Goal: Task Accomplishment & Management: Complete application form

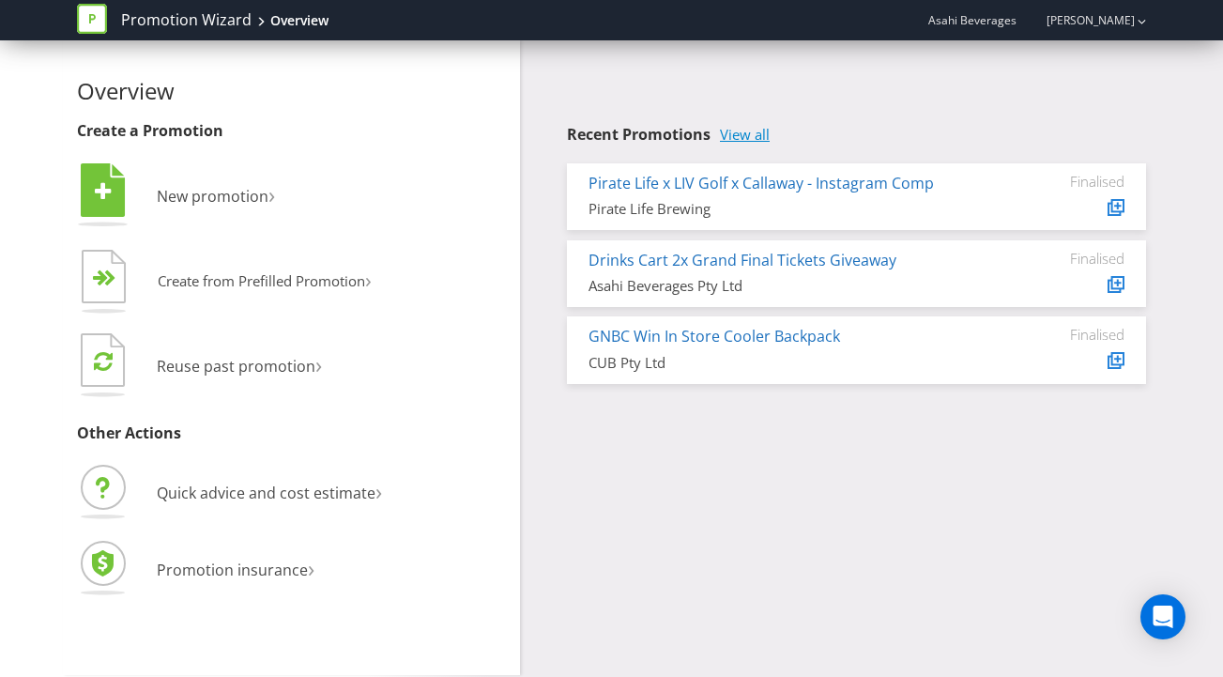
click at [753, 131] on link "View all" at bounding box center [745, 135] width 50 height 16
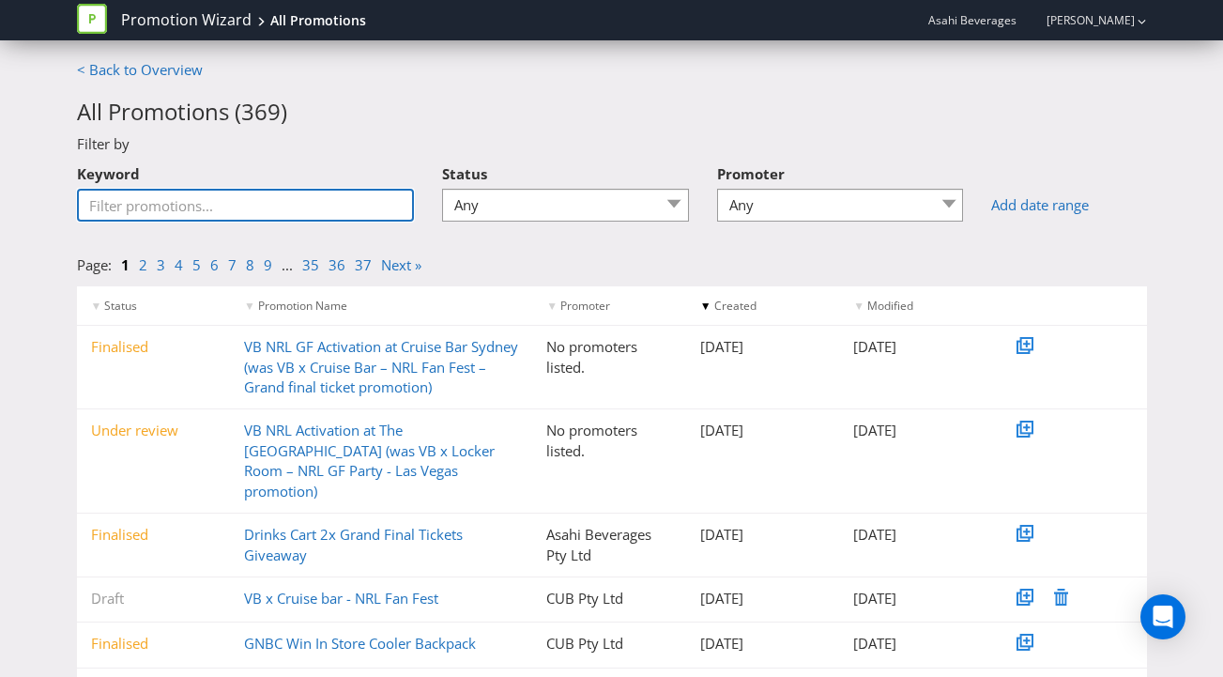
click at [287, 202] on input "Keyword" at bounding box center [246, 205] width 338 height 33
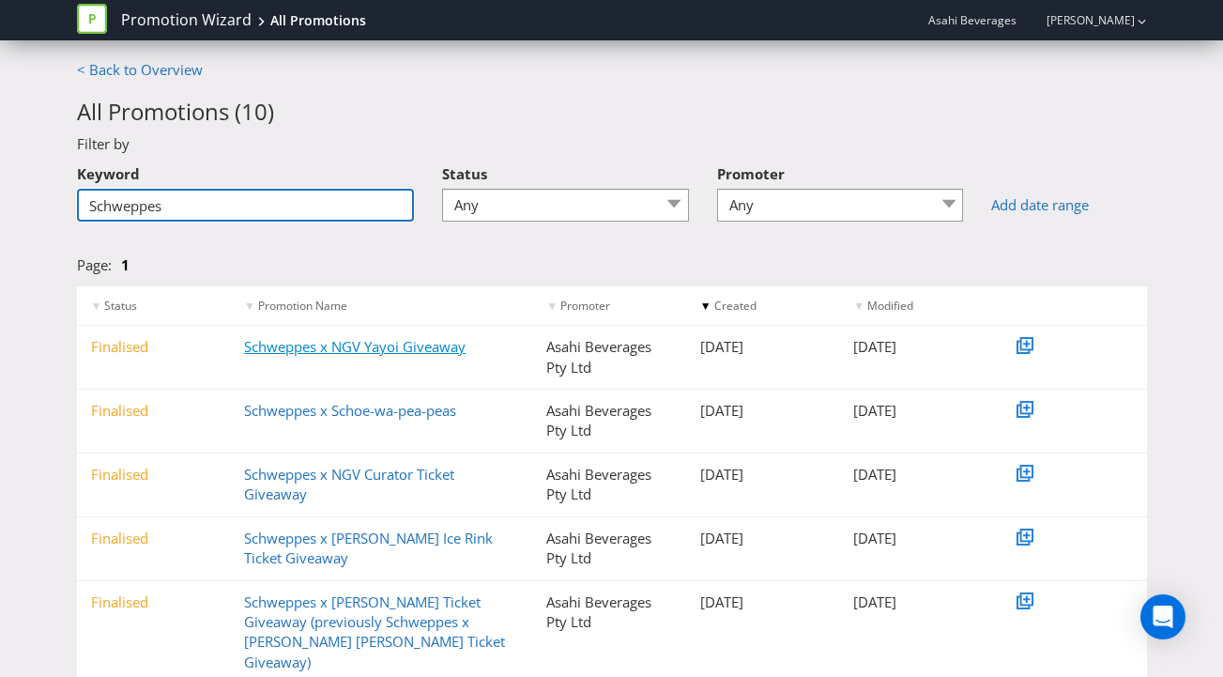
type input "Schweppes"
click at [419, 346] on link "Schweppes x NGV Yayoi Giveaway" at bounding box center [354, 346] width 221 height 19
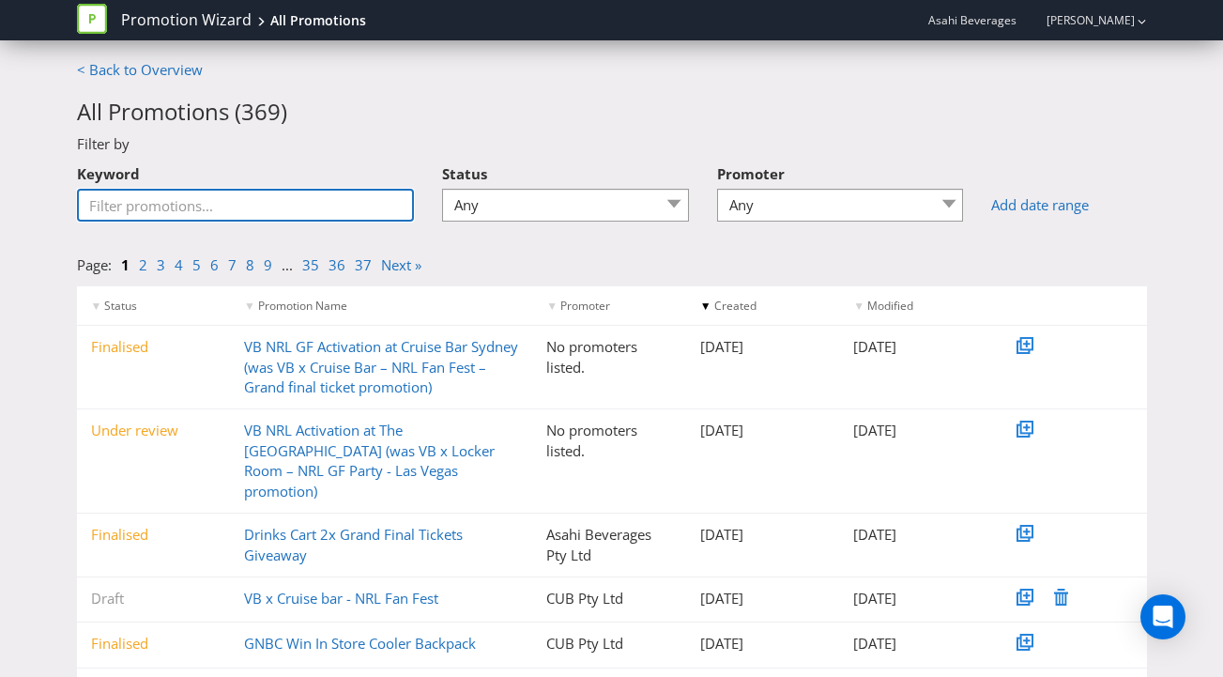
click at [190, 194] on input "Keyword" at bounding box center [246, 205] width 338 height 33
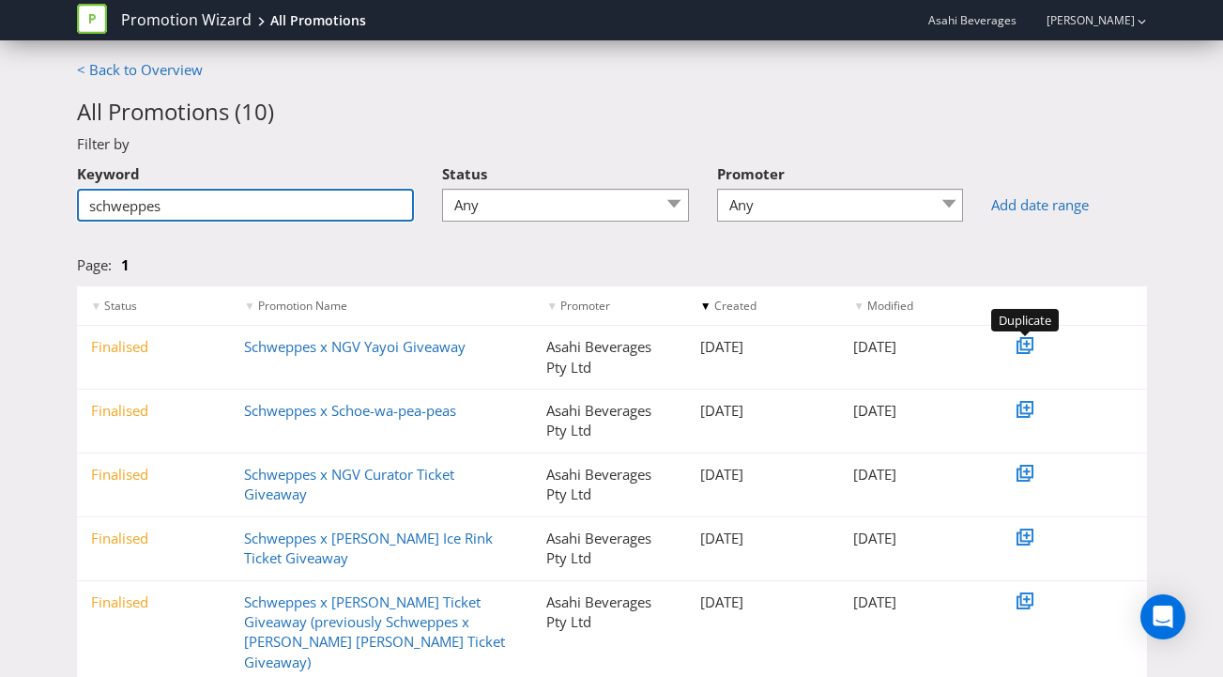
type input "schweppes"
click at [1020, 344] on icon at bounding box center [1026, 343] width 13 height 13
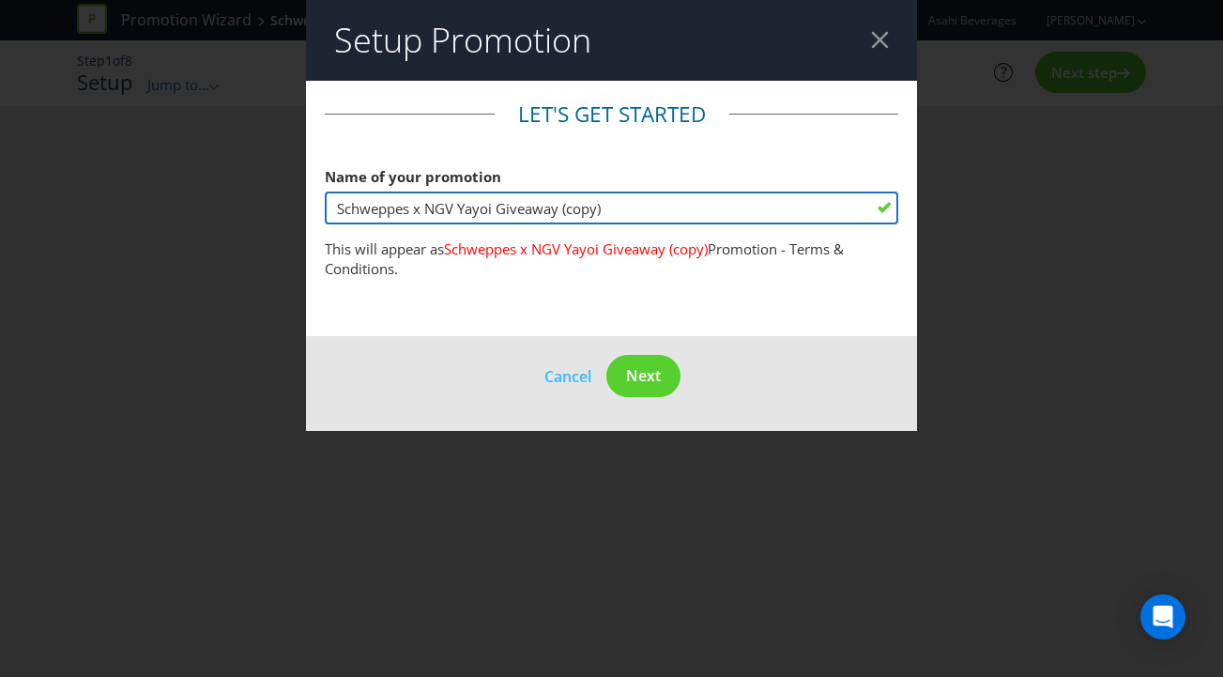
drag, startPoint x: 609, startPoint y: 207, endPoint x: 431, endPoint y: 209, distance: 178.3
click at [431, 209] on input "Schweppes x NGV Yayoi Giveaway (copy)" at bounding box center [612, 207] width 574 height 33
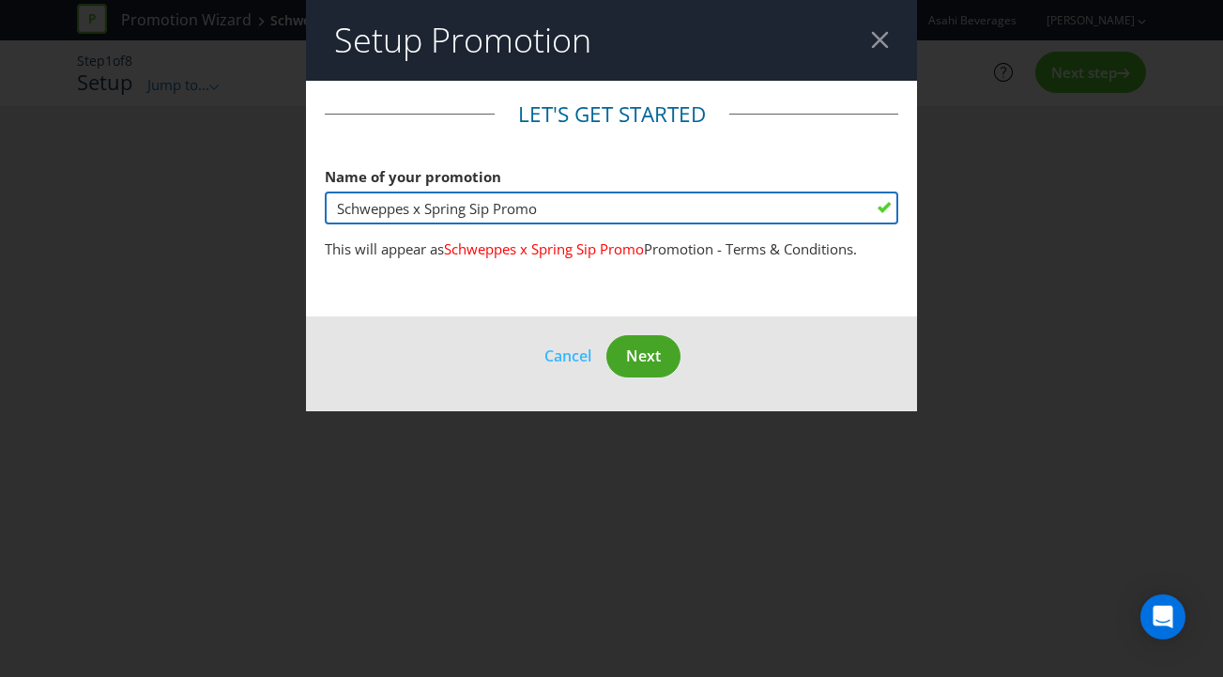
type input "Schweppes x Spring Sip Promo"
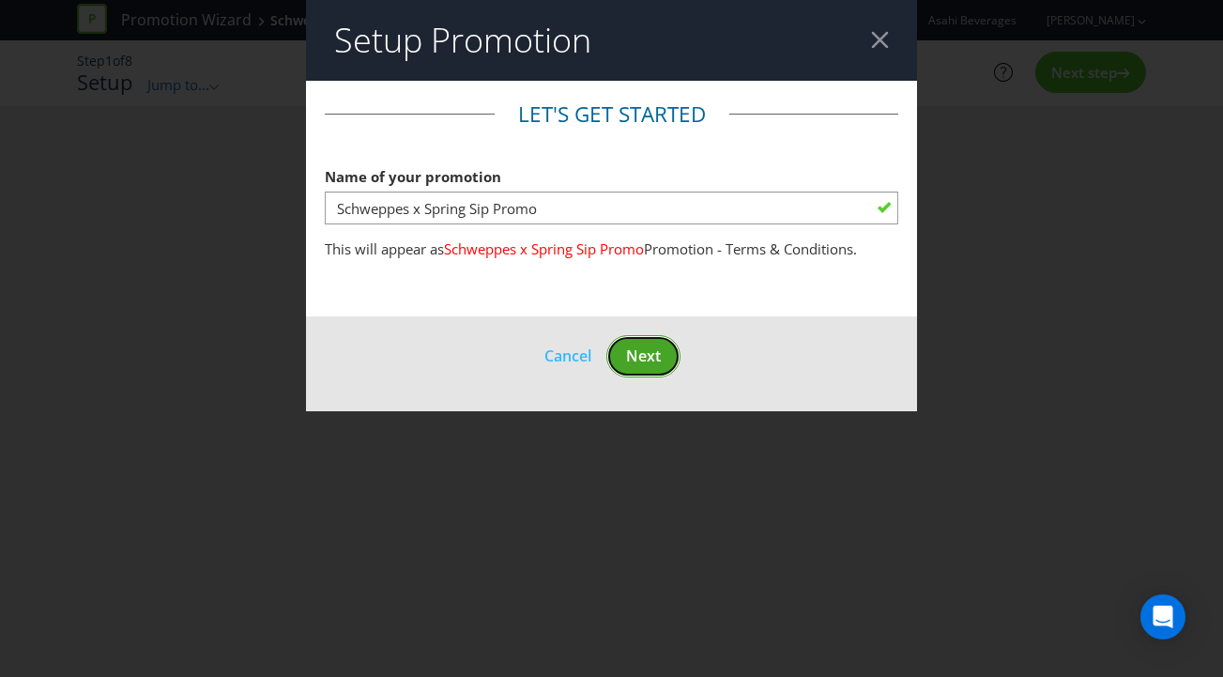
click at [653, 348] on span "Next" at bounding box center [643, 355] width 35 height 21
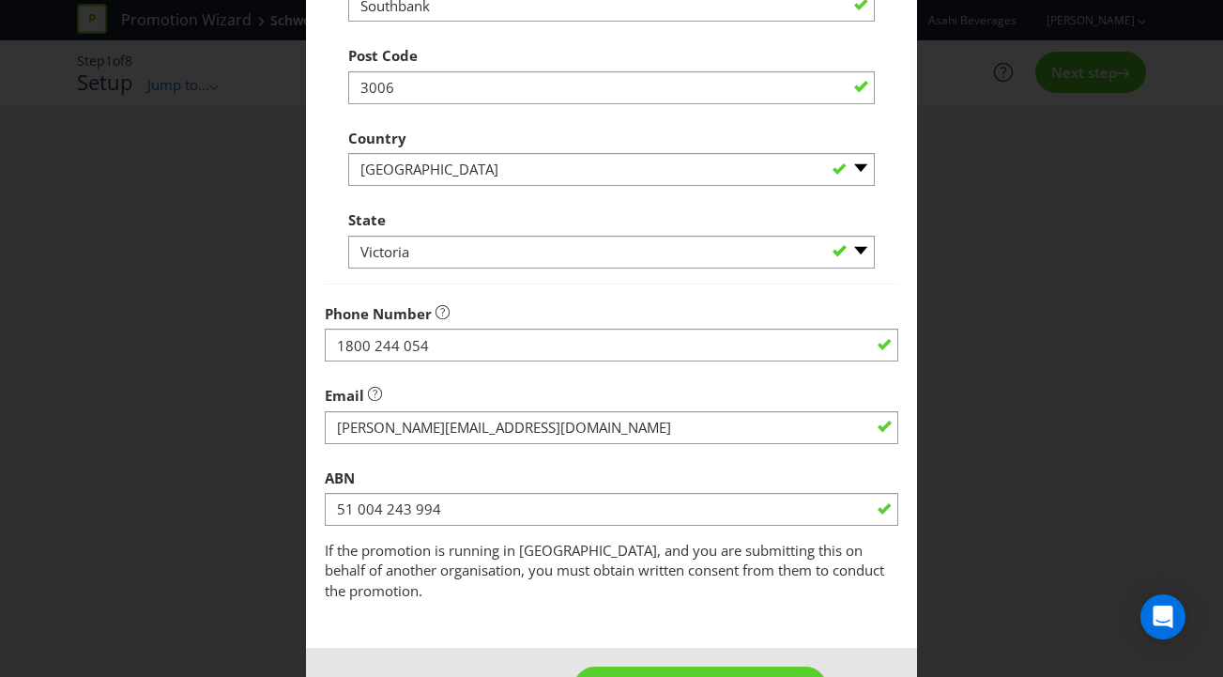
scroll to position [784, 0]
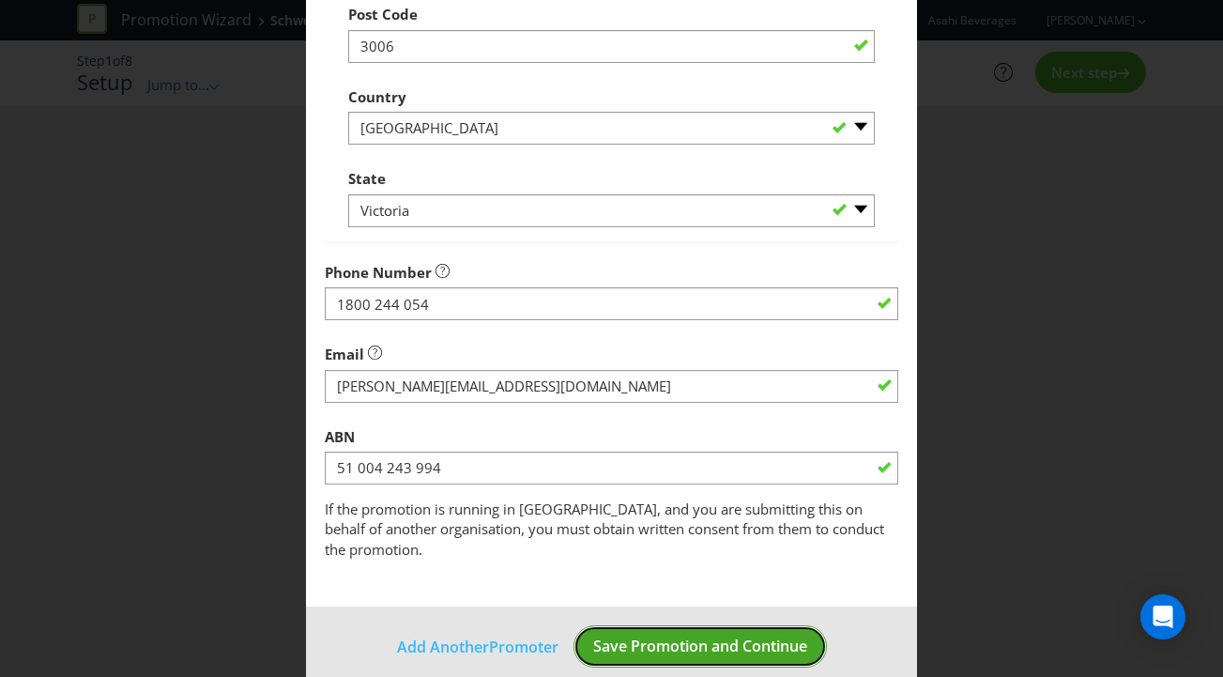
click at [656, 635] on span "Save Promotion and Continue" at bounding box center [700, 645] width 214 height 21
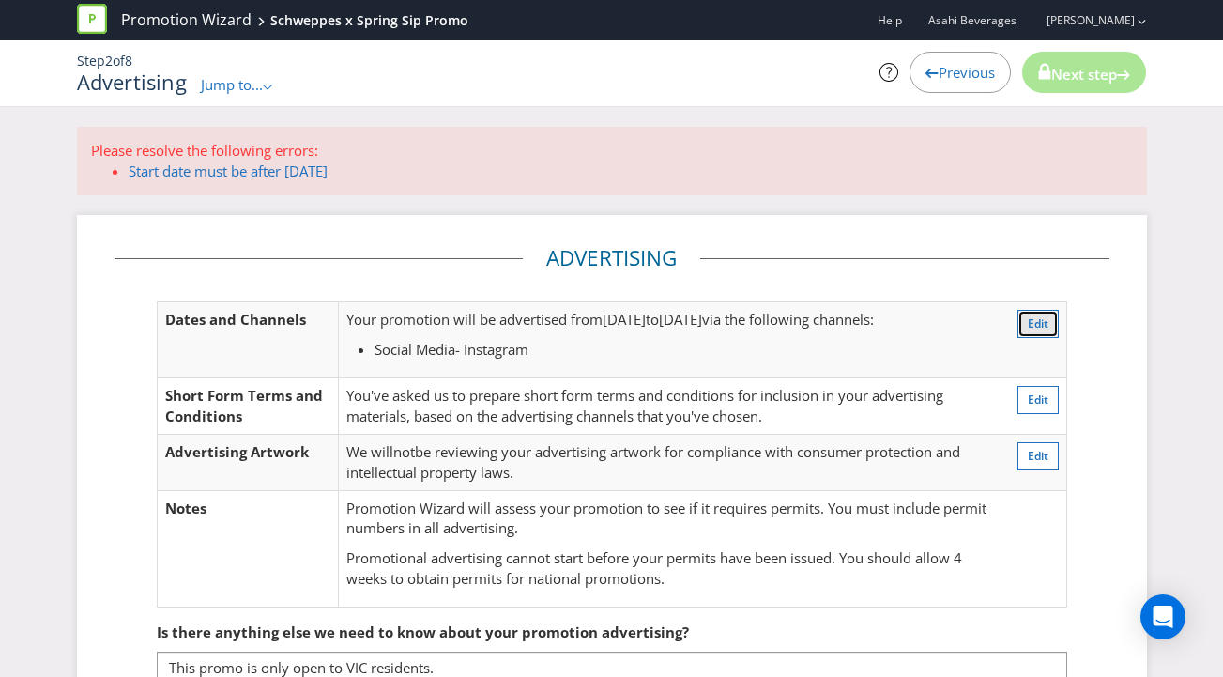
click at [1029, 317] on span "Edit" at bounding box center [1038, 323] width 21 height 16
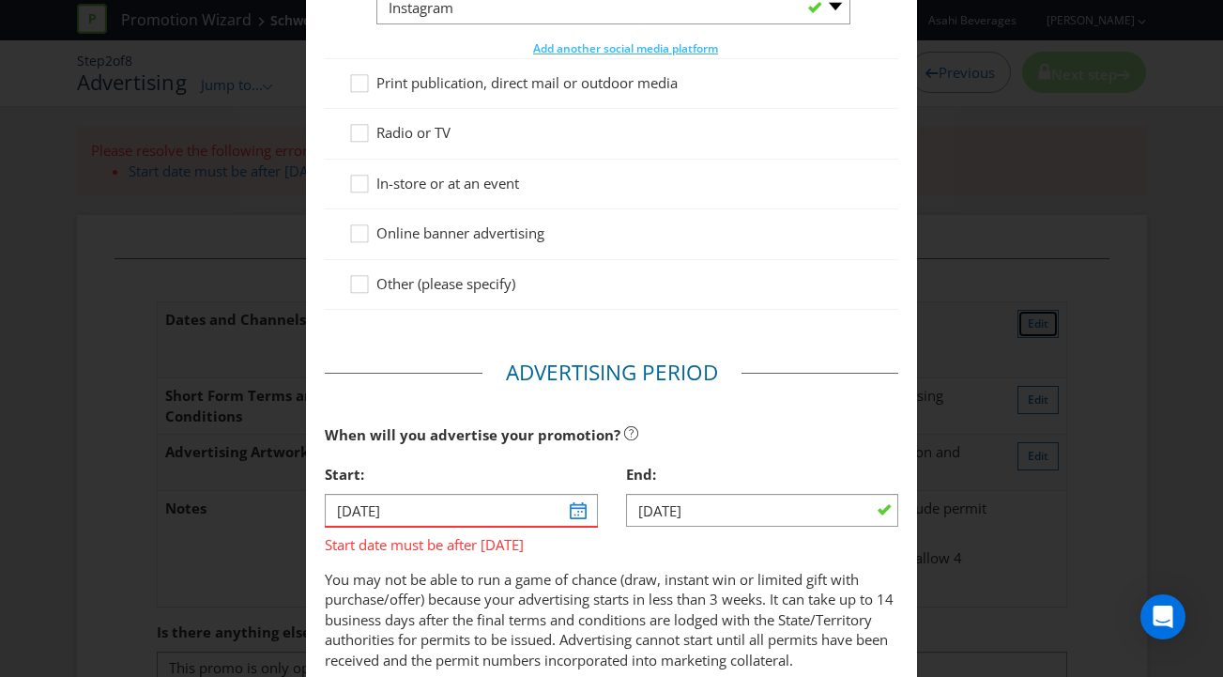
scroll to position [426, 0]
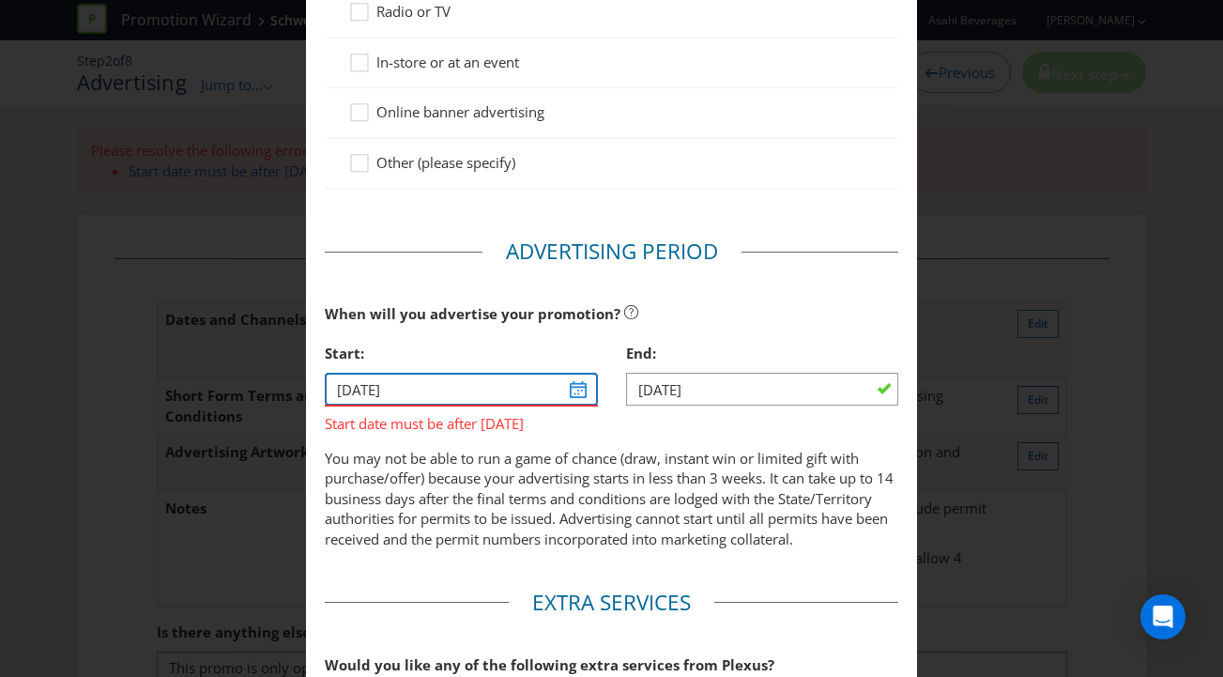
click at [580, 390] on input "[DATE]" at bounding box center [461, 389] width 273 height 33
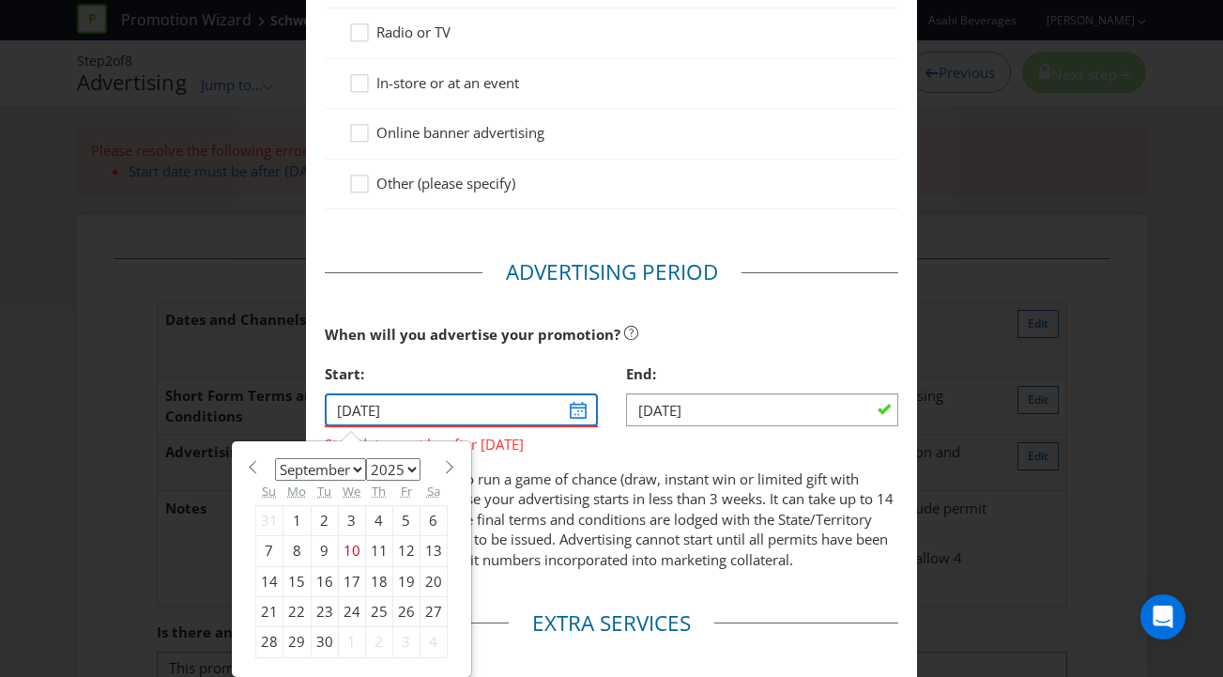
scroll to position [401, 0]
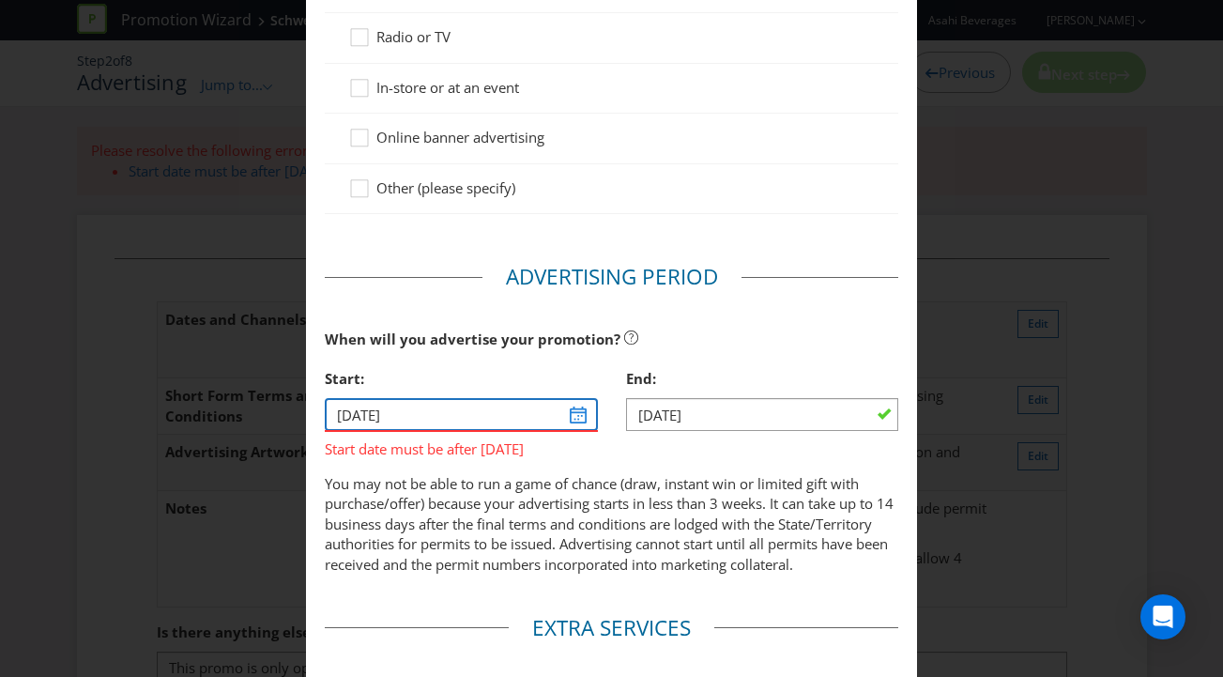
click at [571, 415] on input "[DATE]" at bounding box center [461, 414] width 273 height 33
click at [579, 414] on input "[DATE]" at bounding box center [461, 414] width 273 height 33
click at [578, 415] on input "[DATE]" at bounding box center [461, 414] width 273 height 33
click at [403, 416] on input "[DATE]" at bounding box center [461, 414] width 273 height 33
click at [576, 419] on input "[DATE]" at bounding box center [461, 414] width 273 height 33
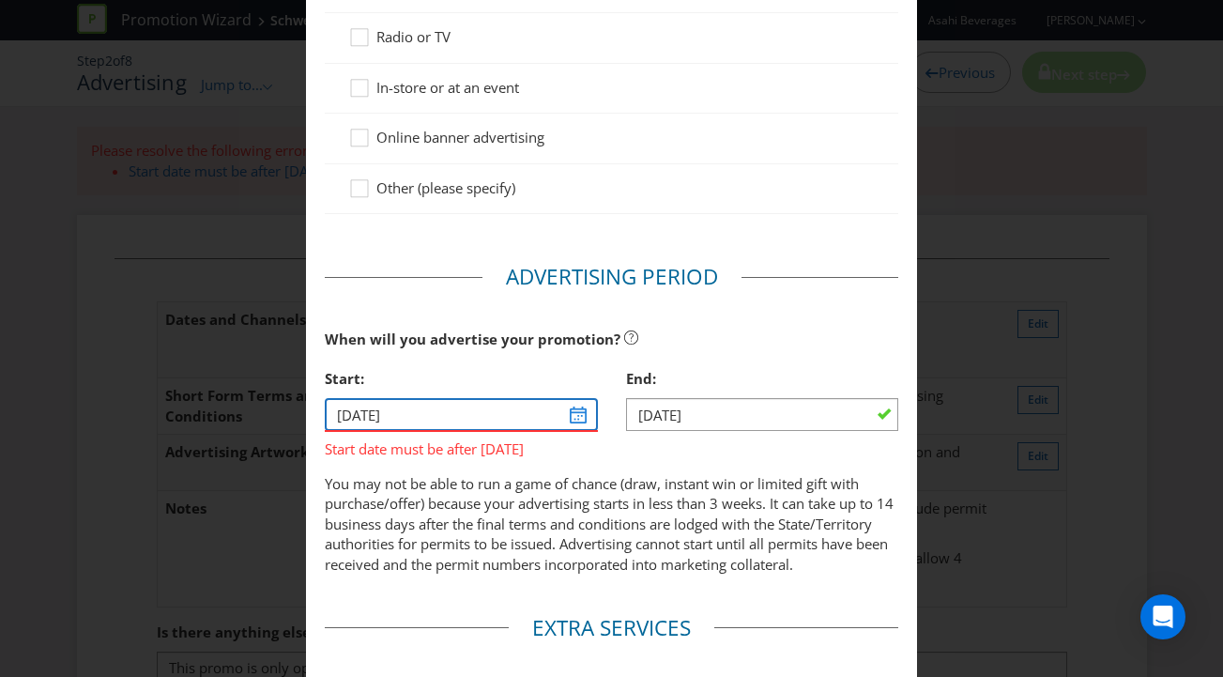
click at [575, 419] on input "[DATE]" at bounding box center [461, 414] width 273 height 33
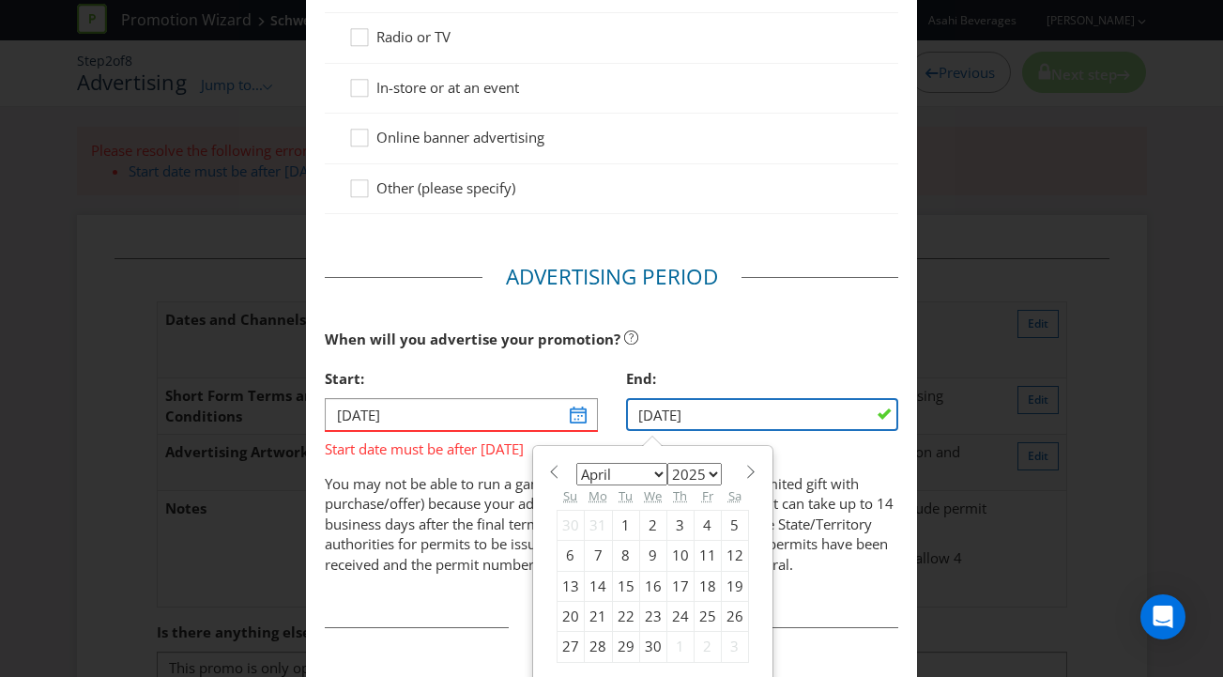
click at [717, 411] on input "[DATE]" at bounding box center [762, 414] width 273 height 33
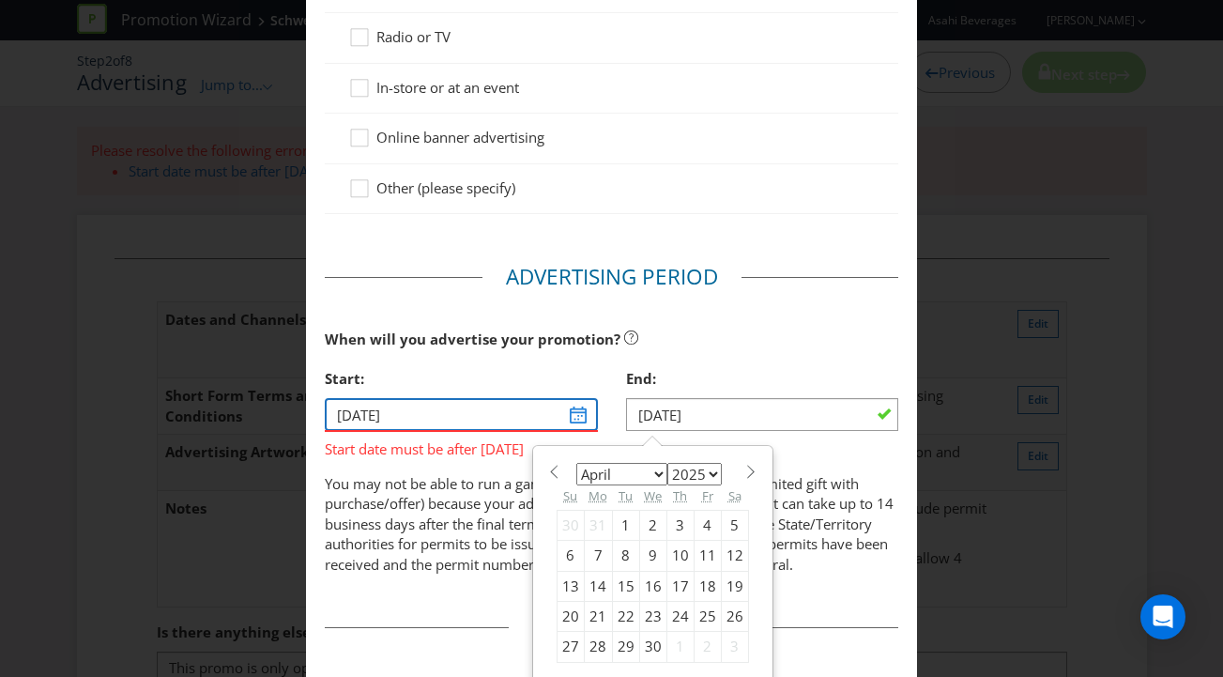
click at [591, 415] on input "[DATE]" at bounding box center [461, 414] width 273 height 33
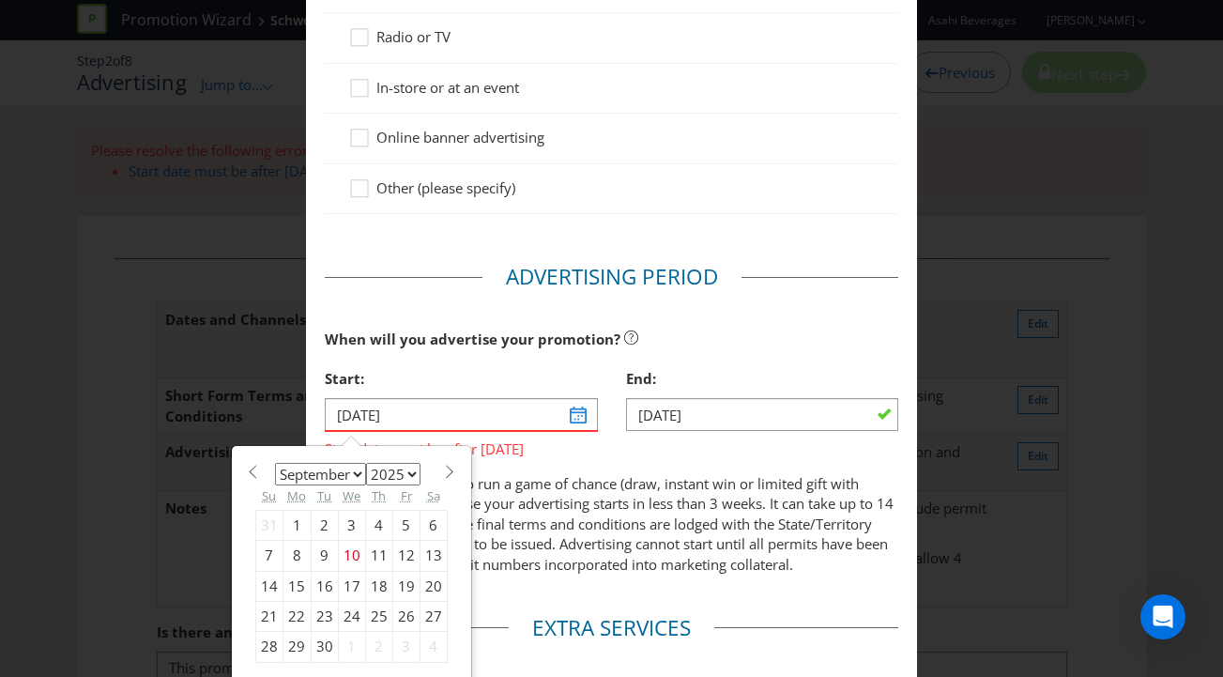
click at [398, 611] on div "26" at bounding box center [405, 616] width 27 height 30
type input "[DATE]"
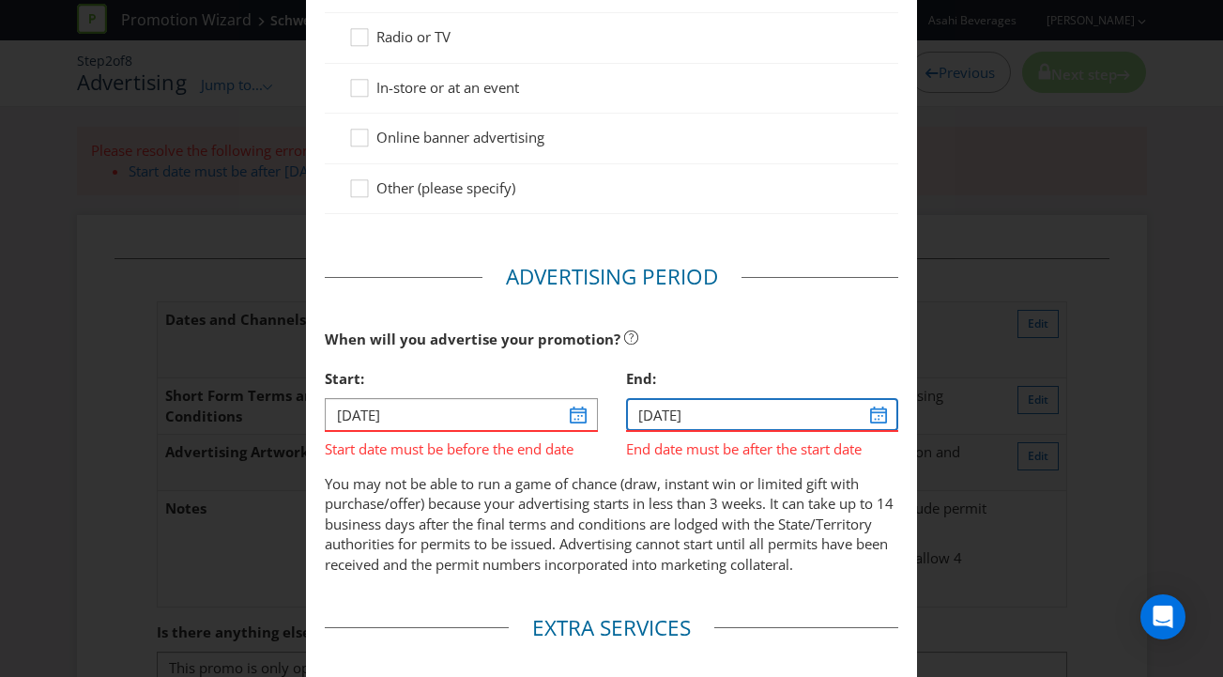
click at [882, 422] on input "[DATE]" at bounding box center [762, 414] width 273 height 33
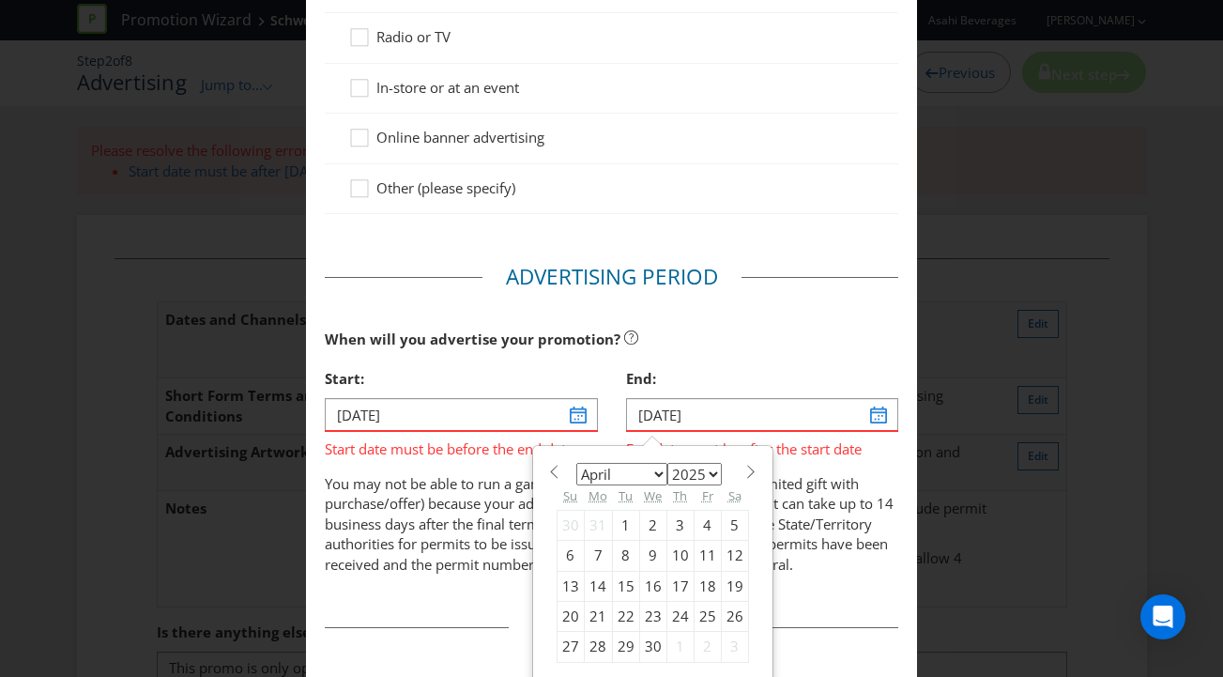
click at [747, 470] on span at bounding box center [751, 471] width 14 height 14
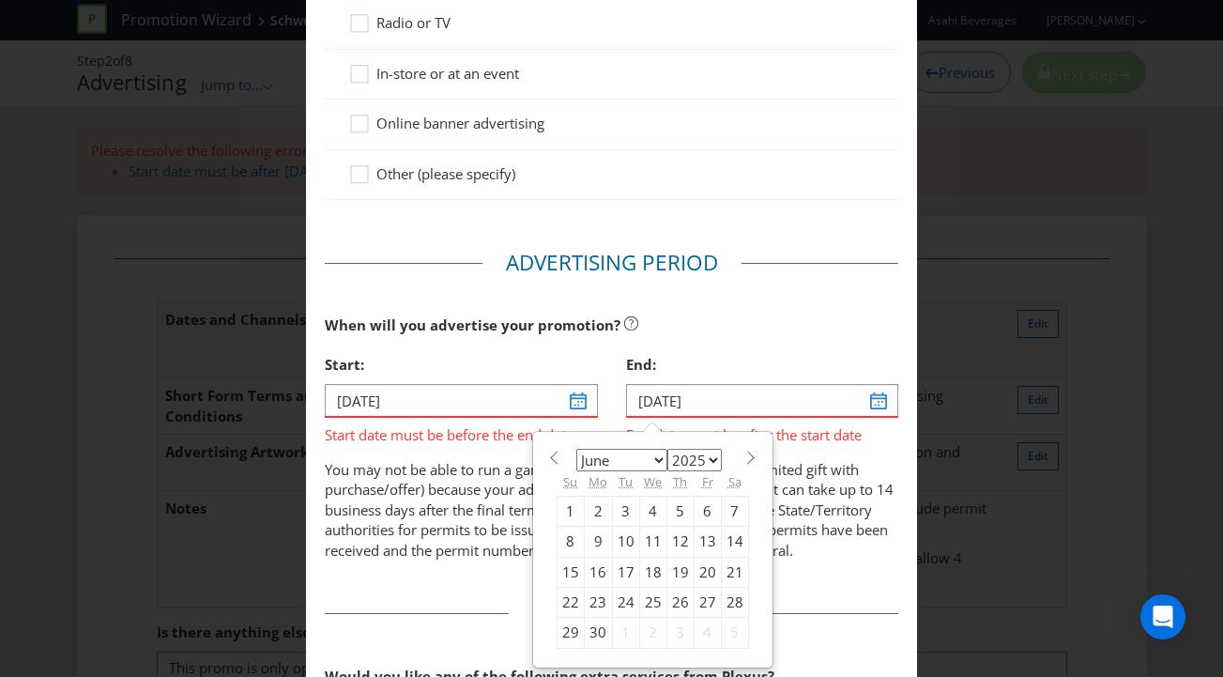
scroll to position [412, 0]
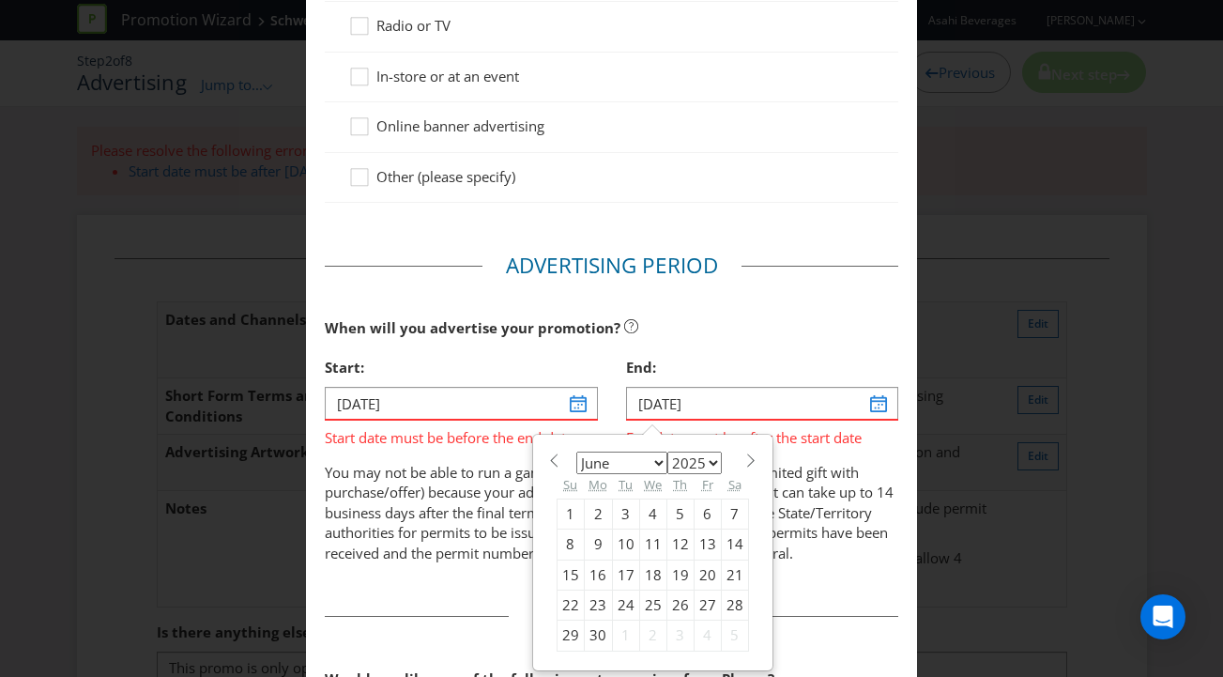
click at [750, 463] on span at bounding box center [751, 460] width 14 height 14
click at [751, 463] on span at bounding box center [751, 460] width 14 height 14
click at [750, 463] on span at bounding box center [751, 460] width 14 height 14
click at [751, 463] on span at bounding box center [751, 460] width 14 height 14
select select "9"
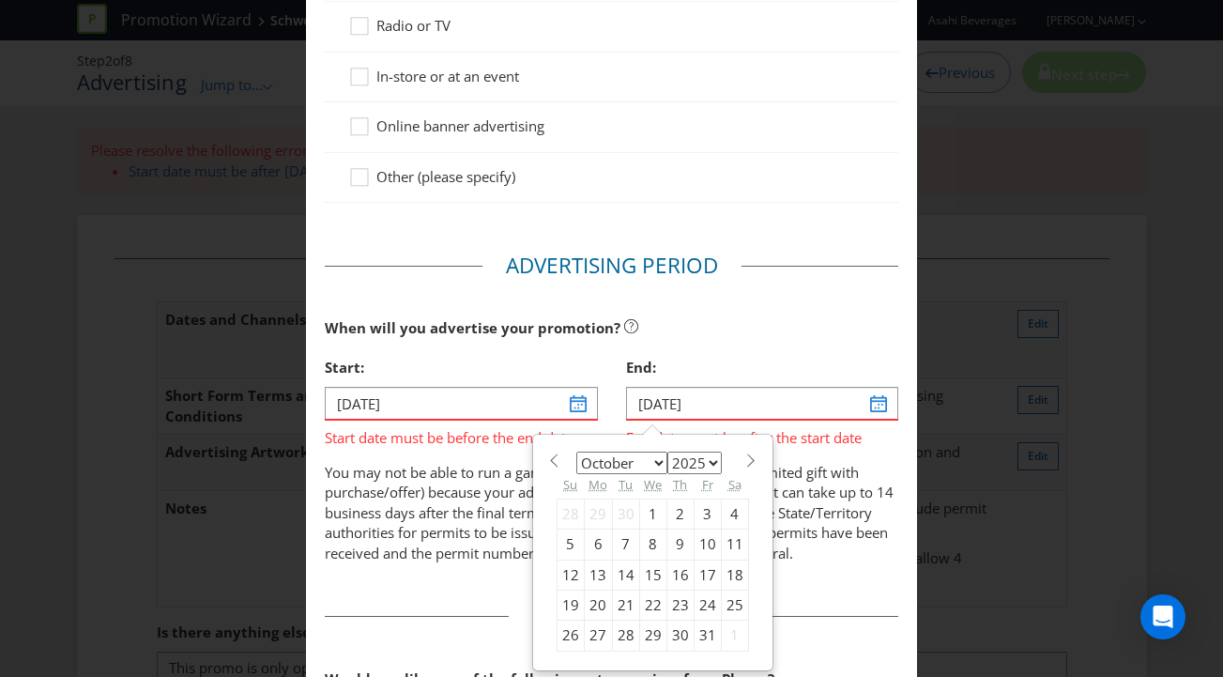
click at [599, 545] on div "6" at bounding box center [598, 544] width 28 height 30
type input "[DATE]"
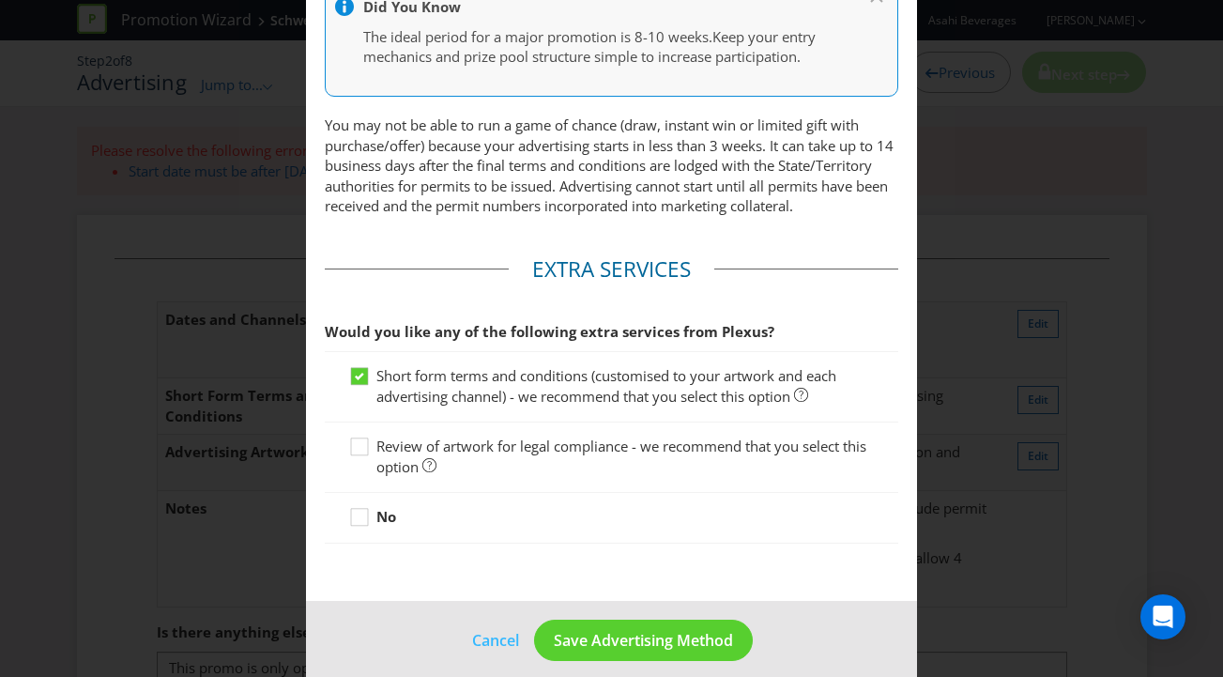
scroll to position [885, 0]
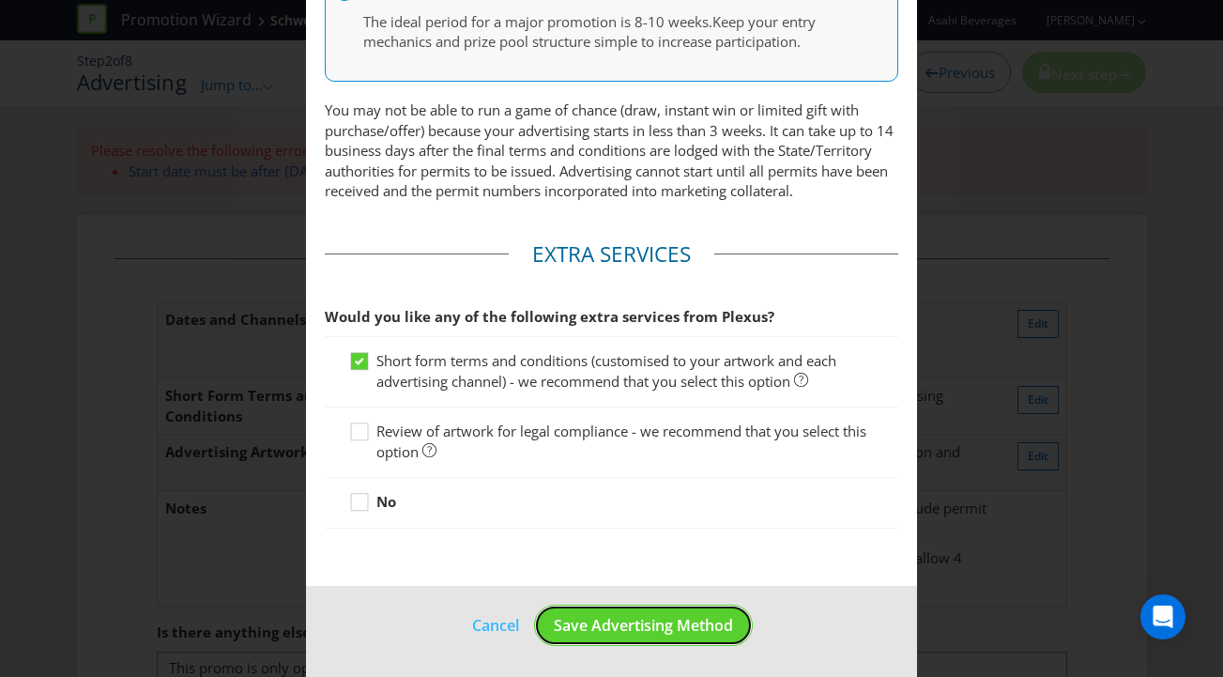
click at [656, 635] on span "Save Advertising Method" at bounding box center [643, 625] width 179 height 21
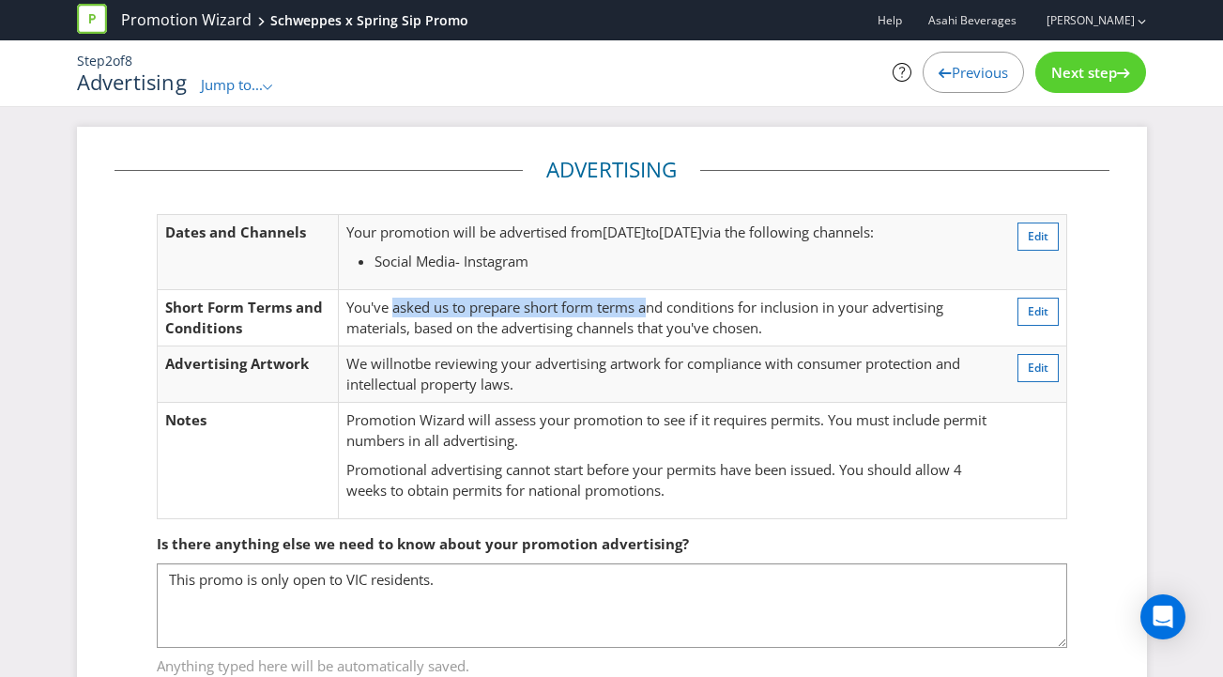
drag, startPoint x: 393, startPoint y: 315, endPoint x: 653, endPoint y: 301, distance: 260.3
click at [653, 301] on span "You've asked us to prepare short form terms and conditions for inclusion in you…" at bounding box center [644, 316] width 597 height 38
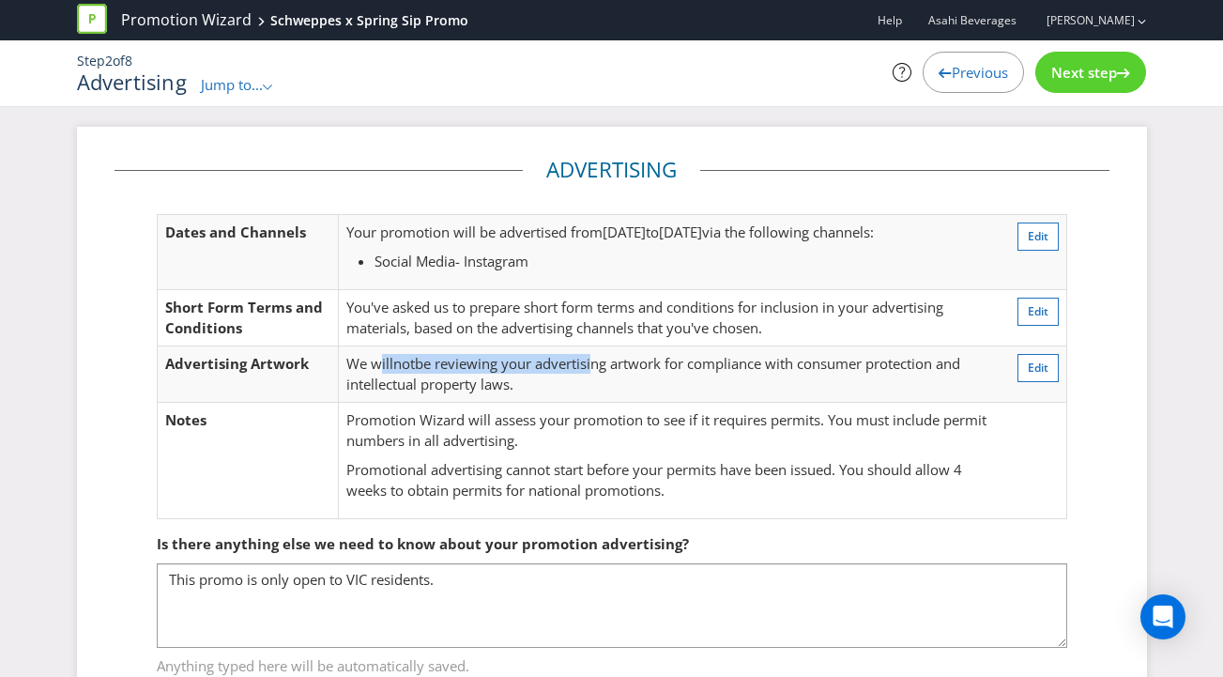
drag, startPoint x: 386, startPoint y: 372, endPoint x: 598, endPoint y: 365, distance: 212.2
click at [598, 365] on td "We will not be reviewing your advertising artwork for compliance with consumer …" at bounding box center [669, 374] width 660 height 56
click at [598, 365] on span "be reviewing your advertising artwork for compliance with consumer protection a…" at bounding box center [653, 373] width 614 height 38
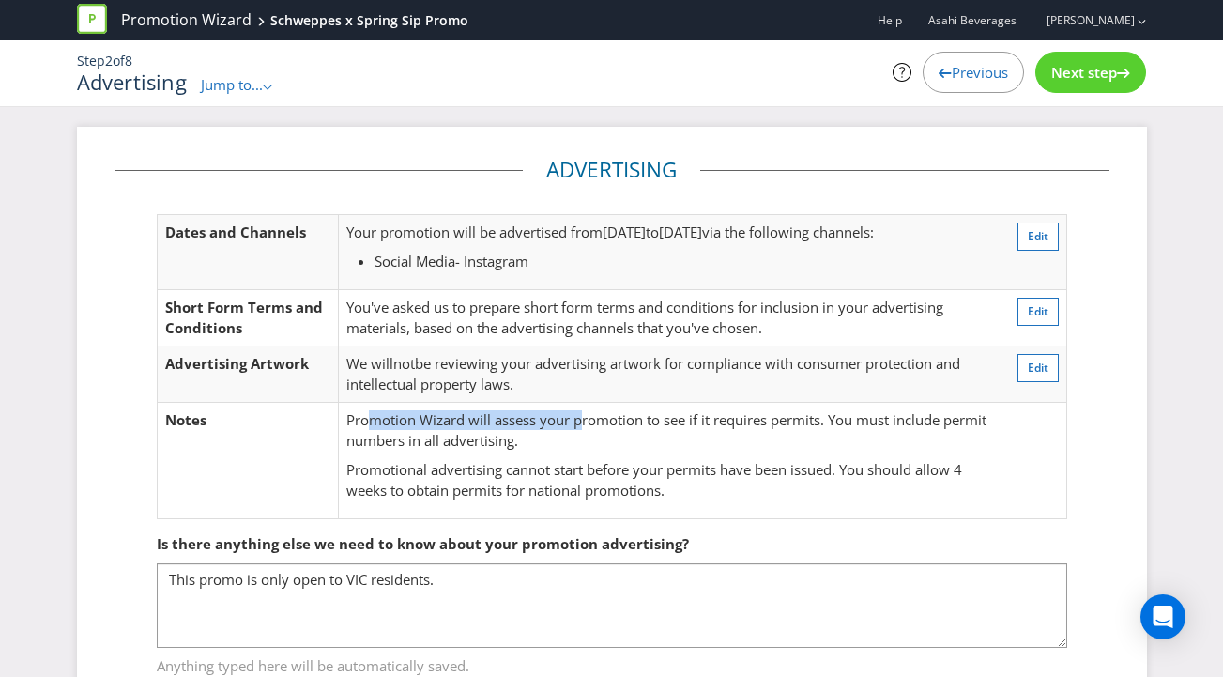
drag, startPoint x: 374, startPoint y: 423, endPoint x: 587, endPoint y: 415, distance: 213.2
click at [587, 415] on p "Promotion Wizard will assess your promotion to see if it requires permits. You …" at bounding box center [668, 430] width 644 height 40
drag, startPoint x: 461, startPoint y: 428, endPoint x: 569, endPoint y: 426, distance: 107.9
click at [568, 426] on p "Promotion Wizard will assess your promotion to see if it requires permits. You …" at bounding box center [668, 430] width 644 height 40
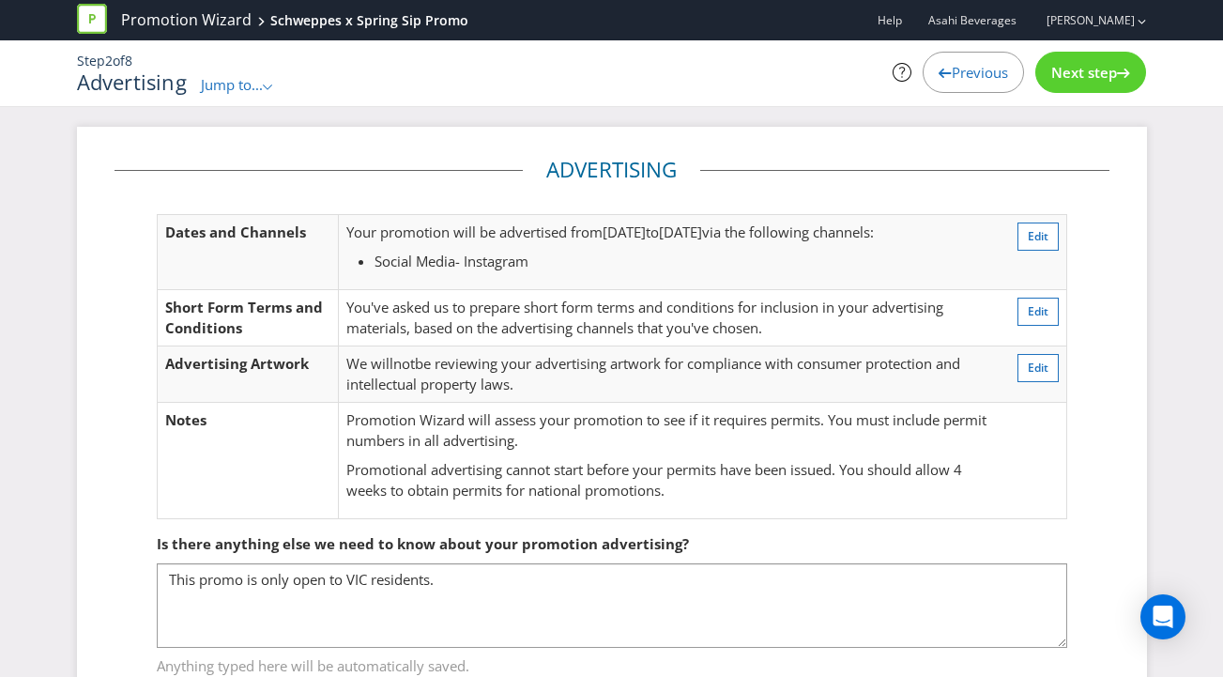
click at [569, 425] on p "Promotion Wizard will assess your promotion to see if it requires permits. You …" at bounding box center [668, 430] width 644 height 40
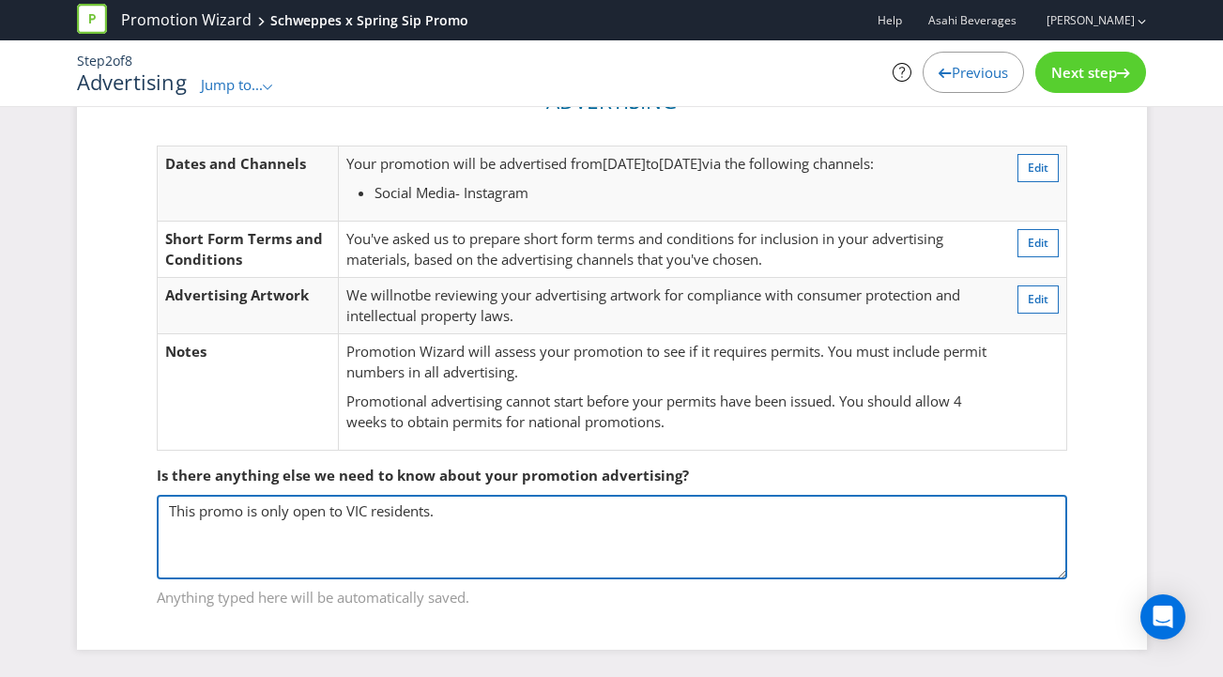
drag, startPoint x: 454, startPoint y: 510, endPoint x: 150, endPoint y: 518, distance: 304.1
click at [150, 518] on fieldset "Is there anything else we need to know about your promotion advertising? This p…" at bounding box center [611, 524] width 995 height 193
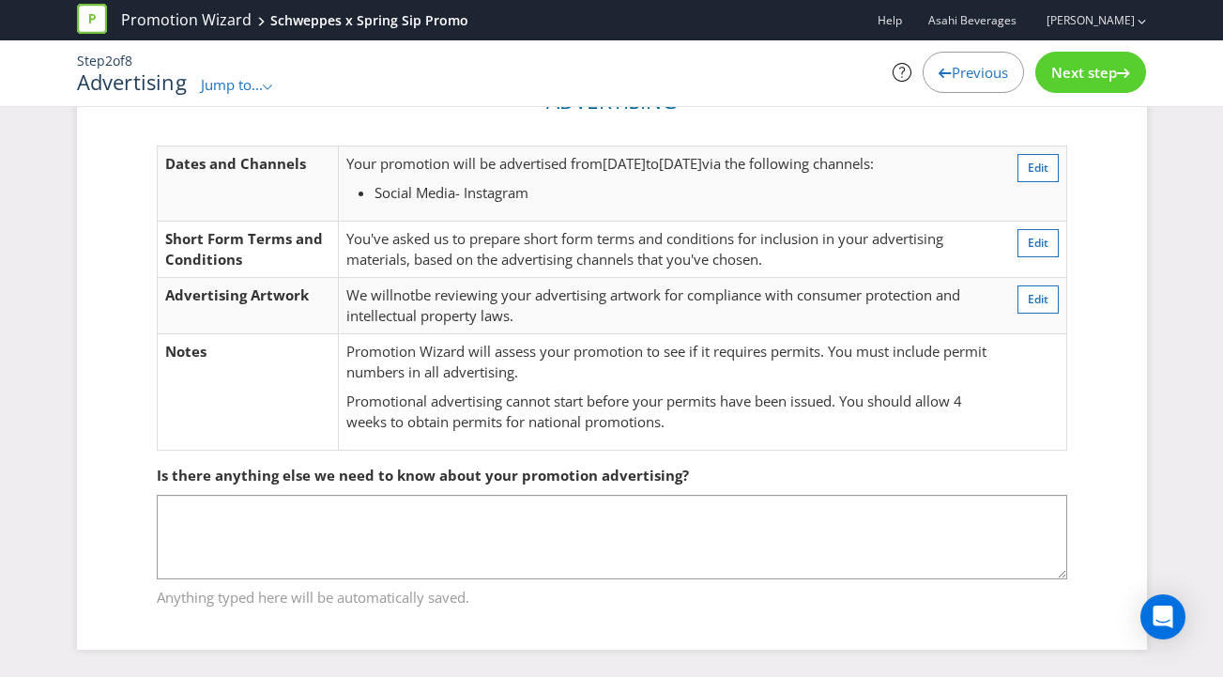
click at [1095, 66] on span "Next step" at bounding box center [1084, 72] width 66 height 19
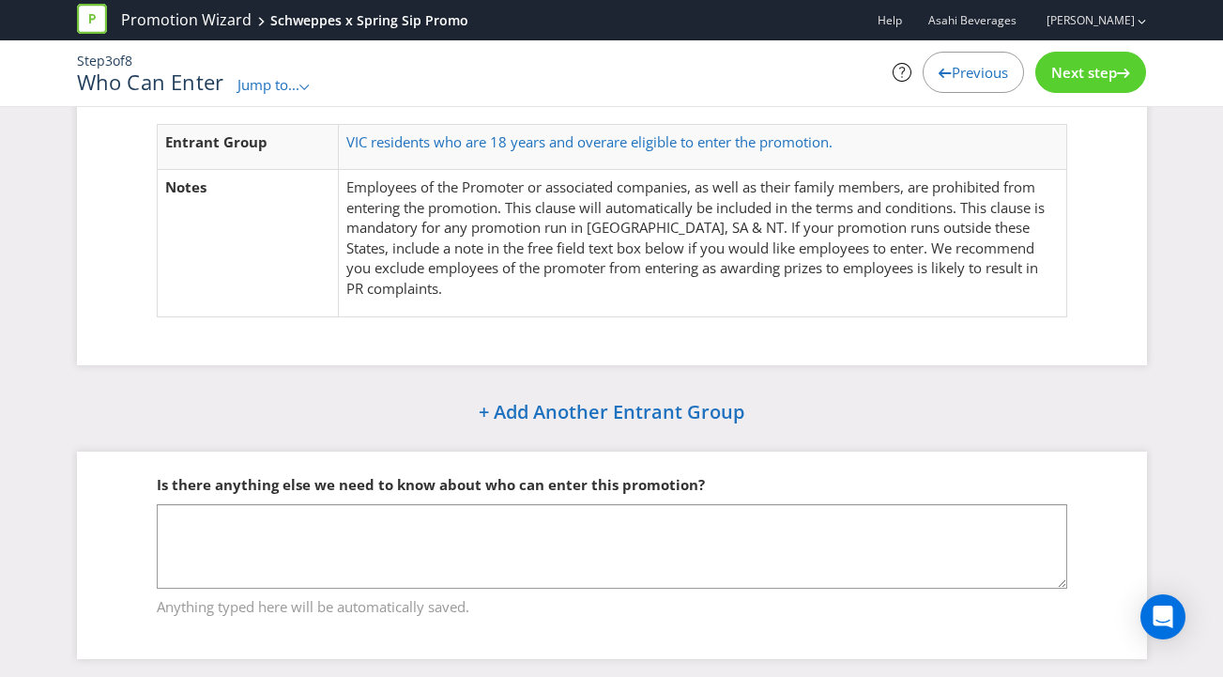
scroll to position [100, 0]
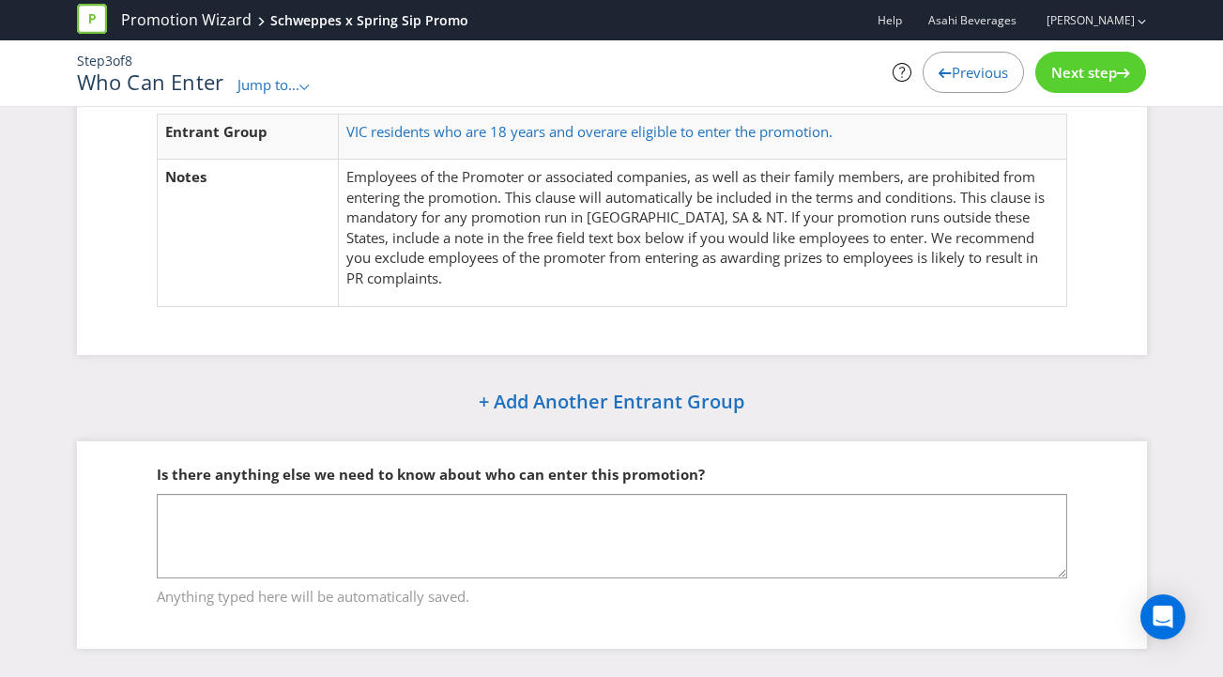
click at [1073, 70] on span "Next step" at bounding box center [1084, 72] width 66 height 19
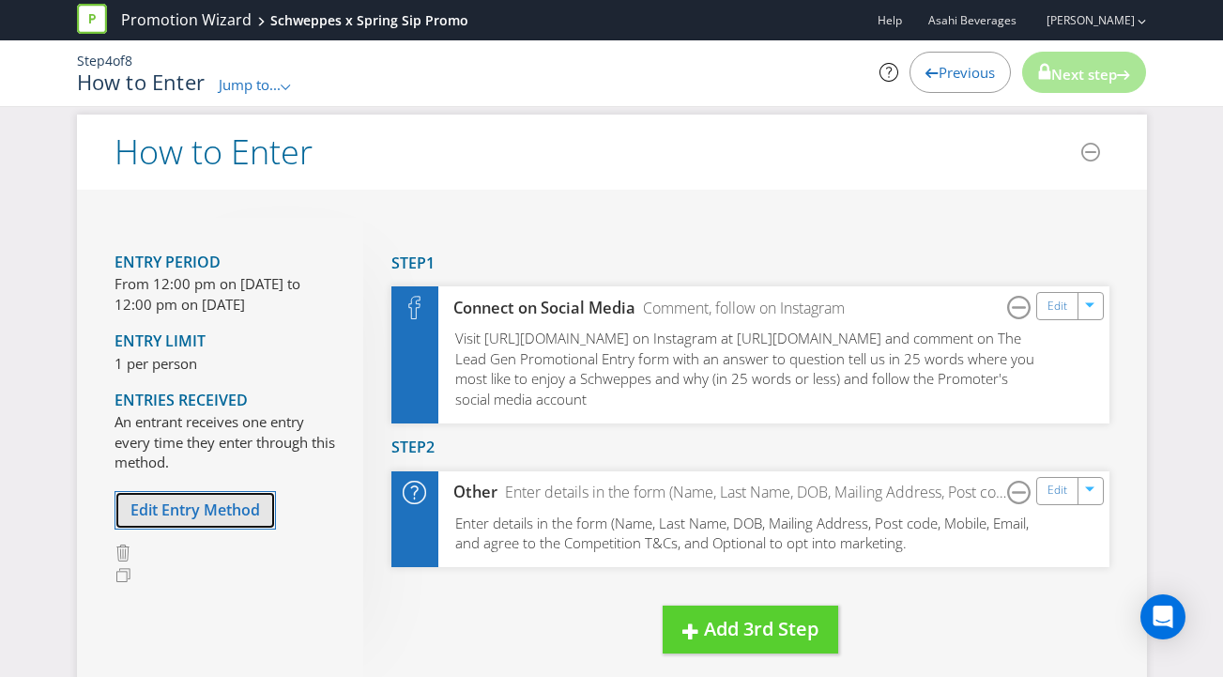
click at [186, 504] on span "Edit Entry Method" at bounding box center [194, 509] width 129 height 21
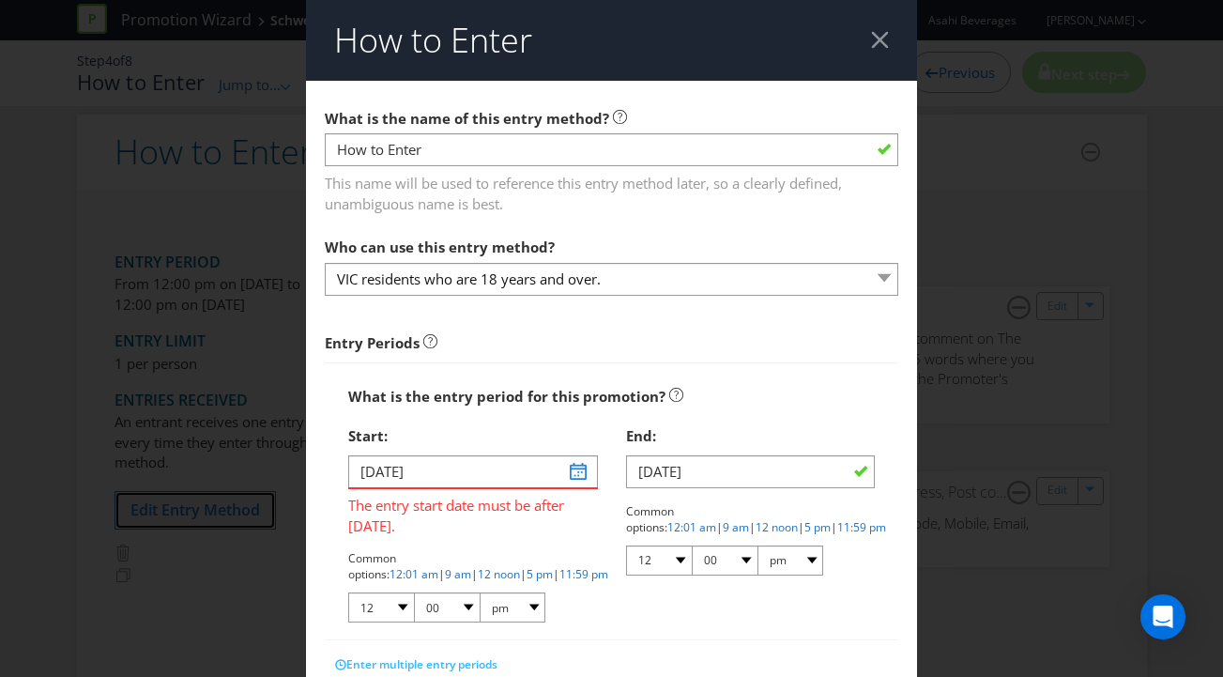
scroll to position [67, 0]
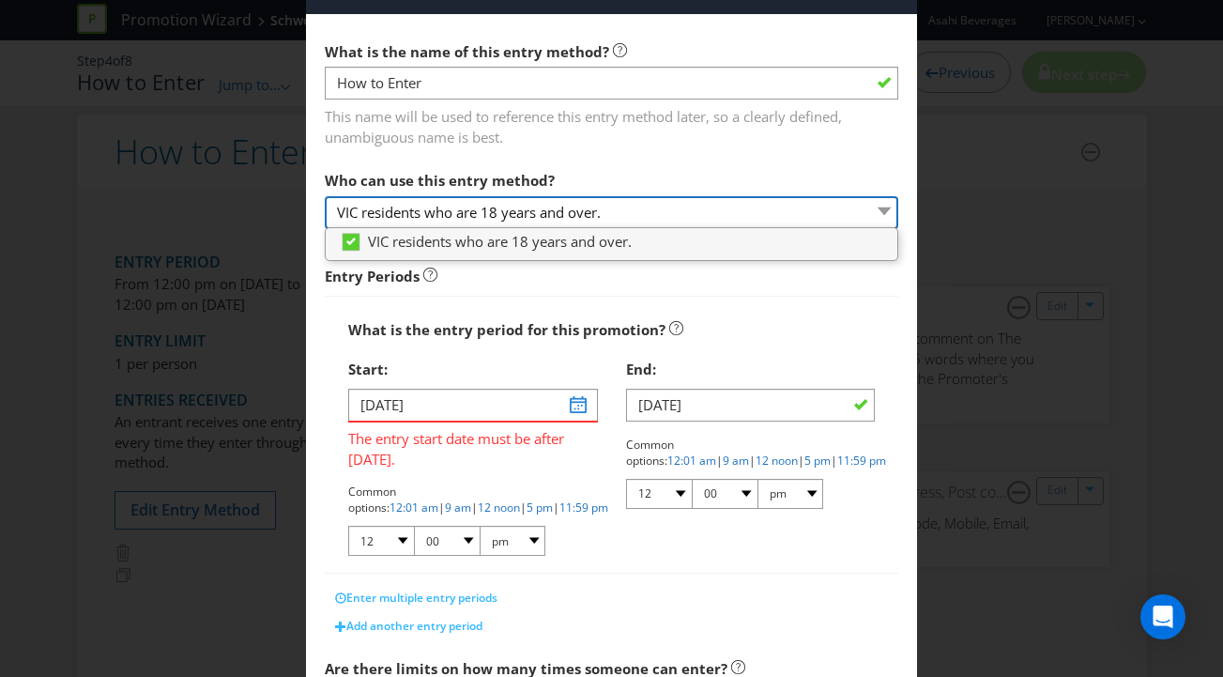
drag, startPoint x: 366, startPoint y: 212, endPoint x: 312, endPoint y: 211, distance: 54.4
click at [312, 211] on main "What is the name of this entry method? How to Enter This name will be used to r…" at bounding box center [612, 556] width 612 height 1084
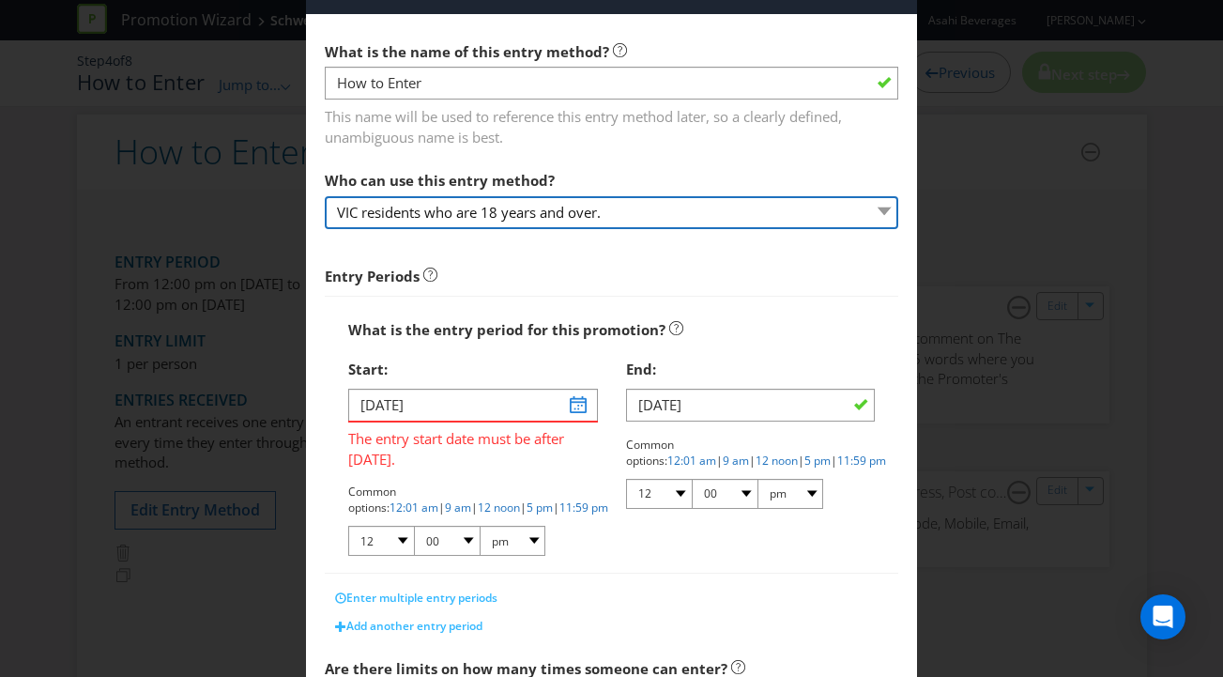
drag, startPoint x: 643, startPoint y: 217, endPoint x: 362, endPoint y: 209, distance: 280.7
click at [337, 215] on select "VIC residents who are 18 years and over." at bounding box center [612, 212] width 574 height 33
click at [402, 206] on select "VIC residents who are 18 years and over." at bounding box center [612, 212] width 574 height 33
click at [490, 210] on select "VIC residents who are 18 years and over." at bounding box center [612, 212] width 574 height 33
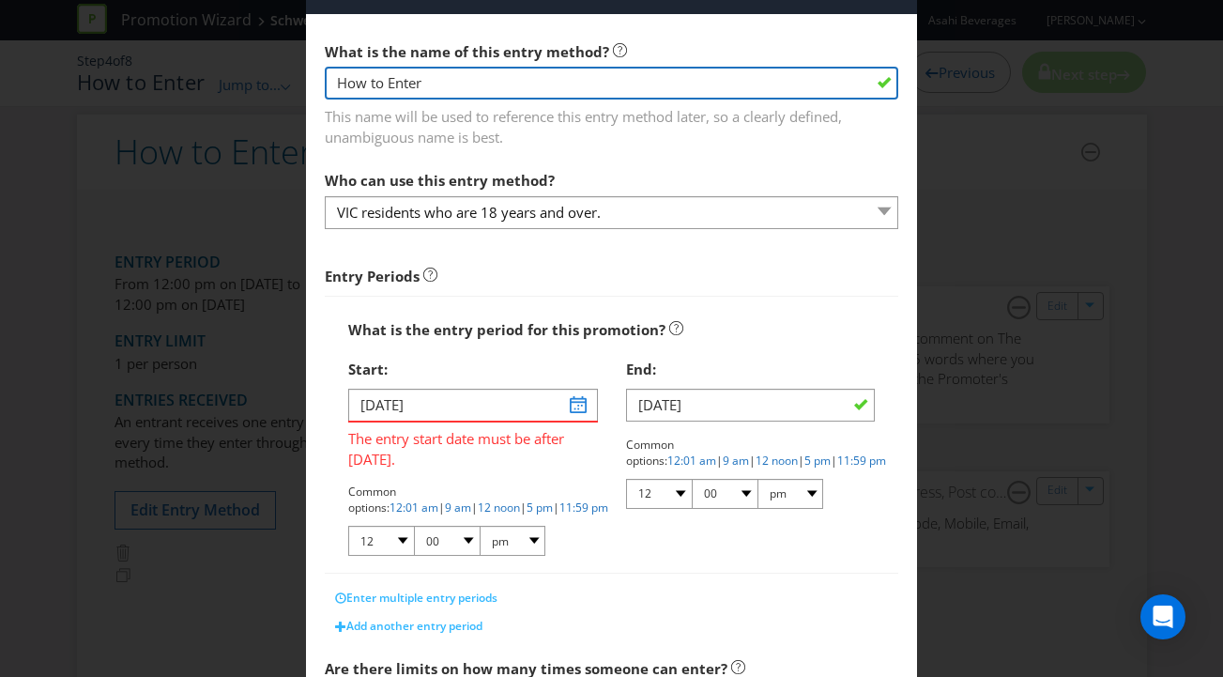
click at [473, 83] on input "How to Enter" at bounding box center [612, 83] width 574 height 33
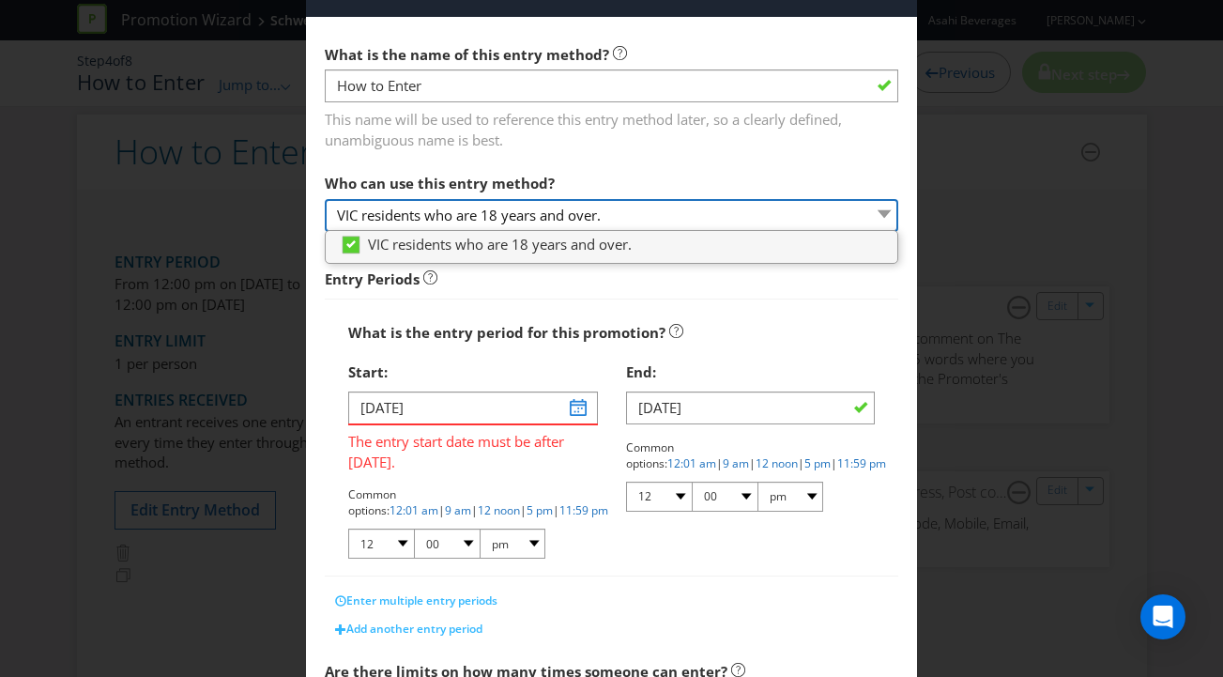
click at [474, 212] on select "VIC residents who are 18 years and over." at bounding box center [612, 215] width 574 height 33
click at [473, 212] on select "VIC residents who are 18 years and over." at bounding box center [612, 215] width 574 height 33
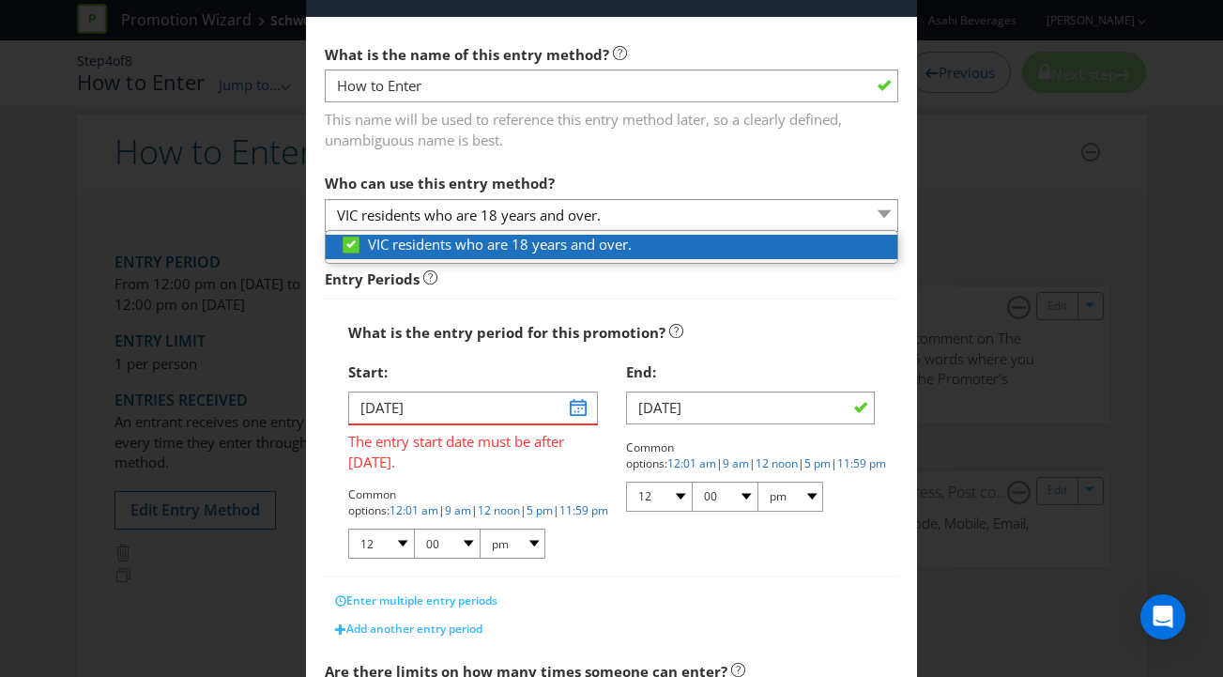
click at [348, 248] on icon at bounding box center [351, 244] width 17 height 17
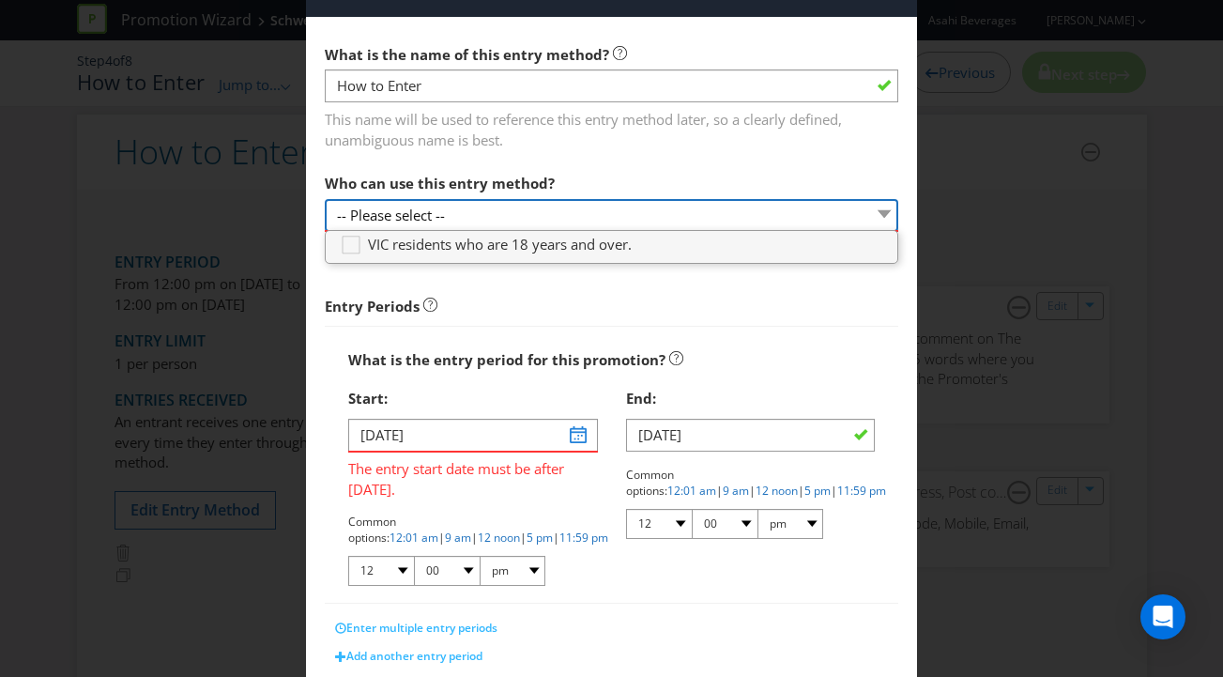
click at [557, 209] on select "-- Please select --" at bounding box center [612, 215] width 574 height 33
click at [549, 275] on span "Entry Periods" at bounding box center [612, 299] width 574 height 53
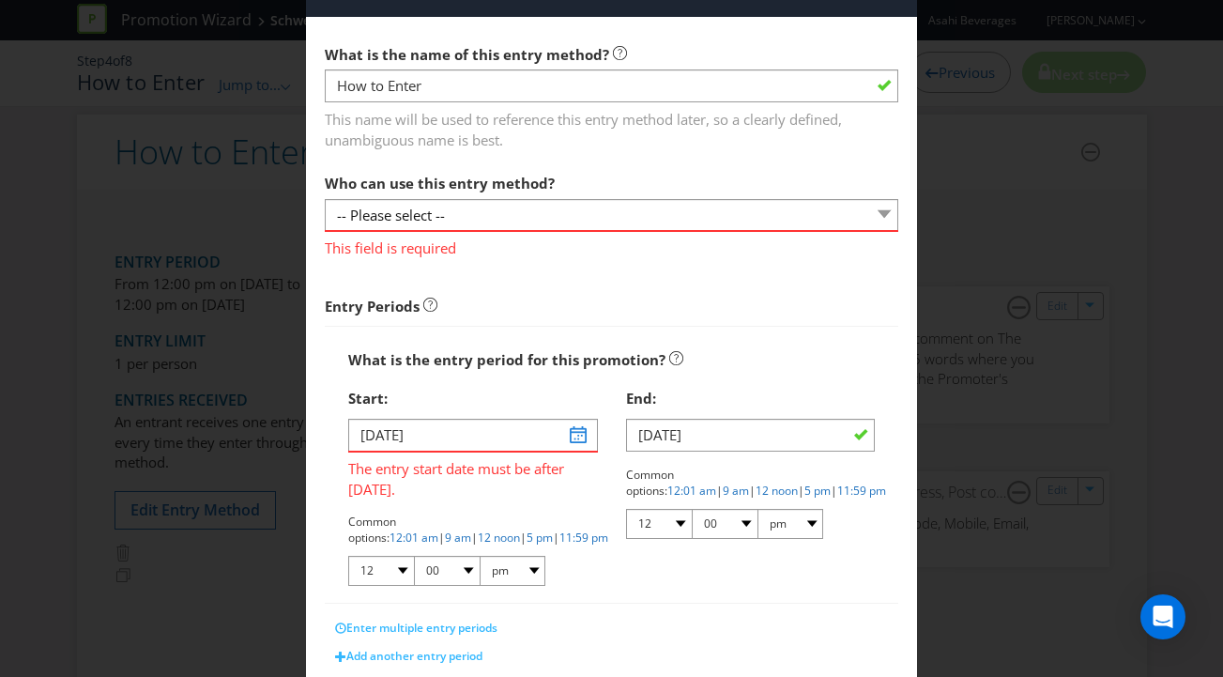
scroll to position [0, 0]
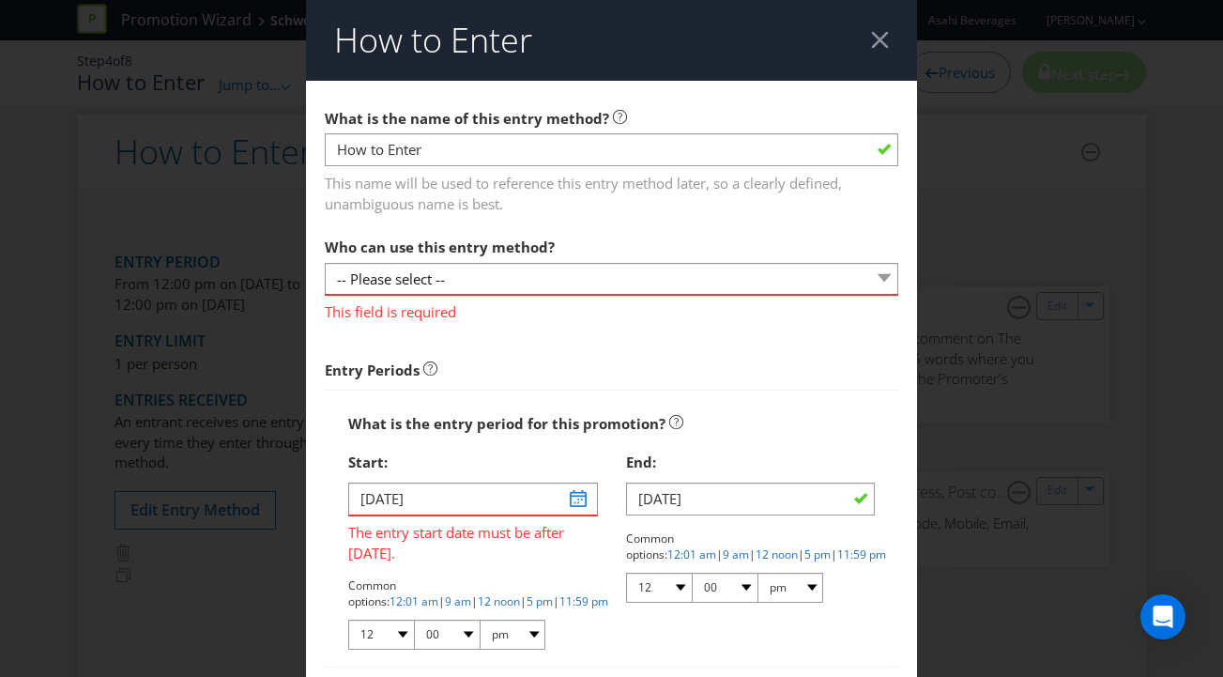
click at [882, 41] on div at bounding box center [880, 40] width 18 height 18
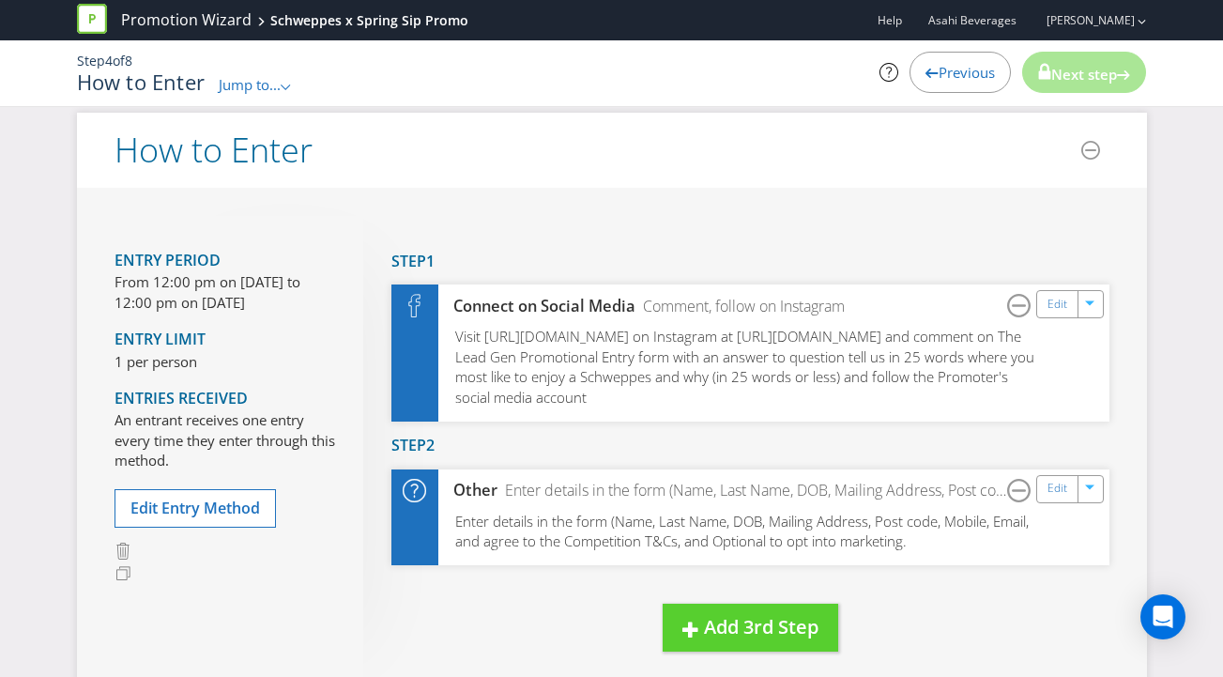
click at [925, 74] on icon at bounding box center [931, 73] width 13 height 9
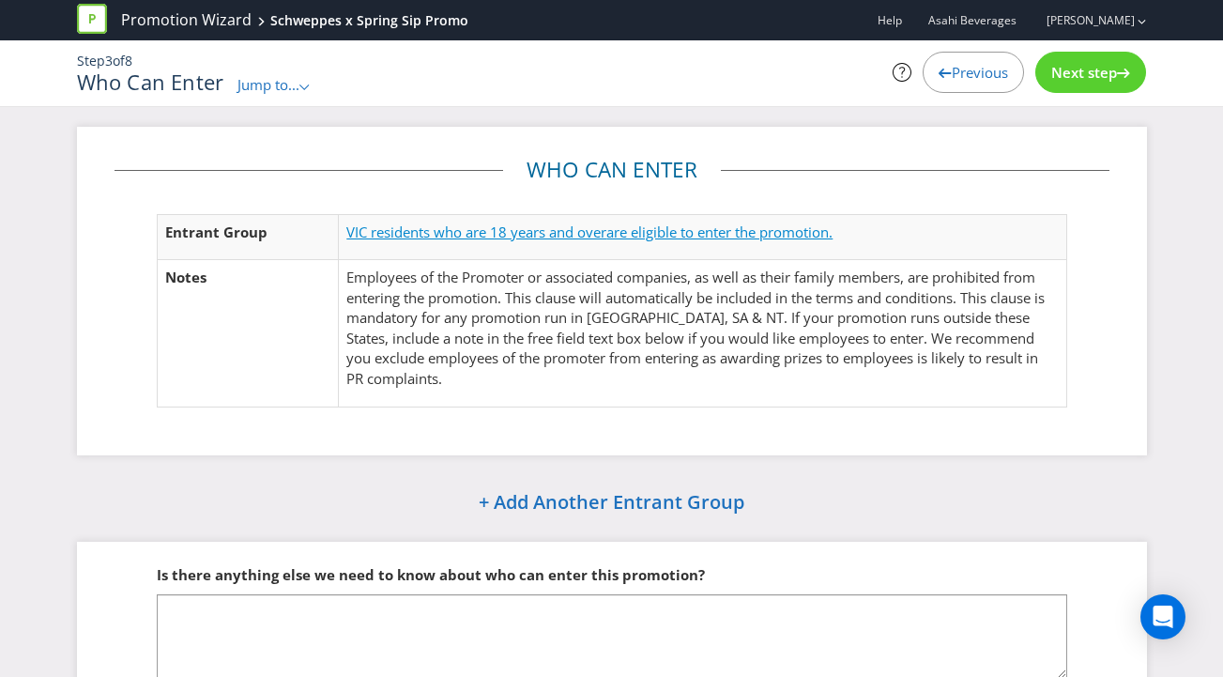
click at [662, 222] on span "are eligible to enter the promotion." at bounding box center [719, 231] width 226 height 19
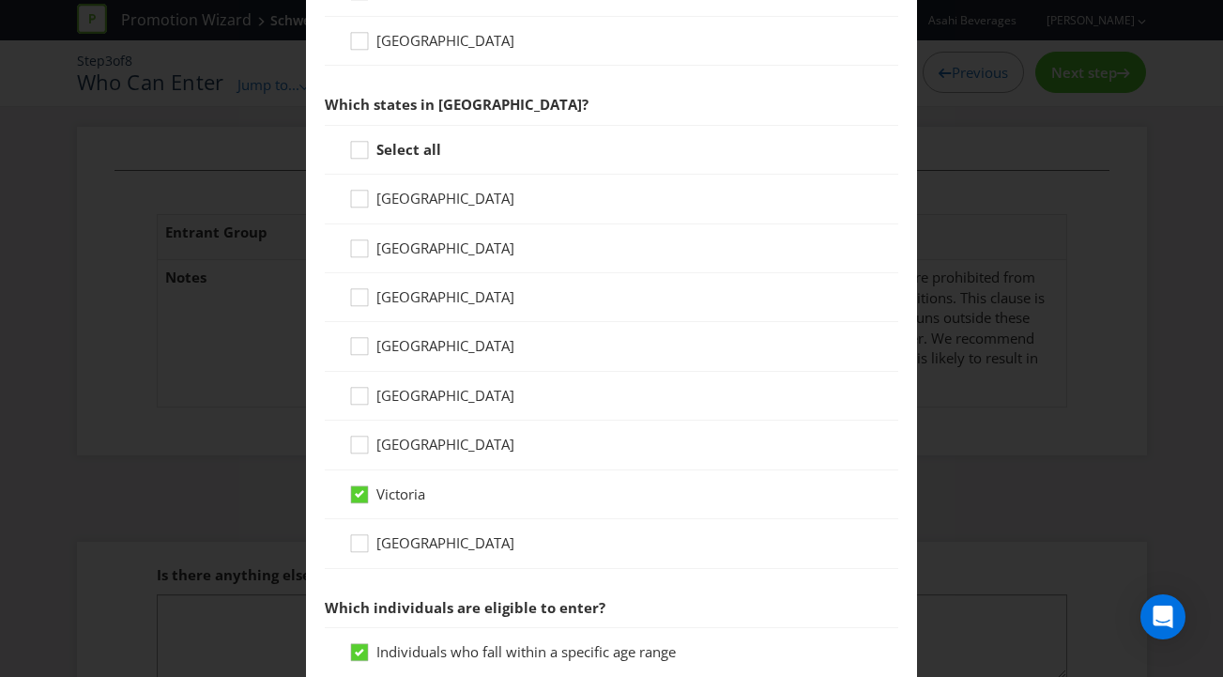
scroll to position [399, 0]
drag, startPoint x: 358, startPoint y: 196, endPoint x: 360, endPoint y: 217, distance: 20.7
click at [358, 196] on div at bounding box center [359, 193] width 9 height 9
click at [0, 0] on input "[GEOGRAPHIC_DATA]" at bounding box center [0, 0] width 0 height 0
drag, startPoint x: 360, startPoint y: 246, endPoint x: 359, endPoint y: 257, distance: 11.3
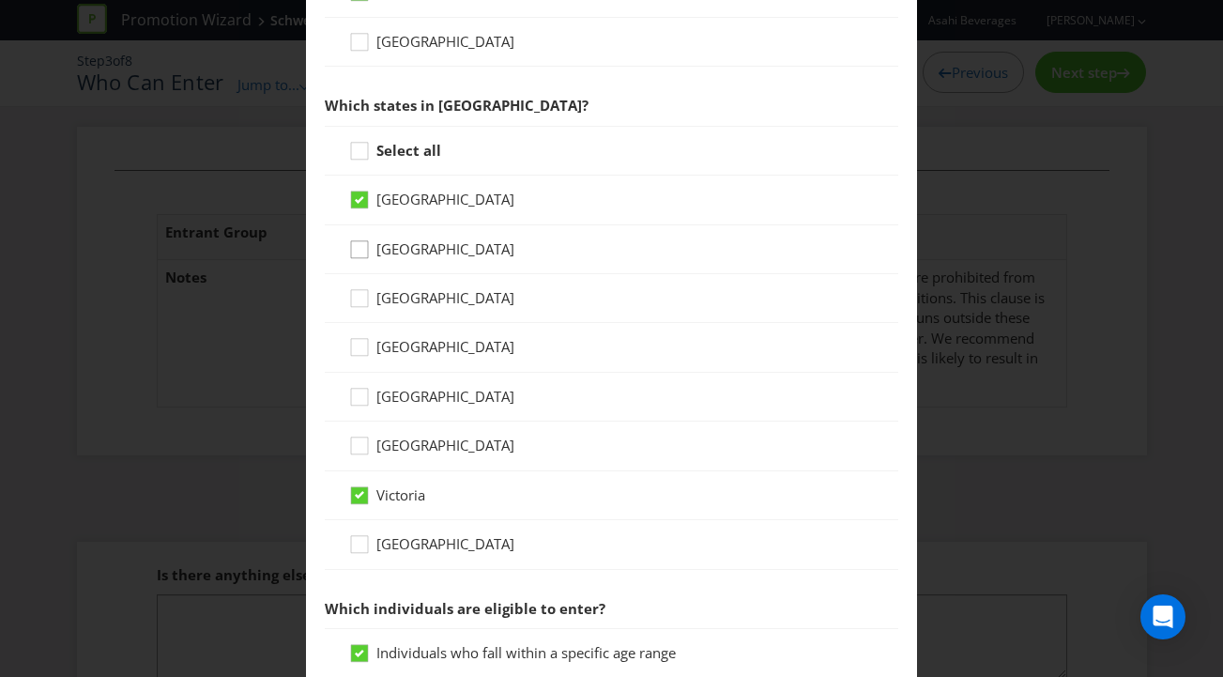
click at [360, 246] on div at bounding box center [359, 242] width 9 height 9
click at [0, 0] on input "[GEOGRAPHIC_DATA]" at bounding box center [0, 0] width 0 height 0
click at [363, 298] on icon at bounding box center [362, 302] width 28 height 28
click at [0, 0] on input "[GEOGRAPHIC_DATA]" at bounding box center [0, 0] width 0 height 0
drag, startPoint x: 357, startPoint y: 344, endPoint x: 363, endPoint y: 407, distance: 63.2
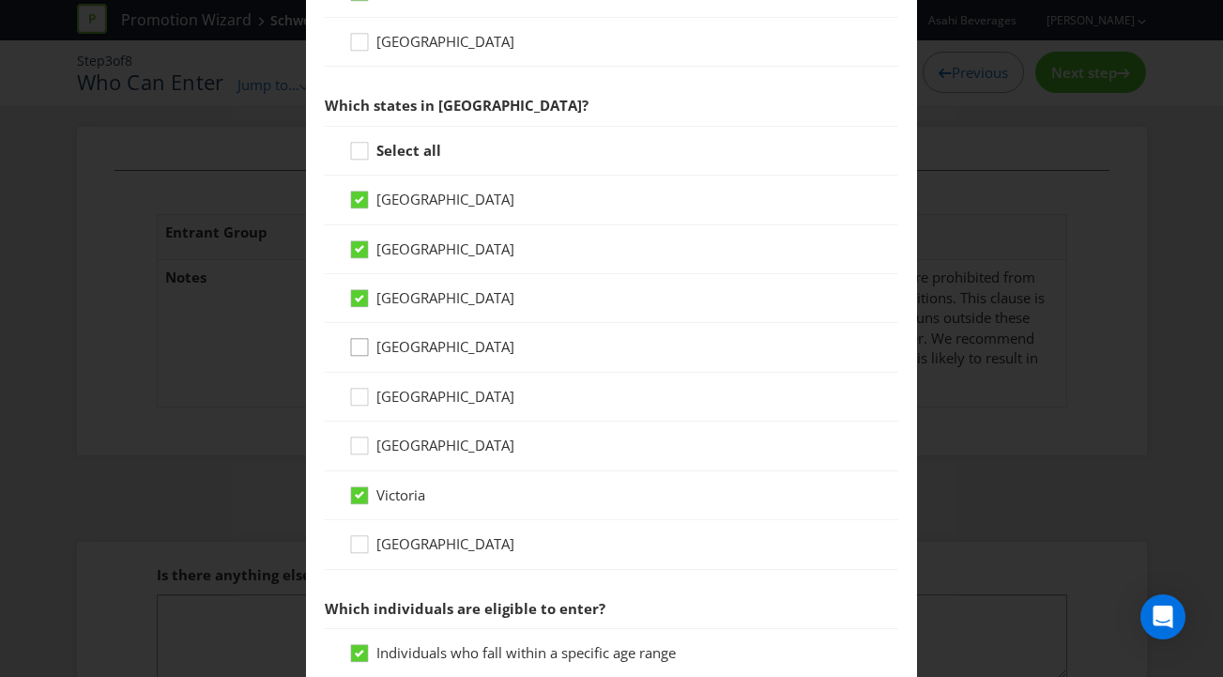
click at [357, 344] on div at bounding box center [359, 340] width 9 height 9
click at [0, 0] on input "[GEOGRAPHIC_DATA]" at bounding box center [0, 0] width 0 height 0
click at [362, 398] on icon at bounding box center [362, 401] width 28 height 28
click at [0, 0] on input "[GEOGRAPHIC_DATA]" at bounding box center [0, 0] width 0 height 0
drag, startPoint x: 357, startPoint y: 448, endPoint x: 354, endPoint y: 459, distance: 11.6
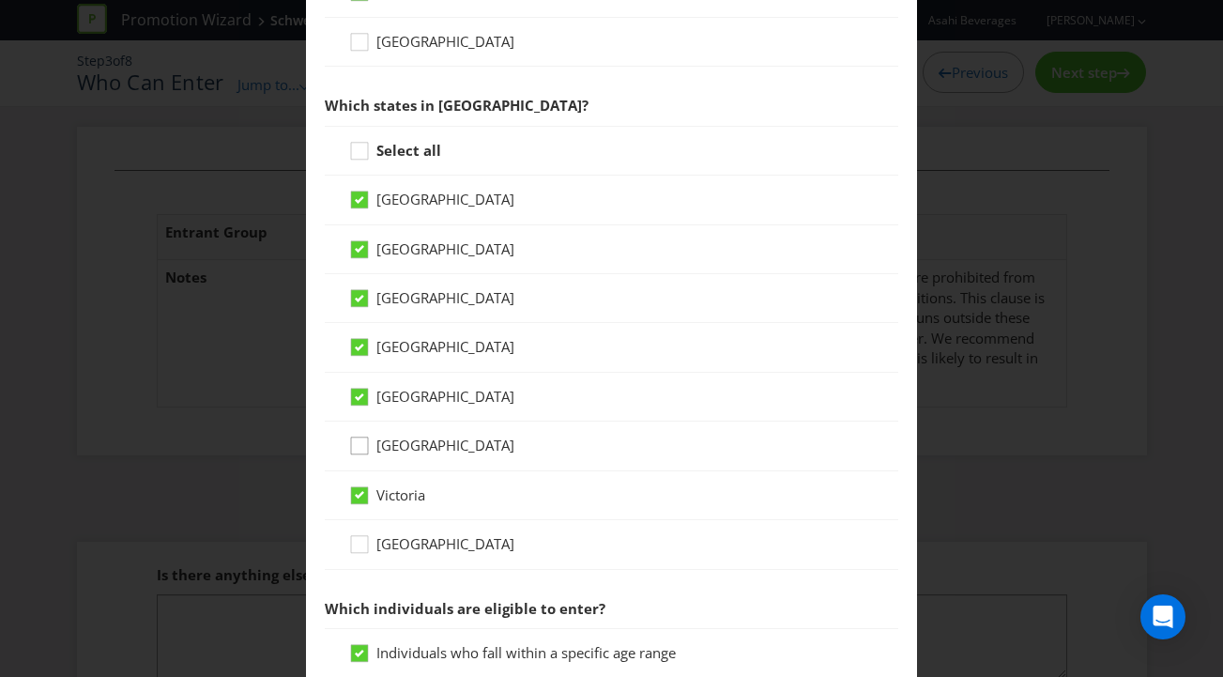
click at [356, 448] on icon at bounding box center [362, 449] width 28 height 28
click at [0, 0] on input "[GEOGRAPHIC_DATA]" at bounding box center [0, 0] width 0 height 0
click at [357, 542] on icon at bounding box center [362, 548] width 28 height 28
click at [0, 0] on input "[GEOGRAPHIC_DATA]" at bounding box center [0, 0] width 0 height 0
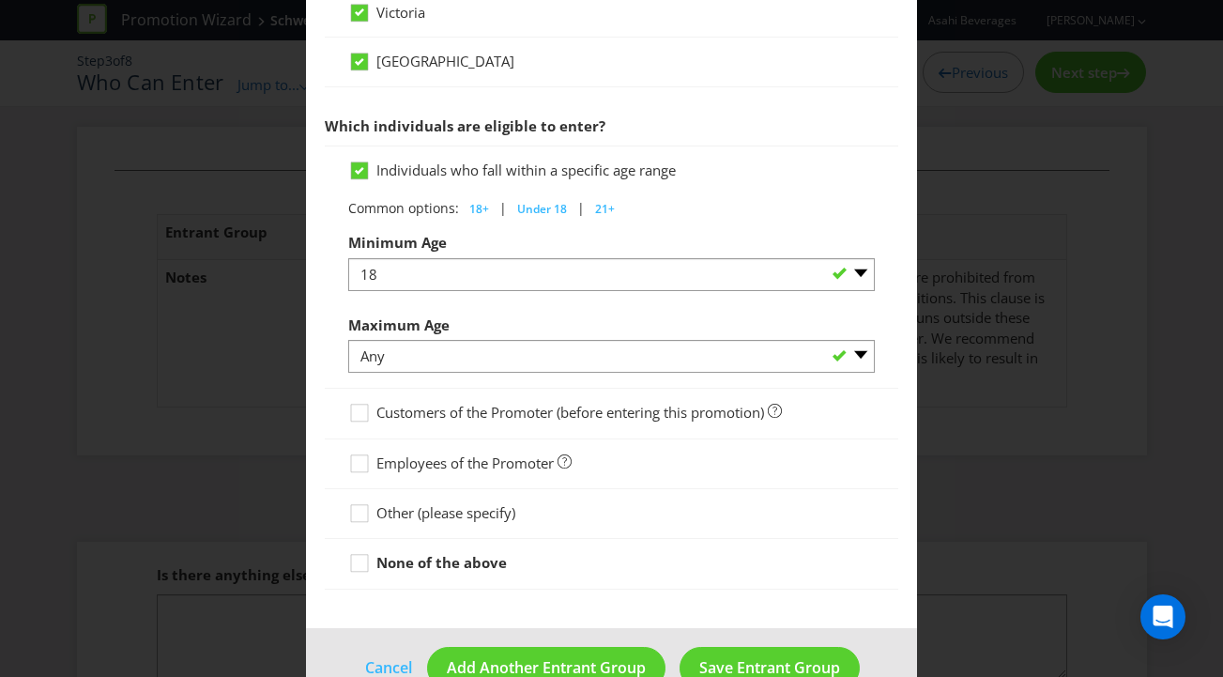
scroll to position [927, 0]
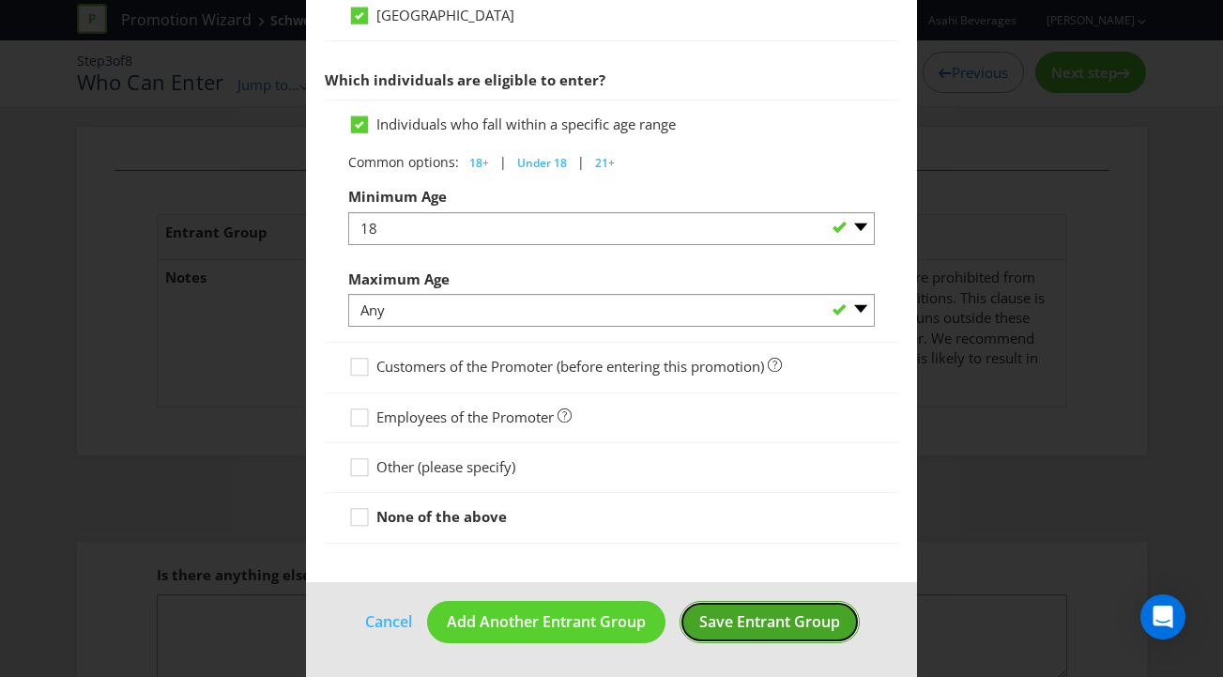
click at [774, 621] on span "Save Entrant Group" at bounding box center [769, 621] width 141 height 21
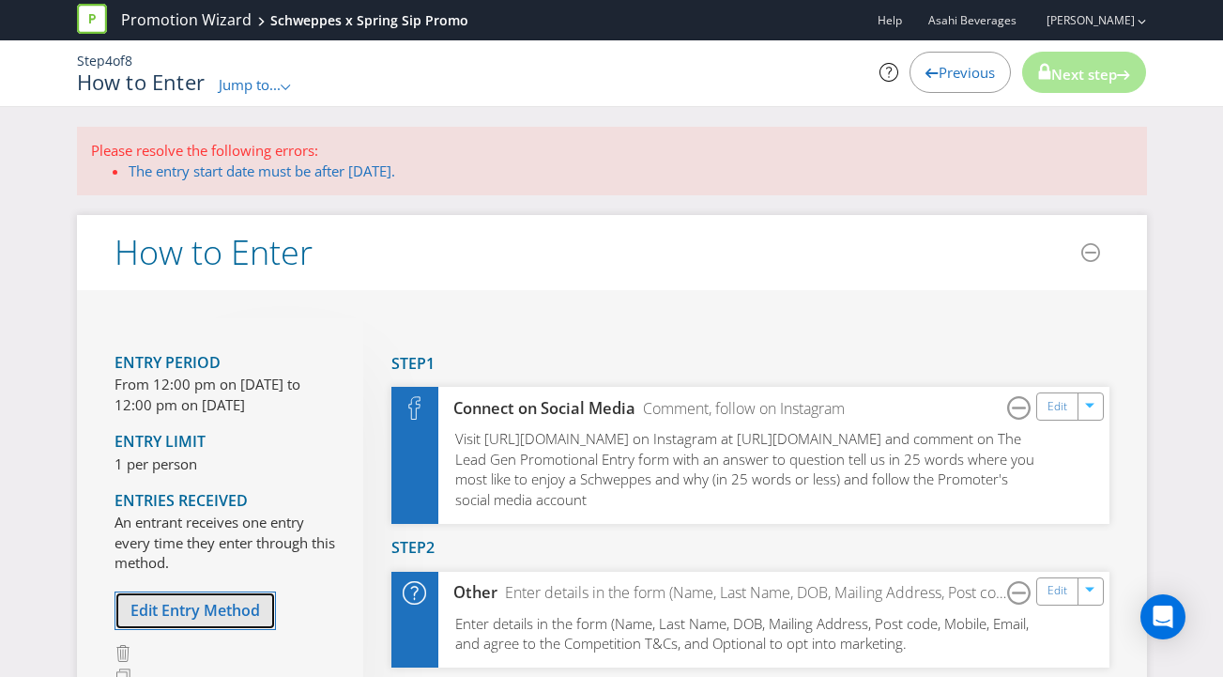
click at [185, 616] on span "Edit Entry Method" at bounding box center [194, 610] width 129 height 21
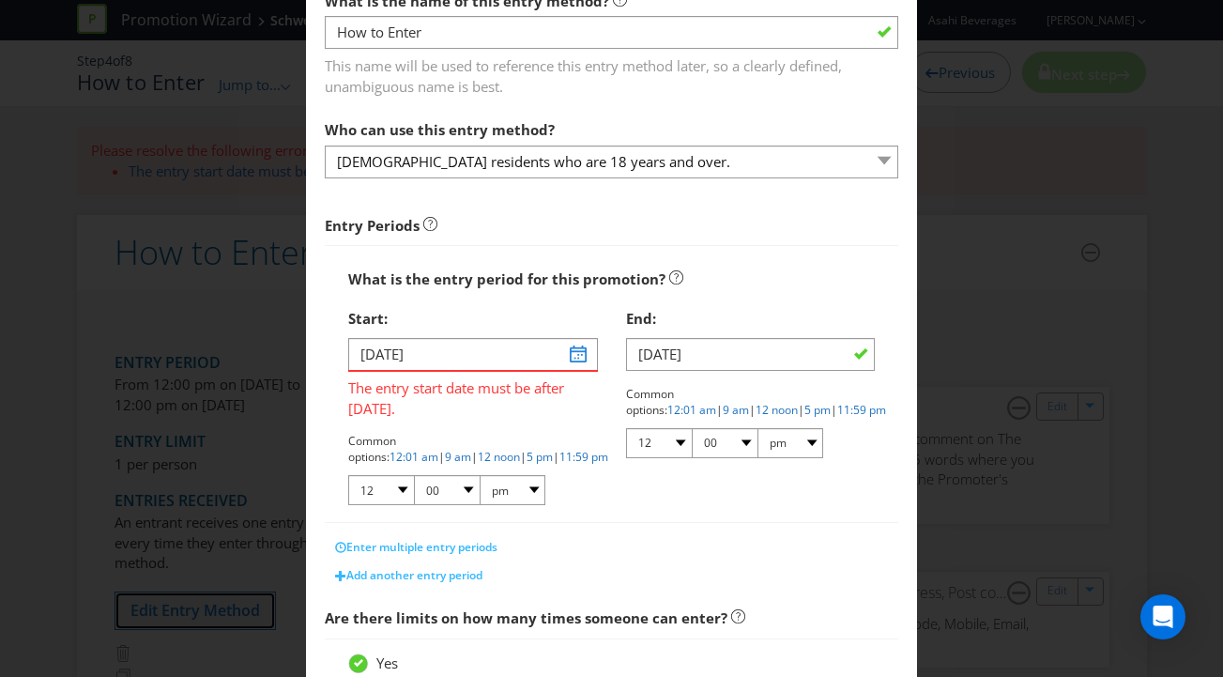
scroll to position [190, 0]
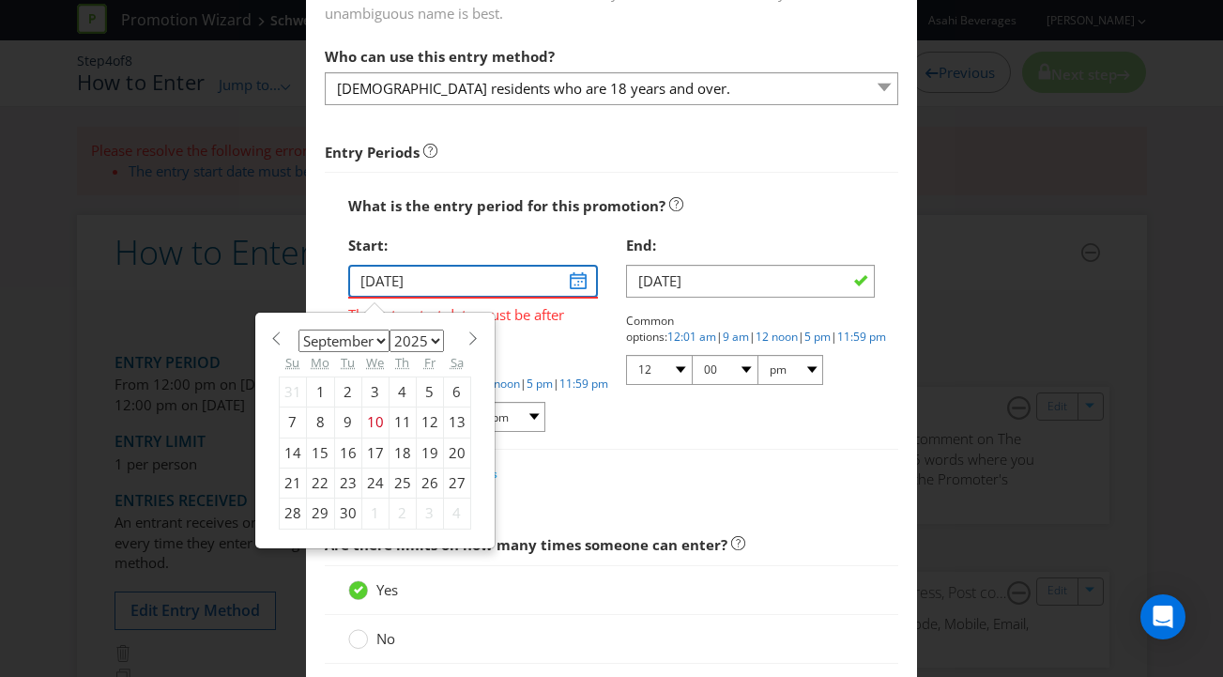
click at [464, 280] on input "[DATE]" at bounding box center [473, 281] width 250 height 33
click at [431, 485] on div "26" at bounding box center [429, 482] width 27 height 30
type input "[DATE]"
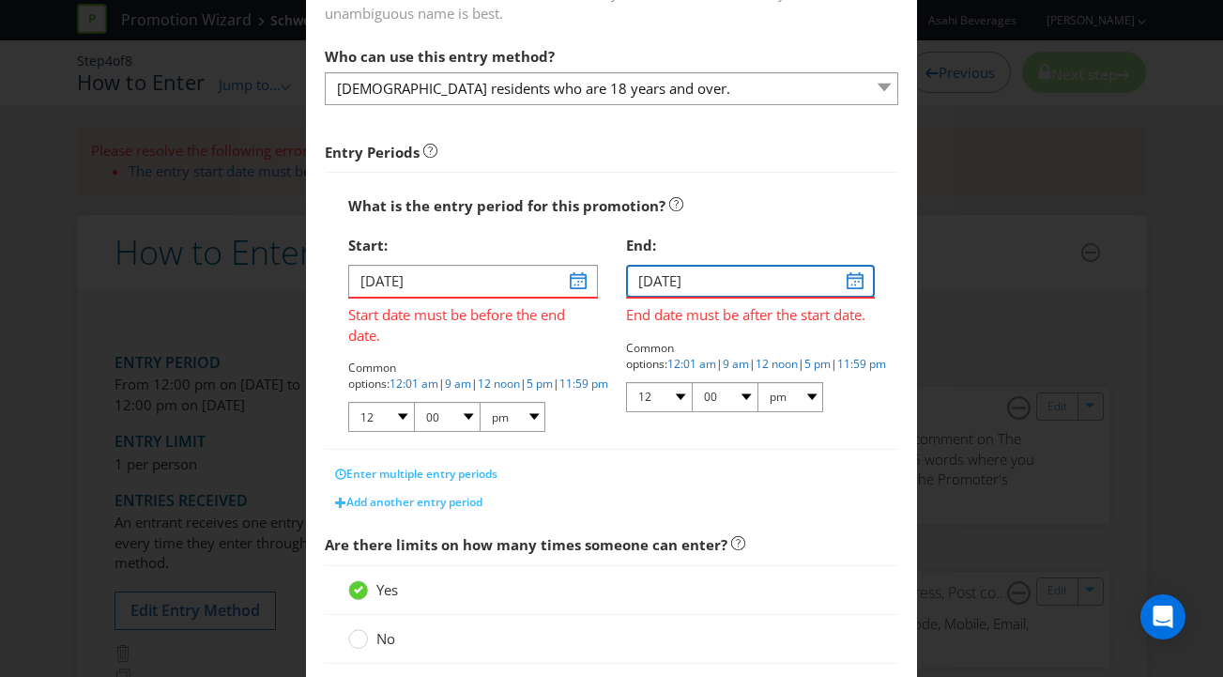
click at [850, 286] on input "[DATE]" at bounding box center [751, 281] width 250 height 33
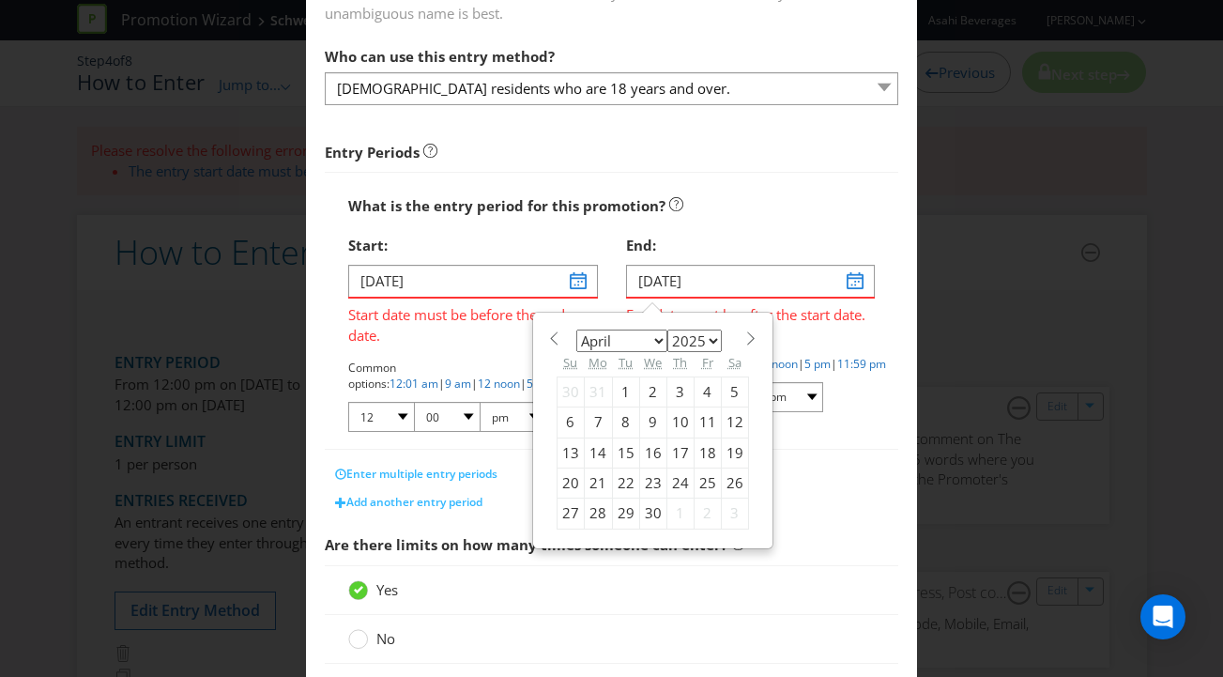
click at [753, 336] on span at bounding box center [751, 338] width 14 height 14
click at [752, 336] on span at bounding box center [751, 338] width 14 height 14
click at [753, 336] on span at bounding box center [751, 338] width 14 height 14
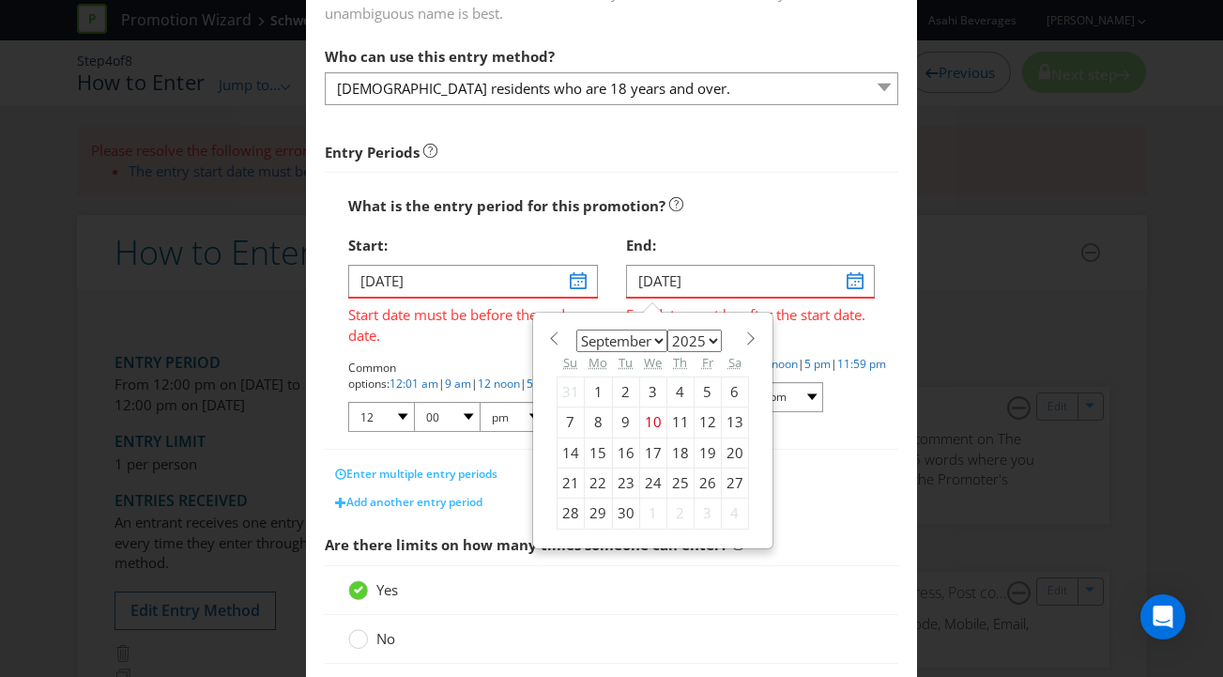
click at [752, 336] on span at bounding box center [751, 338] width 14 height 14
select select "9"
click at [593, 424] on div "6" at bounding box center [598, 422] width 28 height 30
type input "[DATE]"
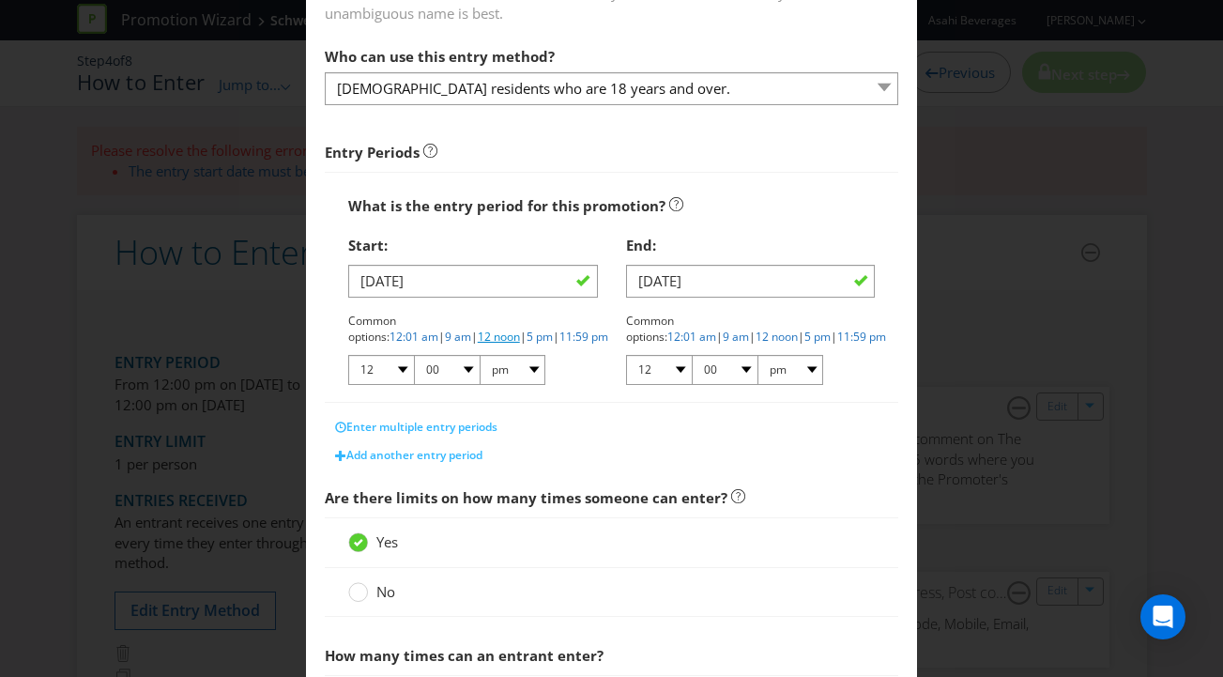
click at [520, 328] on link "12 noon" at bounding box center [499, 336] width 42 height 16
click at [798, 328] on link "12 noon" at bounding box center [776, 336] width 42 height 16
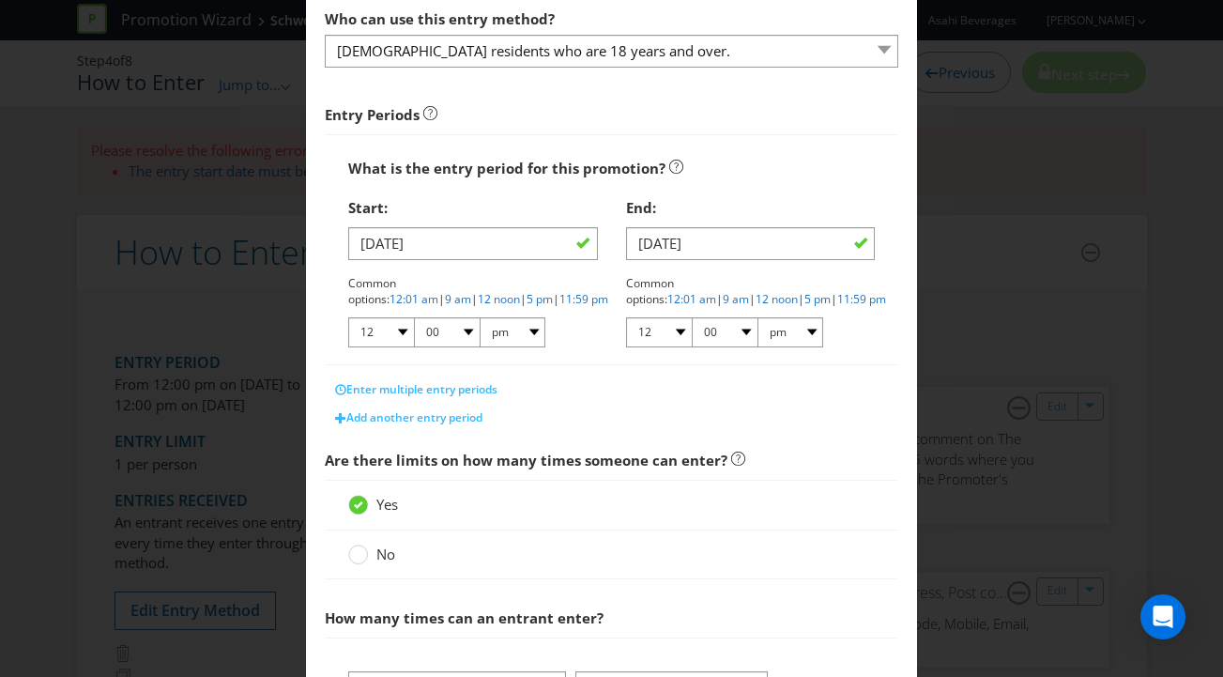
scroll to position [315, 0]
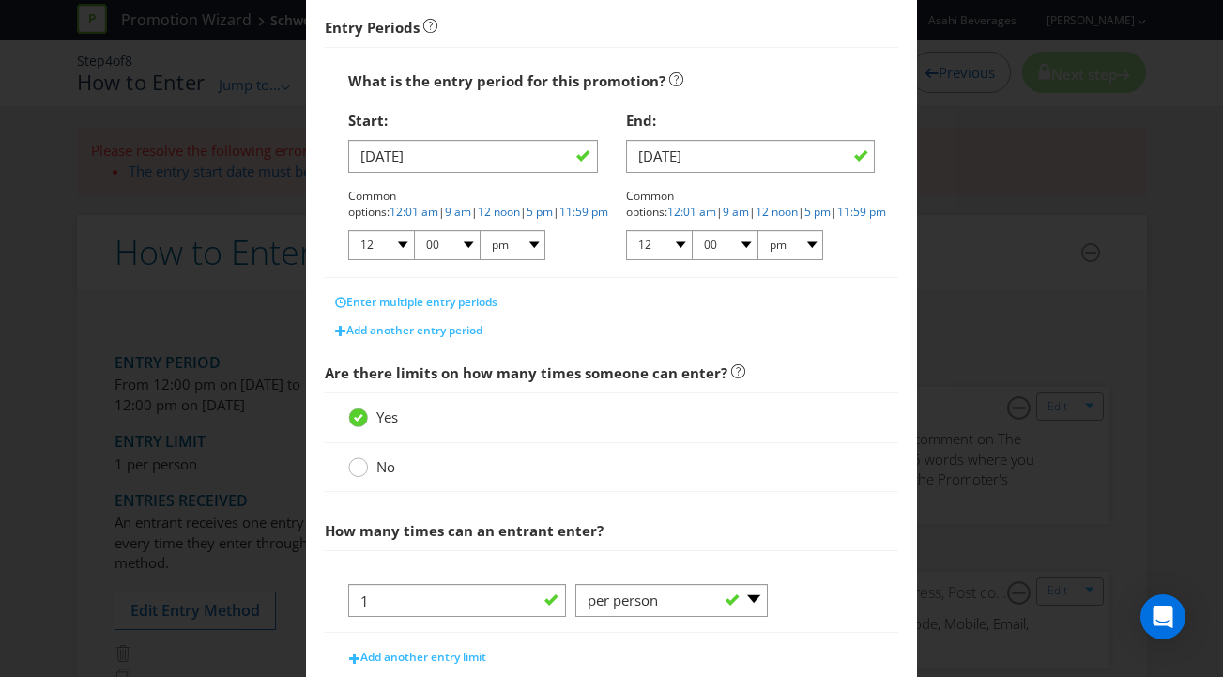
click at [366, 467] on circle at bounding box center [358, 467] width 19 height 19
click at [0, 0] on input "No" at bounding box center [0, 0] width 0 height 0
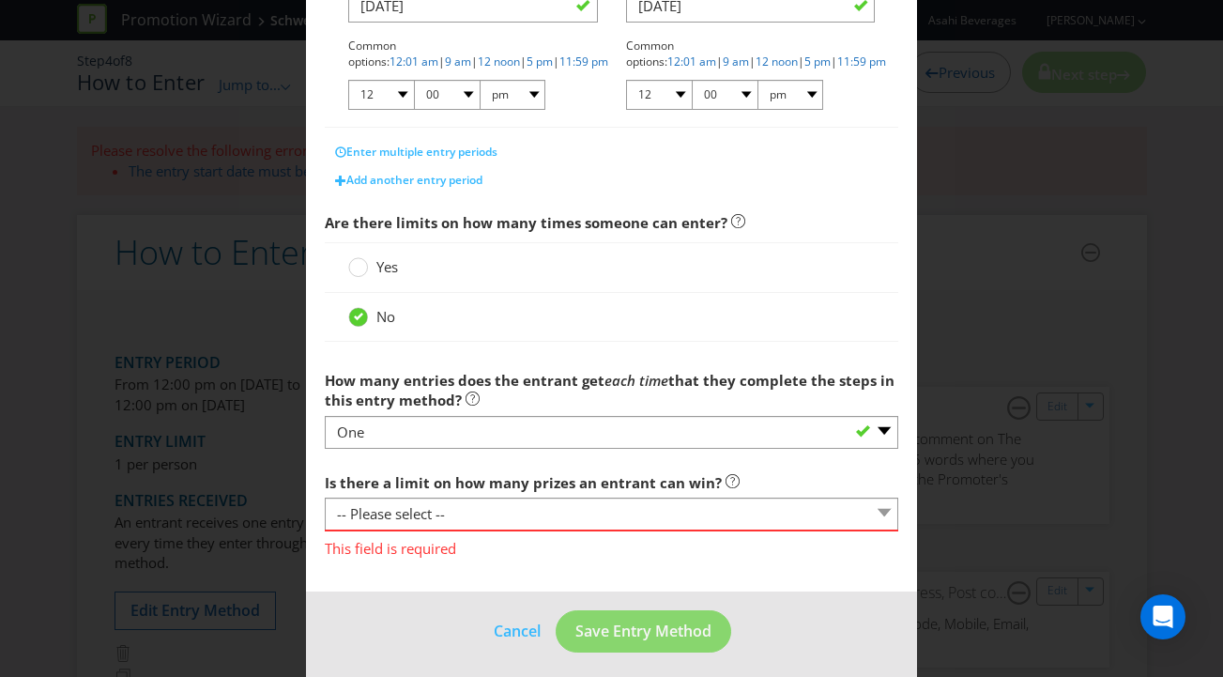
scroll to position [475, 0]
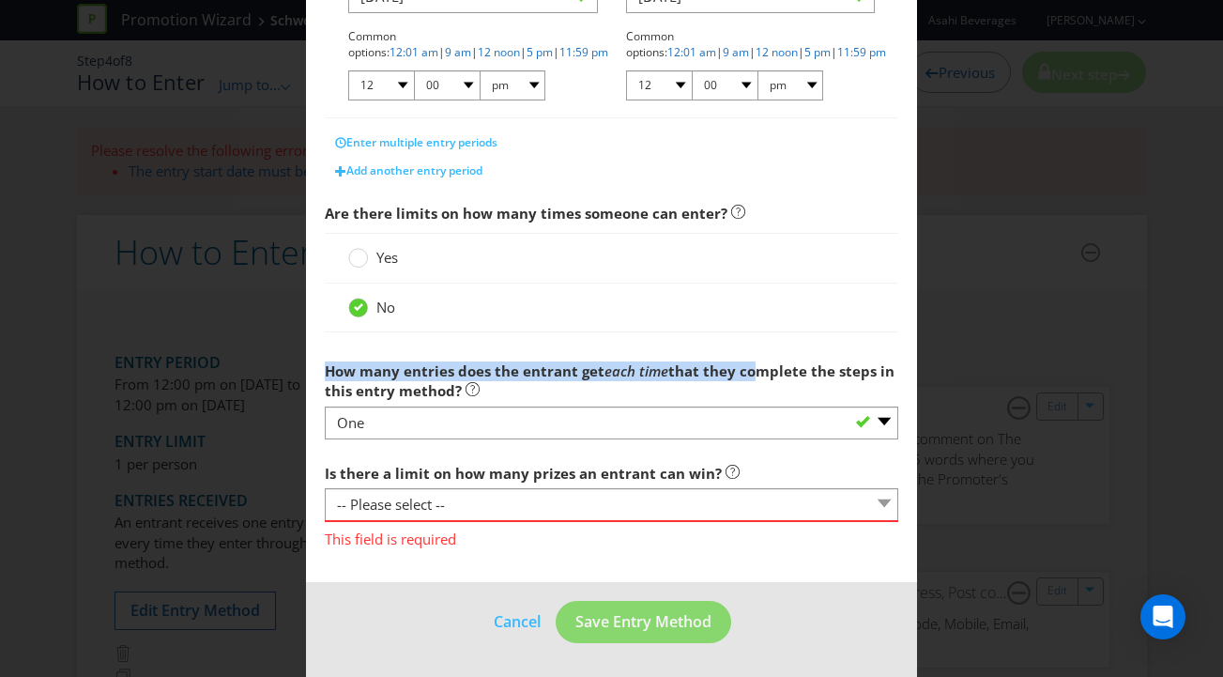
drag, startPoint x: 451, startPoint y: 360, endPoint x: 747, endPoint y: 368, distance: 295.7
click at [747, 368] on span "How many entries does the entrant get each time that they complete the steps in…" at bounding box center [610, 380] width 570 height 38
click at [747, 368] on span "that they complete the steps in this entry method?" at bounding box center [610, 380] width 570 height 38
drag, startPoint x: 351, startPoint y: 471, endPoint x: 516, endPoint y: 468, distance: 165.2
click at [522, 462] on label "Is there a limit on how many prizes an entrant can win?" at bounding box center [532, 468] width 415 height 29
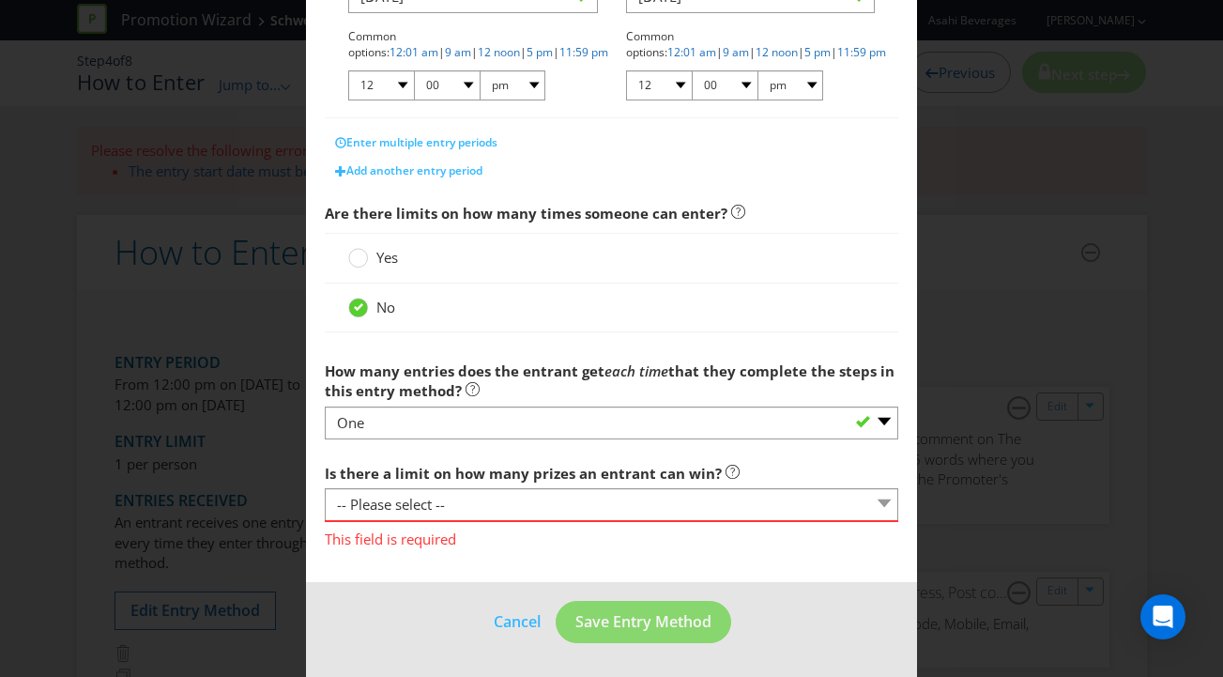
drag, startPoint x: 516, startPoint y: 469, endPoint x: 464, endPoint y: 471, distance: 51.6
click at [515, 469] on span "Is there a limit on how many prizes an entrant can win?" at bounding box center [523, 473] width 397 height 19
drag, startPoint x: 509, startPoint y: 469, endPoint x: 613, endPoint y: 468, distance: 104.2
click at [613, 468] on span "Is there a limit on how many prizes an entrant can win?" at bounding box center [523, 473] width 397 height 19
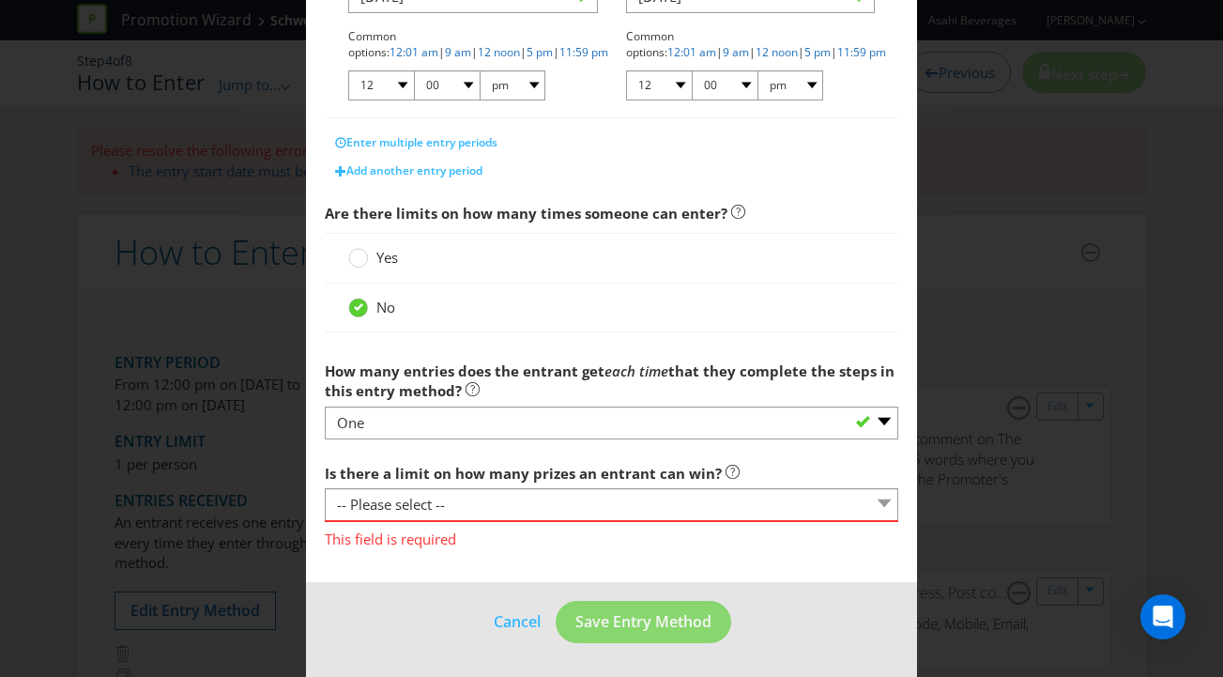
click at [430, 522] on span "This field is required" at bounding box center [612, 535] width 574 height 27
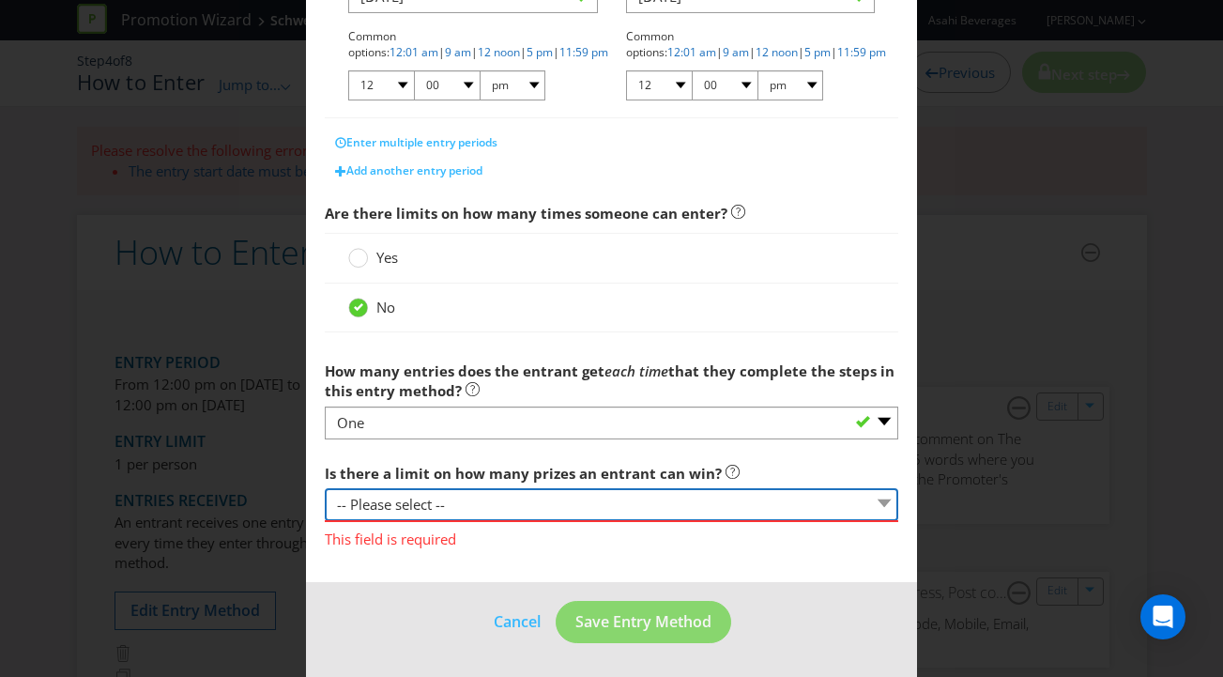
click at [440, 509] on select "-- Please select -- Yes, there is a maximum number of prizes that one entrant c…" at bounding box center [612, 504] width 574 height 33
select select "LIMITED"
click at [325, 488] on select "-- Please select -- Yes, there is a maximum number of prizes that one entrant c…" at bounding box center [612, 504] width 574 height 33
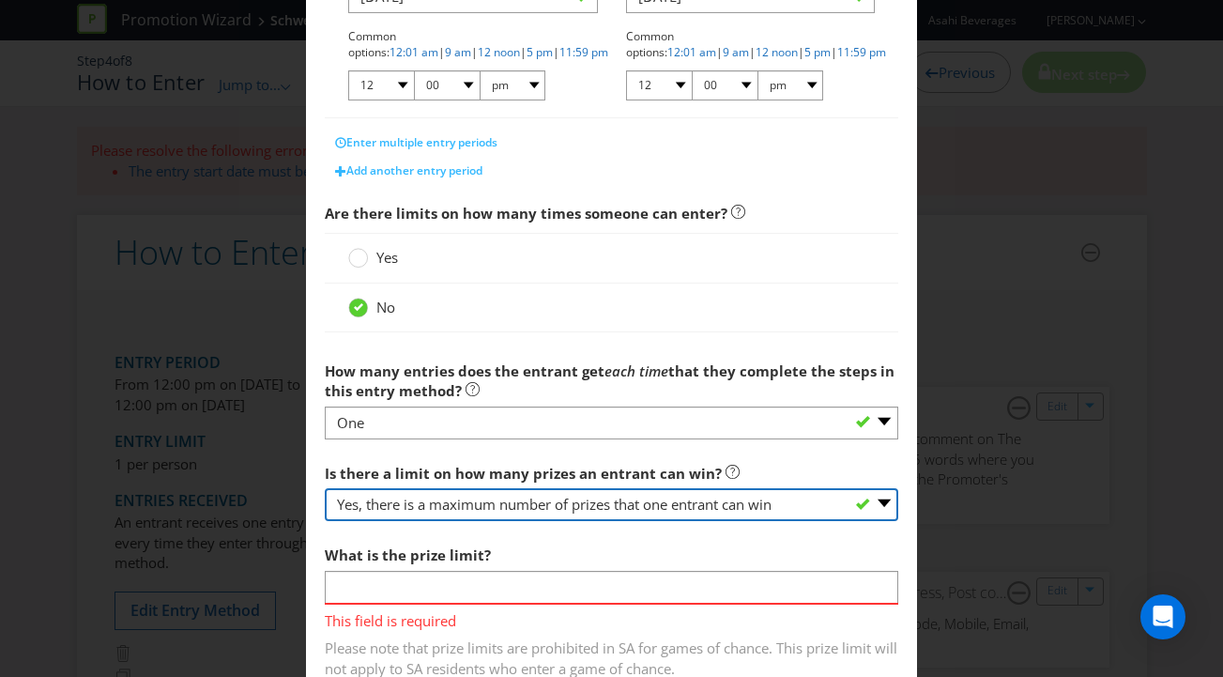
scroll to position [566, 0]
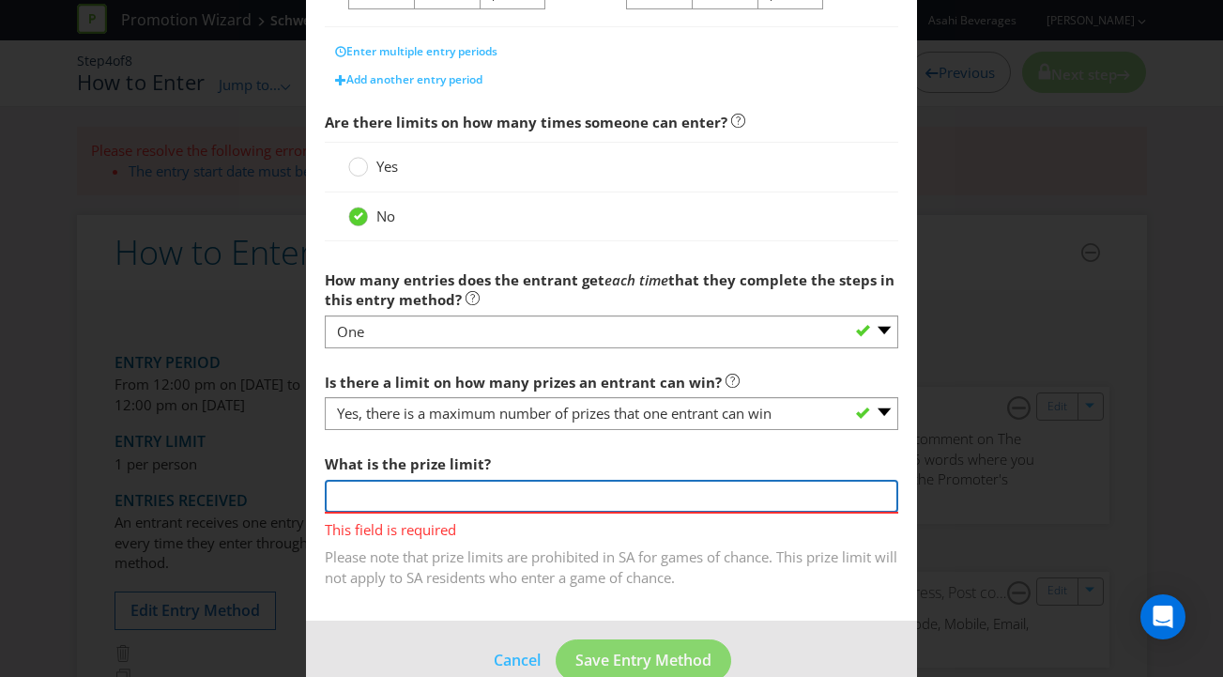
click at [435, 497] on input "number" at bounding box center [612, 496] width 574 height 33
type input "1"
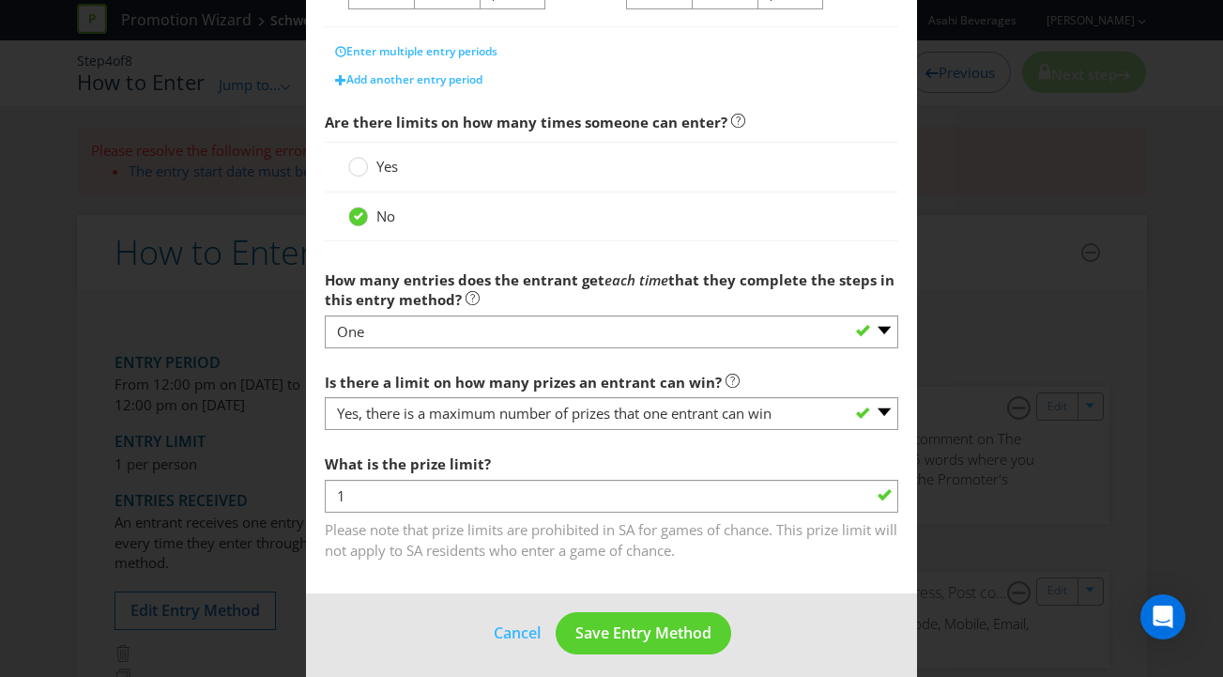
click at [535, 541] on span "Please note that prize limits are prohibited in SA for games of chance. This pr…" at bounding box center [612, 536] width 574 height 47
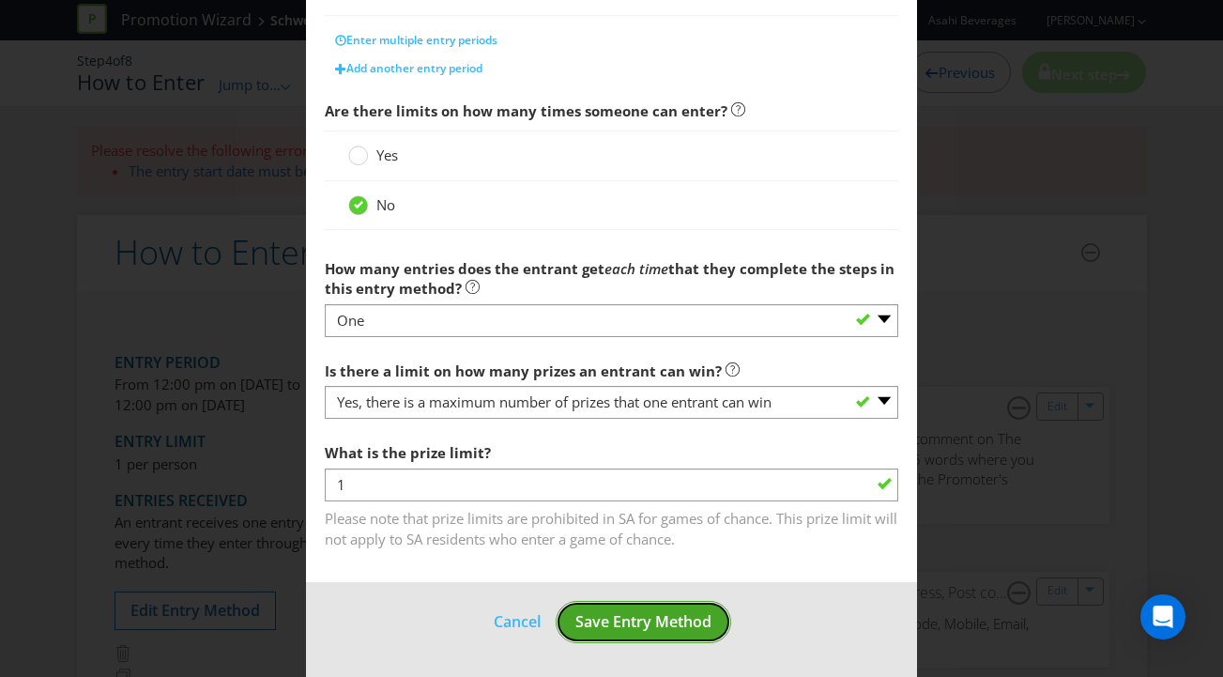
click at [618, 601] on button "Save Entry Method" at bounding box center [643, 622] width 175 height 42
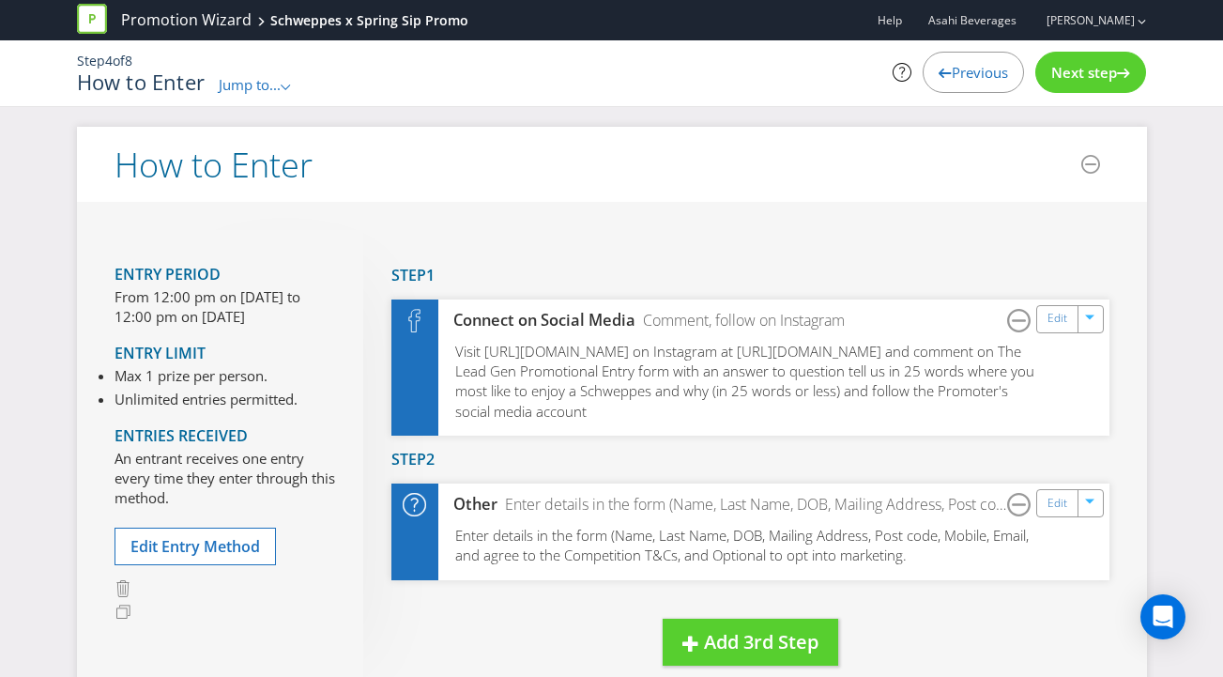
scroll to position [67, 0]
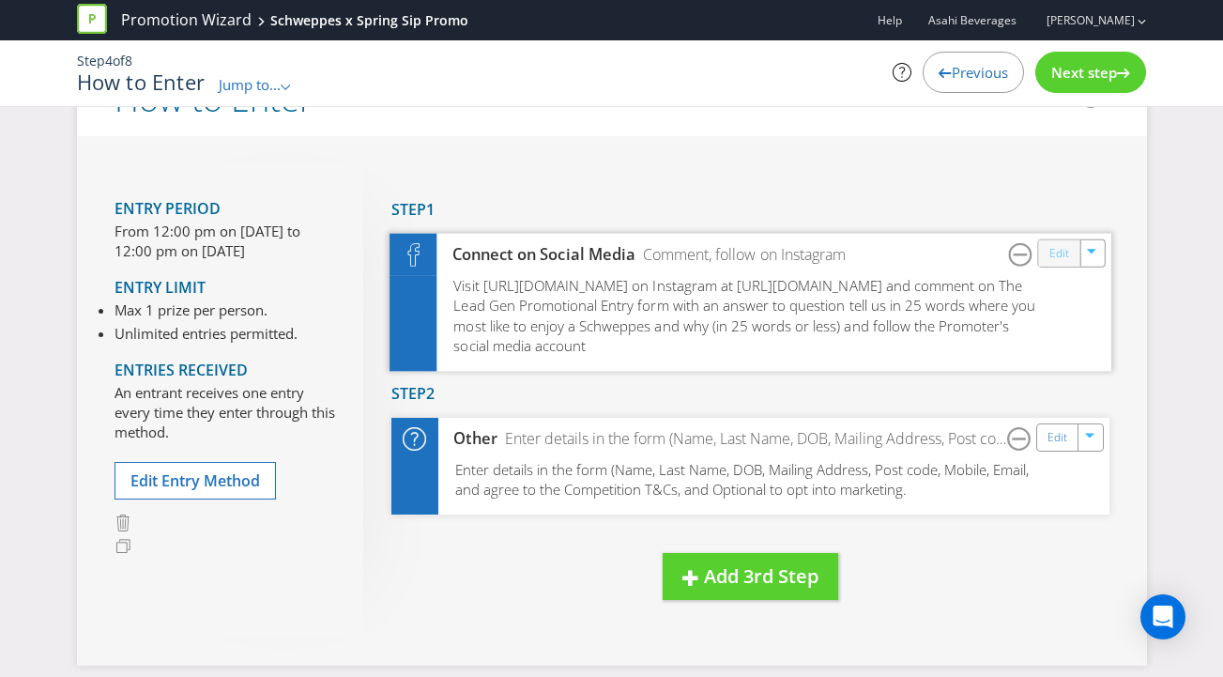
click at [1056, 251] on link "Edit" at bounding box center [1058, 253] width 20 height 22
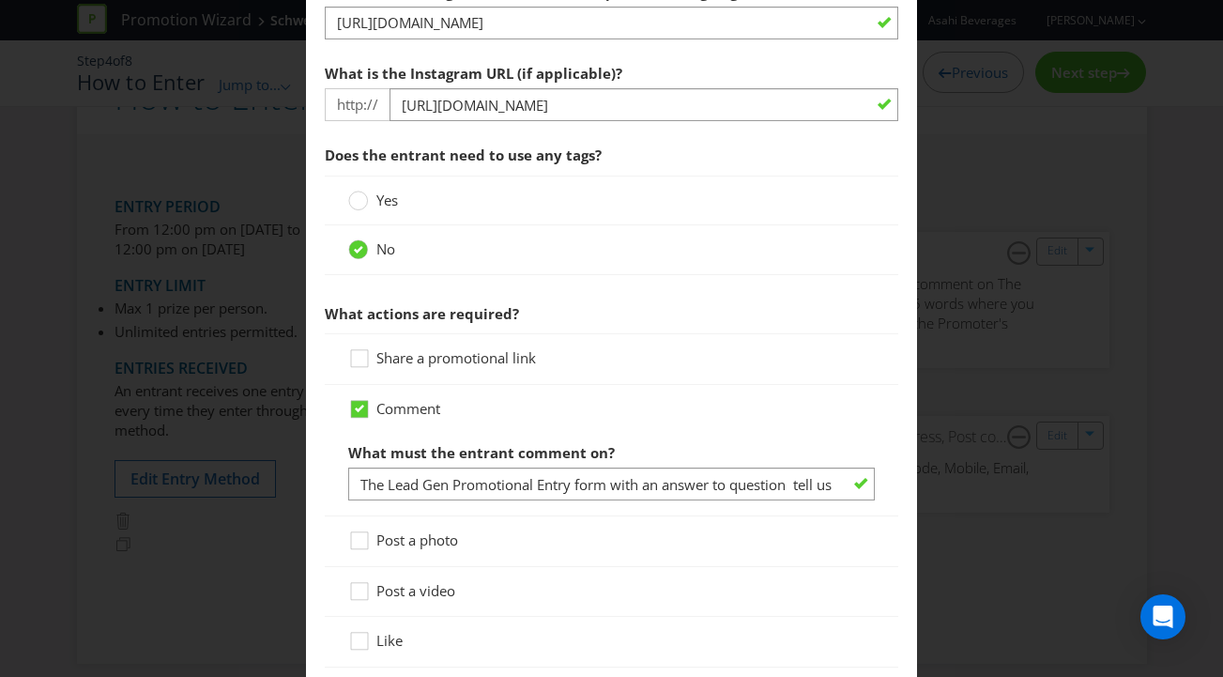
scroll to position [1047, 0]
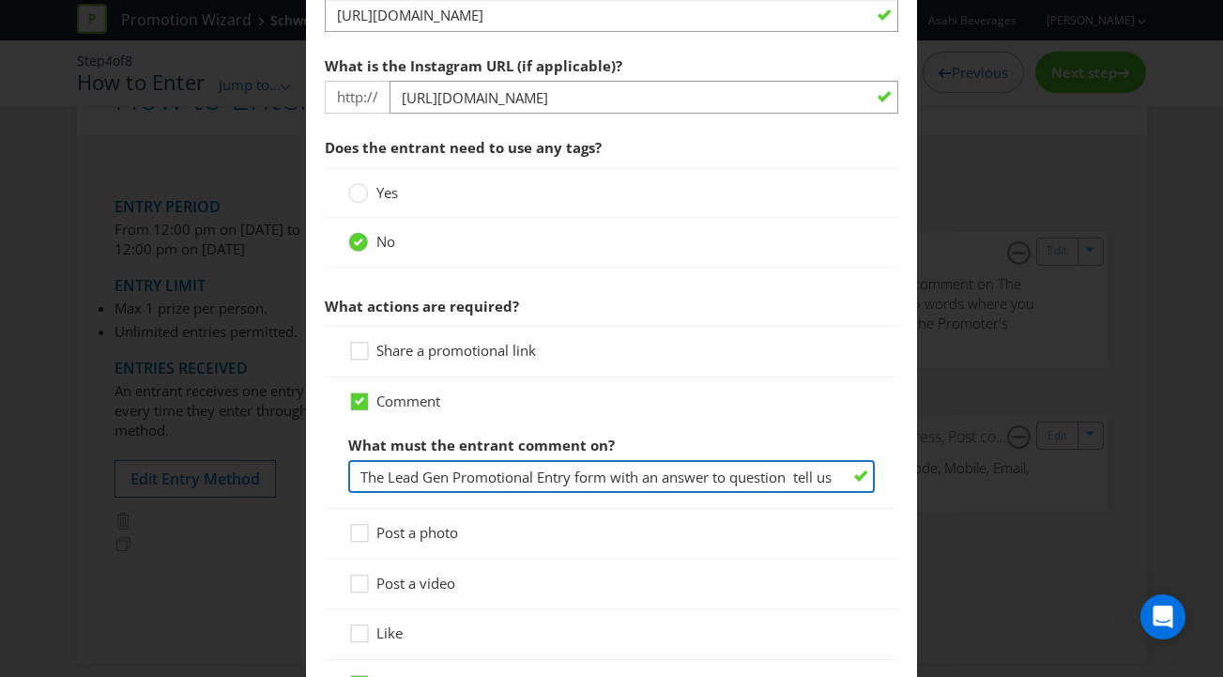
click at [419, 466] on input "The Lead Gen Promotional Entry form with an answer to question tell us in 25 wo…" at bounding box center [611, 476] width 527 height 33
drag, startPoint x: 541, startPoint y: 480, endPoint x: 828, endPoint y: 485, distance: 286.2
click at [914, 479] on main "Did You Know IMI research shows that ease of participation is one of the most i…" at bounding box center [612, 35] width 612 height 2005
click at [767, 485] on input "The Lead Gen Promotional Entry form with an answer to question tell us in 25 wo…" at bounding box center [611, 476] width 527 height 33
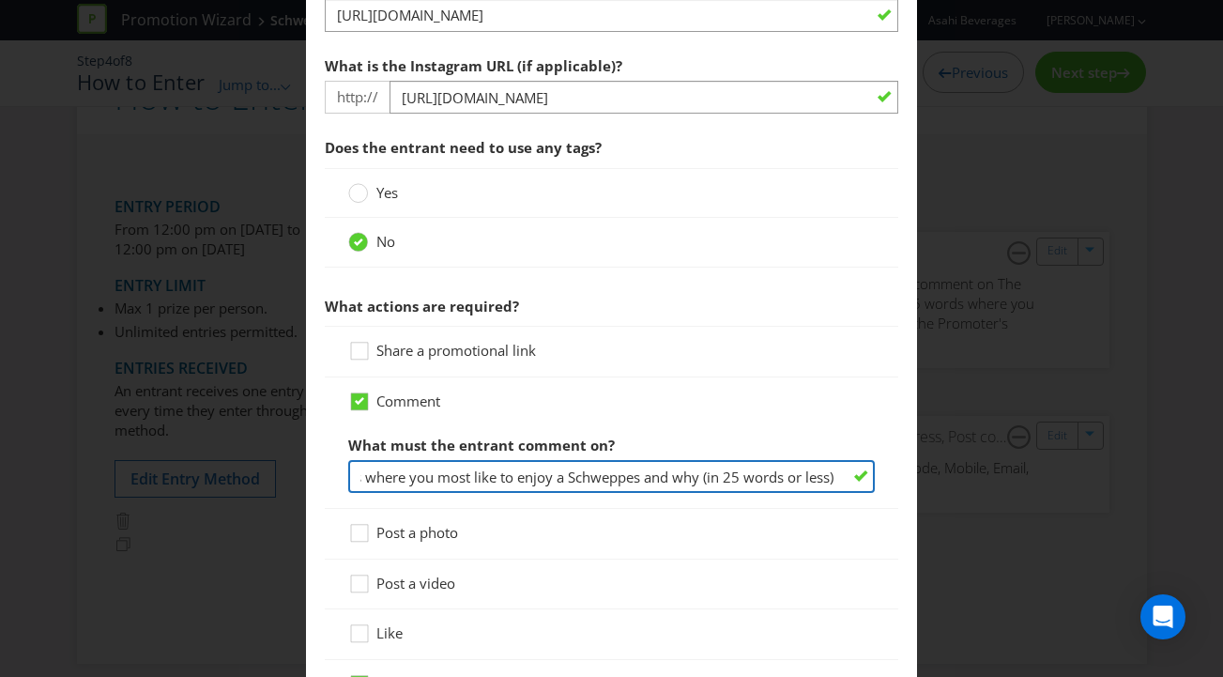
scroll to position [0, 0]
click at [632, 481] on input "The Lead Gen Promotional Entry form with an answer to question tell us in 25 wo…" at bounding box center [611, 476] width 527 height 33
drag, startPoint x: 788, startPoint y: 480, endPoint x: 884, endPoint y: 485, distance: 95.9
click at [1005, 483] on div "How to Enter Did You Know IMI research shows that ease of participation is one …" at bounding box center [611, 338] width 1223 height 677
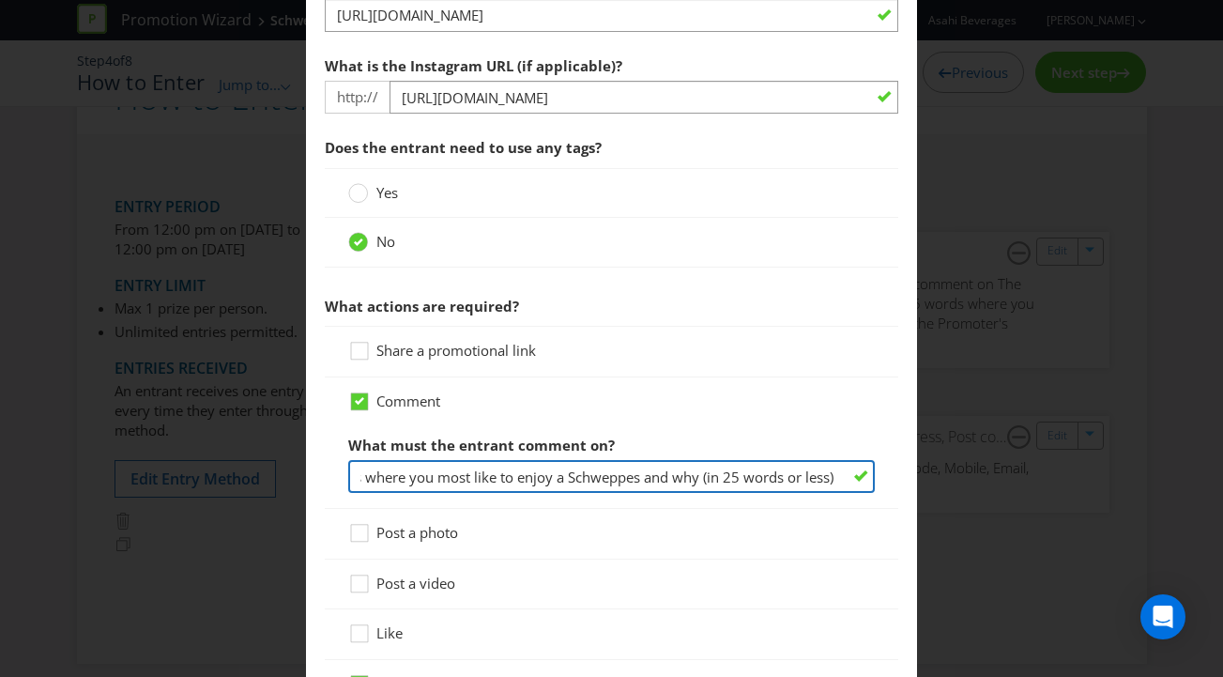
click at [764, 481] on input "The Lead Gen Promotional Entry form with an answer to question tell us in 25 wo…" at bounding box center [611, 476] width 527 height 33
drag, startPoint x: 695, startPoint y: 477, endPoint x: 443, endPoint y: 476, distance: 252.4
click at [443, 475] on input "The Lead Gen Promotional Entry form with an answer to question tell us in 25 wo…" at bounding box center [611, 476] width 527 height 33
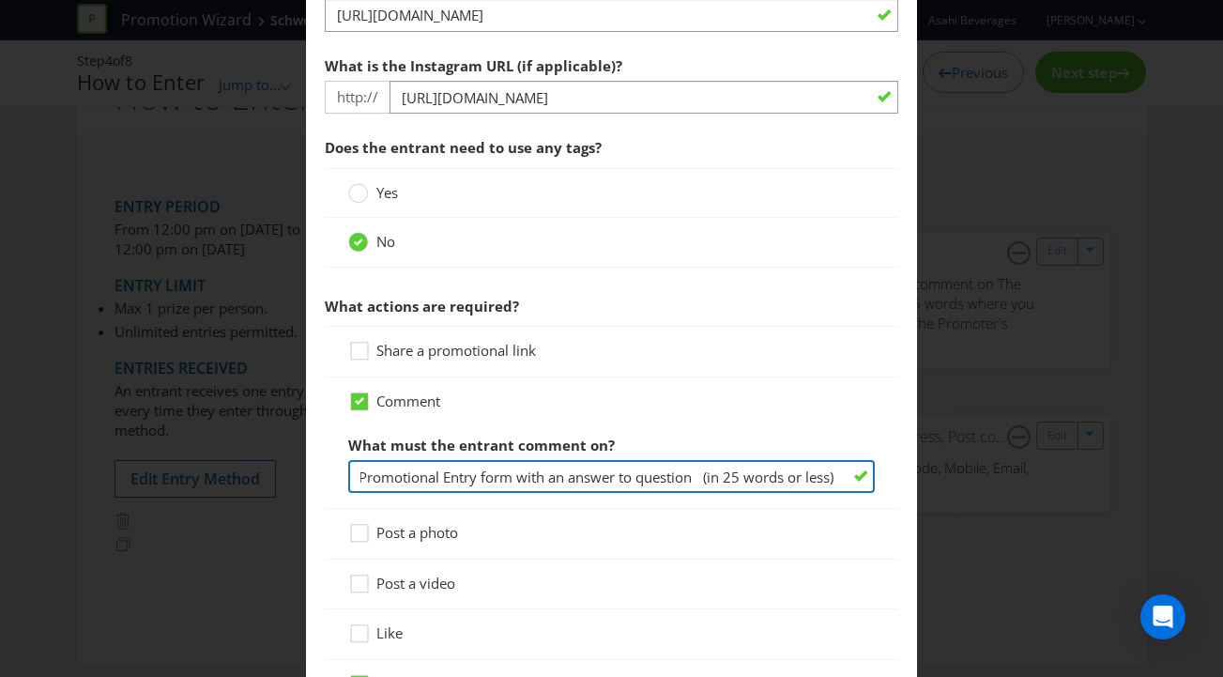
paste input "What is your Favorite Schweppes Product to mix with?"
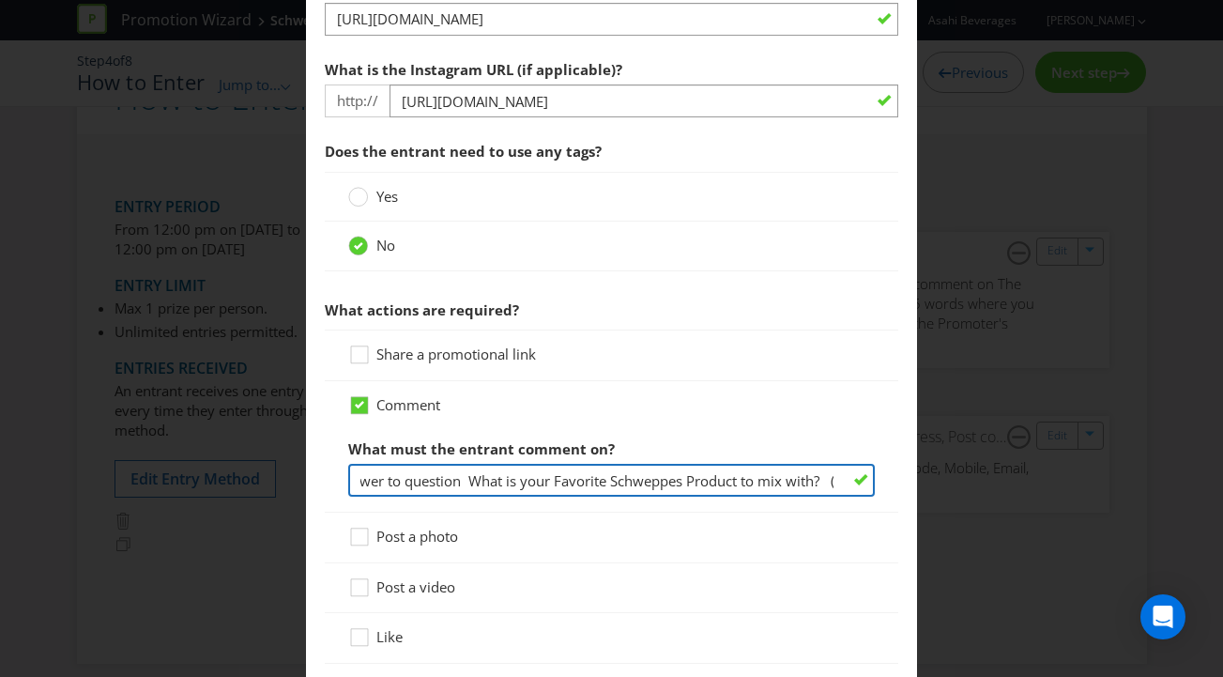
click at [600, 481] on input "The Lead Gen Promotional Entry form with an answer to question What is your Fav…" at bounding box center [611, 480] width 527 height 33
click at [592, 483] on input "The Lead Gen Promotional Entry form with an answer to question What is your Fav…" at bounding box center [611, 480] width 527 height 33
click at [587, 483] on input "The Lead Gen Promotional Entry form with an answer to question What is your Fav…" at bounding box center [611, 478] width 527 height 33
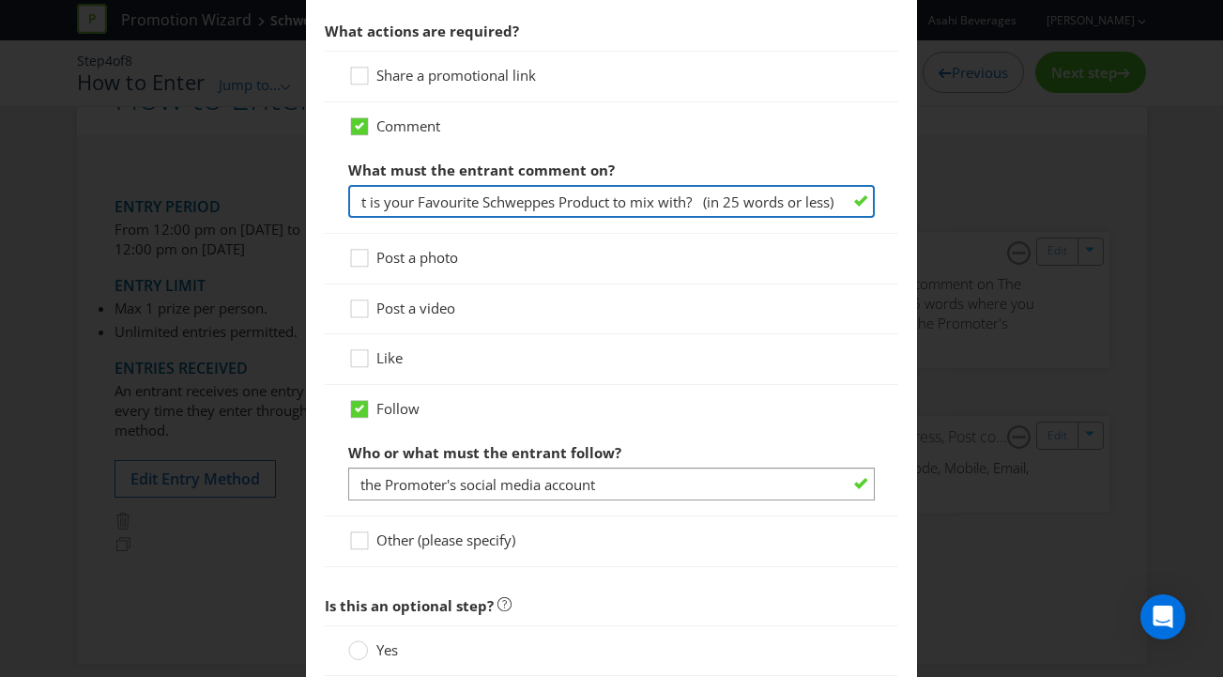
scroll to position [1342, 0]
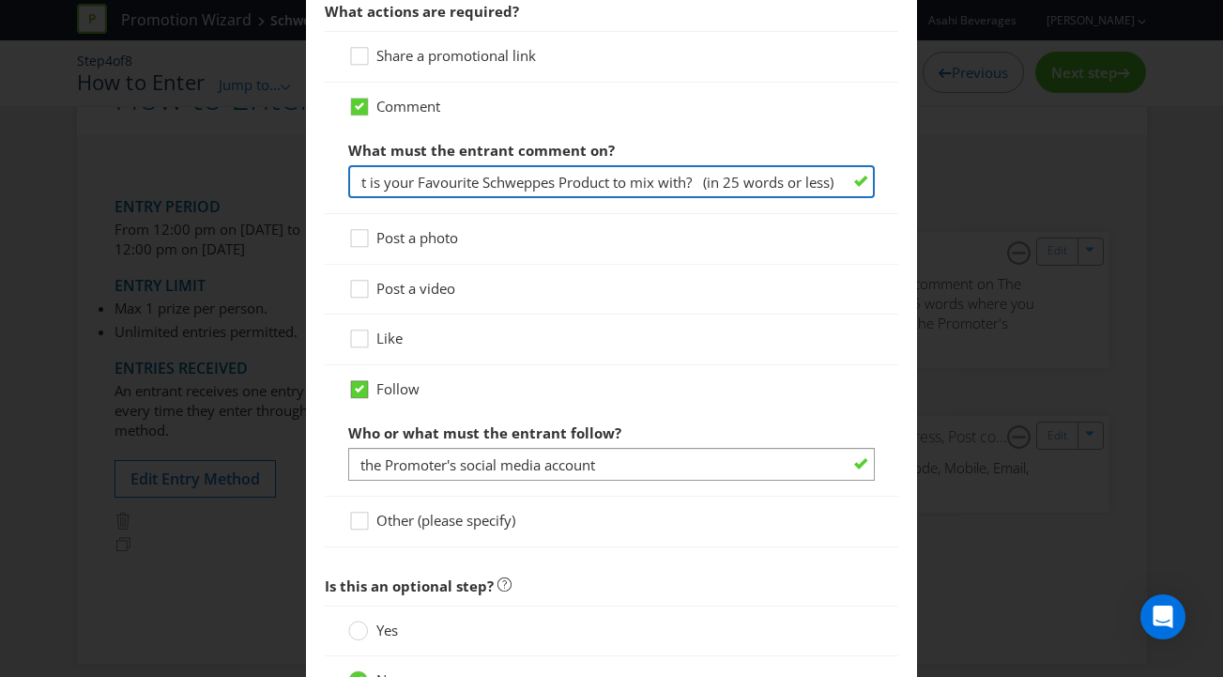
type input "The Lead Gen Promotional Entry form with an answer to question What is your Fav…"
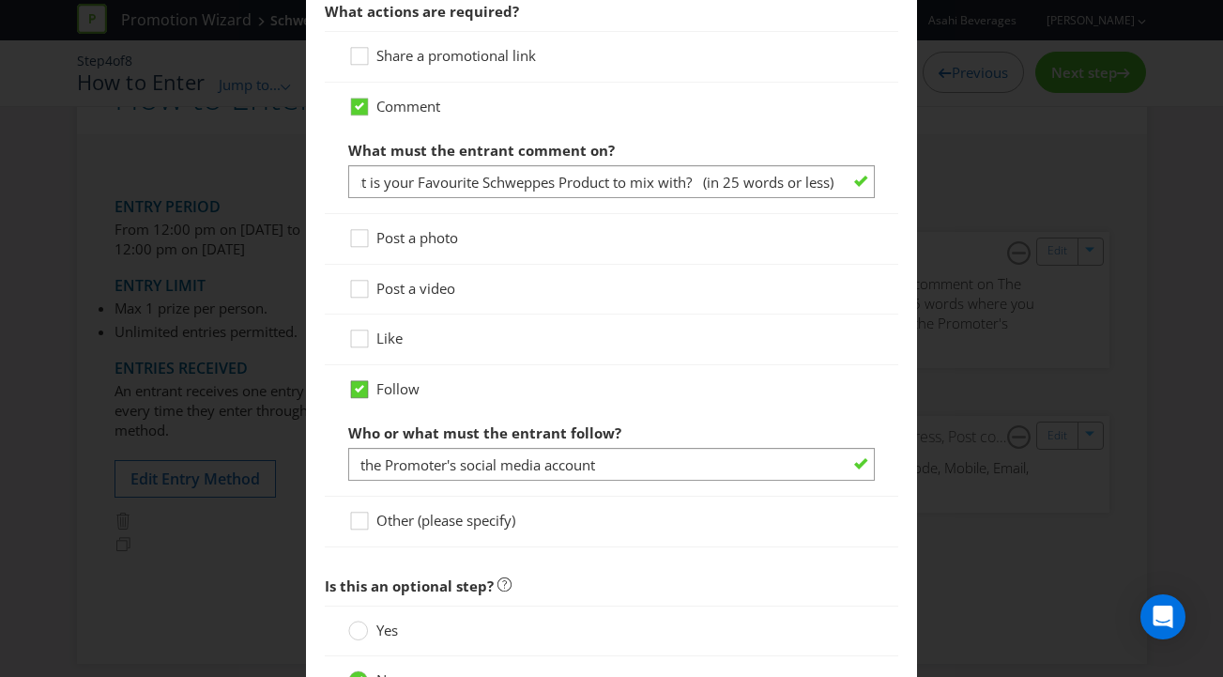
click at [374, 387] on icon at bounding box center [362, 393] width 28 height 28
click at [0, 0] on input "Follow" at bounding box center [0, 0] width 0 height 0
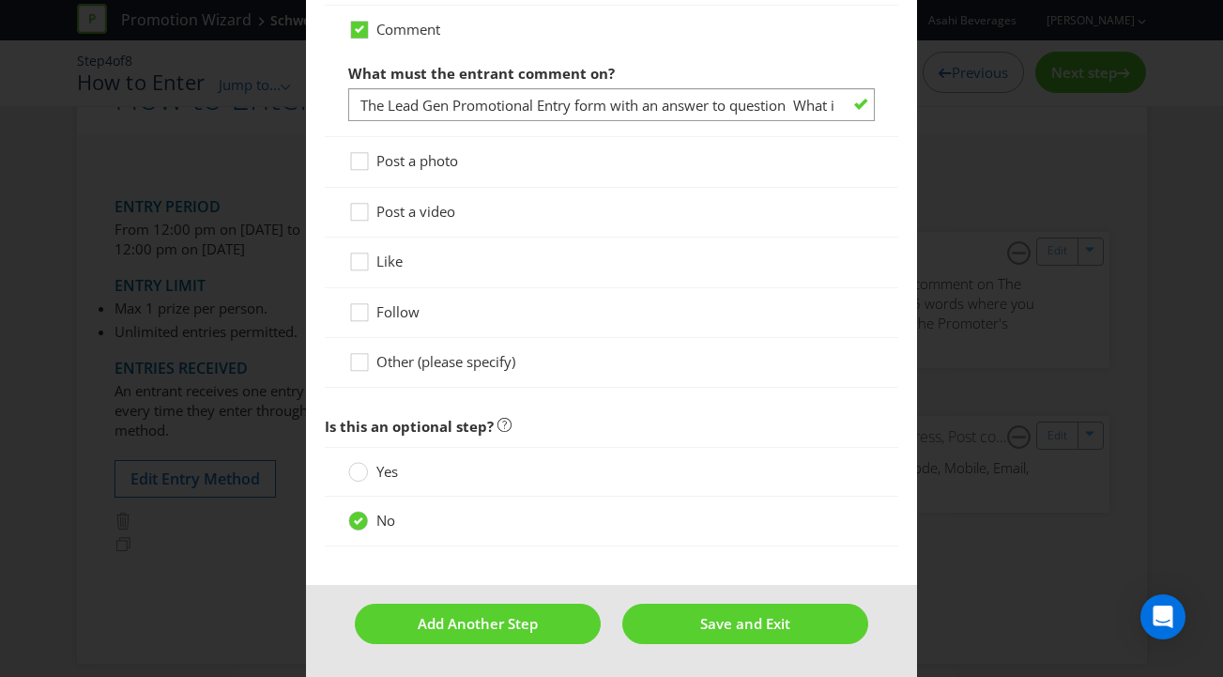
scroll to position [1418, 0]
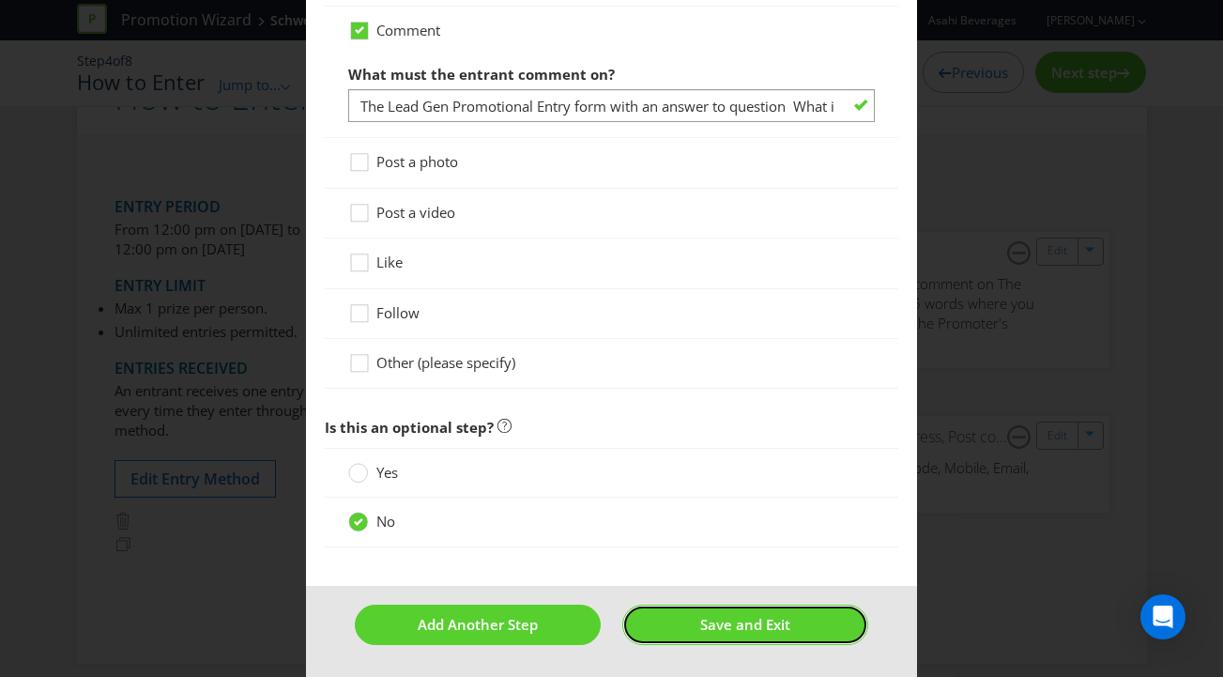
click at [721, 622] on span "Save and Exit" at bounding box center [745, 624] width 90 height 19
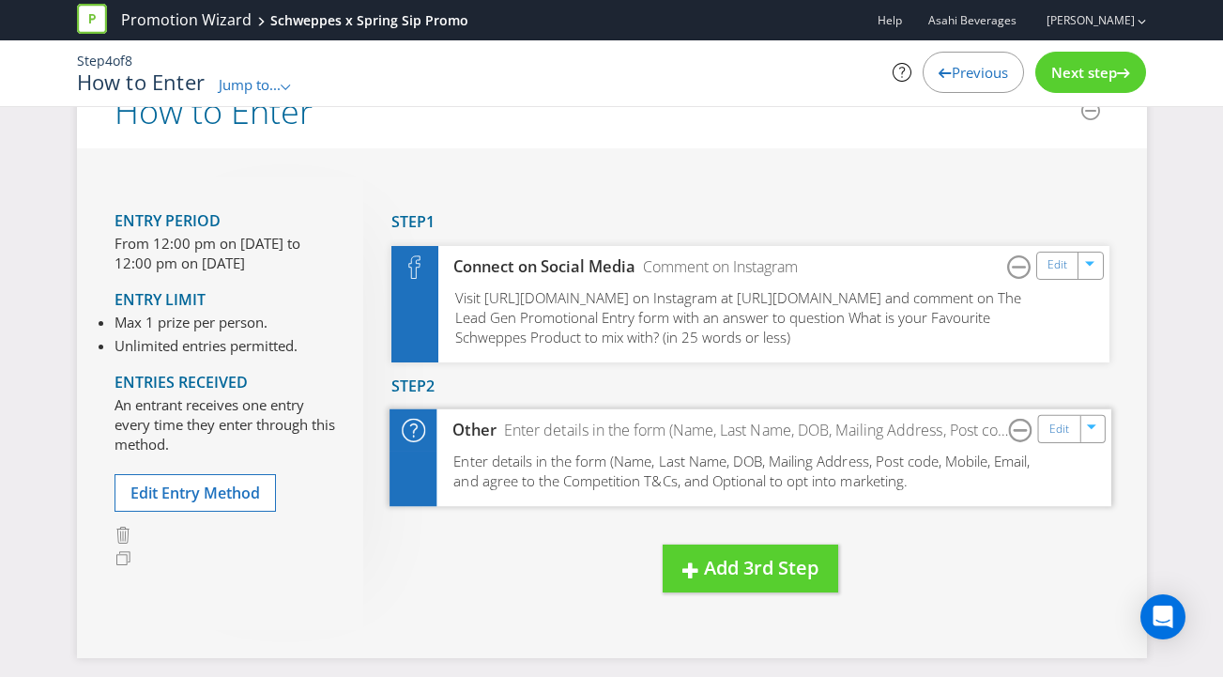
scroll to position [56, 0]
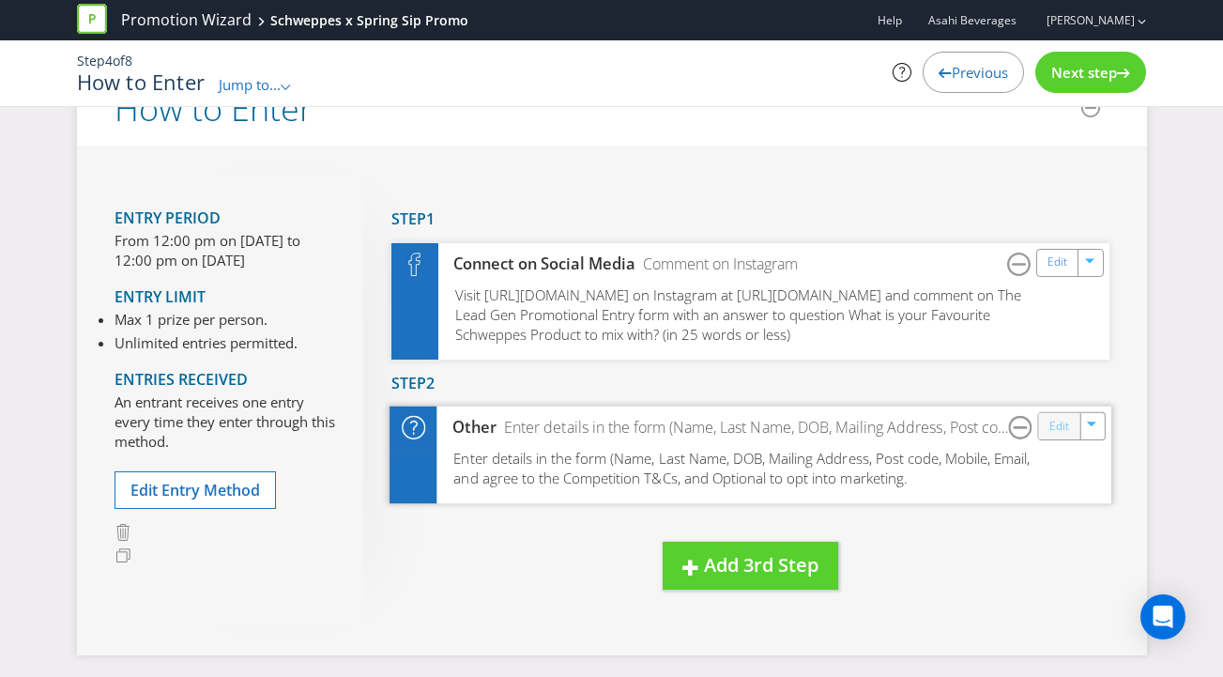
click at [1061, 437] on link "Edit" at bounding box center [1058, 427] width 20 height 22
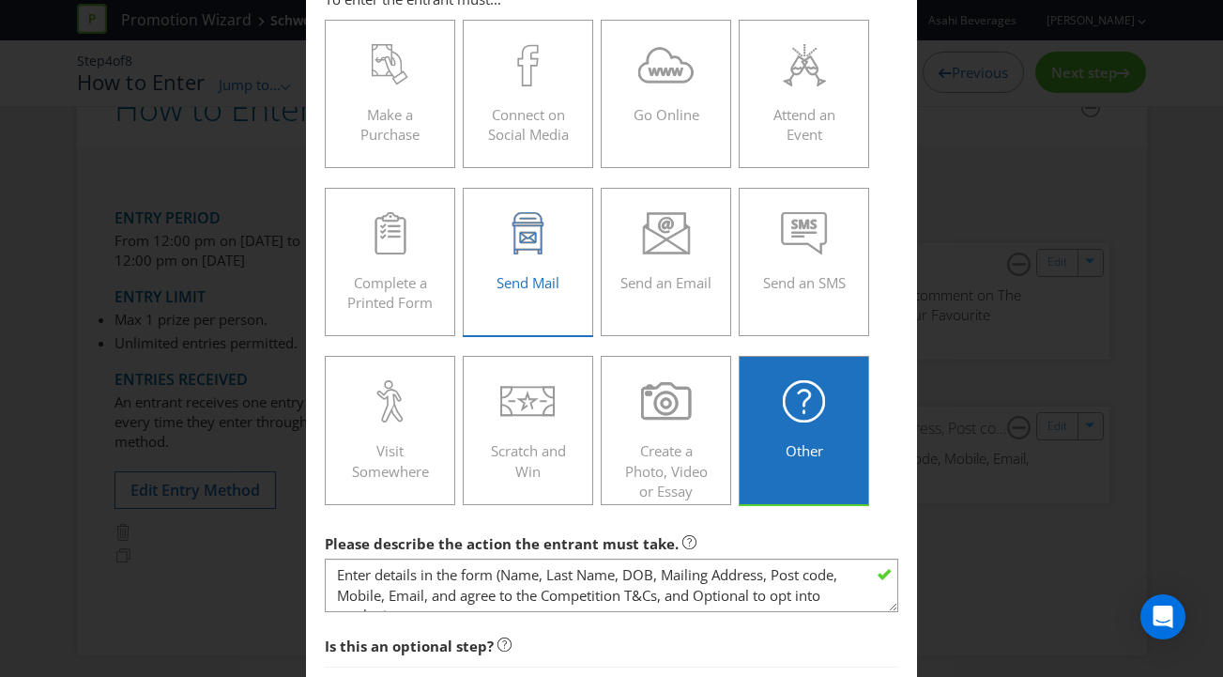
scroll to position [466, 0]
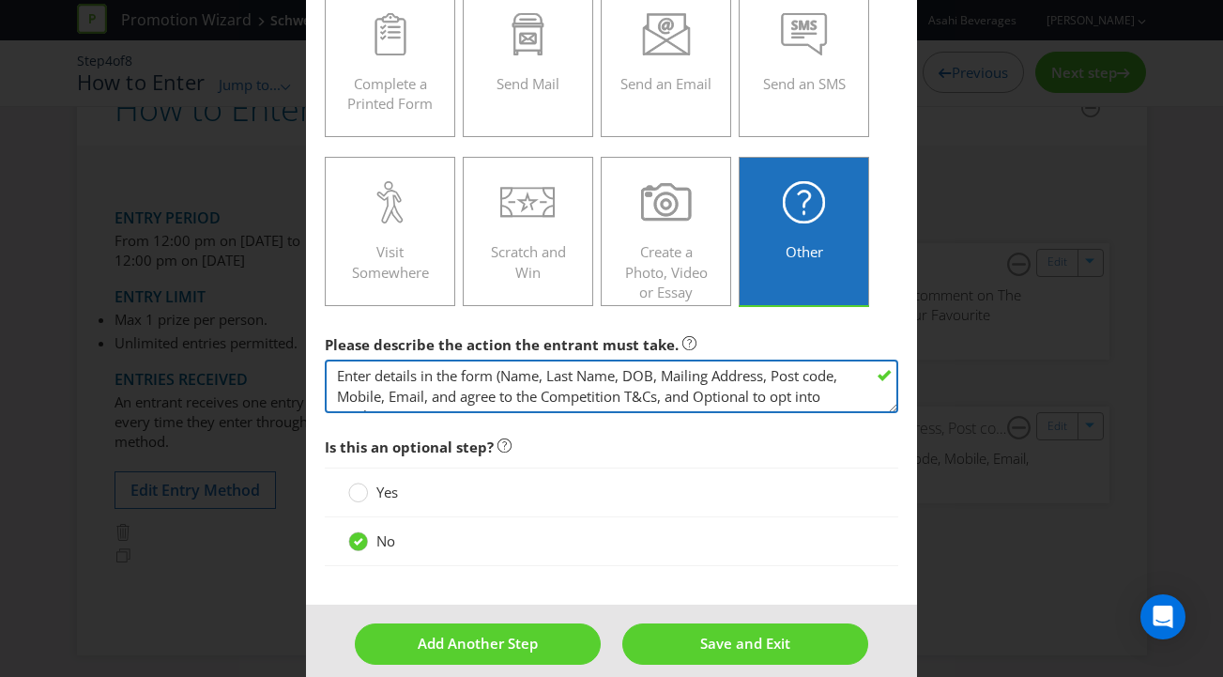
click at [530, 374] on textarea "Enter details in the form (Name, Last Name, DOB, Mailing Address, Post code, Mo…" at bounding box center [612, 385] width 574 height 53
click at [731, 375] on textarea "Enter details in the form (Name, Last Name, DOB, Mailing Address, Post code, Mo…" at bounding box center [612, 385] width 574 height 53
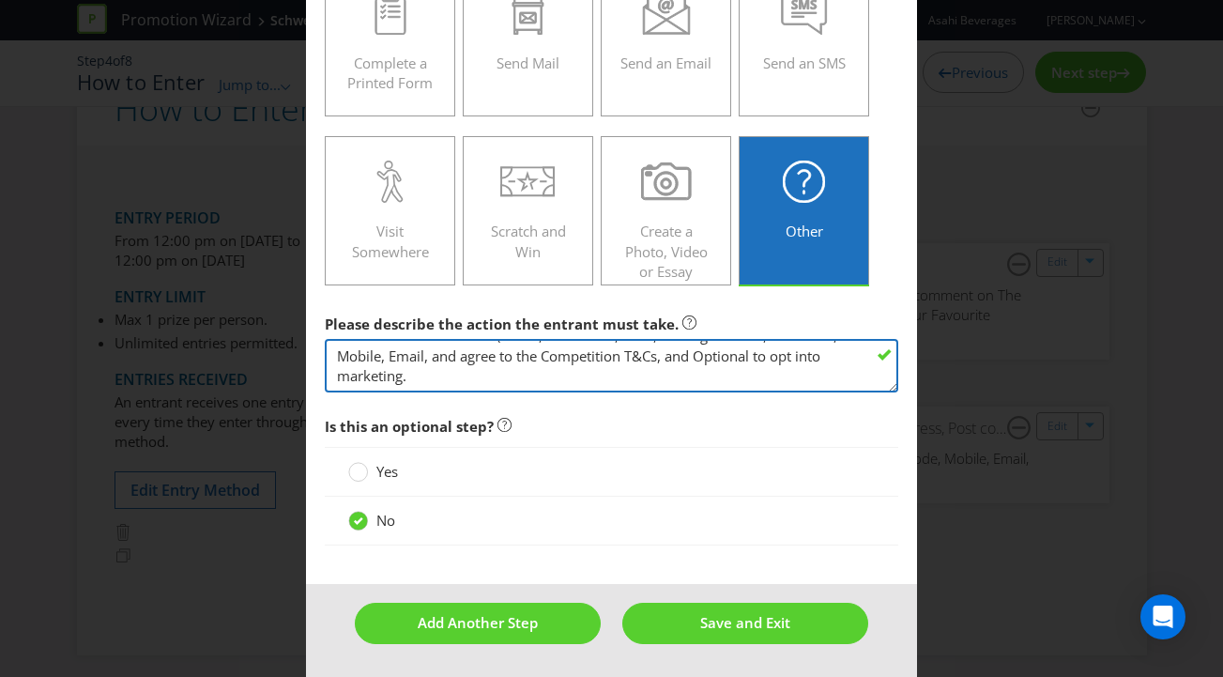
scroll to position [486, 0]
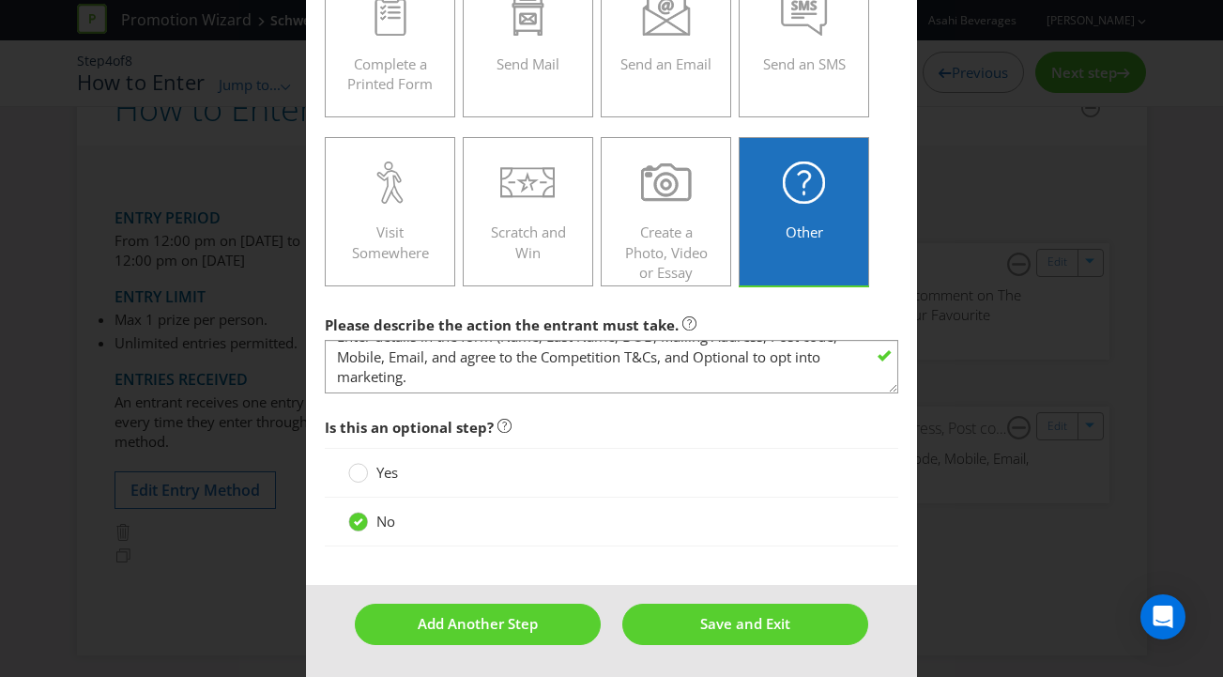
click at [751, 647] on footer "Add Another Step Save and Exit" at bounding box center [612, 631] width 612 height 92
click at [751, 630] on span "Save and Exit" at bounding box center [745, 623] width 90 height 19
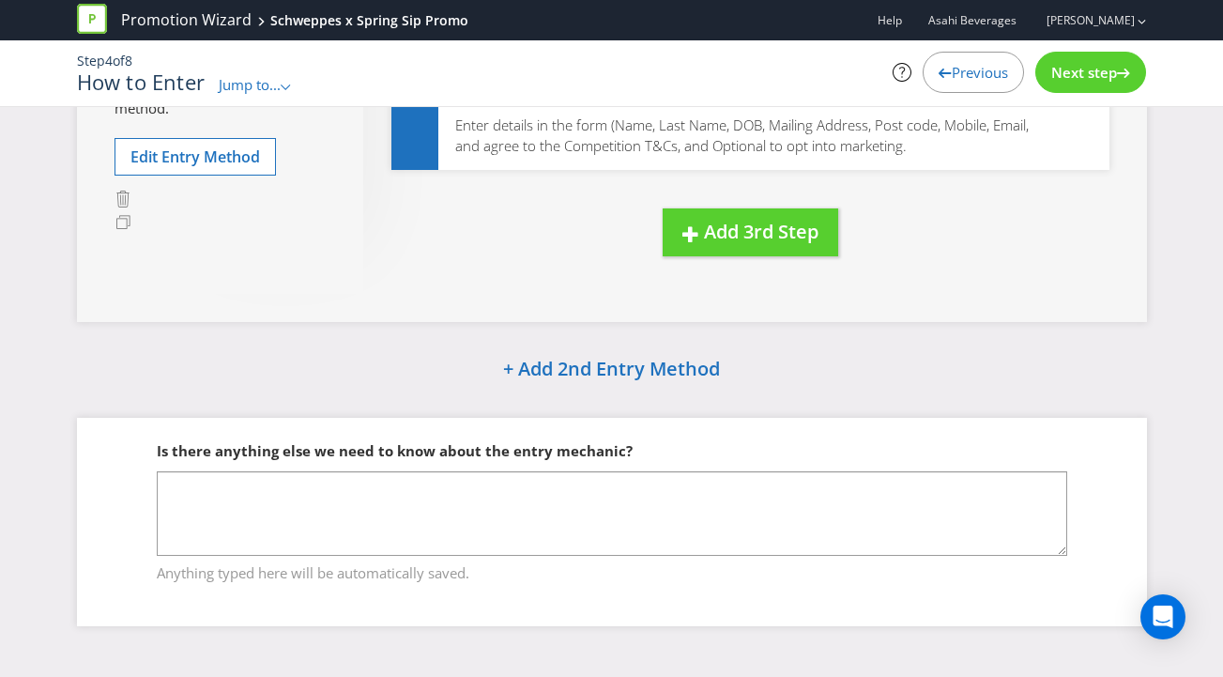
scroll to position [408, 0]
click at [1082, 84] on div "Next step" at bounding box center [1090, 72] width 111 height 41
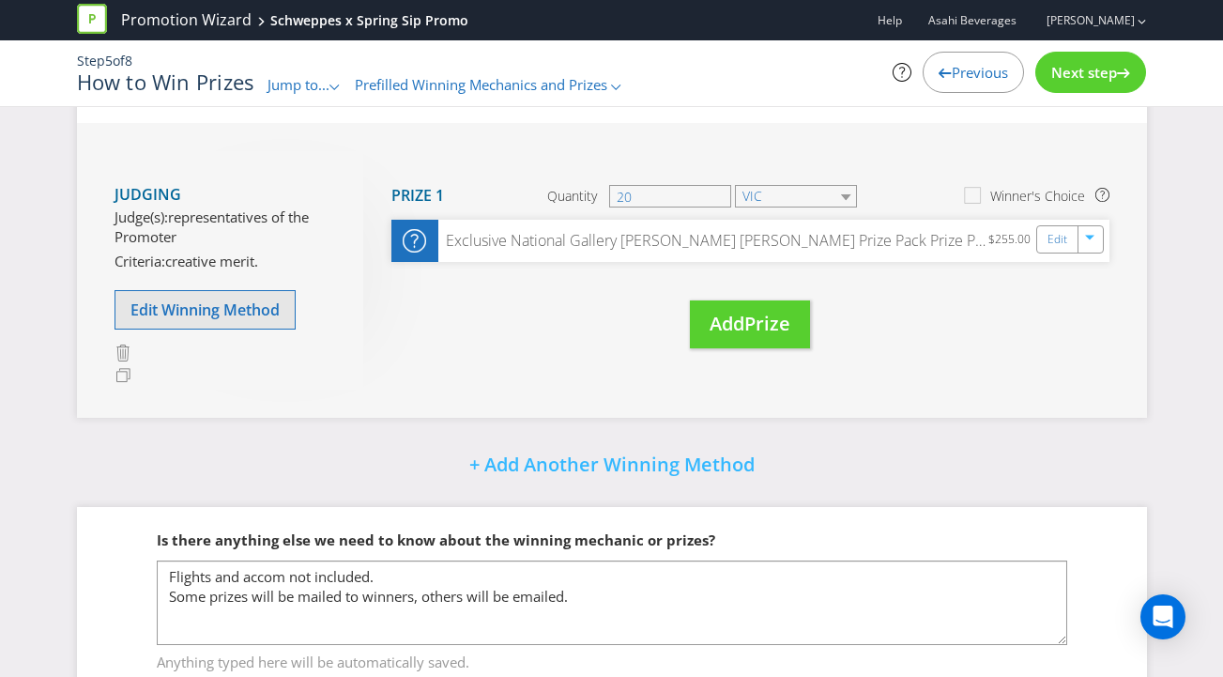
scroll to position [338, 0]
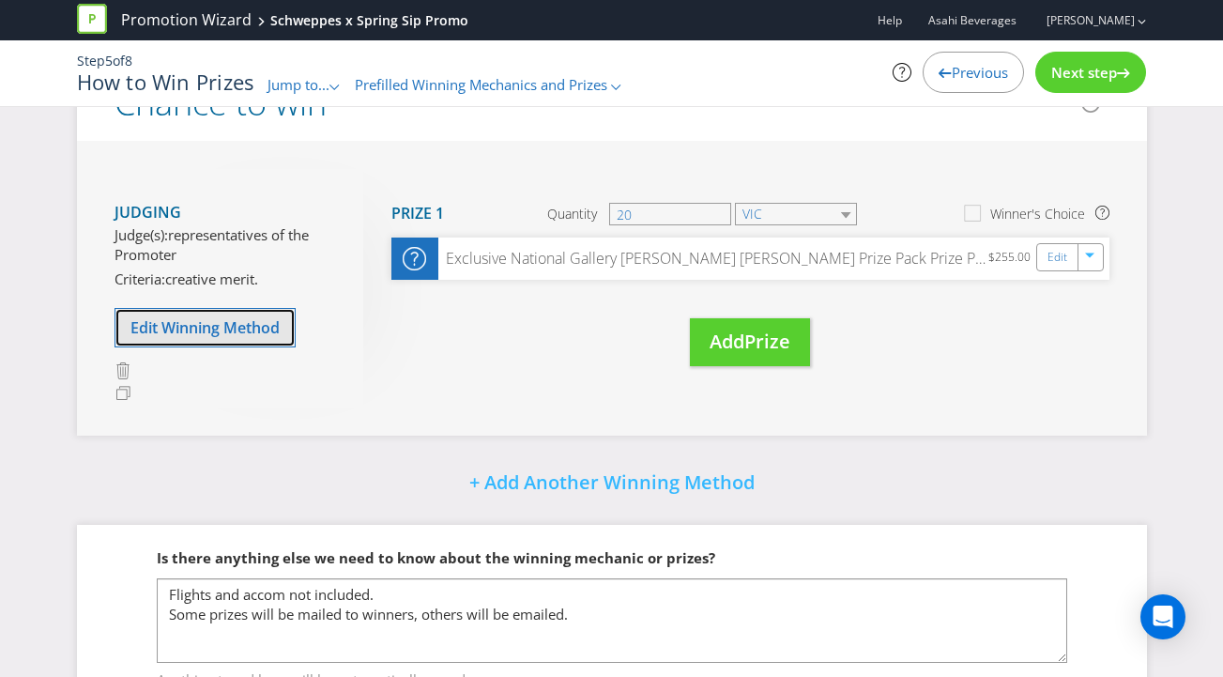
click at [220, 326] on span "Edit Winning Method" at bounding box center [204, 327] width 149 height 21
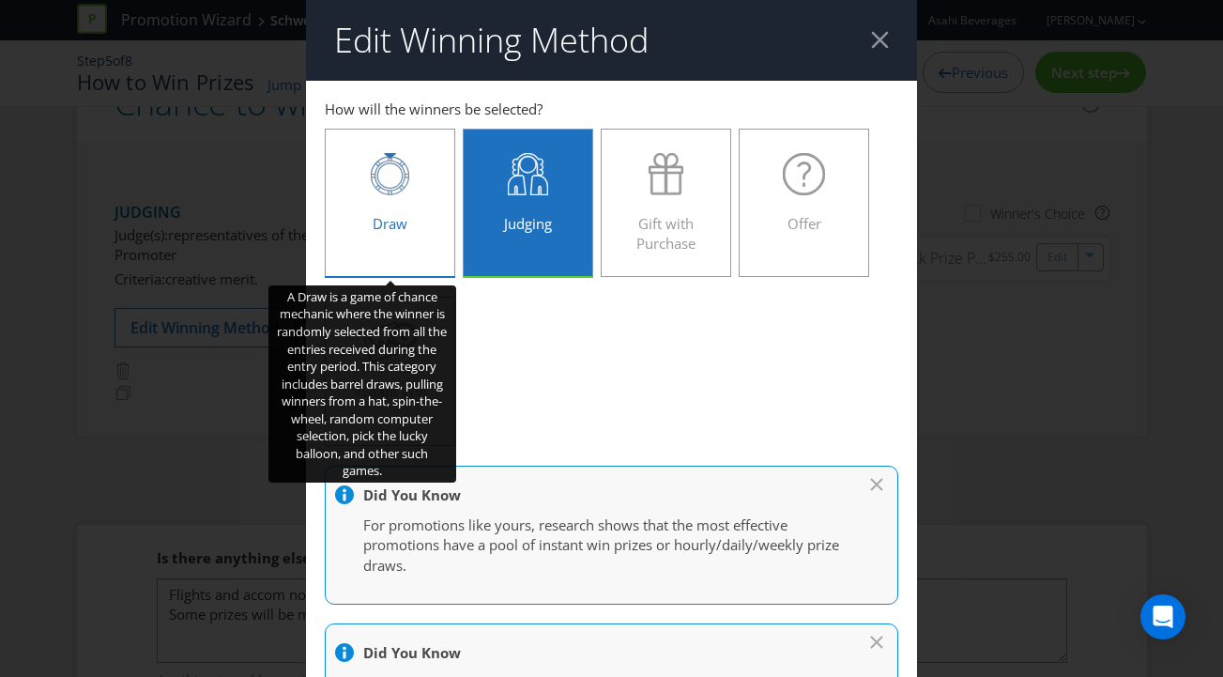
click at [384, 226] on span "Draw" at bounding box center [390, 223] width 35 height 19
click at [0, 0] on input "Draw" at bounding box center [0, 0] width 0 height 0
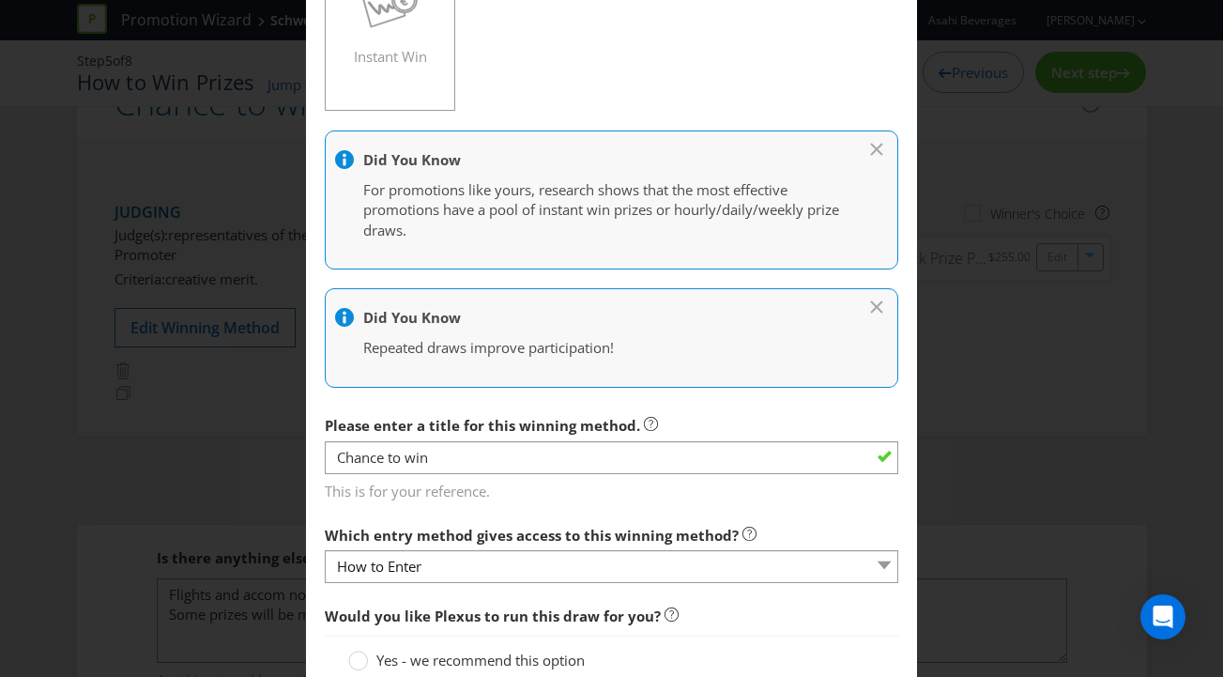
scroll to position [498, 0]
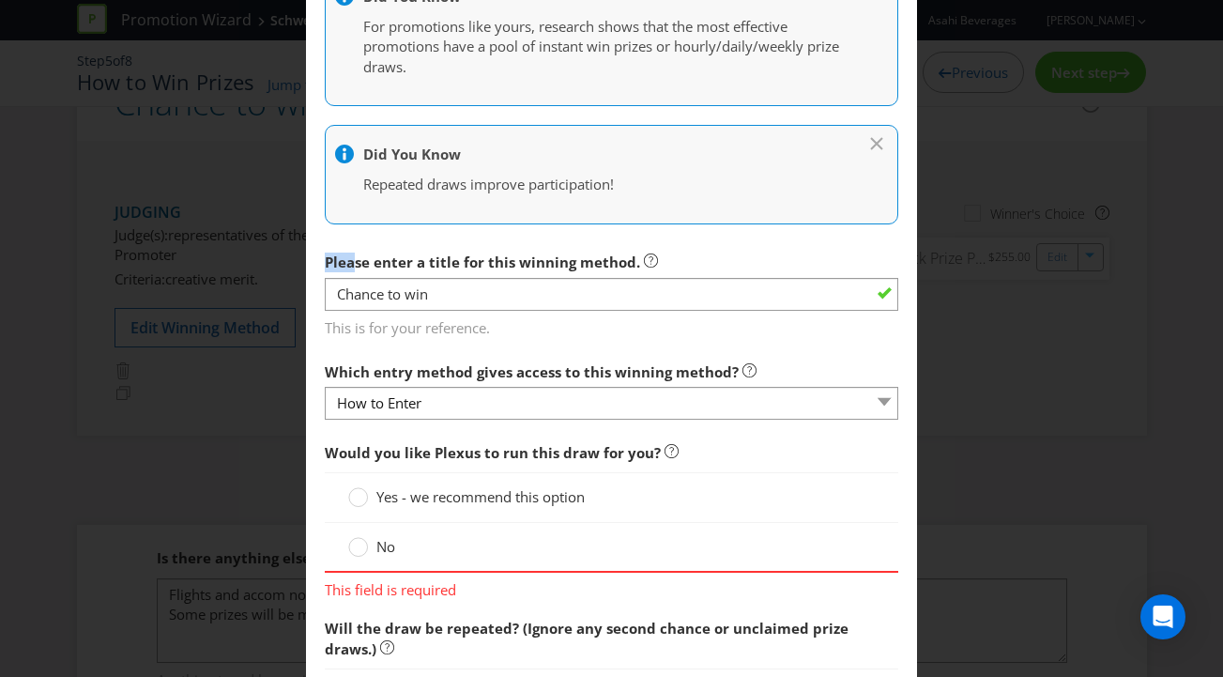
drag, startPoint x: 357, startPoint y: 265, endPoint x: 522, endPoint y: 250, distance: 165.8
click at [522, 250] on label "Please enter a title for this winning method." at bounding box center [491, 257] width 333 height 29
drag, startPoint x: 522, startPoint y: 250, endPoint x: 482, endPoint y: 283, distance: 51.9
click at [522, 250] on label "Please enter a title for this winning method." at bounding box center [491, 257] width 333 height 29
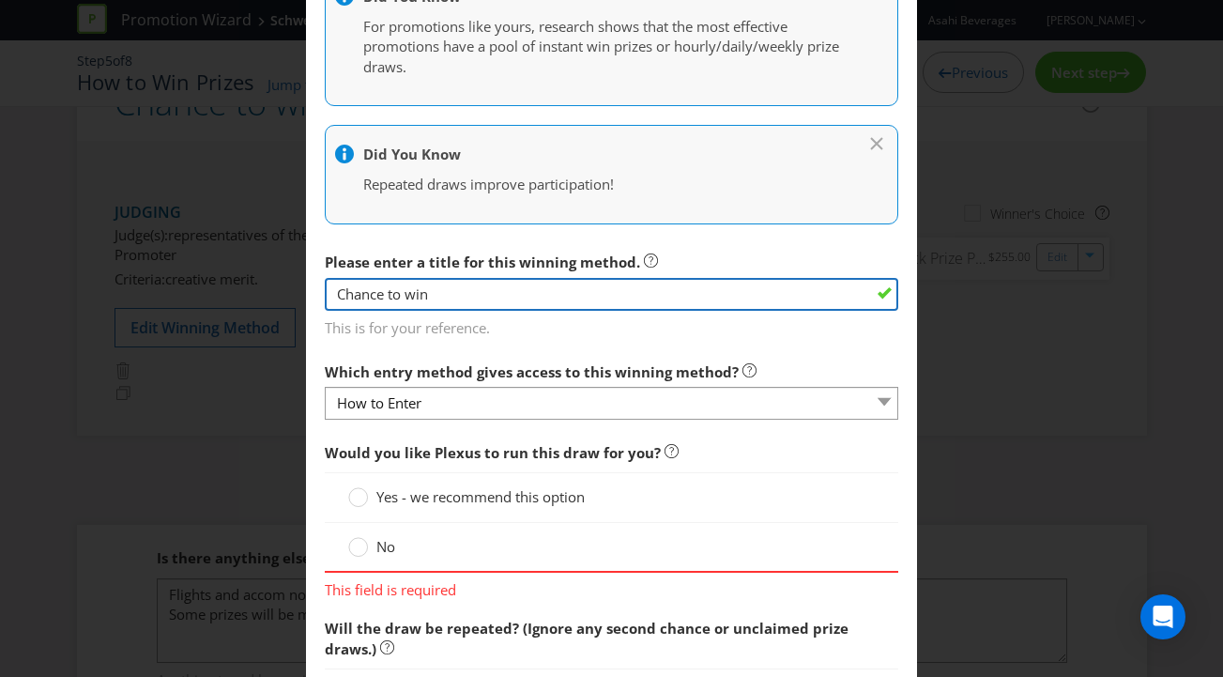
click at [444, 298] on input "Chance to win" at bounding box center [612, 294] width 574 height 33
type input "Chance to win"
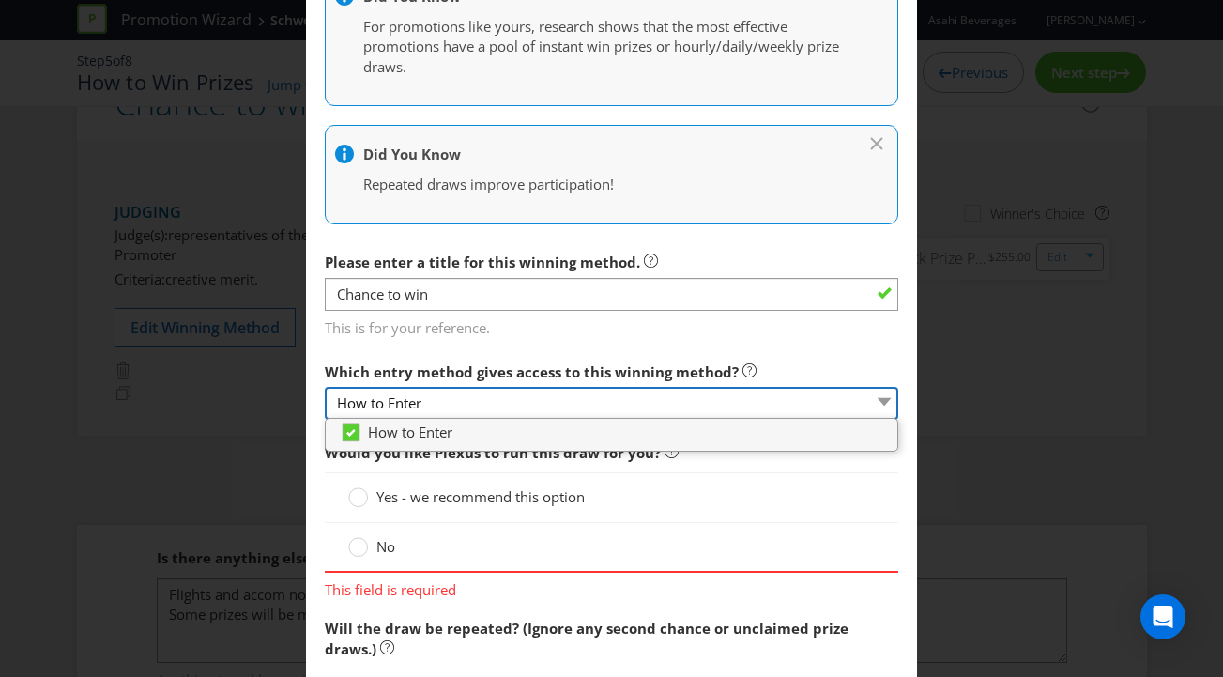
click at [440, 387] on select "How to Enter" at bounding box center [612, 403] width 574 height 33
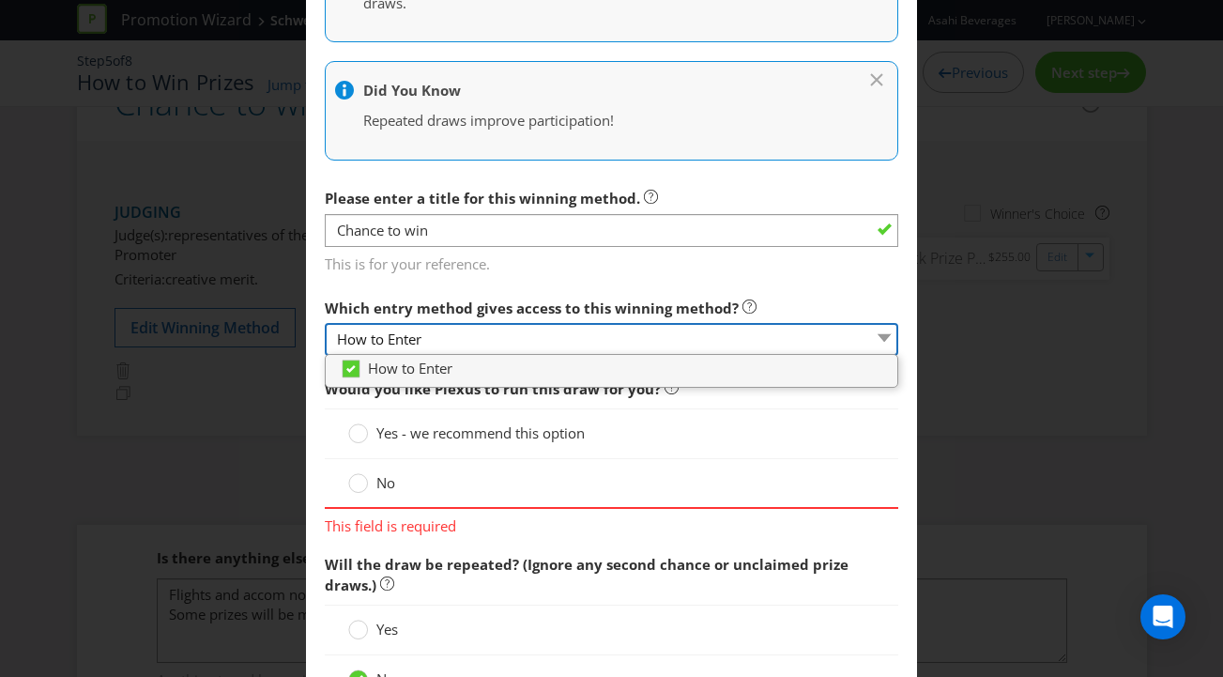
scroll to position [587, 0]
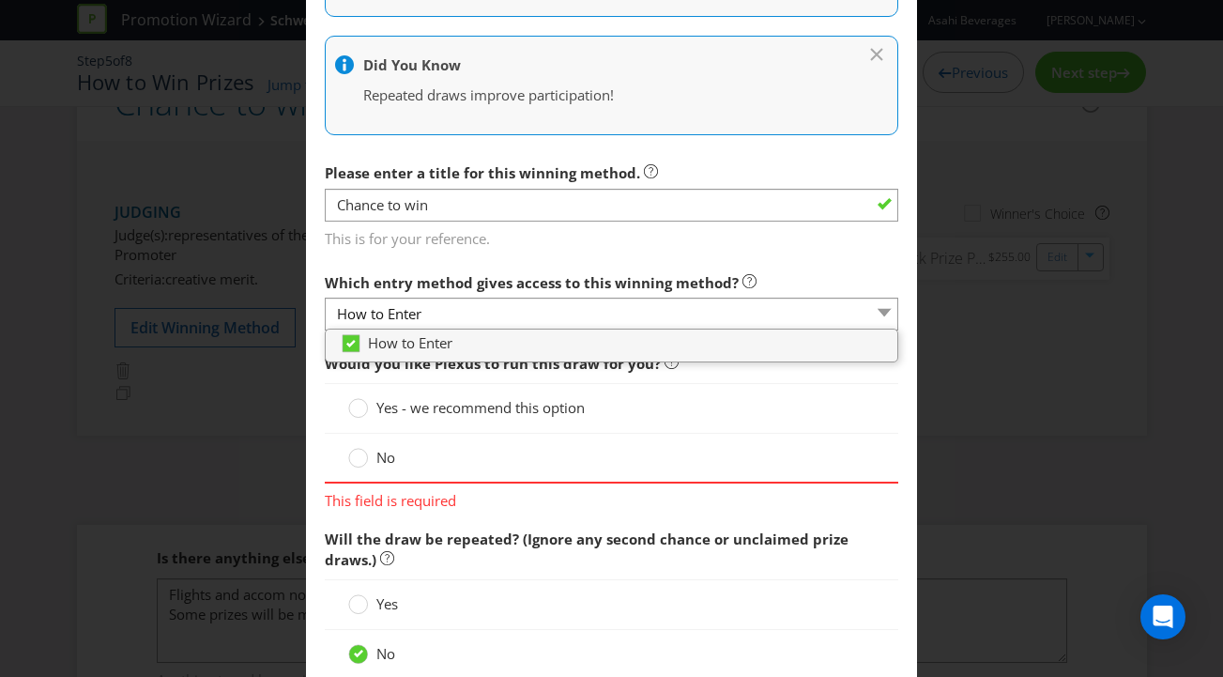
click at [462, 450] on div "No" at bounding box center [611, 458] width 527 height 20
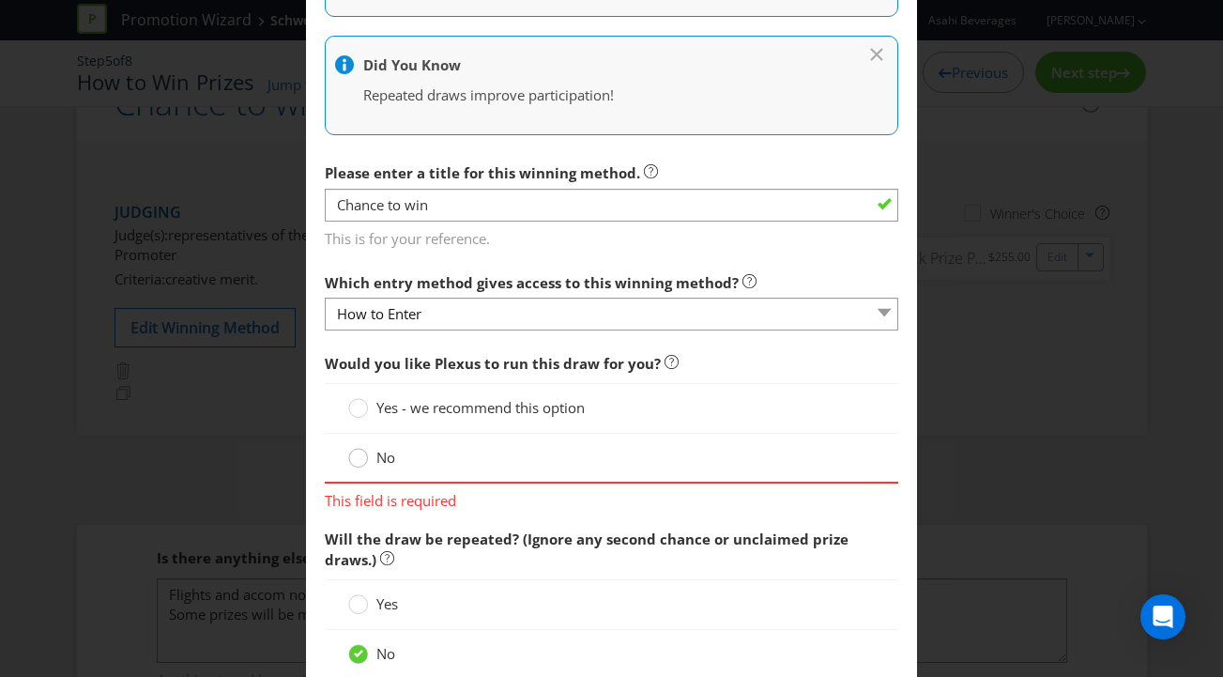
click at [362, 456] on circle at bounding box center [358, 458] width 19 height 19
click at [0, 0] on input "No" at bounding box center [0, 0] width 0 height 0
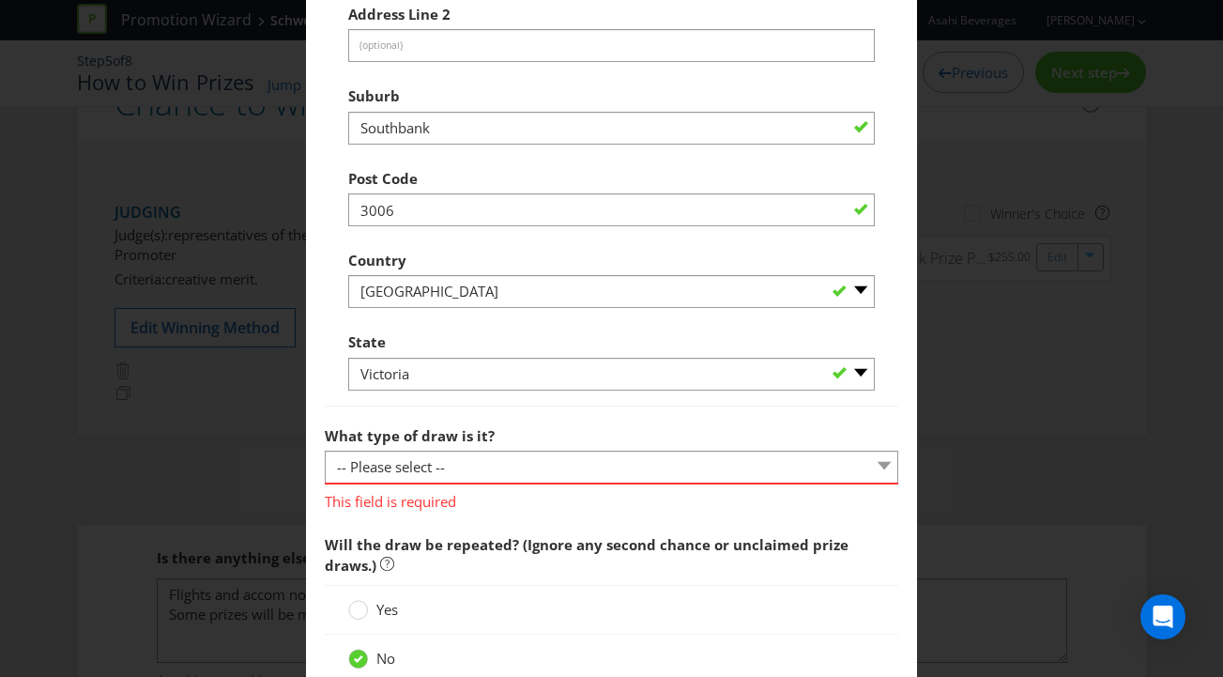
scroll to position [1581, 0]
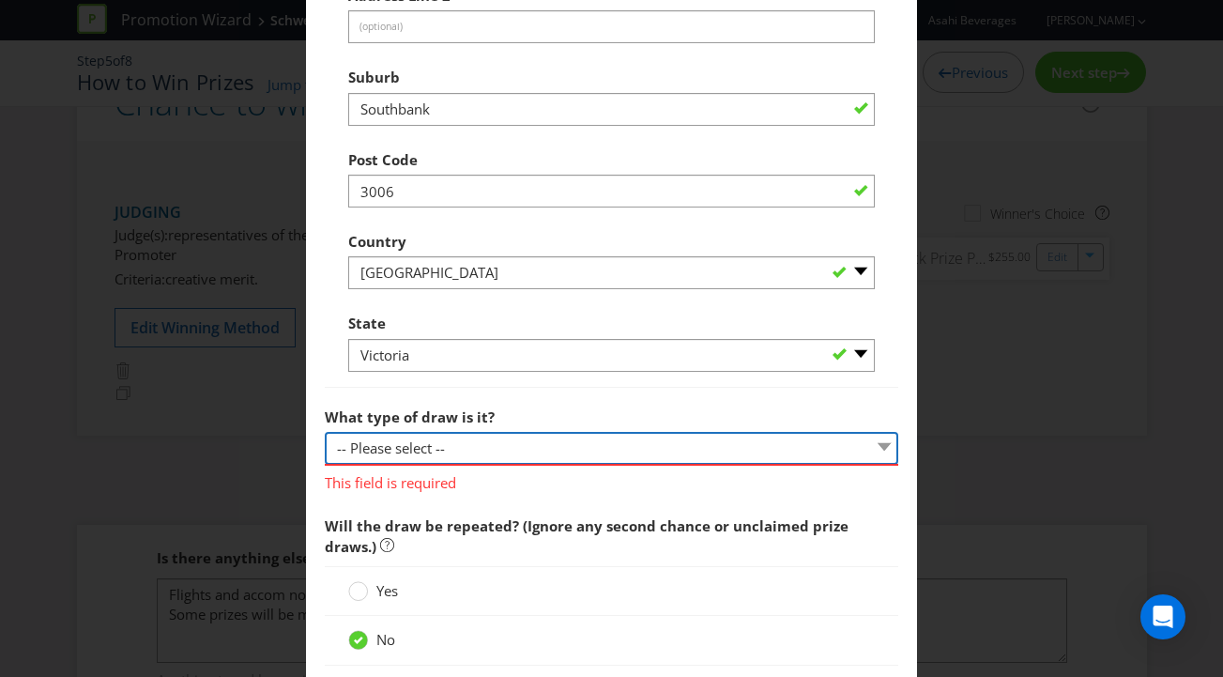
click at [453, 447] on select "-- Please select -- Computerised random selection Barrel draw Don't specify Oth…" at bounding box center [612, 448] width 574 height 33
select select "COMPUTERISED"
click at [325, 432] on select "-- Please select -- Computerised random selection Barrel draw Don't specify Oth…" at bounding box center [612, 448] width 574 height 33
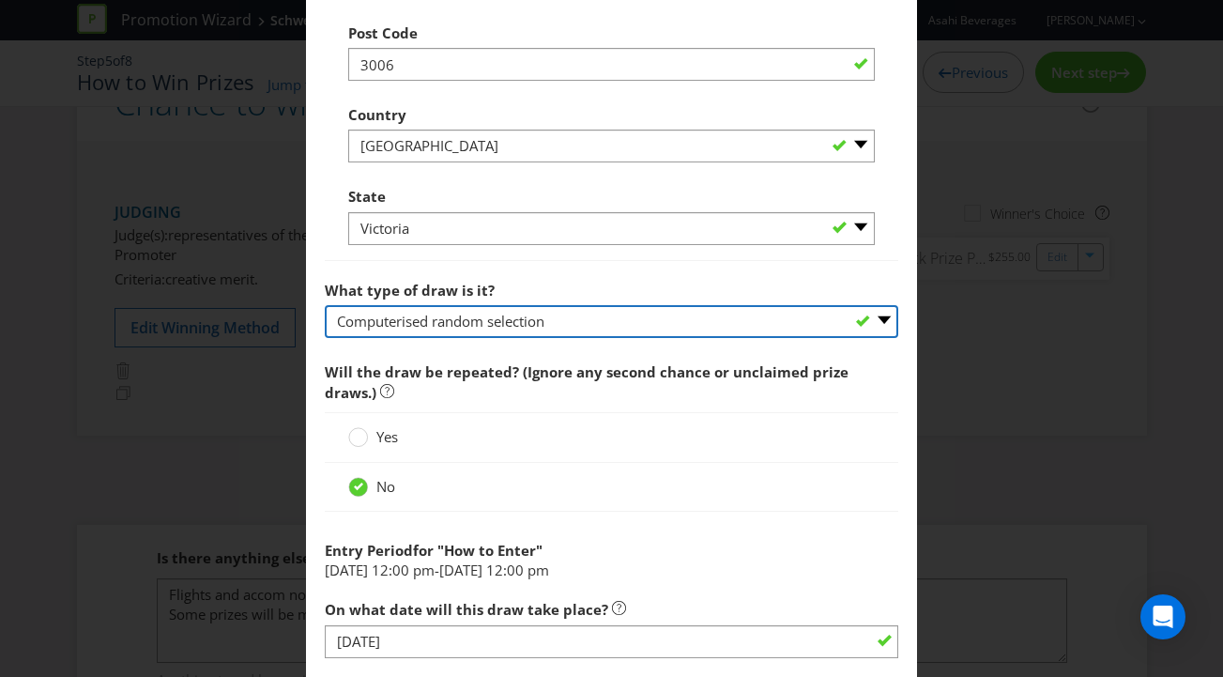
scroll to position [1773, 0]
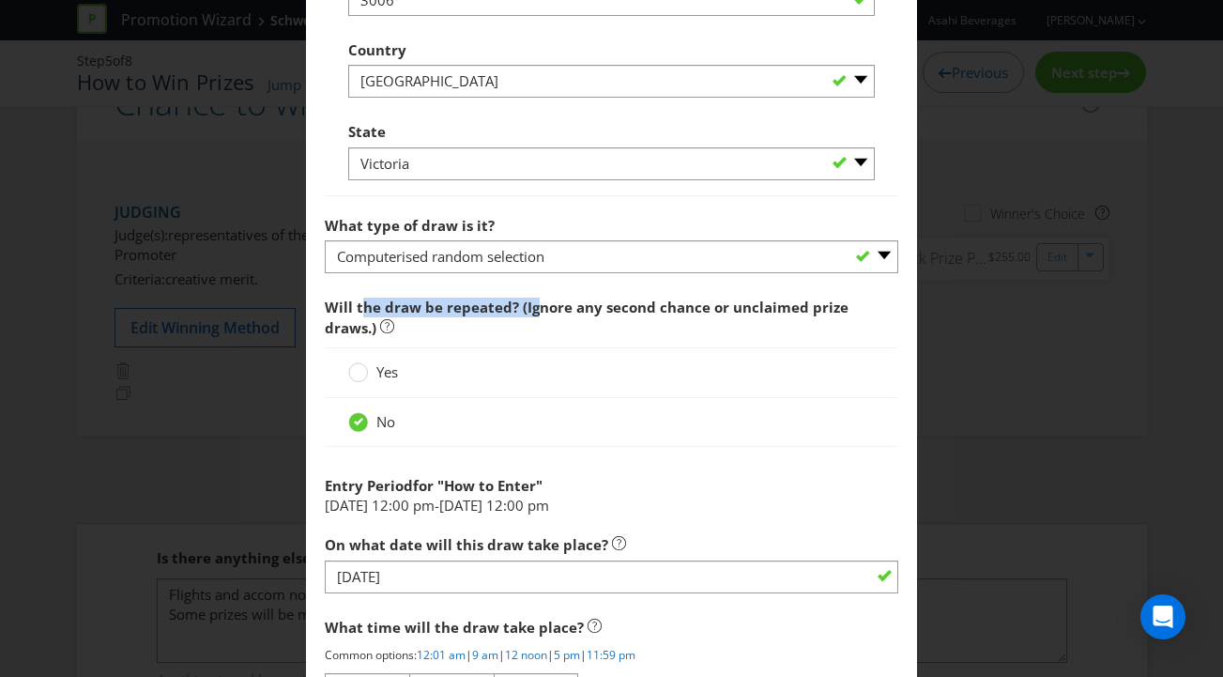
drag, startPoint x: 363, startPoint y: 312, endPoint x: 537, endPoint y: 311, distance: 173.6
click at [537, 311] on span "Will the draw be repeated? (Ignore any second chance or unclaimed prize draws.)" at bounding box center [587, 316] width 524 height 38
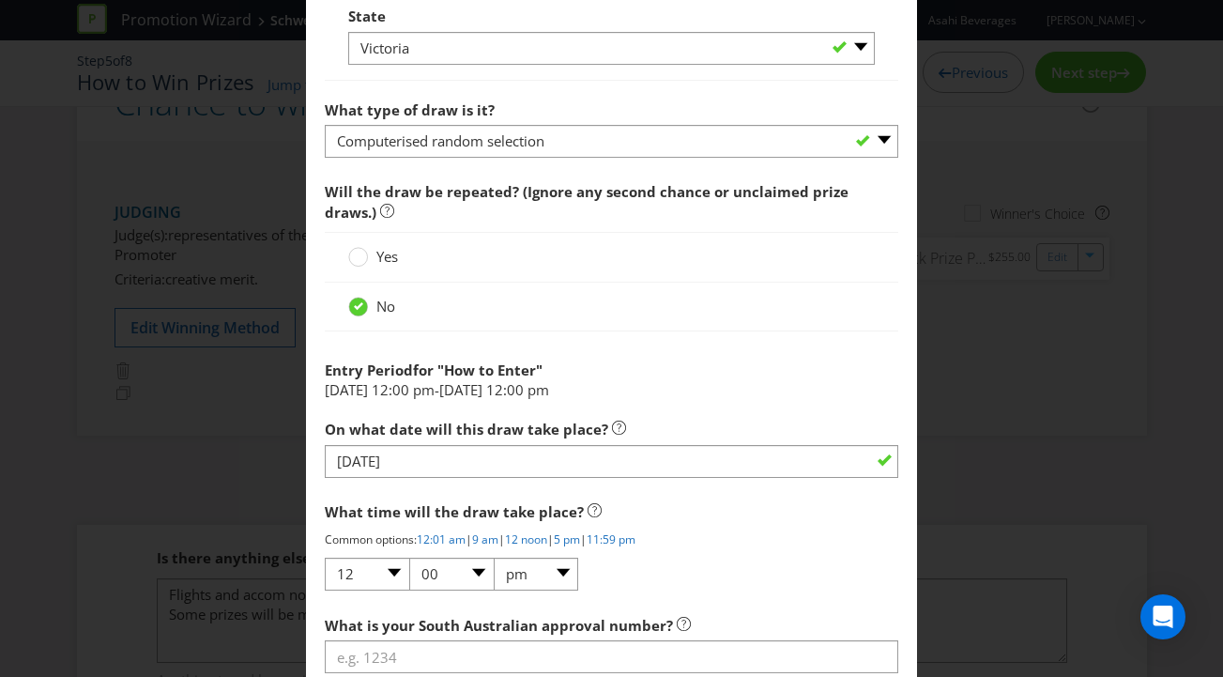
scroll to position [1971, 0]
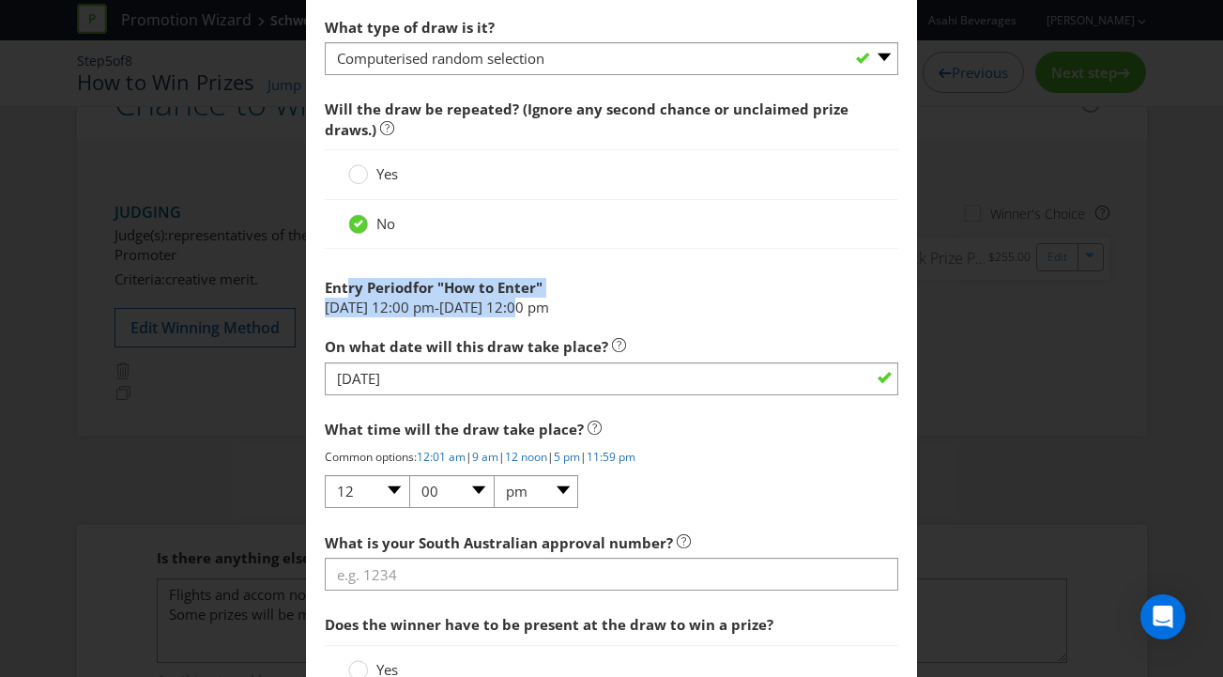
drag, startPoint x: 351, startPoint y: 292, endPoint x: 591, endPoint y: 308, distance: 240.8
click at [549, 308] on span "12:00 pm" at bounding box center [517, 306] width 63 height 19
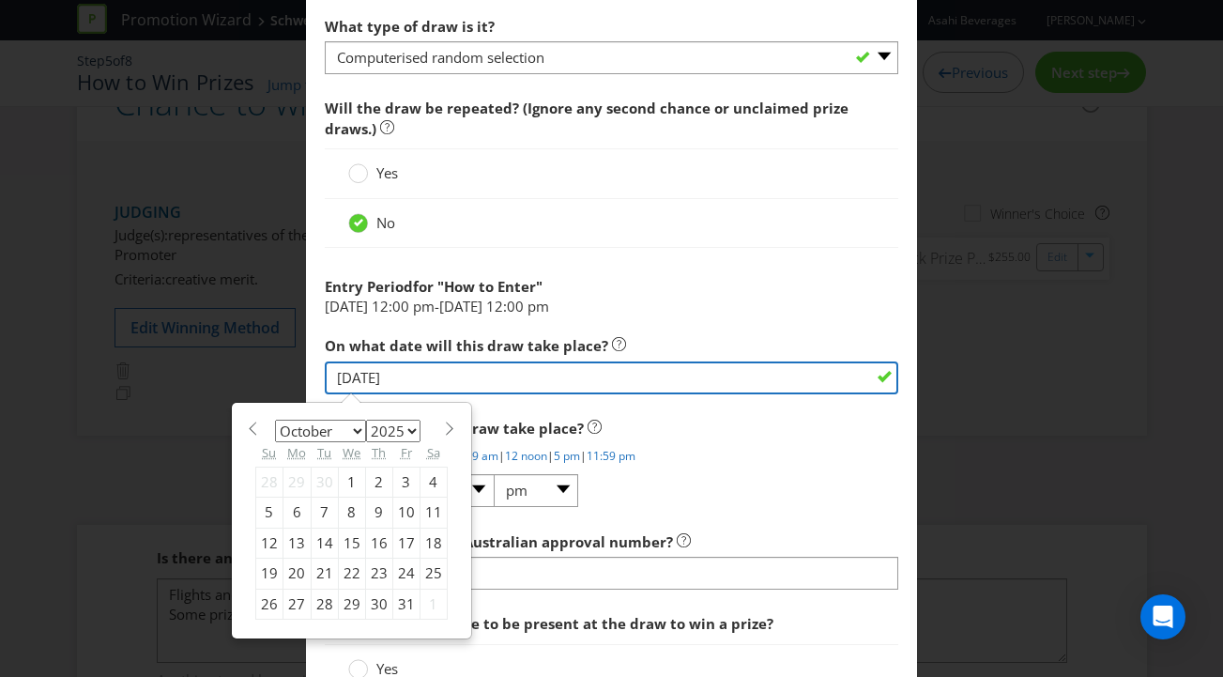
click at [452, 382] on input "[DATE]" at bounding box center [612, 377] width 574 height 33
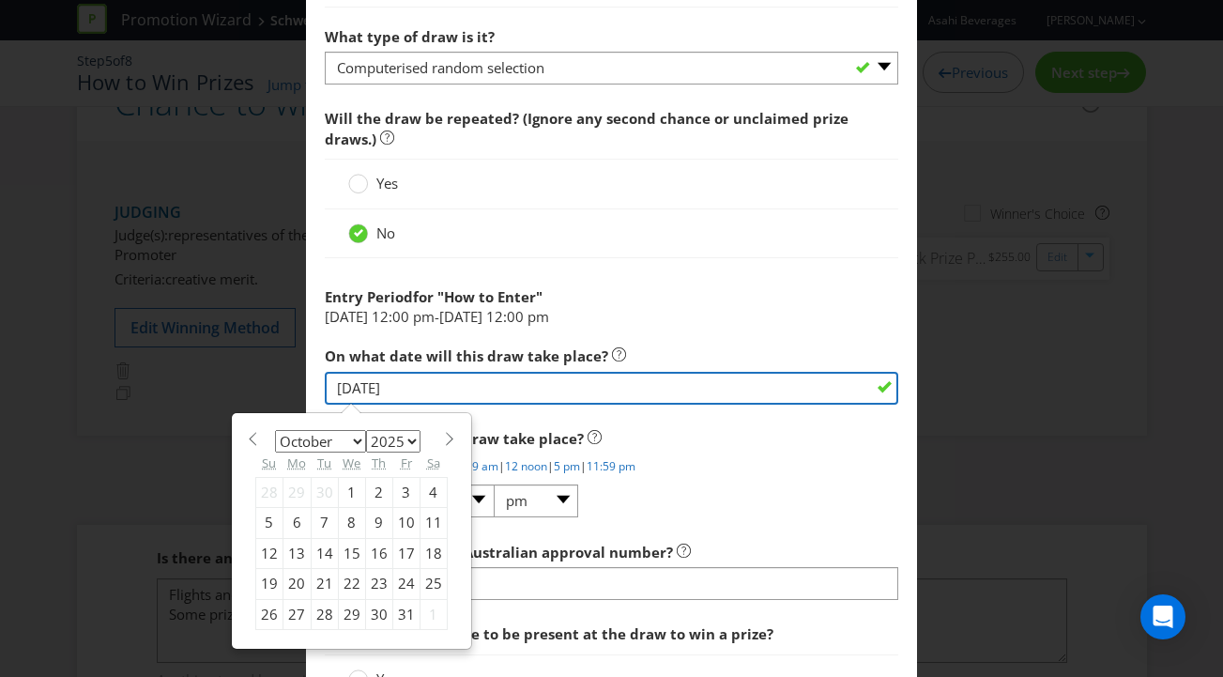
scroll to position [1958, 0]
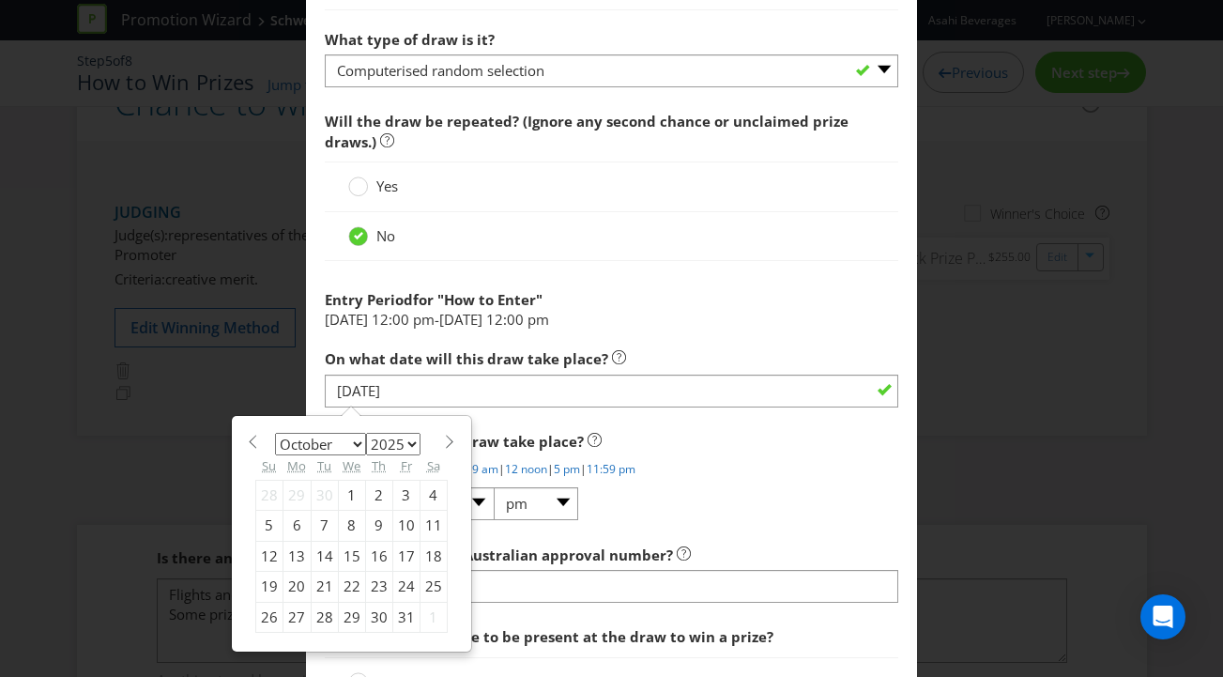
click at [354, 524] on div "8" at bounding box center [351, 525] width 27 height 30
type input "[DATE]"
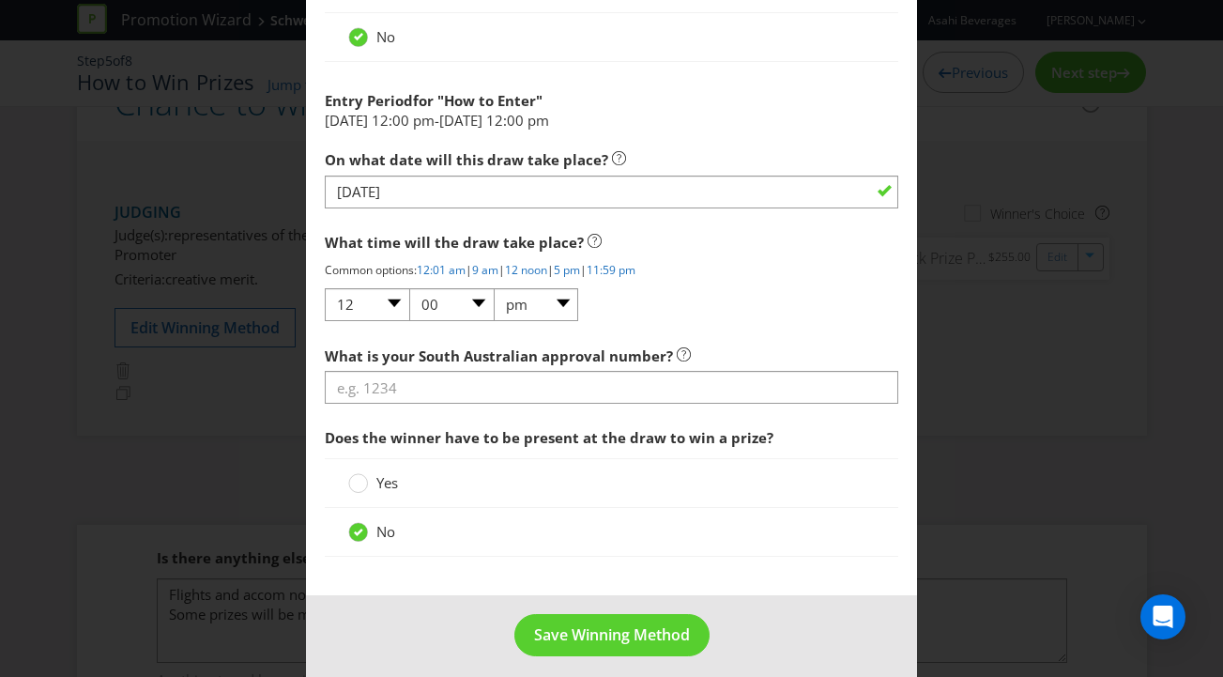
scroll to position [2170, 0]
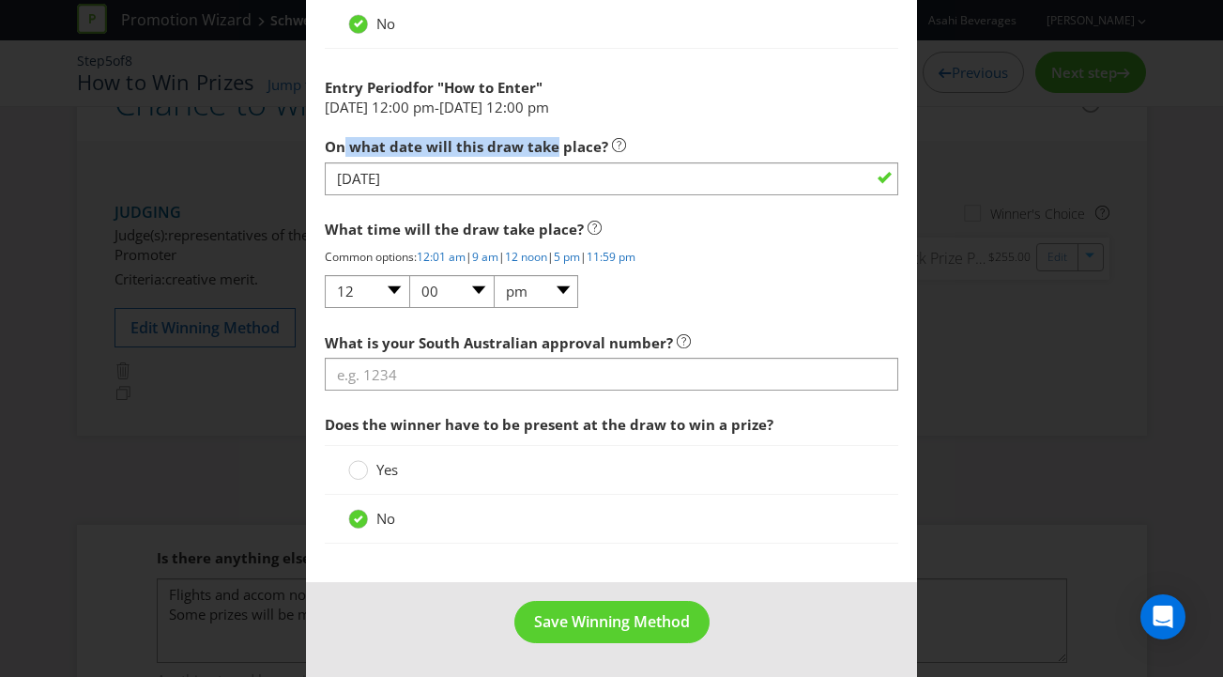
drag, startPoint x: 463, startPoint y: 145, endPoint x: 554, endPoint y: 146, distance: 91.0
click at [555, 146] on span "On what date will this draw take place?" at bounding box center [466, 146] width 283 height 19
click at [554, 146] on span "On what date will this draw take place?" at bounding box center [466, 146] width 283 height 19
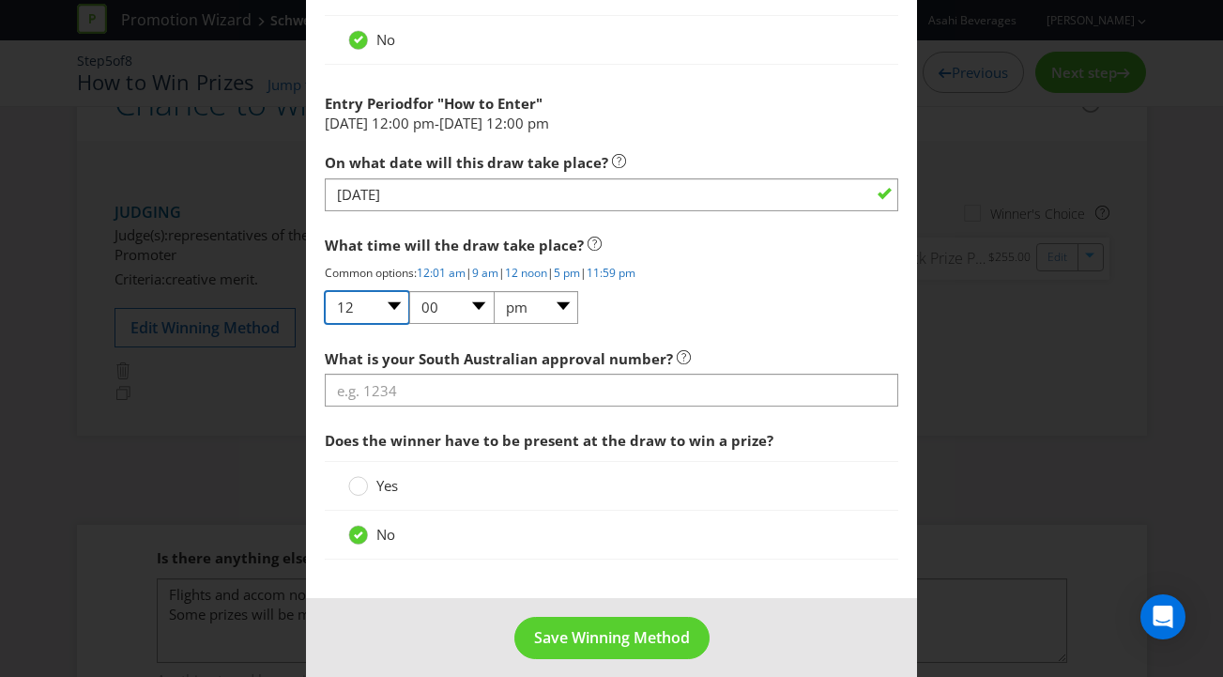
click at [357, 306] on select "01 02 03 04 05 06 07 08 09 10 11 12" at bounding box center [367, 307] width 84 height 33
select select "02"
click at [325, 291] on select "01 02 03 04 05 06 07 08 09 10 11 12" at bounding box center [367, 307] width 84 height 33
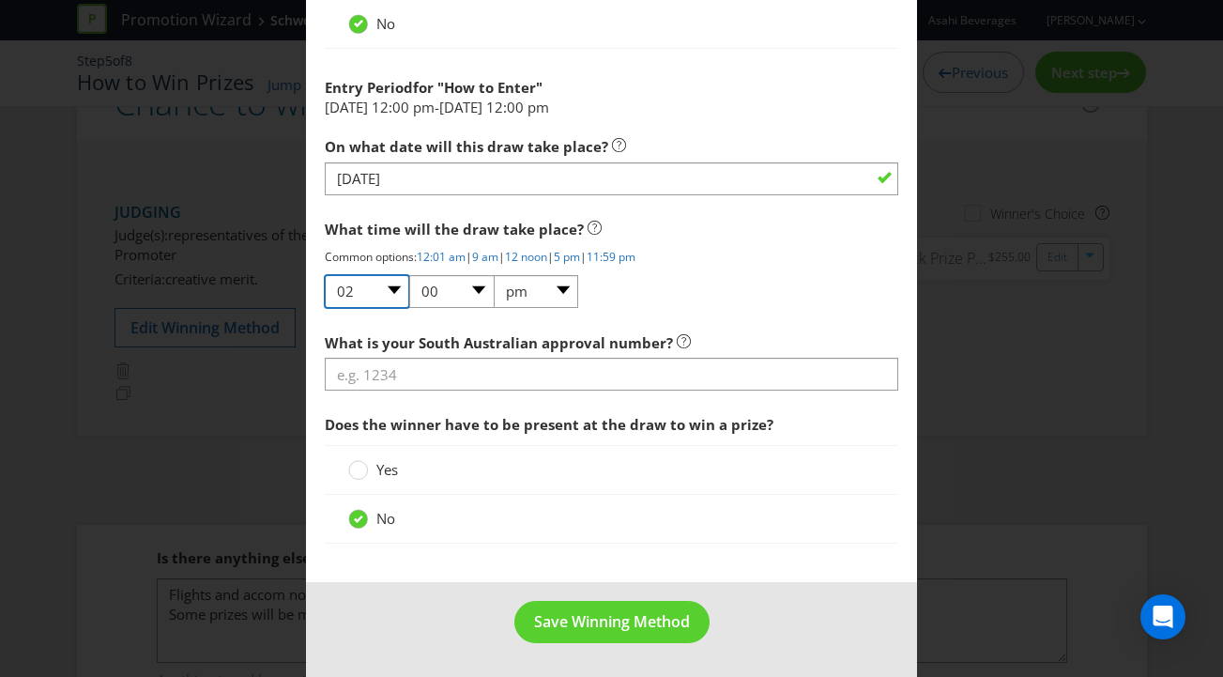
scroll to position [2170, 0]
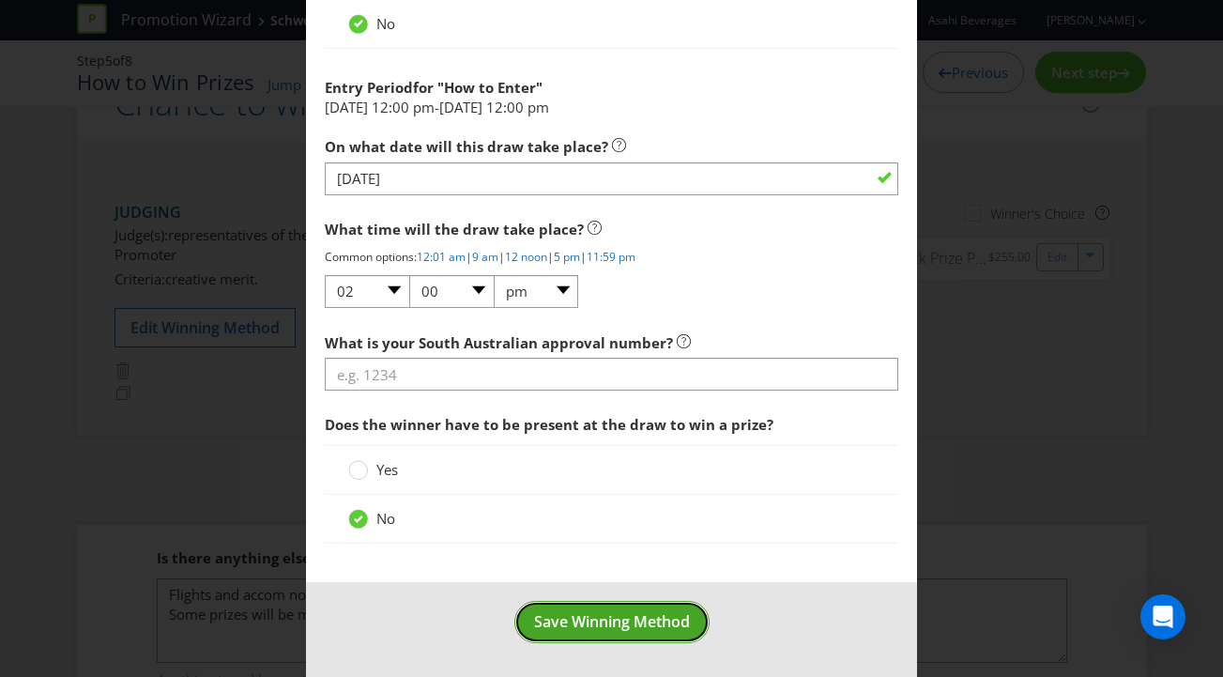
click at [573, 624] on span "Save Winning Method" at bounding box center [612, 621] width 156 height 21
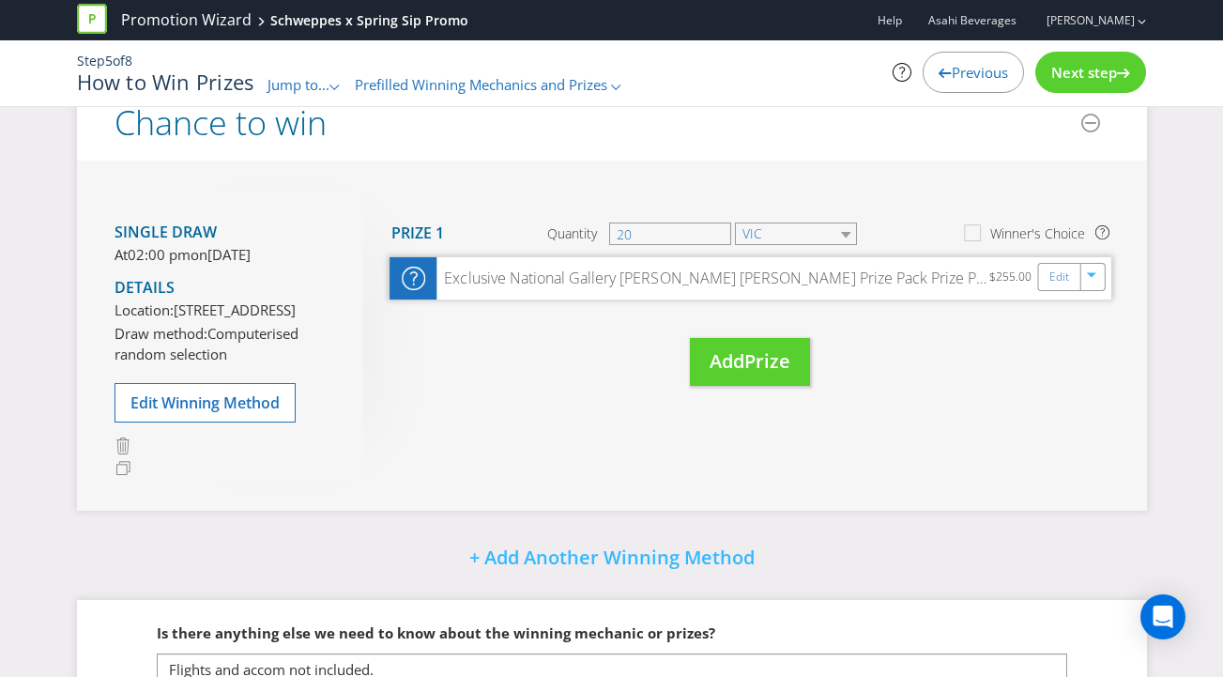
scroll to position [317, 0]
click at [1058, 258] on div "Exclusive National Gallery [PERSON_NAME] [PERSON_NAME] Prize Pack Prize Pack in…" at bounding box center [750, 279] width 722 height 42
click at [1054, 274] on link "Edit" at bounding box center [1058, 278] width 20 height 22
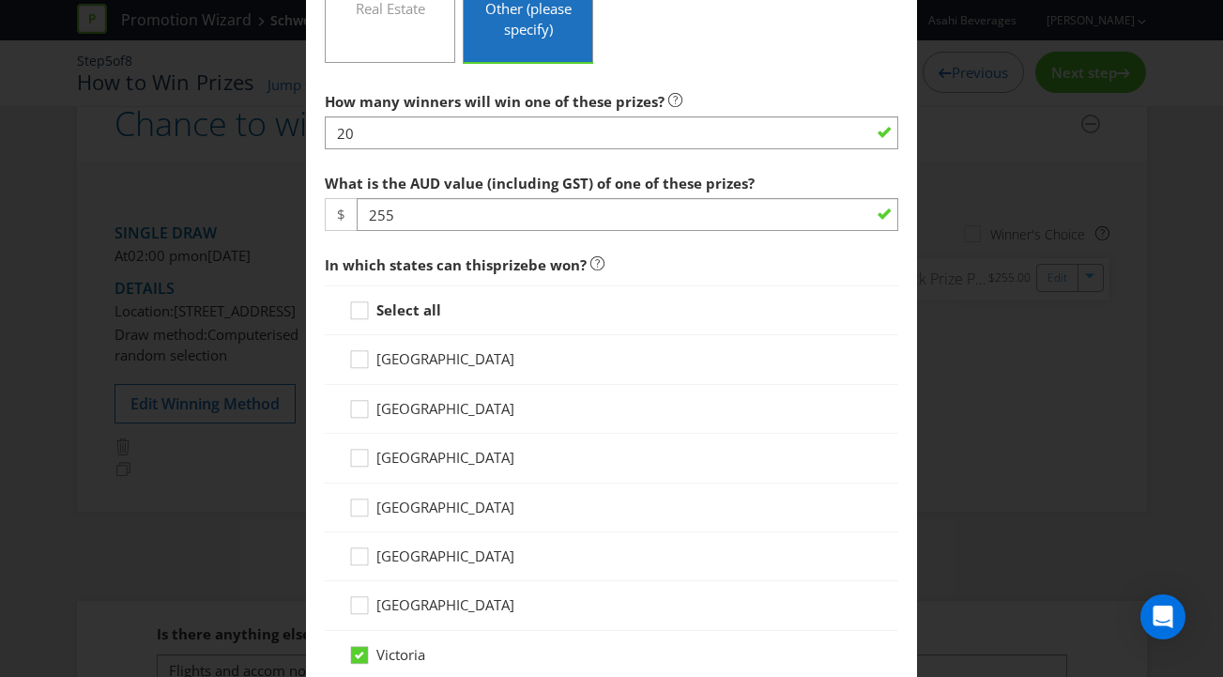
scroll to position [708, 0]
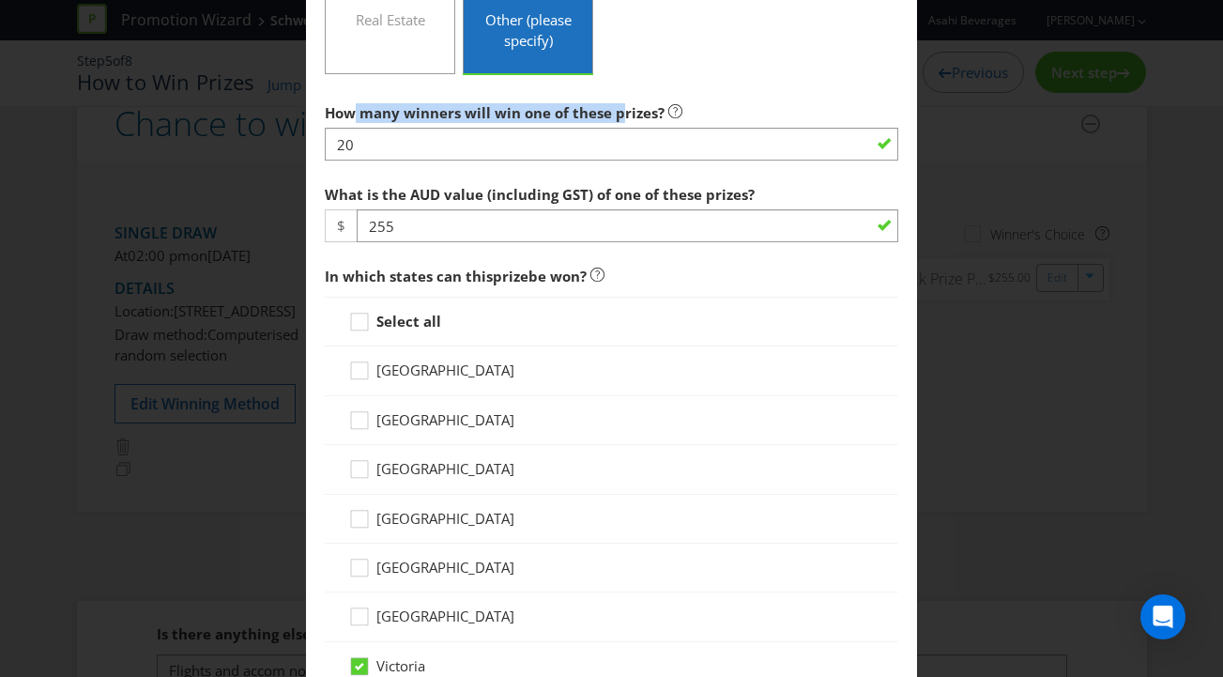
drag, startPoint x: 446, startPoint y: 108, endPoint x: 620, endPoint y: 103, distance: 174.6
click at [620, 103] on span "How many winners will win one of these prizes?" at bounding box center [495, 112] width 340 height 19
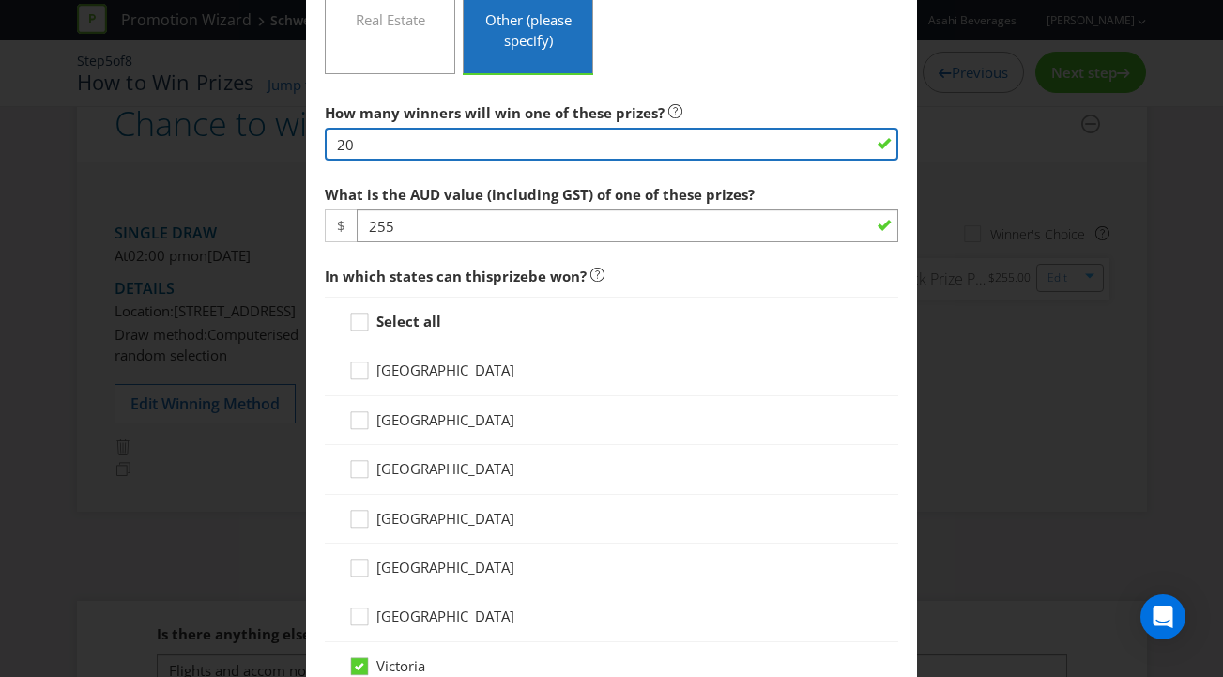
drag, startPoint x: 430, startPoint y: 147, endPoint x: 241, endPoint y: 127, distance: 189.7
click at [233, 128] on div "Edit Prize [GEOGRAPHIC_DATA] [GEOGRAPHIC_DATA] [GEOGRAPHIC_DATA] [GEOGRAPHIC_DA…" at bounding box center [611, 338] width 1223 height 677
type input "10"
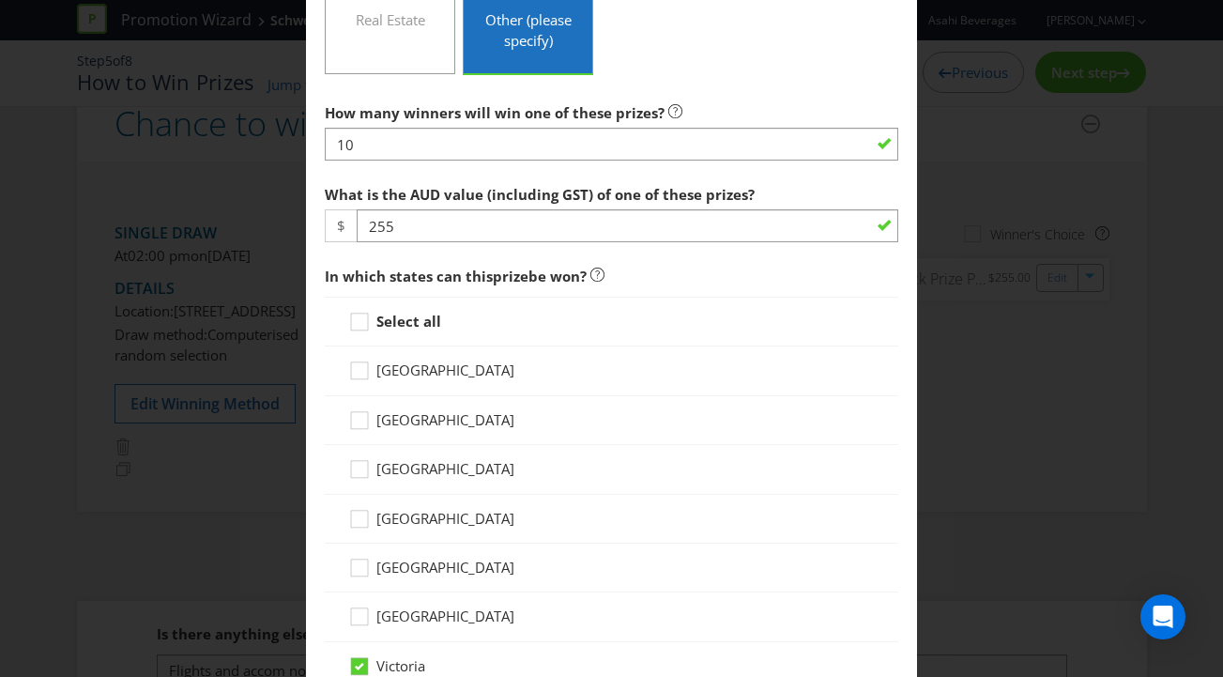
click at [710, 325] on div "Select all" at bounding box center [611, 322] width 527 height 20
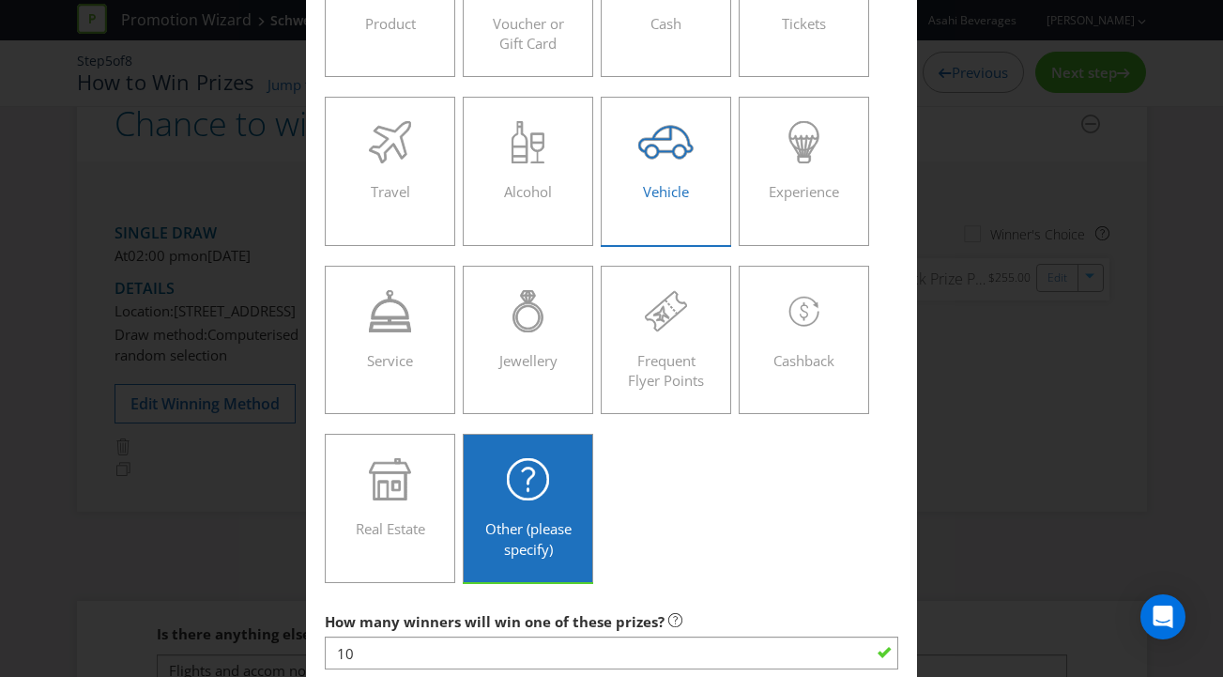
scroll to position [571, 0]
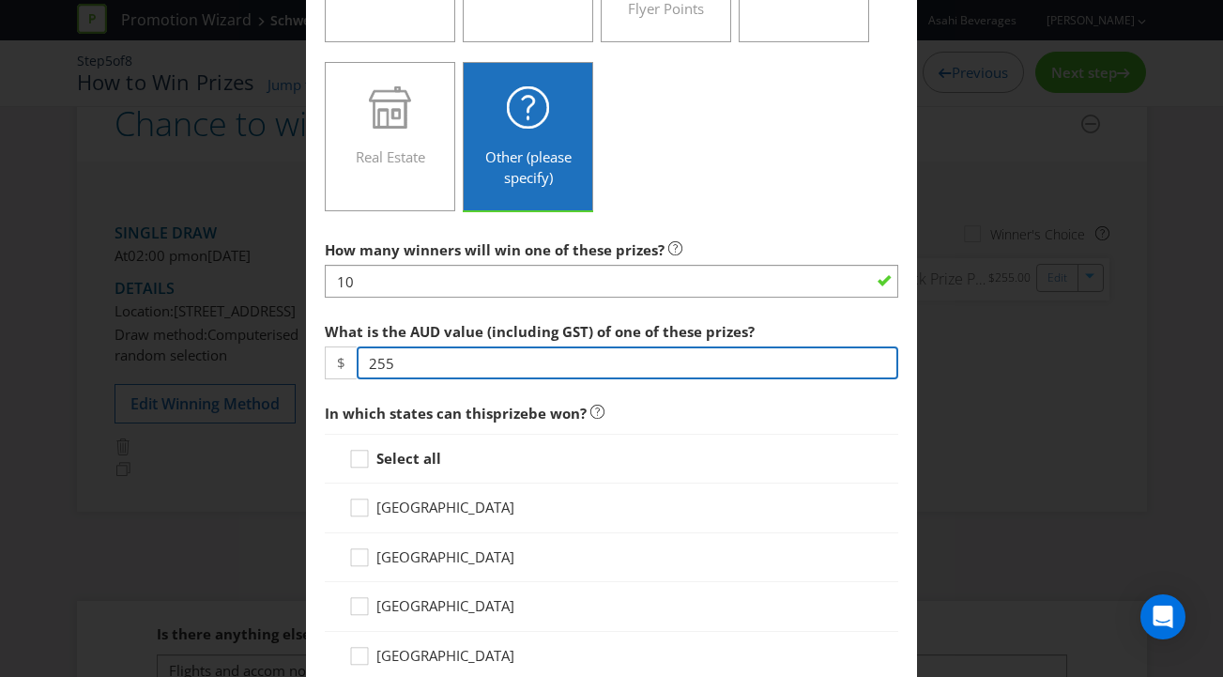
click at [429, 364] on input "255" at bounding box center [628, 362] width 542 height 33
type input "2"
type input "500"
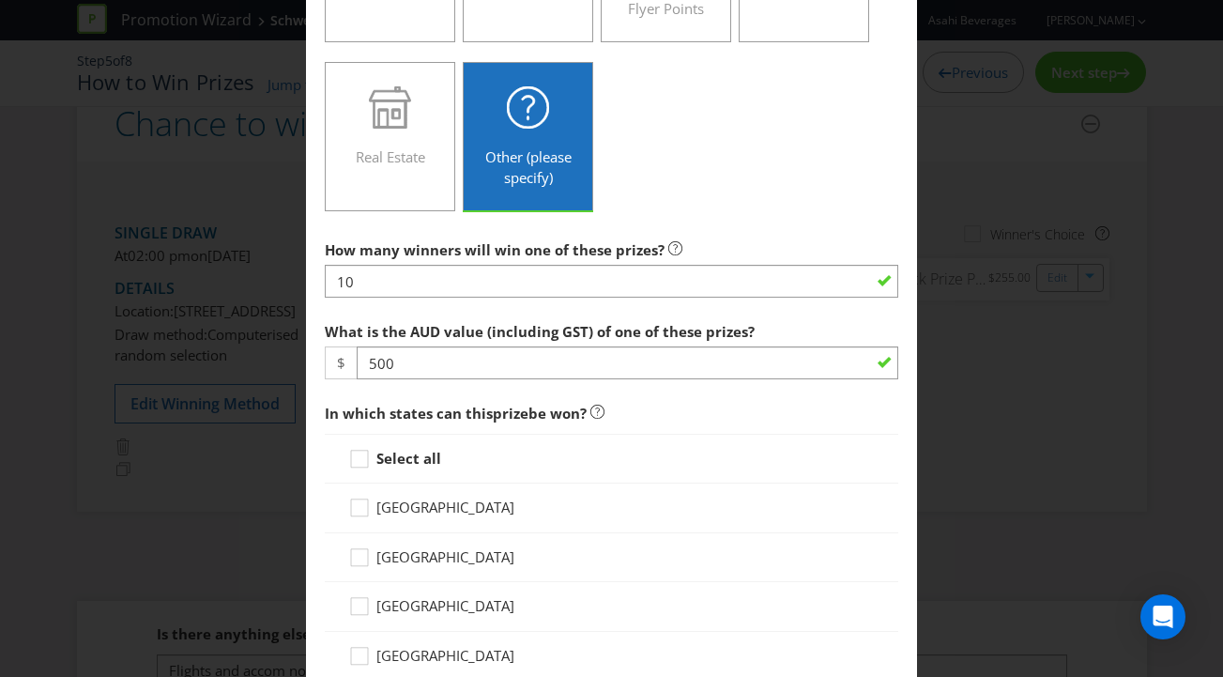
click at [722, 449] on div "Select all" at bounding box center [611, 459] width 527 height 20
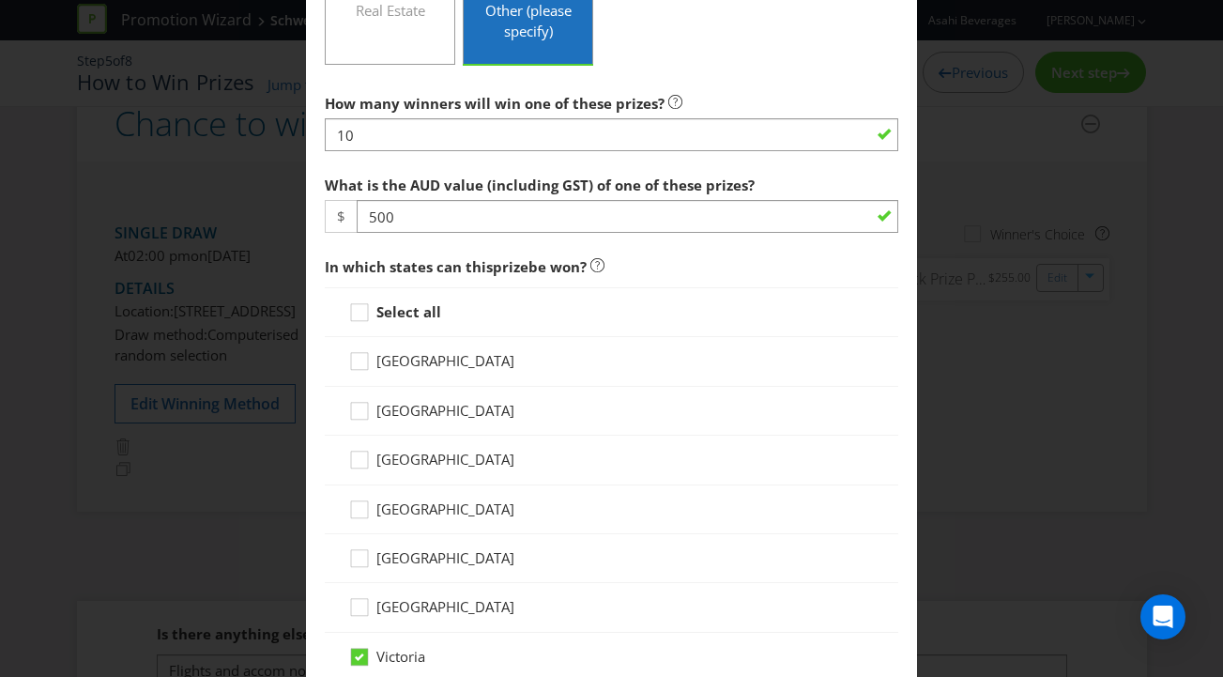
scroll to position [895, 0]
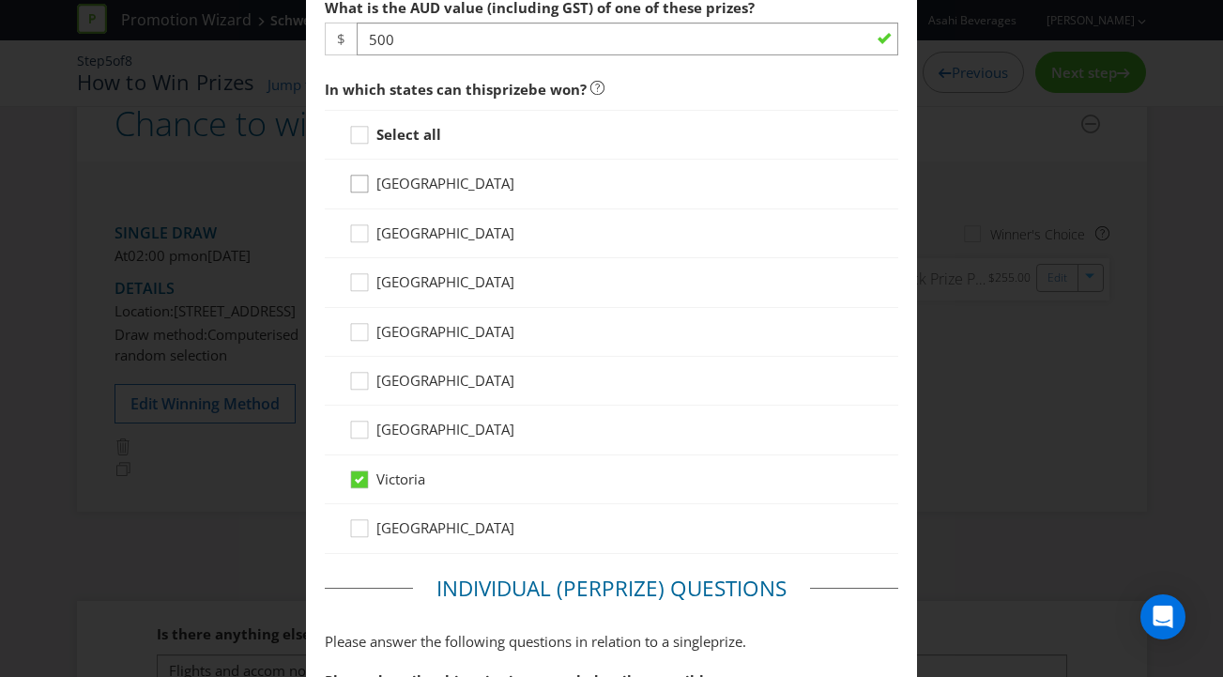
click at [358, 182] on icon at bounding box center [362, 188] width 28 height 28
click at [0, 0] on input "[GEOGRAPHIC_DATA]" at bounding box center [0, 0] width 0 height 0
click at [360, 225] on div at bounding box center [359, 226] width 9 height 9
click at [0, 0] on input "[GEOGRAPHIC_DATA]" at bounding box center [0, 0] width 0 height 0
click at [352, 288] on icon at bounding box center [362, 286] width 28 height 28
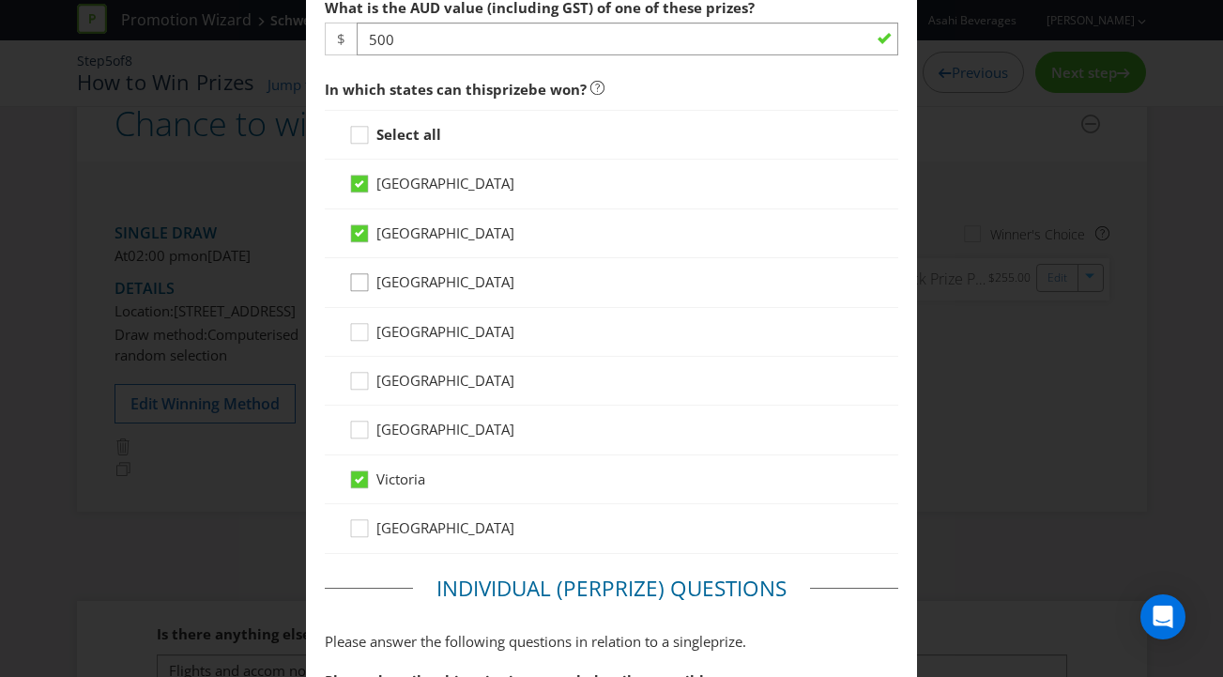
click at [0, 0] on input "[GEOGRAPHIC_DATA]" at bounding box center [0, 0] width 0 height 0
click at [360, 134] on icon at bounding box center [362, 139] width 28 height 28
click at [0, 0] on input "Select all" at bounding box center [0, 0] width 0 height 0
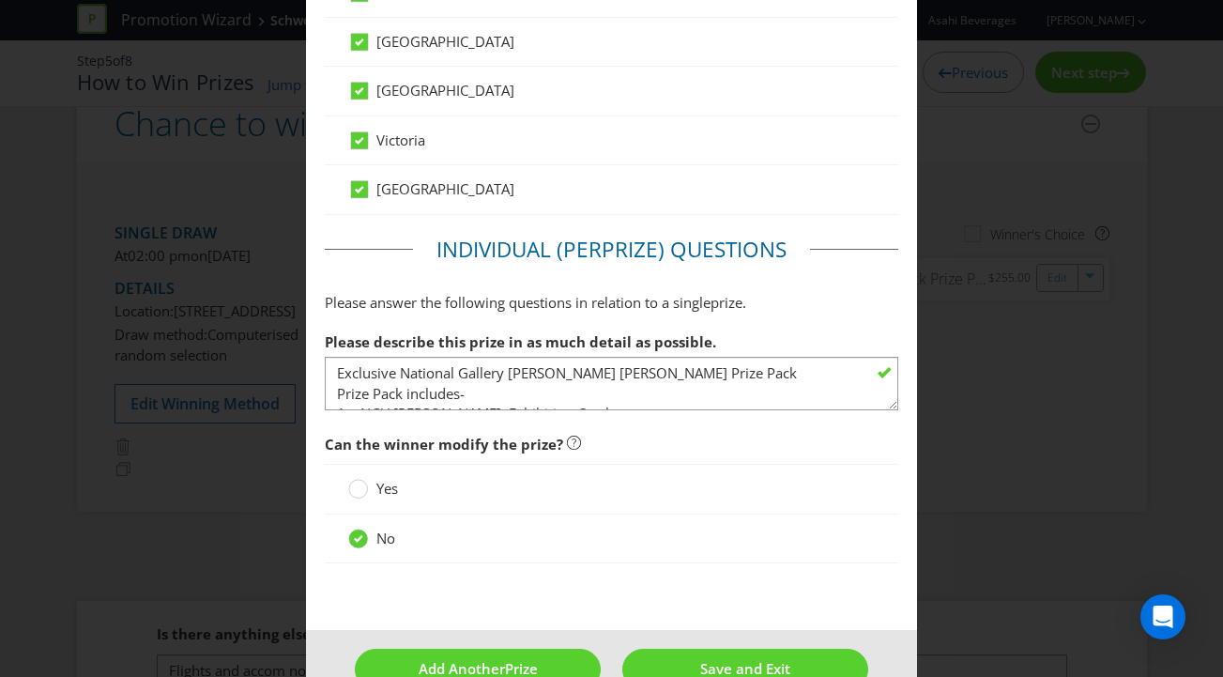
scroll to position [1265, 0]
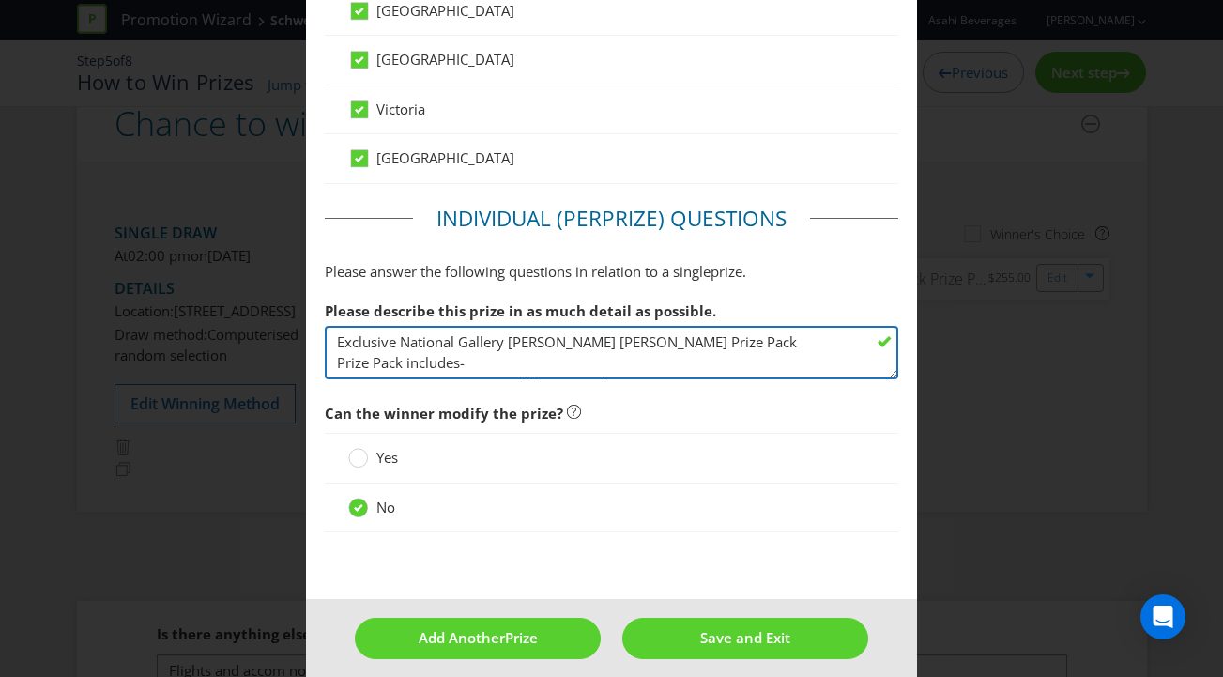
drag, startPoint x: 734, startPoint y: 340, endPoint x: 402, endPoint y: 342, distance: 332.2
click at [402, 342] on textarea "Exclusive National Gallery [PERSON_NAME] [PERSON_NAME] Prize Pack Prize Pack in…" at bounding box center [612, 352] width 574 height 53
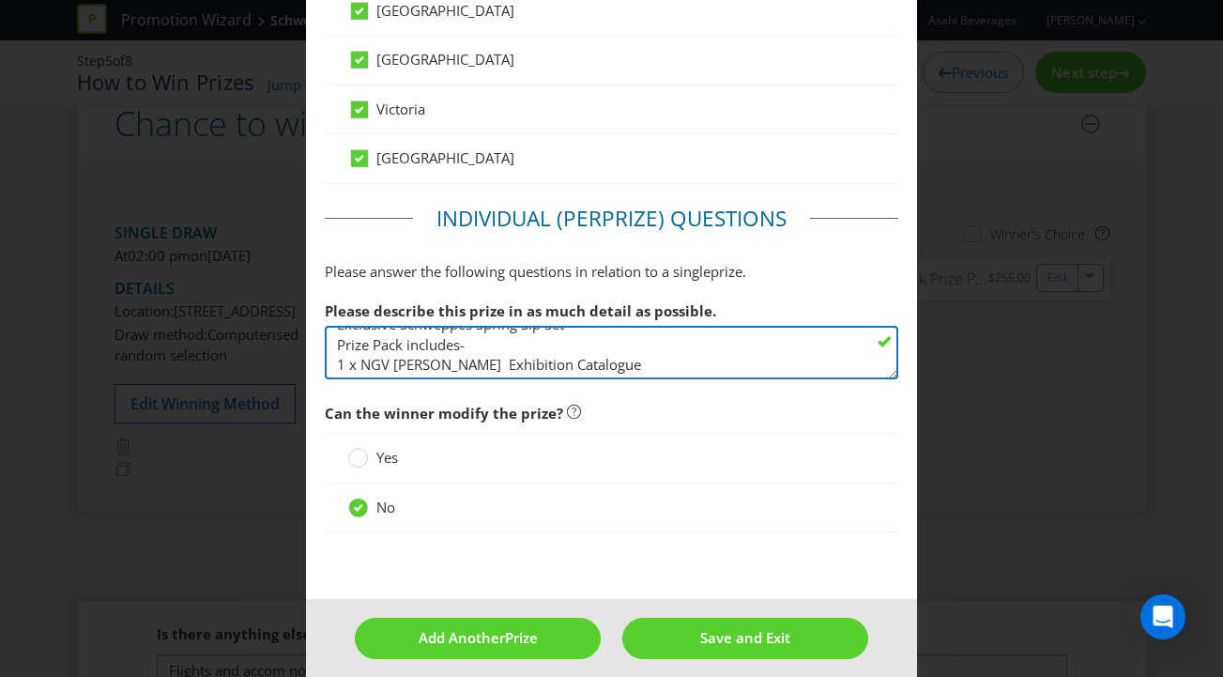
scroll to position [25, 0]
drag, startPoint x: 636, startPoint y: 358, endPoint x: 337, endPoint y: 358, distance: 299.3
click at [328, 359] on textarea "Exclusive National Gallery [PERSON_NAME] [PERSON_NAME] Prize Pack Prize Pack in…" at bounding box center [612, 352] width 574 height 53
drag, startPoint x: 564, startPoint y: 346, endPoint x: 327, endPoint y: 362, distance: 237.0
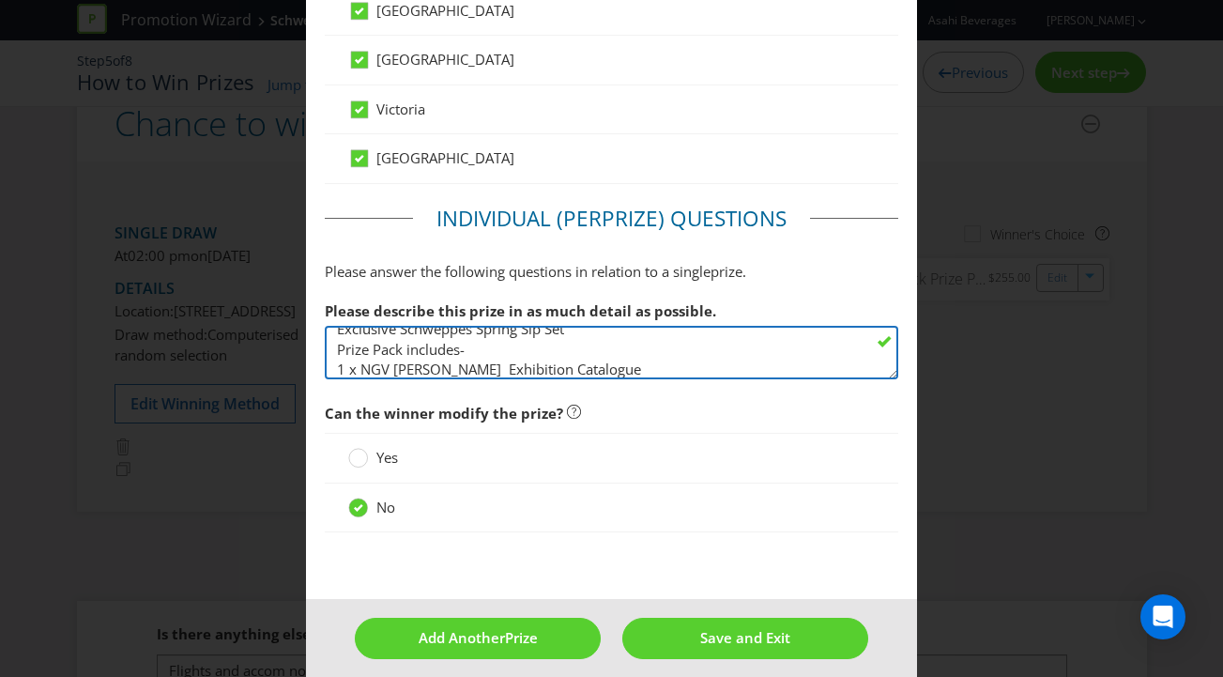
click at [327, 362] on textarea "Exclusive National Gallery [PERSON_NAME] [PERSON_NAME] Prize Pack Prize Pack in…" at bounding box center [612, 352] width 574 height 53
type textarea "Exclusive Schweppes Spring Sip Set Prize Pack includes- 1 x Cutting Board 1 x S…"
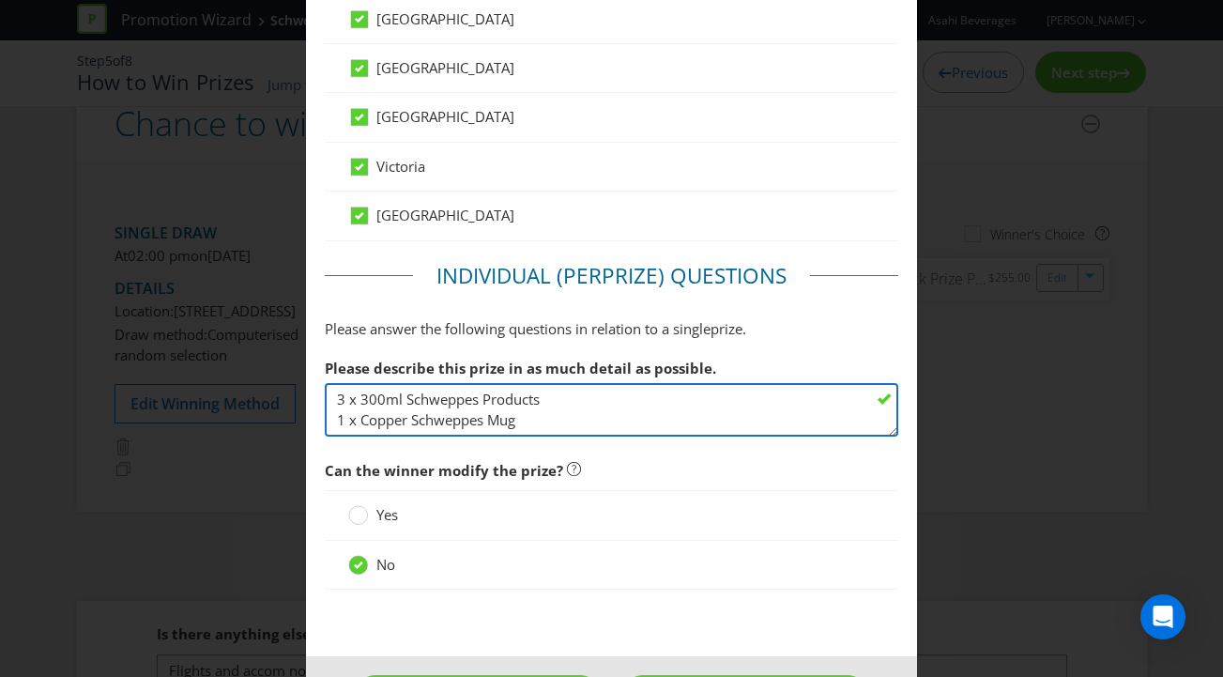
scroll to position [1279, 0]
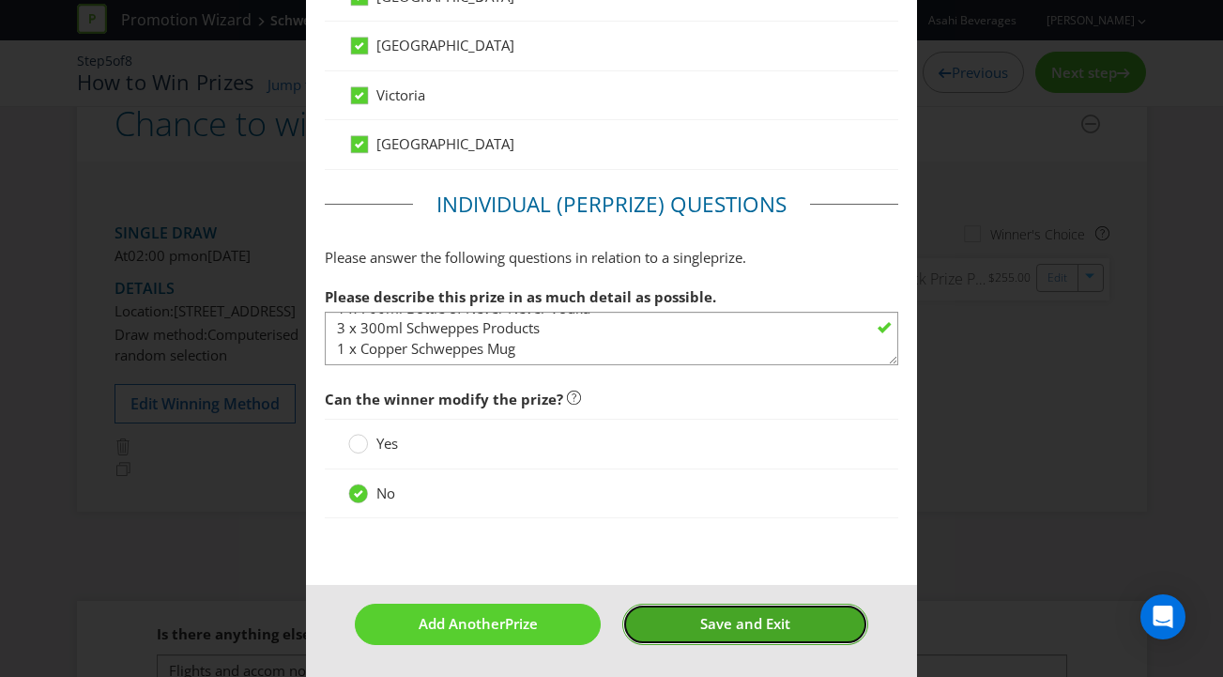
click at [742, 617] on span "Save and Exit" at bounding box center [745, 623] width 90 height 19
type input "10"
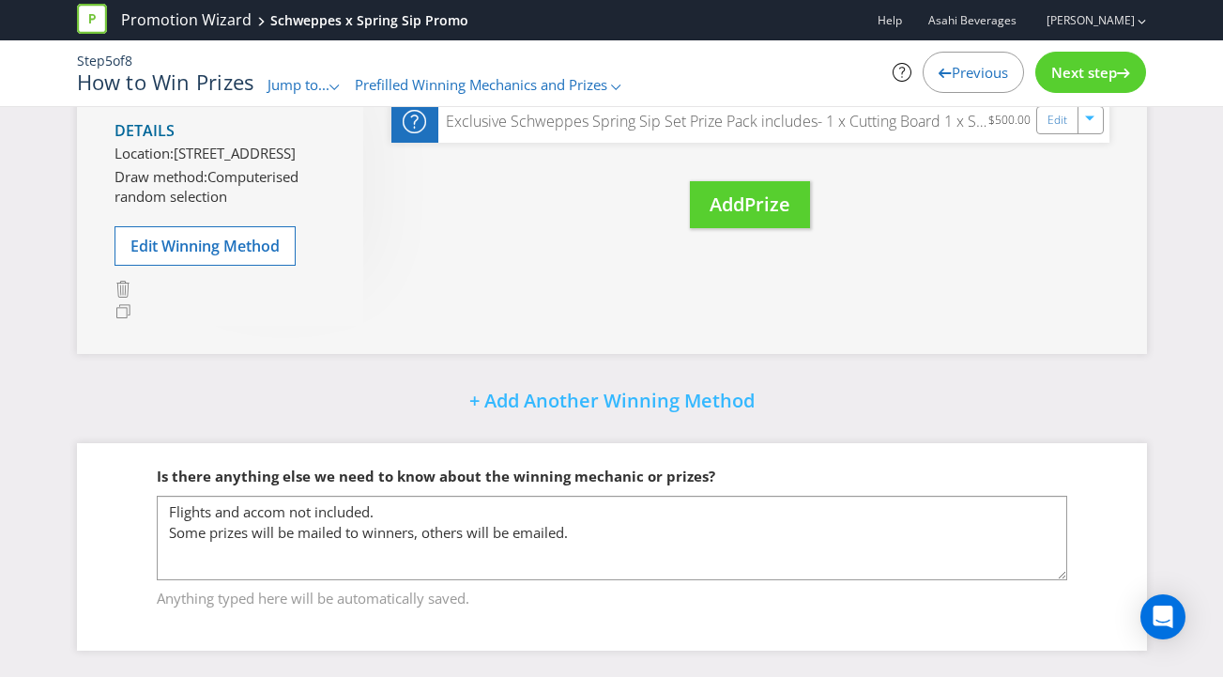
scroll to position [399, 0]
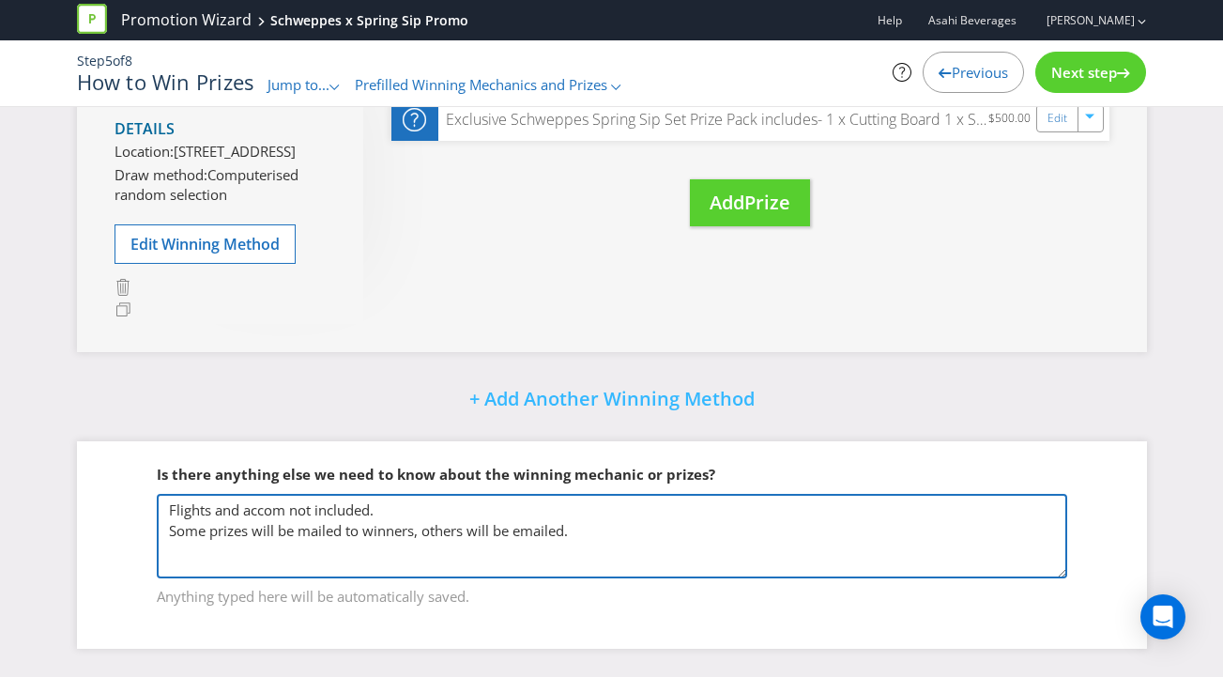
drag, startPoint x: 407, startPoint y: 514, endPoint x: 162, endPoint y: 503, distance: 245.2
click at [162, 503] on textarea "Flights and accom not included. Some prizes will be mailed to winners, others w…" at bounding box center [612, 536] width 910 height 84
type textarea "Some prizes will be mailed to winners, others will be emailed."
drag, startPoint x: 587, startPoint y: 545, endPoint x: 223, endPoint y: 492, distance: 368.0
click at [223, 492] on fieldset "Is there anything else we need to know about the winning mechanic or prizes? Fl…" at bounding box center [611, 523] width 995 height 193
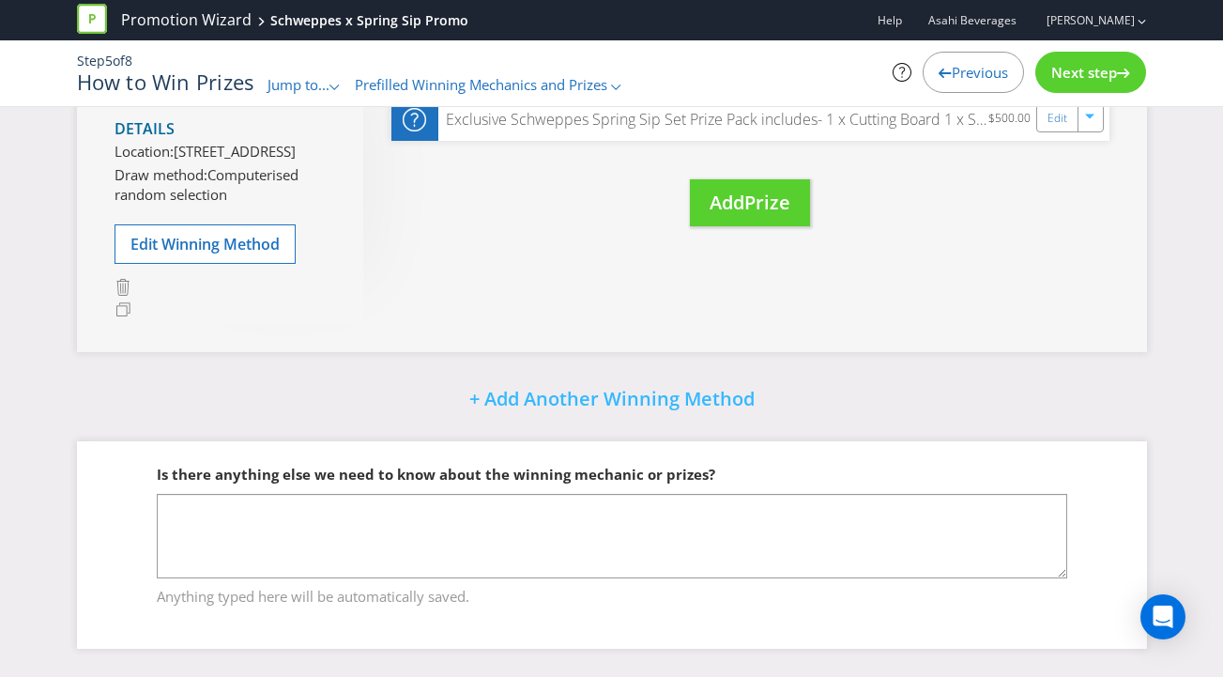
click at [1076, 70] on span "Next step" at bounding box center [1084, 72] width 66 height 19
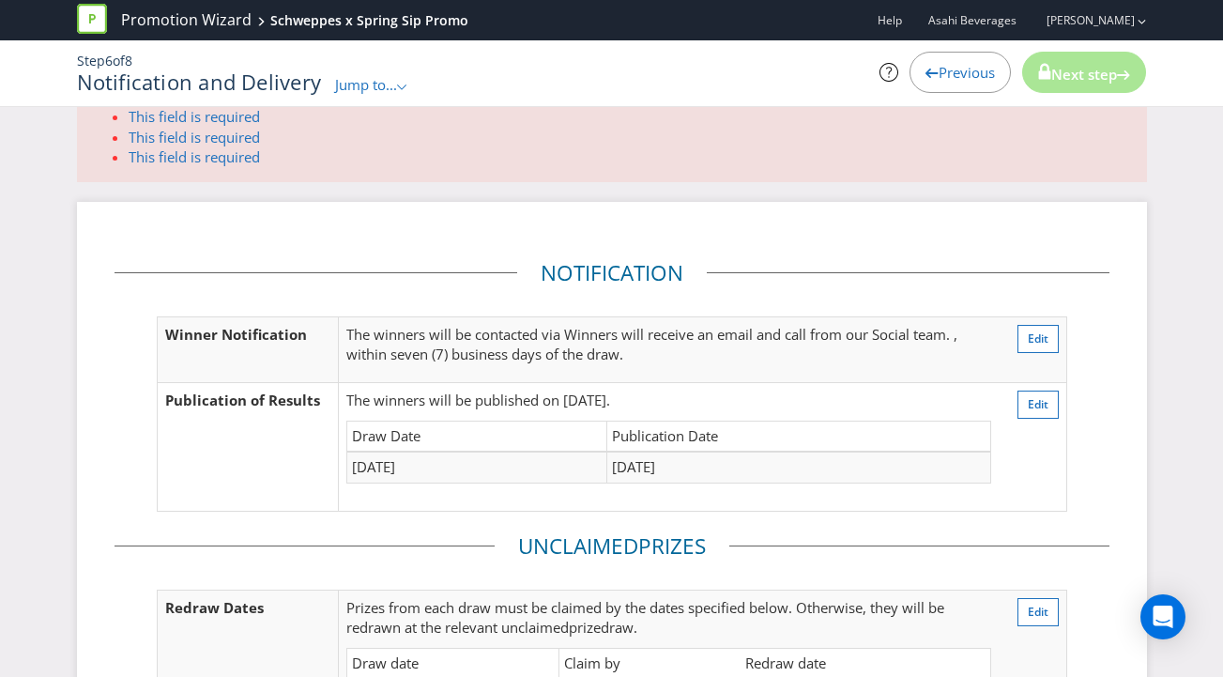
scroll to position [114, 0]
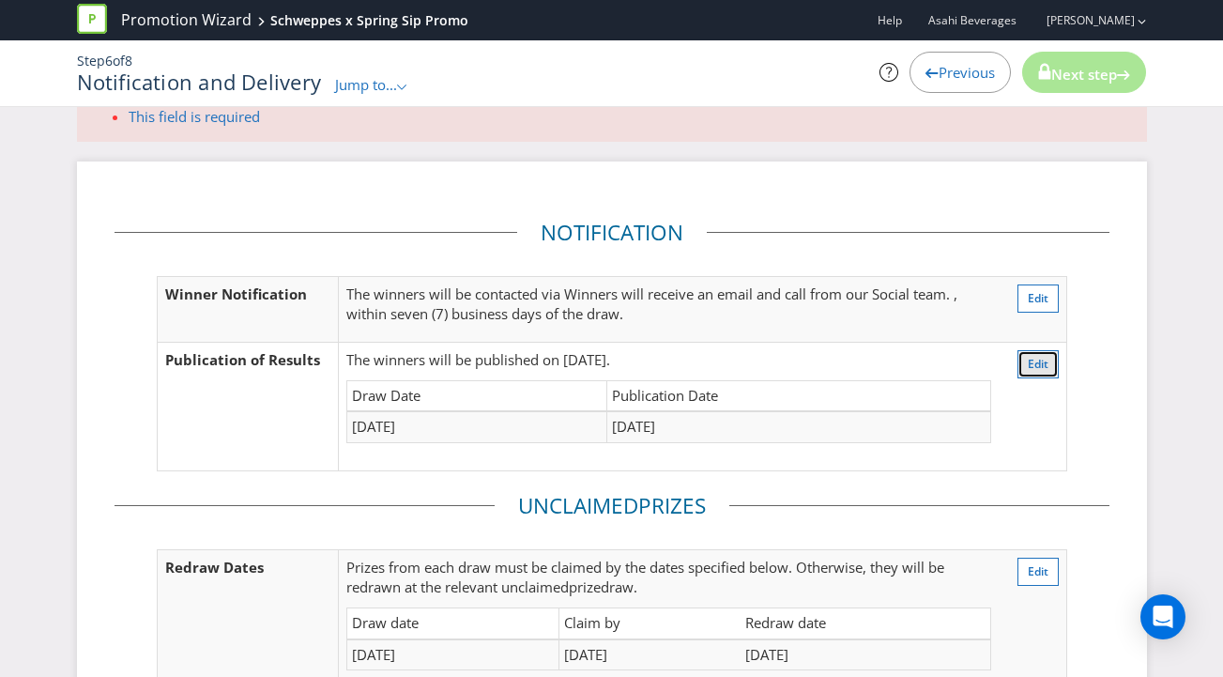
click at [1028, 356] on span "Edit" at bounding box center [1038, 364] width 21 height 16
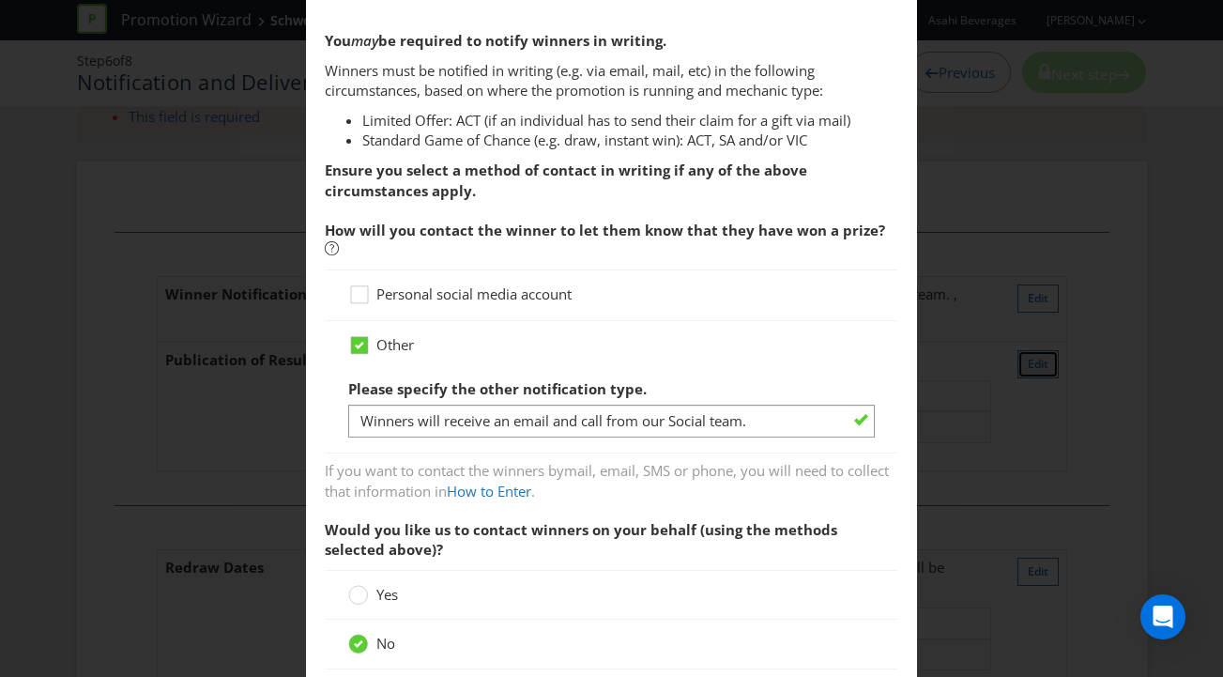
scroll to position [123, 0]
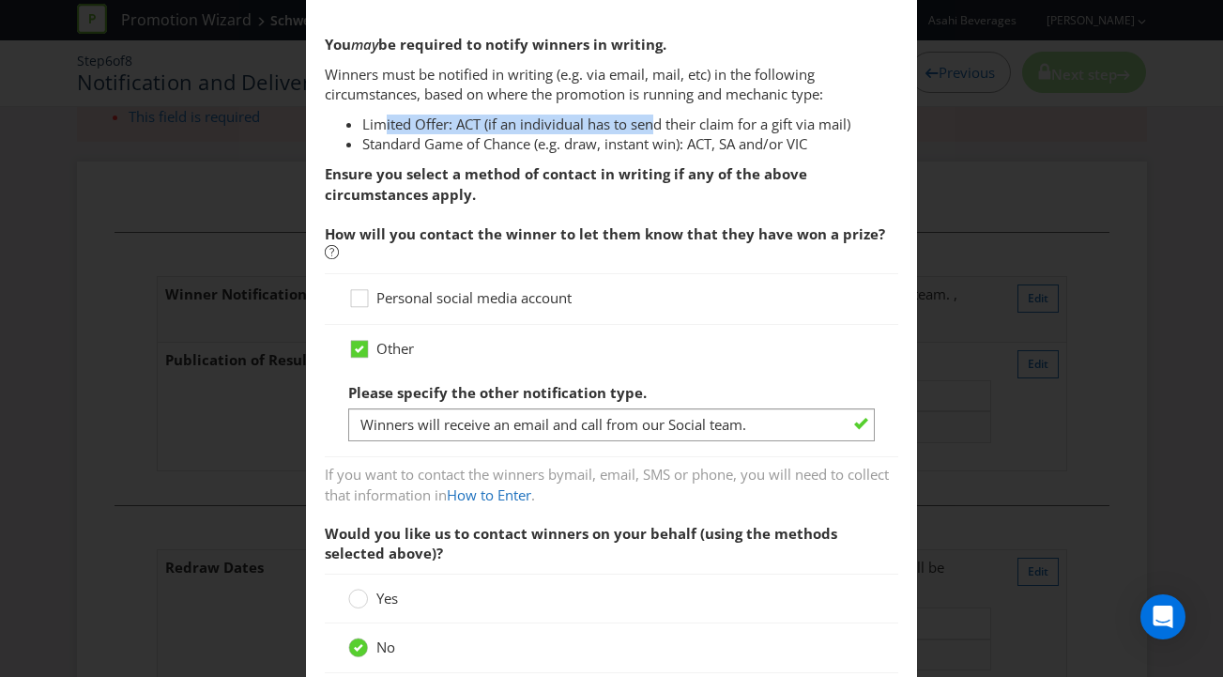
drag, startPoint x: 384, startPoint y: 125, endPoint x: 655, endPoint y: 128, distance: 271.2
click at [655, 128] on li "Limited Offer: ACT (if an individual has to send their claim for a gift via mai…" at bounding box center [630, 124] width 537 height 20
click at [681, 126] on li "Limited Offer: ACT (if an individual has to send their claim for a gift via mai…" at bounding box center [630, 124] width 537 height 20
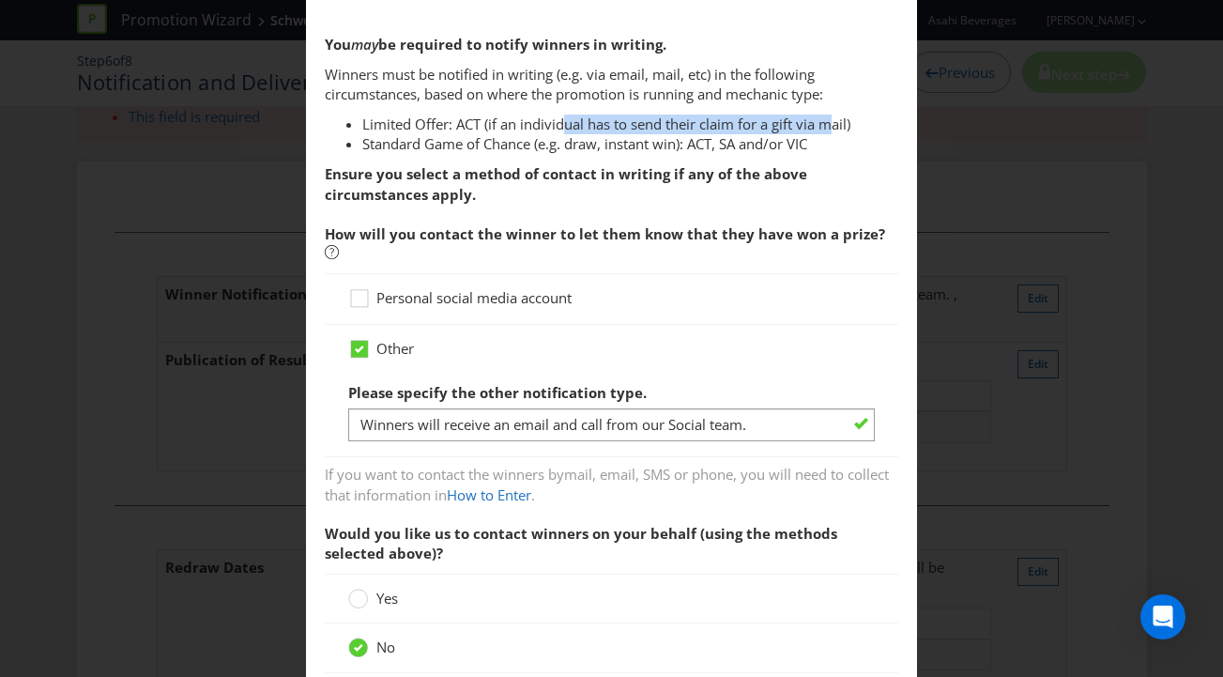
drag, startPoint x: 563, startPoint y: 127, endPoint x: 829, endPoint y: 119, distance: 265.7
click at [829, 119] on li "Limited Offer: ACT (if an individual has to send their claim for a gift via mai…" at bounding box center [630, 124] width 537 height 20
click at [828, 119] on li "Limited Offer: ACT (if an individual has to send their claim for a gift via mai…" at bounding box center [630, 124] width 537 height 20
drag, startPoint x: 403, startPoint y: 147, endPoint x: 699, endPoint y: 145, distance: 295.6
click at [698, 145] on li "Standard Game of Chance (e.g. draw, instant win): ACT, SA and/or VIC" at bounding box center [630, 144] width 537 height 20
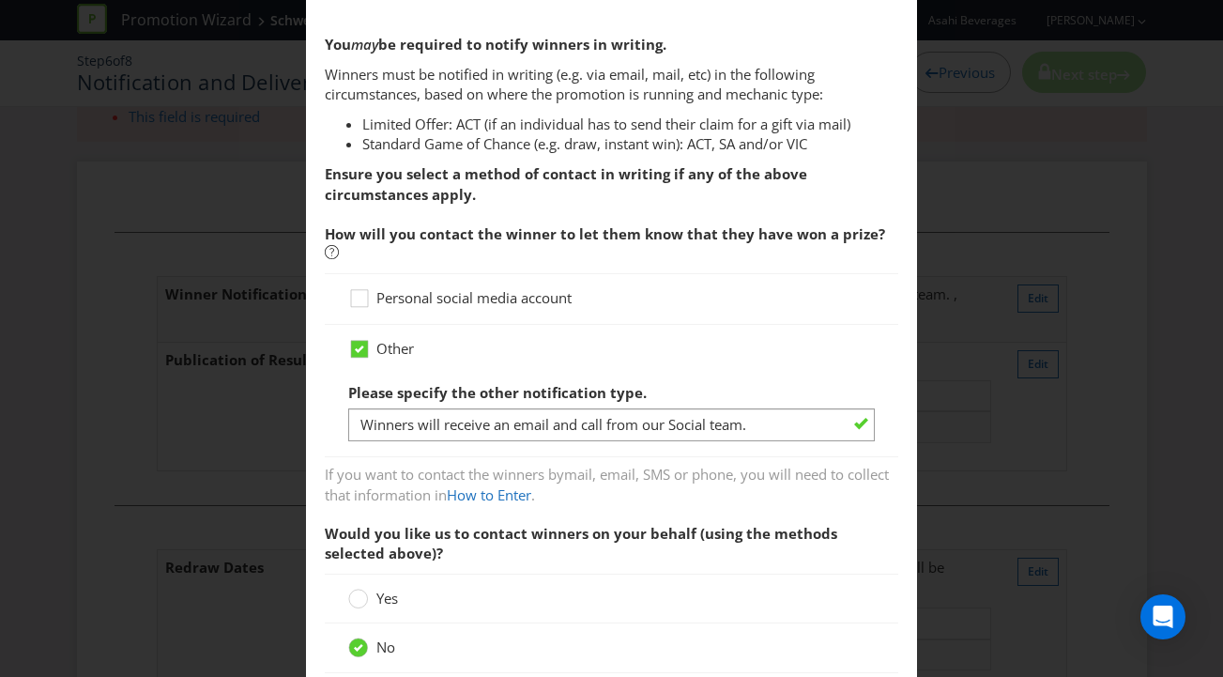
click at [699, 145] on li "Standard Game of Chance (e.g. draw, instant win): ACT, SA and/or VIC" at bounding box center [630, 144] width 537 height 20
drag, startPoint x: 559, startPoint y: 145, endPoint x: 703, endPoint y: 145, distance: 143.6
click at [703, 145] on li "Standard Game of Chance (e.g. draw, instant win): ACT, SA and/or VIC" at bounding box center [630, 144] width 537 height 20
click at [702, 145] on li "Standard Game of Chance (e.g. draw, instant win): ACT, SA and/or VIC" at bounding box center [630, 144] width 537 height 20
drag, startPoint x: 366, startPoint y: 231, endPoint x: 654, endPoint y: 232, distance: 288.1
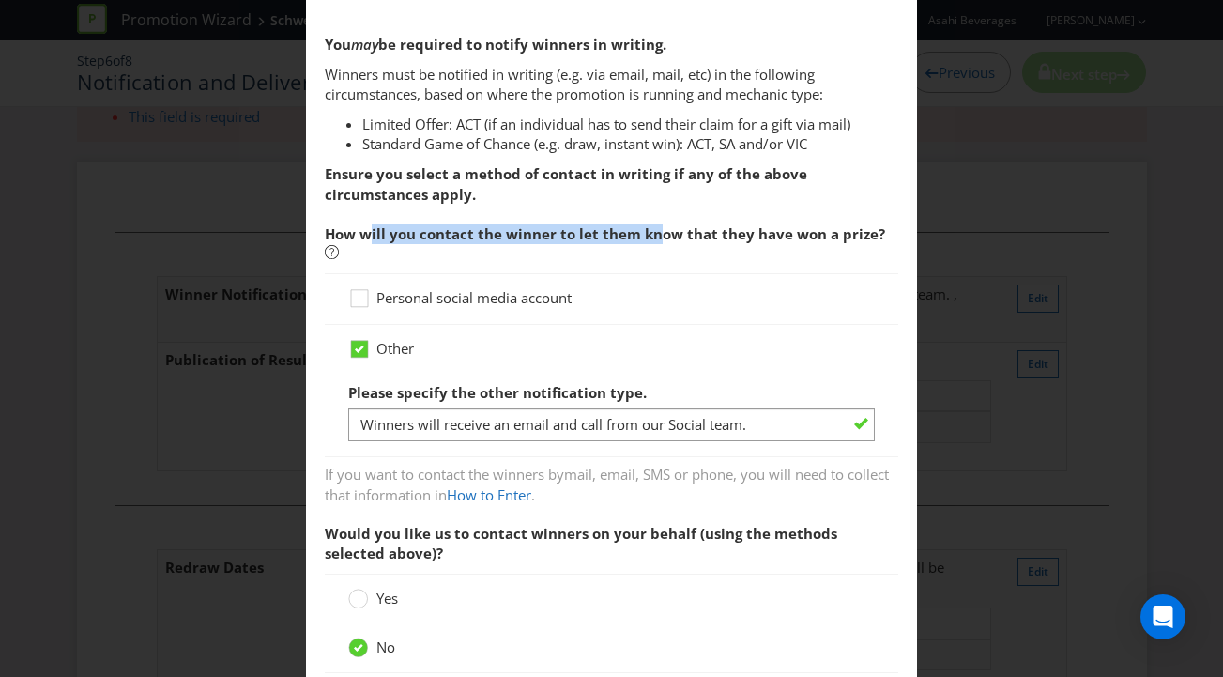
click at [654, 232] on span "How will you contact the winner to let them know that they have won a prize?" at bounding box center [605, 233] width 560 height 19
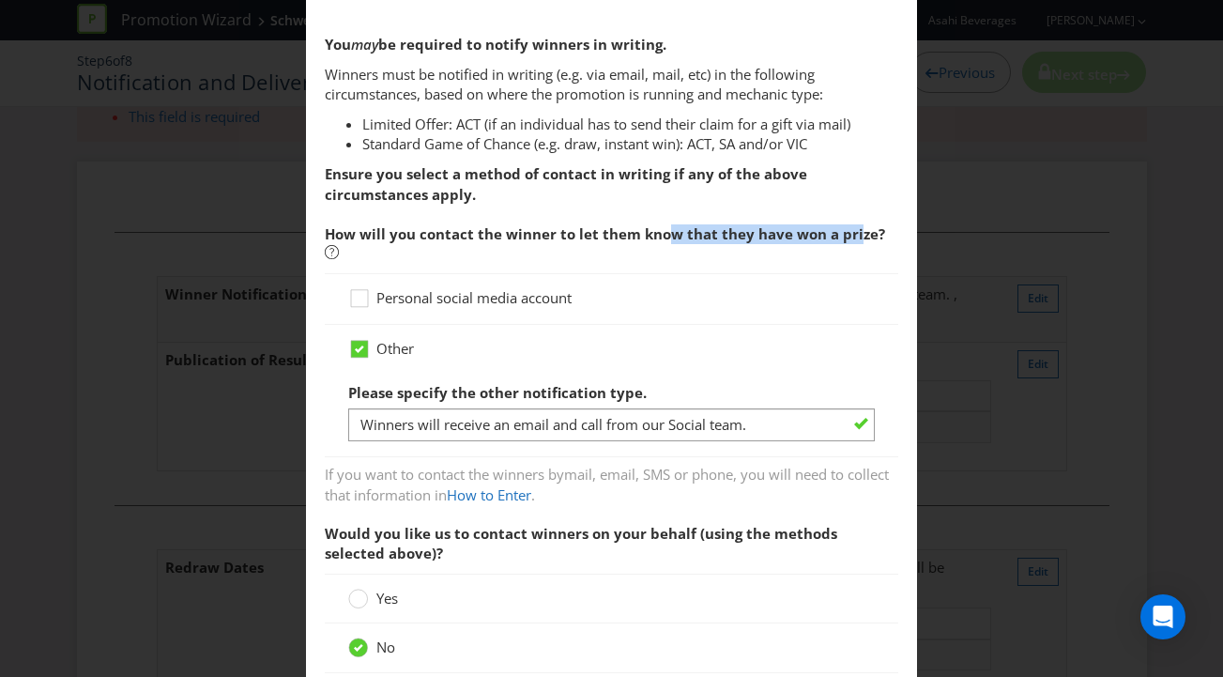
click at [855, 233] on span "How will you contact the winner to let them know that they have won a prize?" at bounding box center [605, 233] width 560 height 19
drag, startPoint x: 855, startPoint y: 233, endPoint x: 763, endPoint y: 242, distance: 92.4
click at [854, 233] on span "How will you contact the winner to let them know that they have won a prize?" at bounding box center [605, 233] width 560 height 19
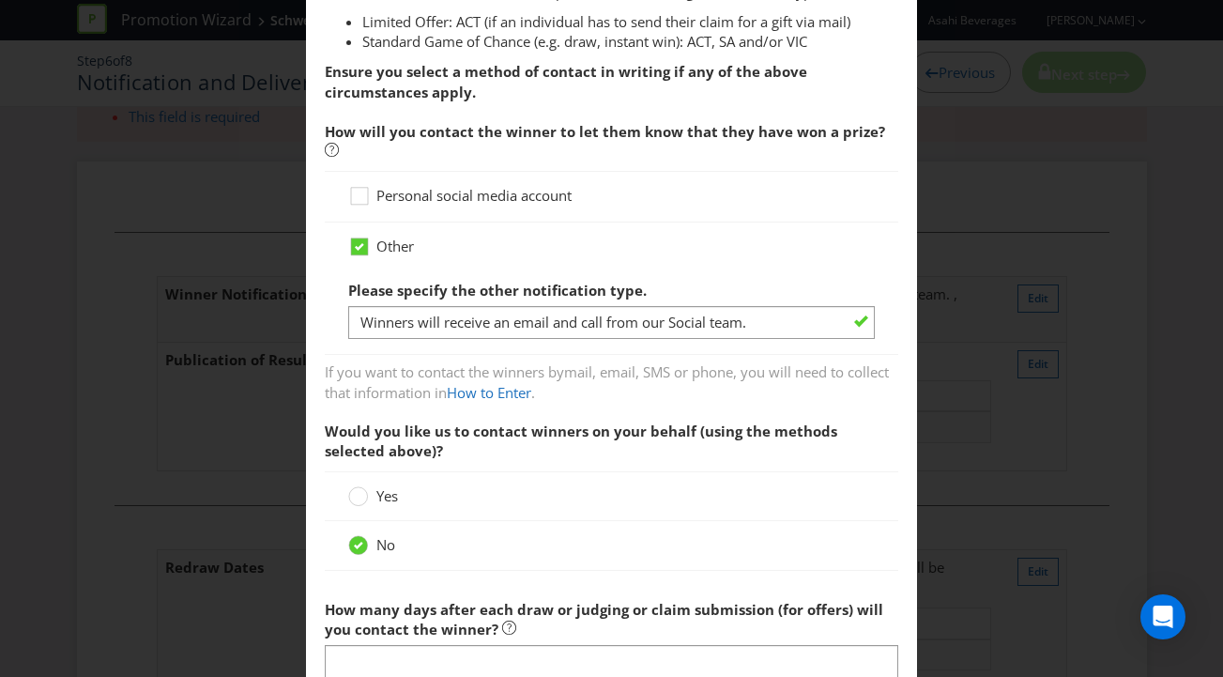
scroll to position [246, 0]
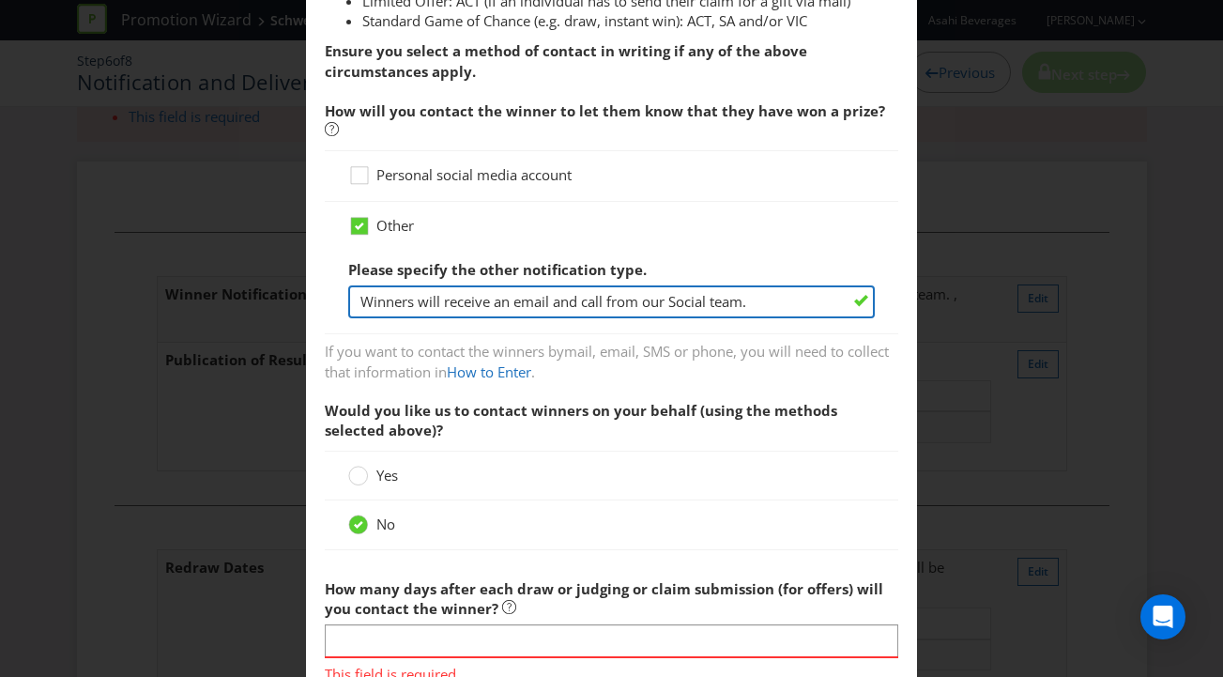
click at [788, 285] on input "Winners will receive an email and call from our Social team." at bounding box center [611, 301] width 527 height 33
click at [576, 285] on input "Winners will receive an email and call from our Social team." at bounding box center [611, 301] width 527 height 33
type input "Winners will receive an email and call from our Social team."
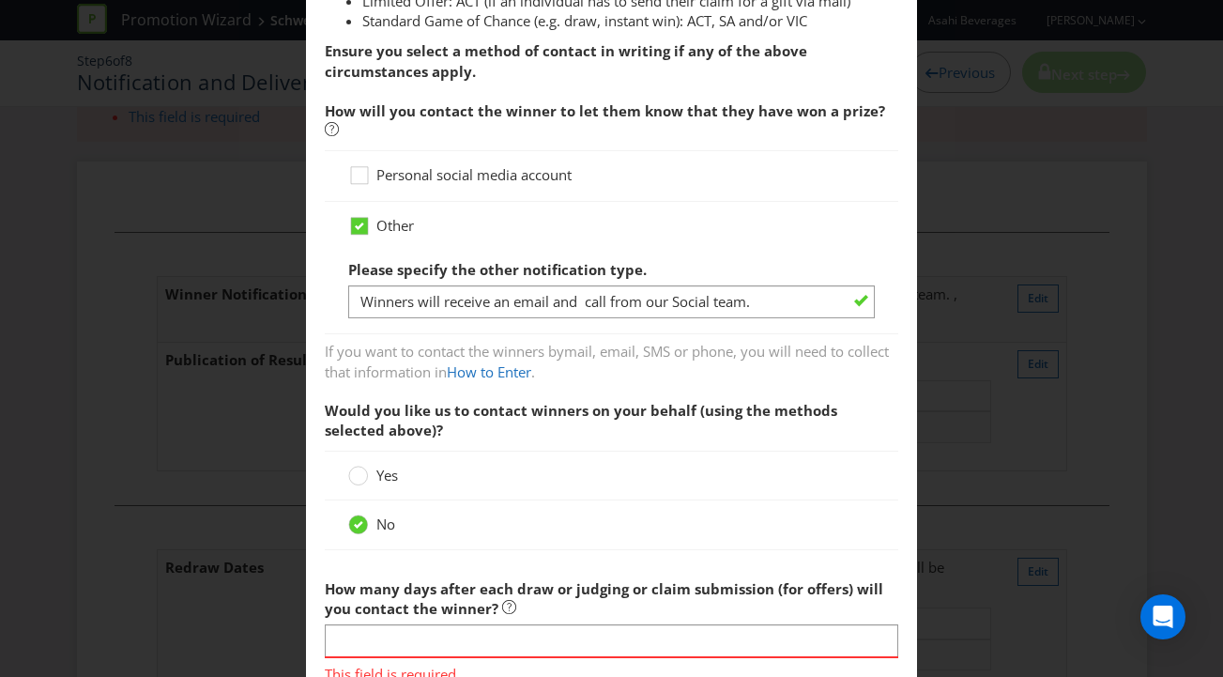
click at [599, 391] on span "Would you like us to contact winners on your behalf (using the methods selected…" at bounding box center [612, 420] width 574 height 59
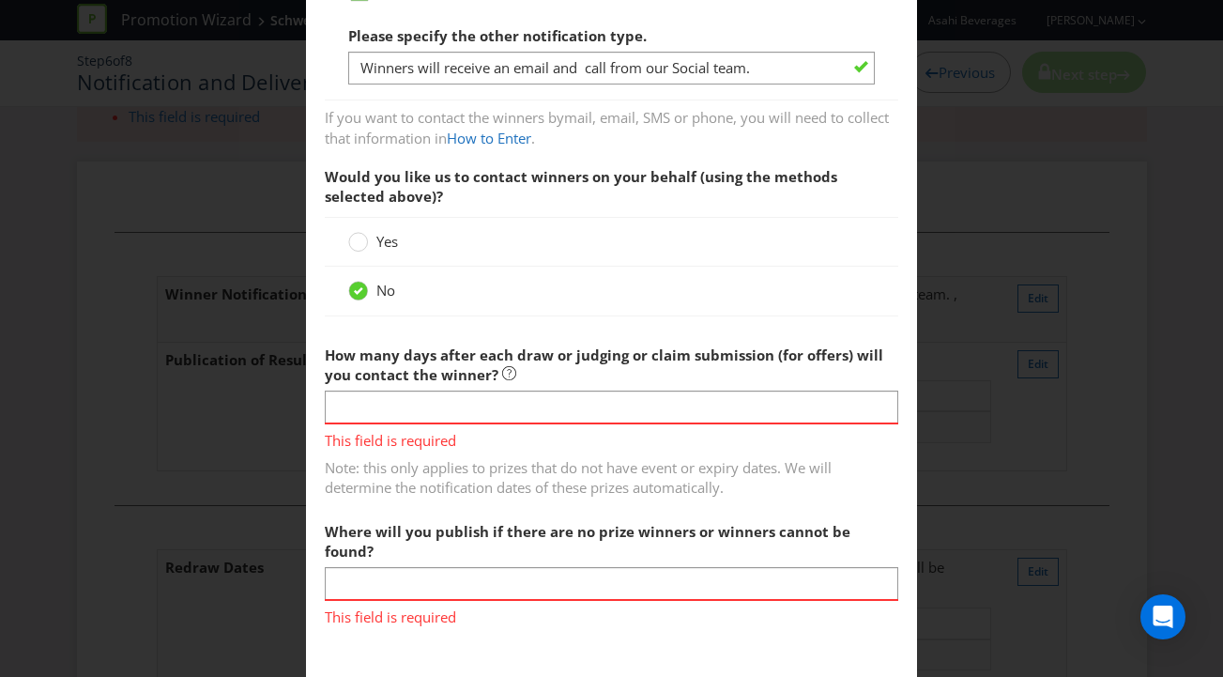
scroll to position [580, 0]
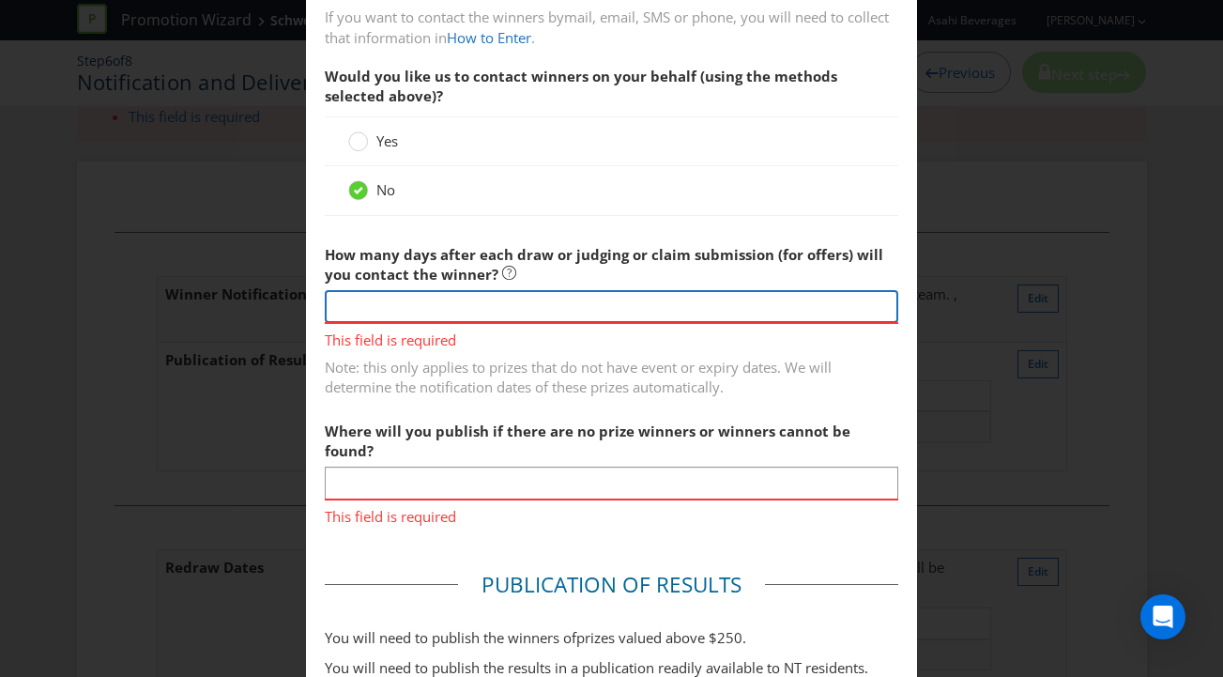
click at [387, 292] on input "number" at bounding box center [612, 306] width 574 height 33
type input "1"
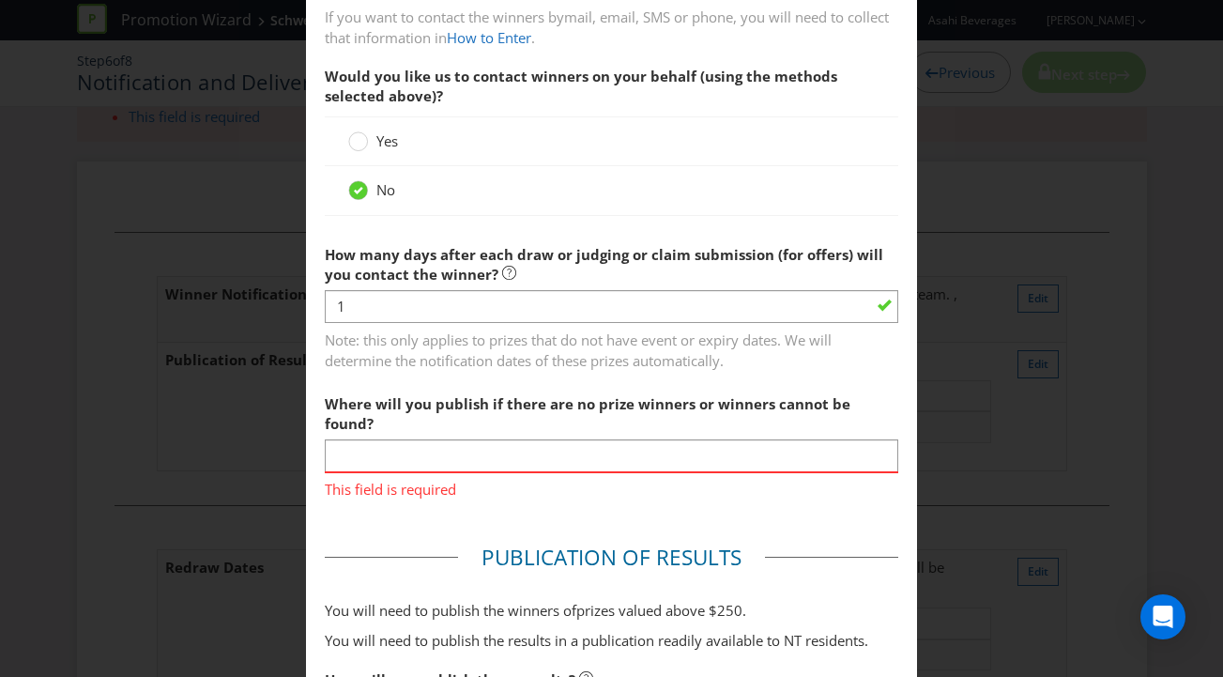
click at [524, 354] on fieldset "Winner Notification You may be required to notify winners in writing. Winners m…" at bounding box center [612, 17] width 574 height 995
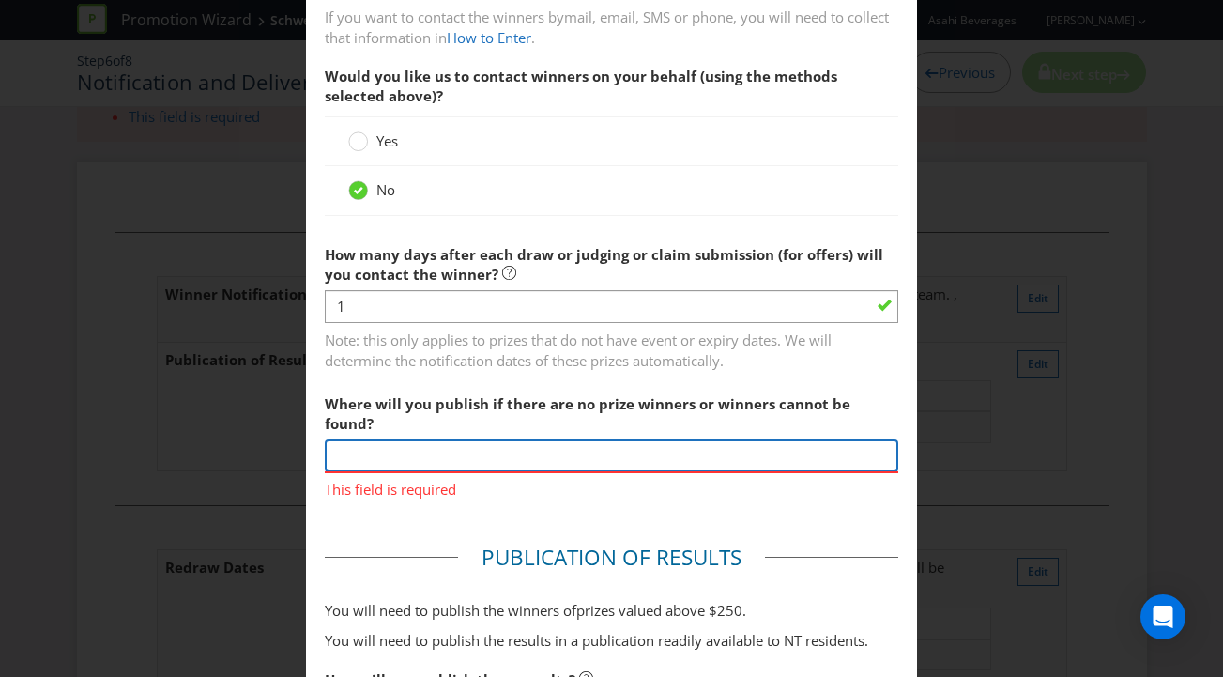
click at [446, 439] on input "text" at bounding box center [612, 455] width 574 height 33
type input "NA"
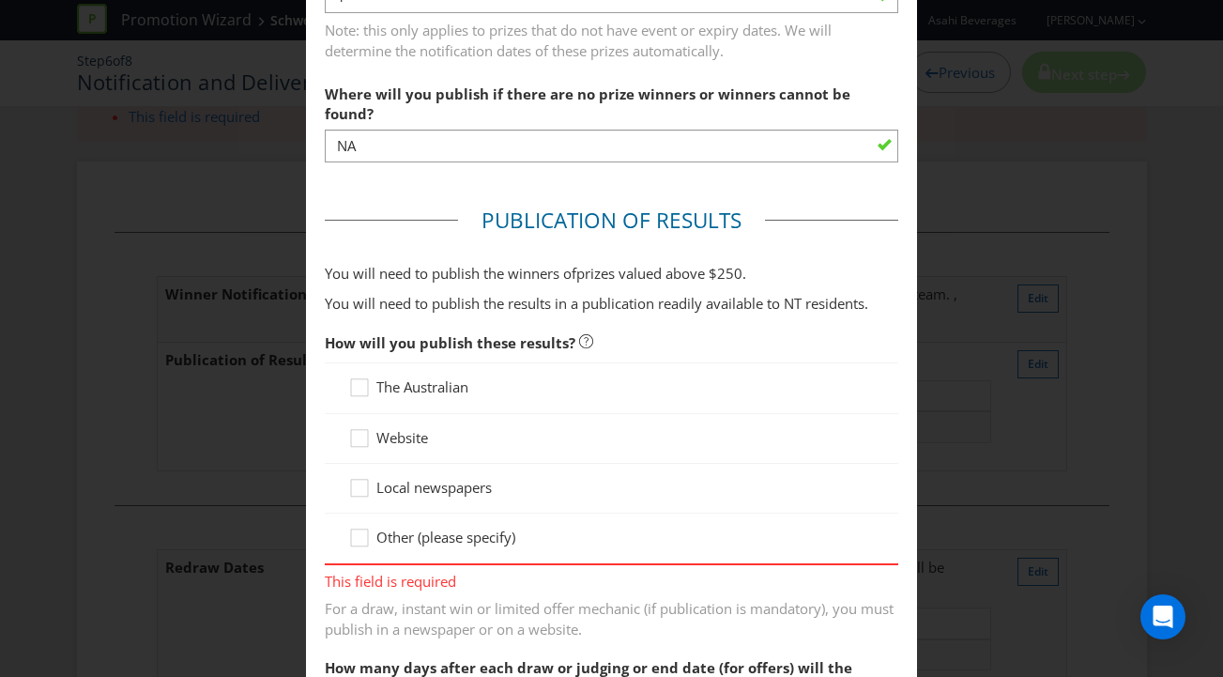
scroll to position [907, 0]
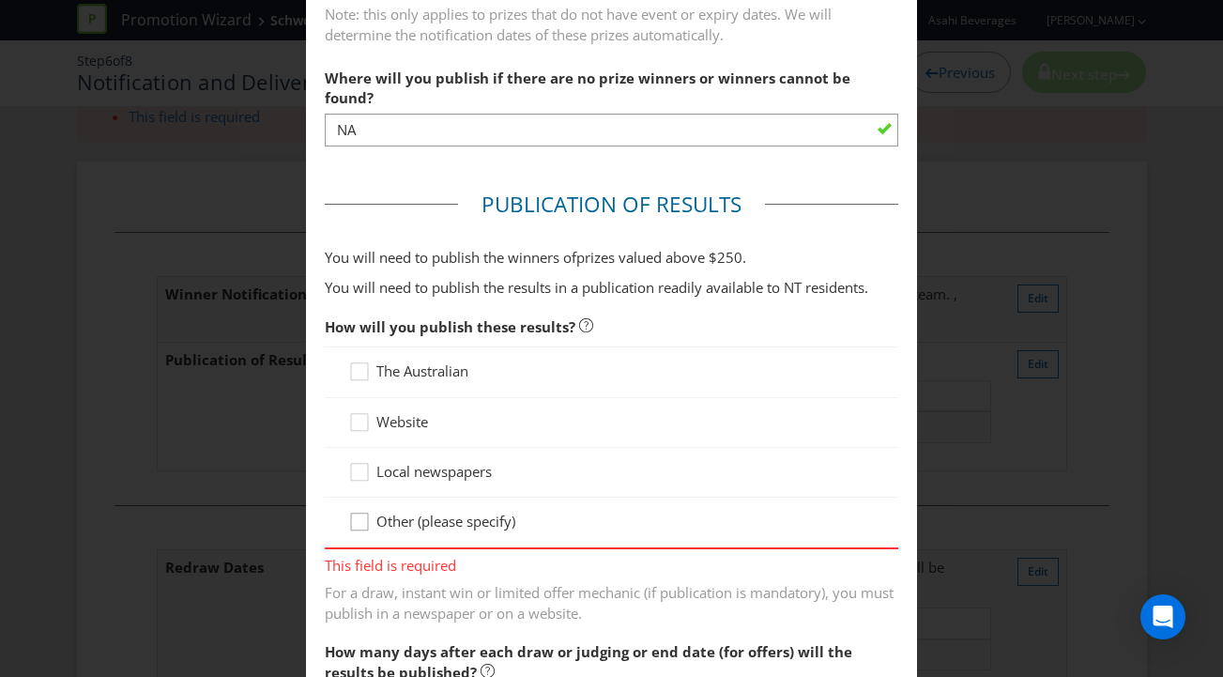
click at [355, 510] on div at bounding box center [359, 514] width 9 height 9
click at [0, 0] on input "Other (please specify)" at bounding box center [0, 0] width 0 height 0
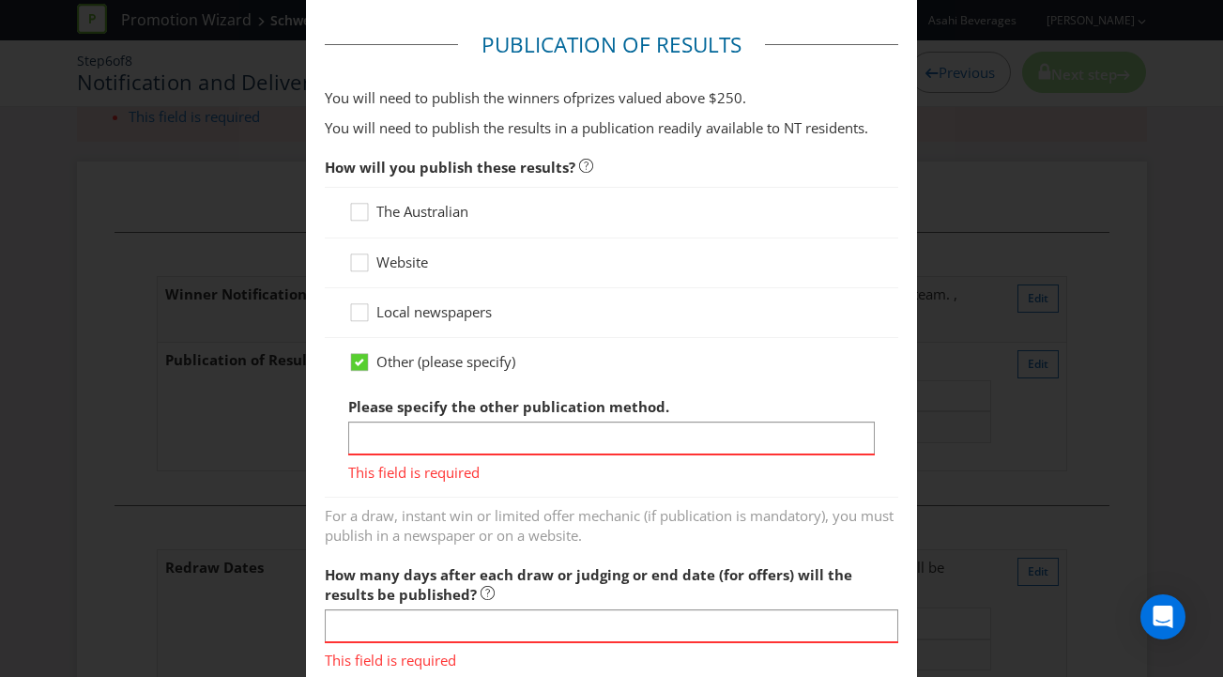
scroll to position [1067, 0]
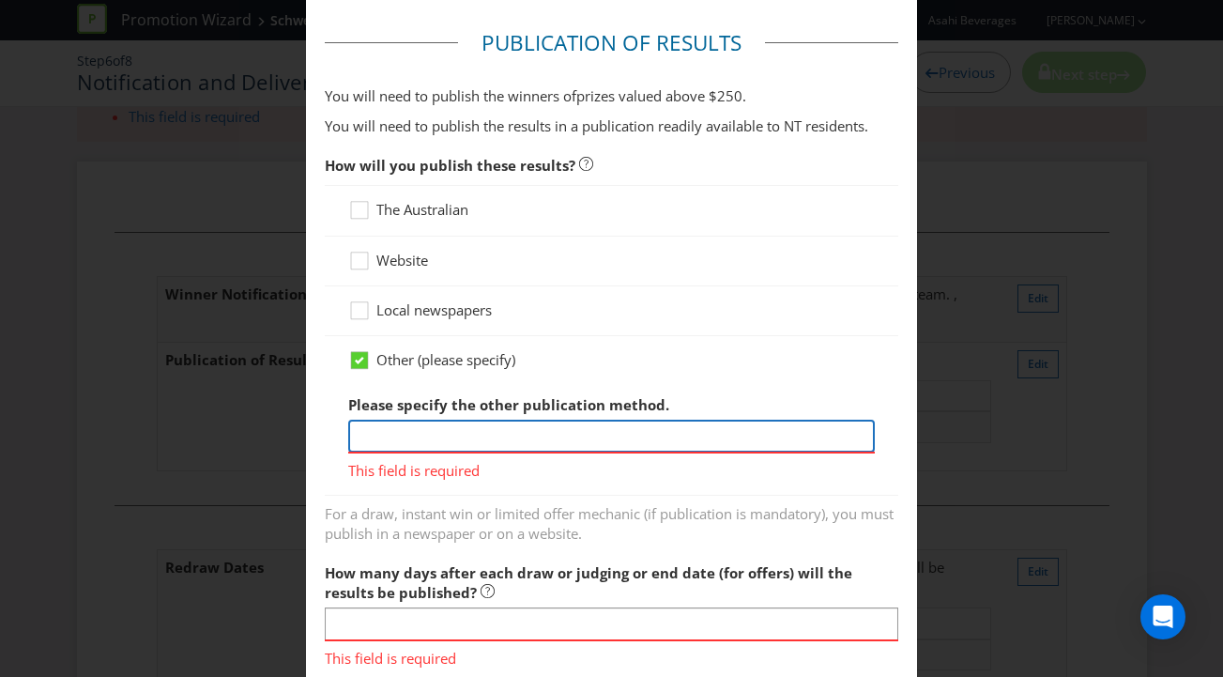
click at [501, 419] on input "text" at bounding box center [611, 435] width 527 height 33
type input "[URL][DOMAIN_NAME]"
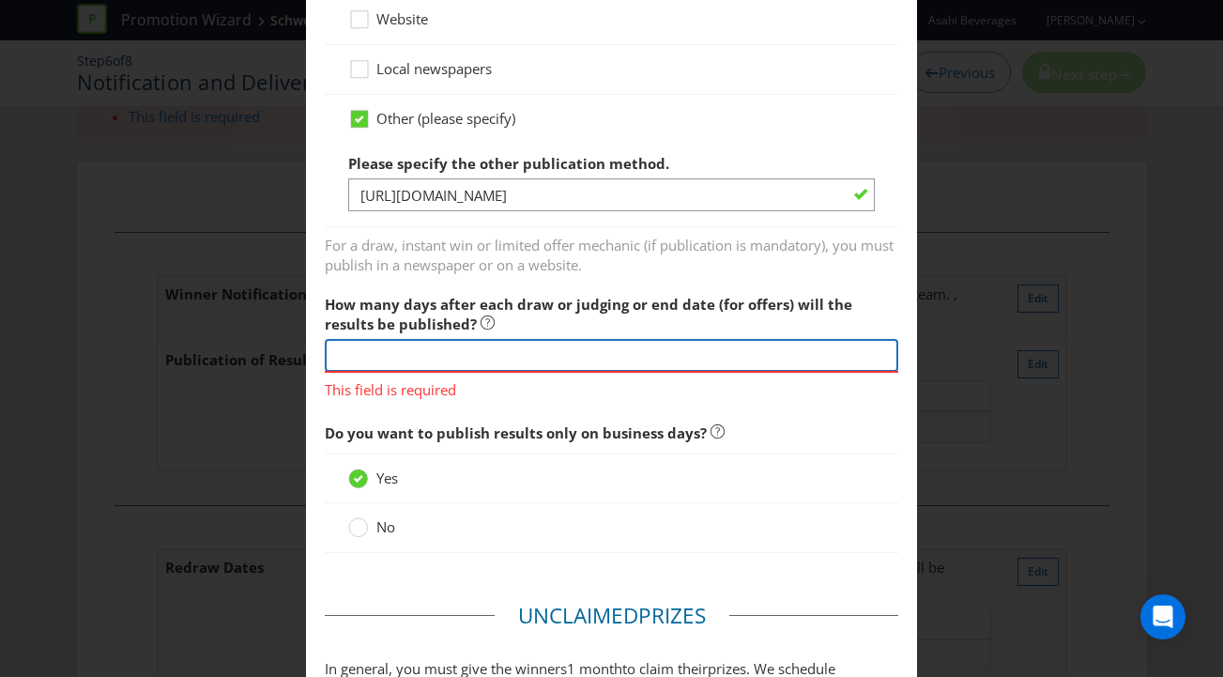
click at [451, 344] on div "How many days after each draw or judging or end date (for offers) will the resu…" at bounding box center [612, 342] width 574 height 115
type input "4"
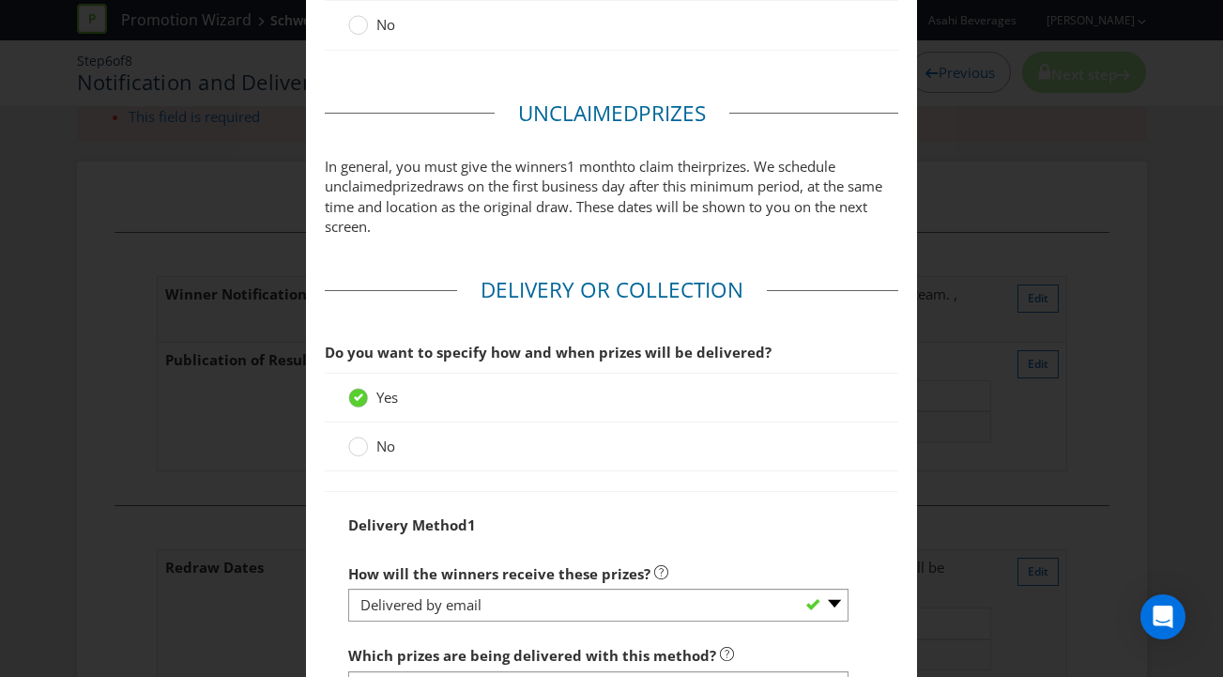
scroll to position [2056, 0]
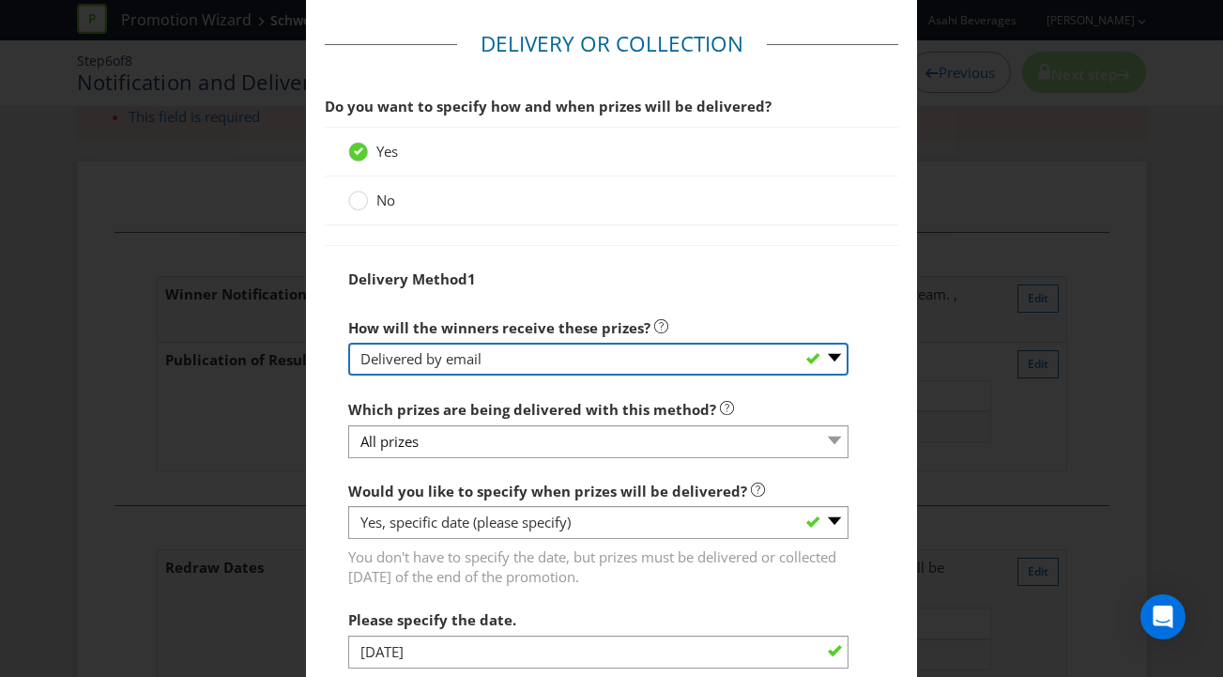
click at [526, 343] on select "-- Please select -- Delivered by mail Delivered by email Delivered in-person Co…" at bounding box center [598, 359] width 500 height 33
select select "MAIL"
click at [348, 343] on select "-- Please select -- Delivered by mail Delivered by email Delivered in-person Co…" at bounding box center [598, 359] width 500 height 33
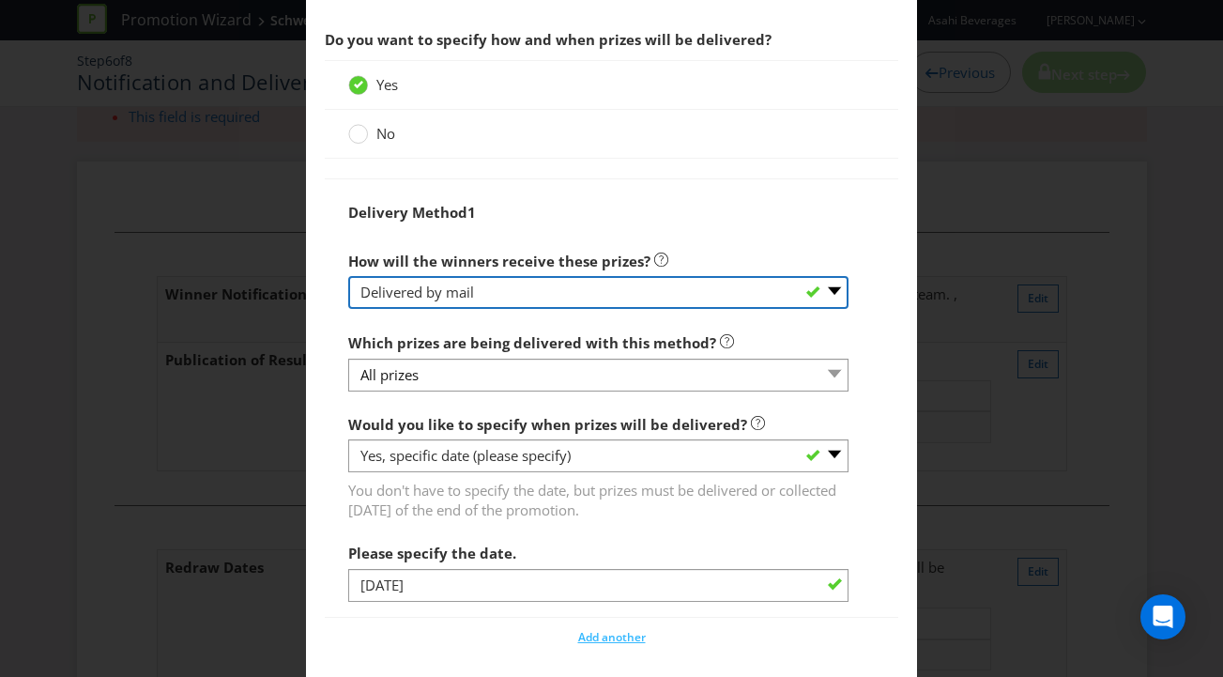
scroll to position [2139, 0]
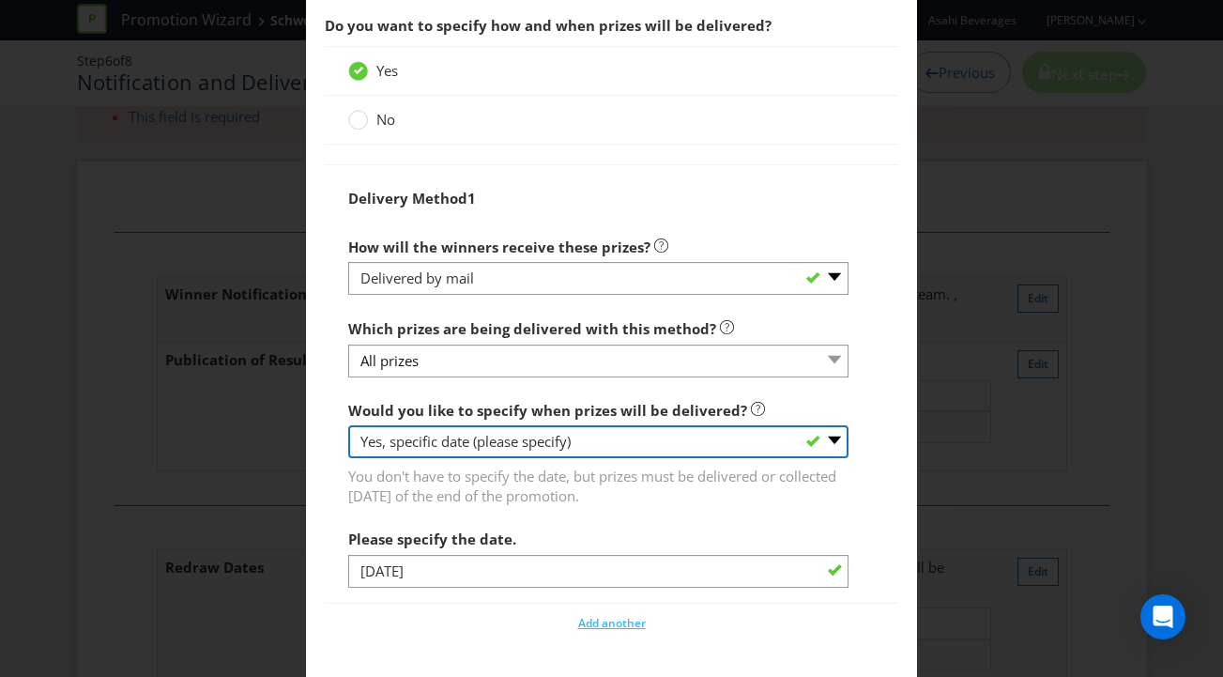
click at [549, 425] on select "-- Please select -- Yes, specific date (please specify) Yes, within a certain p…" at bounding box center [598, 441] width 500 height 33
select select "NO"
click at [348, 425] on select "-- Please select -- Yes, specific date (please specify) Yes, within a certain p…" at bounding box center [598, 441] width 500 height 33
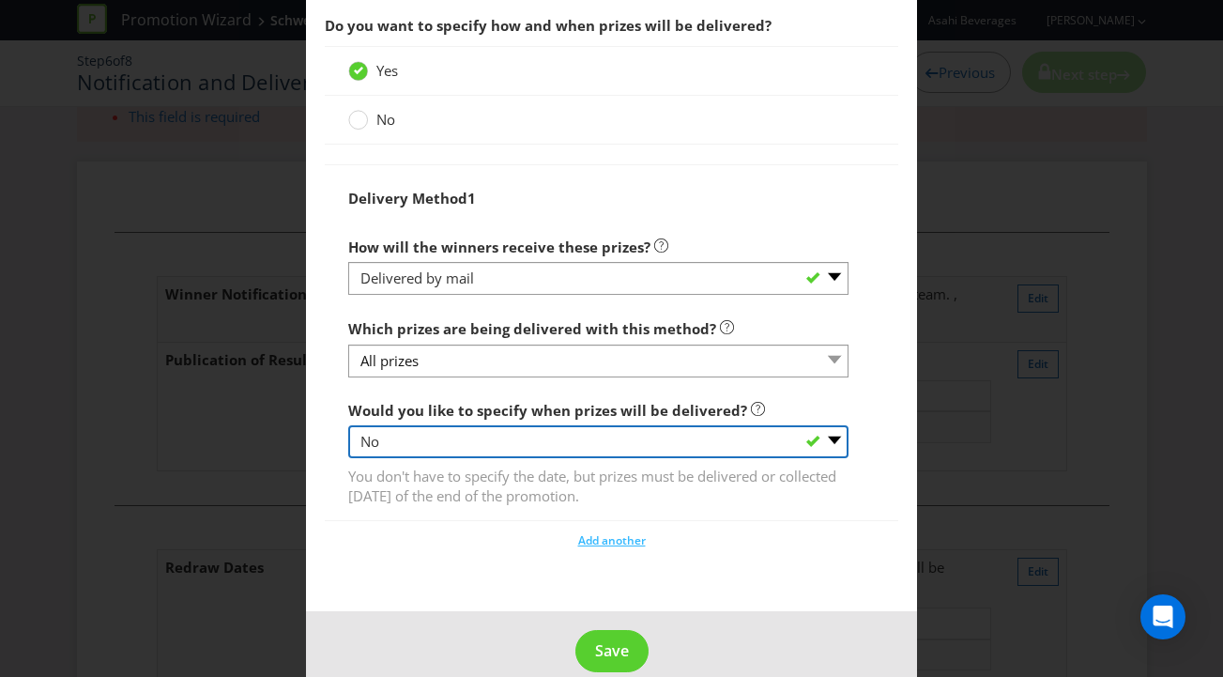
scroll to position [2128, 0]
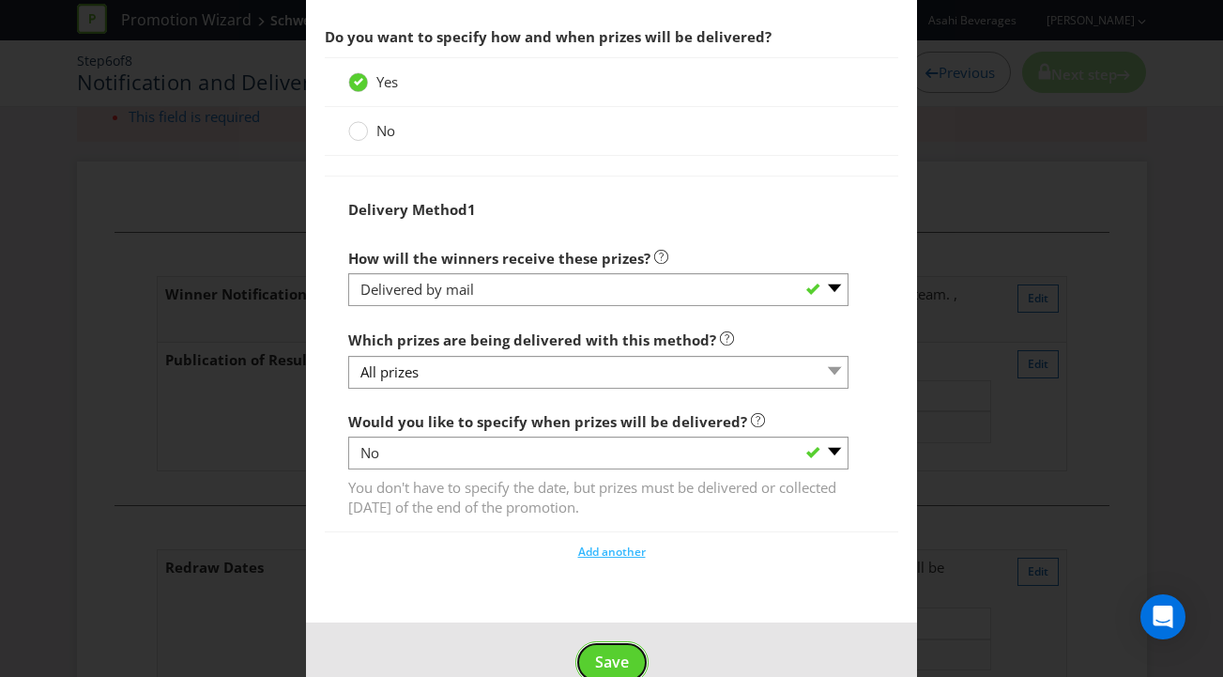
click at [618, 651] on span "Save" at bounding box center [612, 661] width 34 height 21
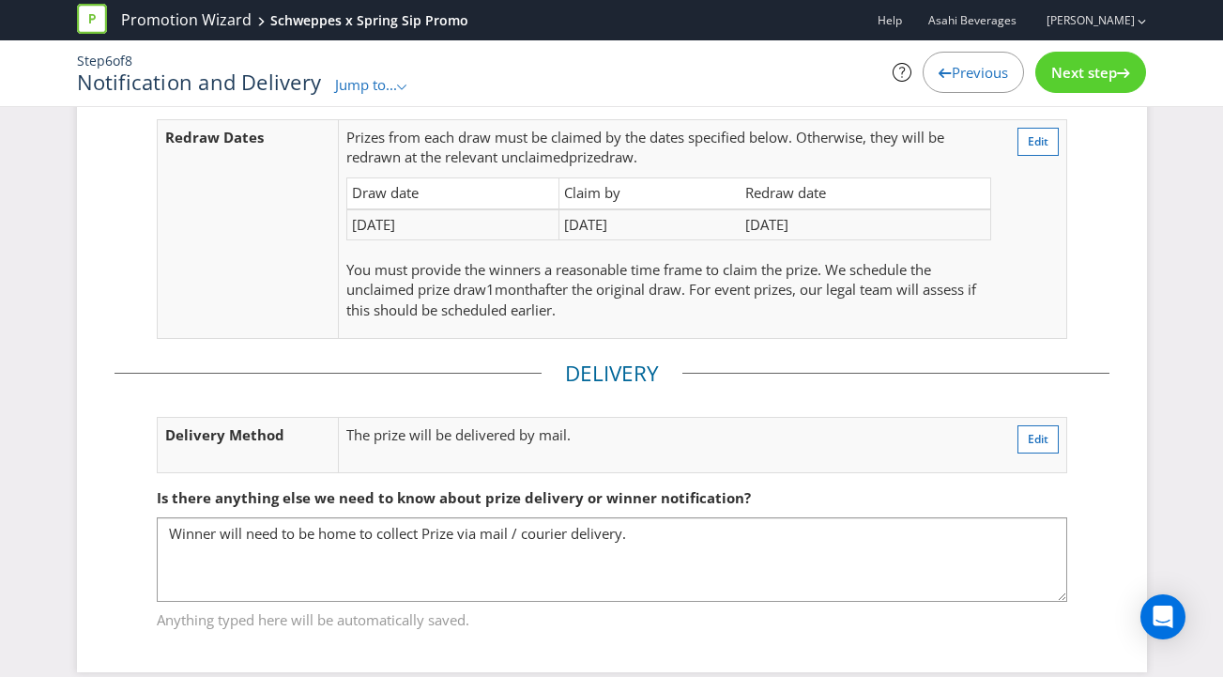
scroll to position [419, 0]
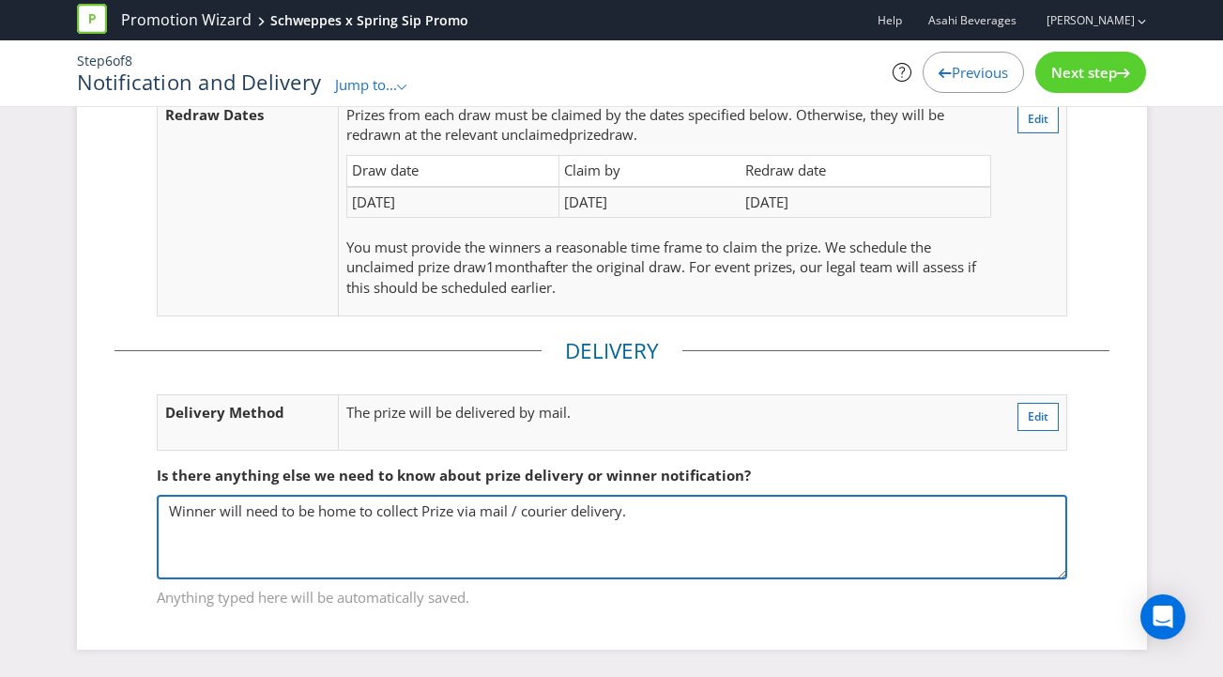
click at [629, 511] on textarea "Winner will need to be home to collect Prize via mail / courier delivery." at bounding box center [612, 537] width 910 height 84
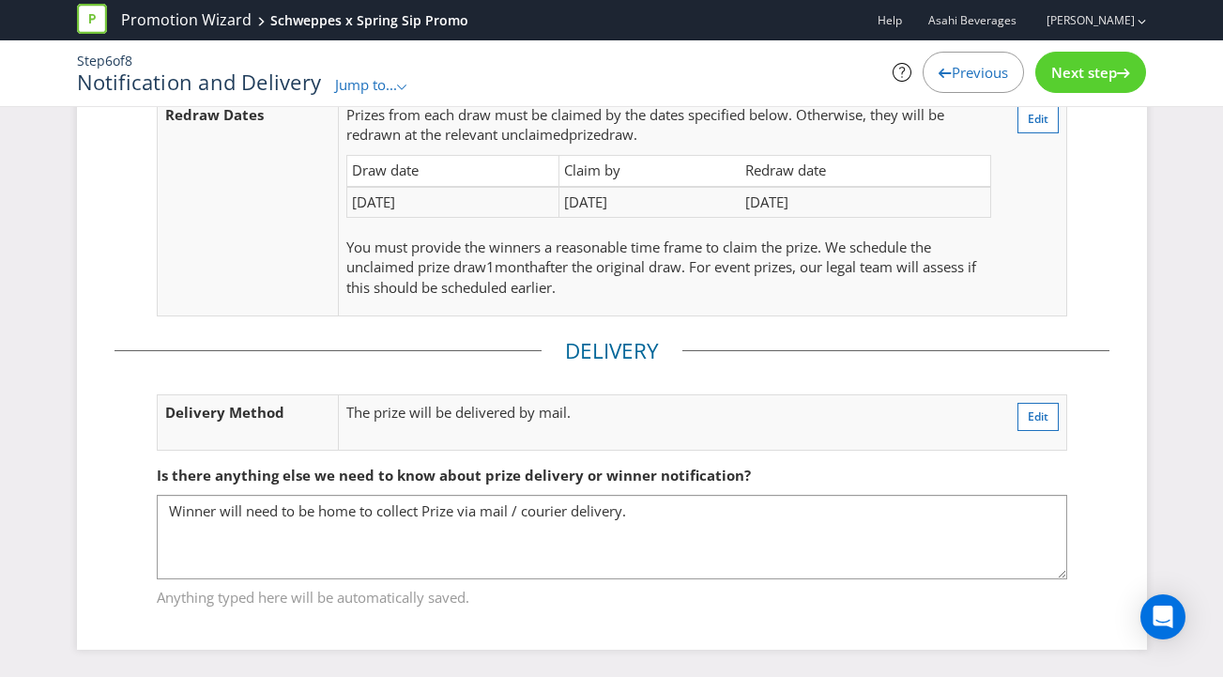
click at [1066, 70] on span "Next step" at bounding box center [1084, 72] width 66 height 19
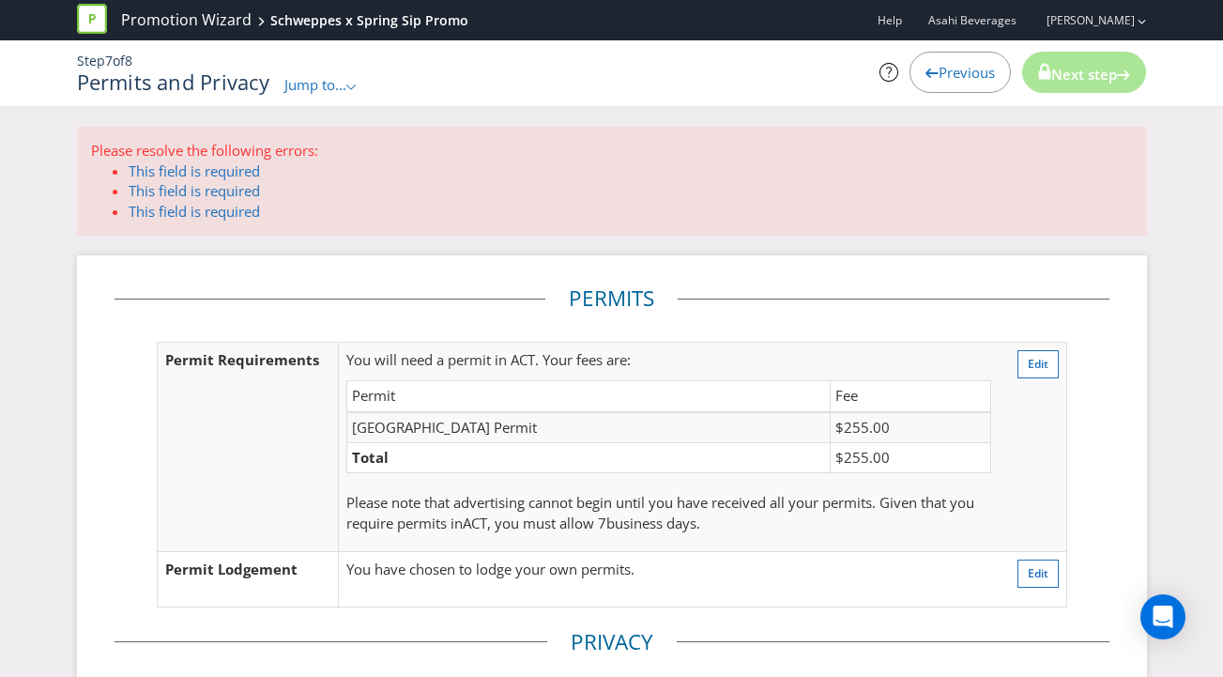
scroll to position [125, 0]
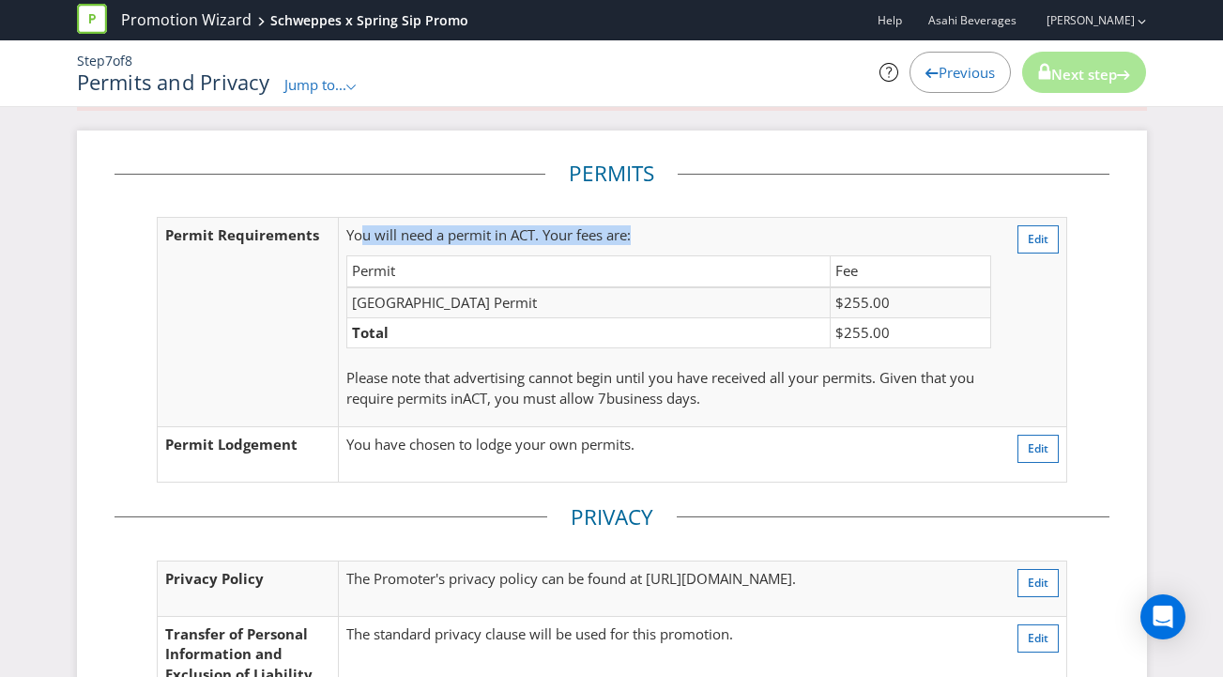
drag, startPoint x: 367, startPoint y: 234, endPoint x: 658, endPoint y: 229, distance: 290.9
click at [653, 226] on p "You will need a permit in ACT . Your fees are:" at bounding box center [668, 235] width 644 height 20
click at [660, 229] on p "You will need a permit in ACT . Your fees are:" at bounding box center [668, 235] width 644 height 20
drag, startPoint x: 377, startPoint y: 236, endPoint x: 621, endPoint y: 235, distance: 244.0
click at [619, 235] on p "You will need a permit in ACT . Your fees are:" at bounding box center [668, 235] width 644 height 20
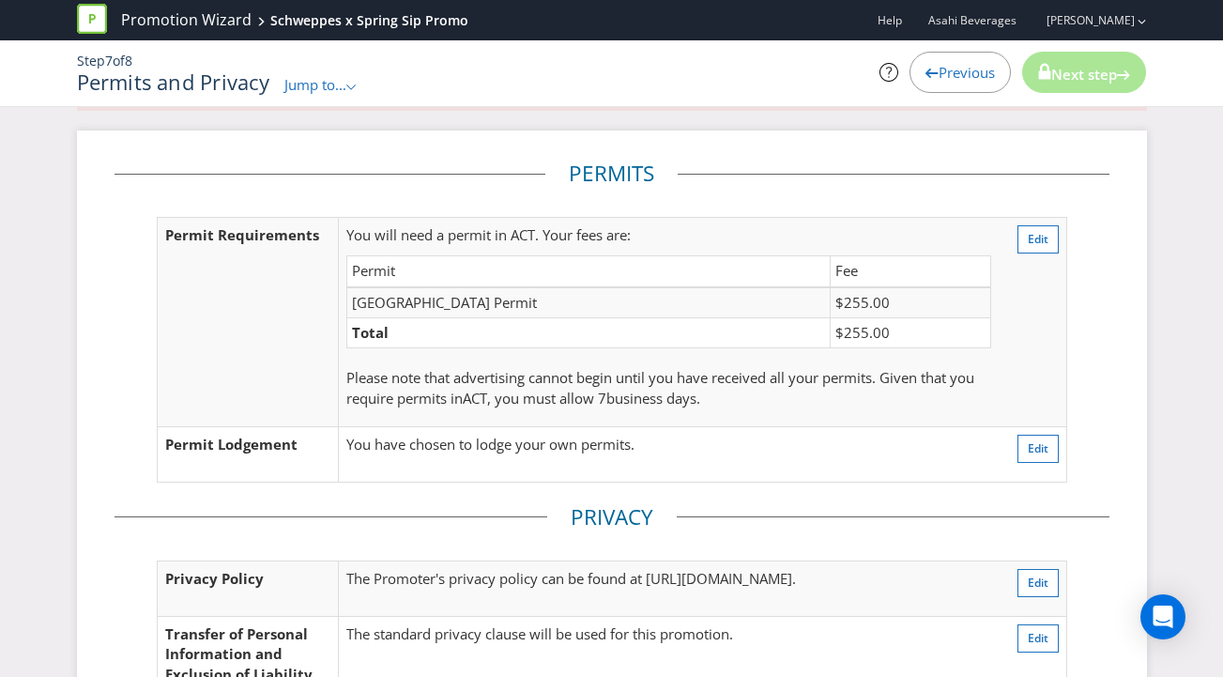
click at [628, 234] on span ". Your fees are:" at bounding box center [583, 234] width 96 height 19
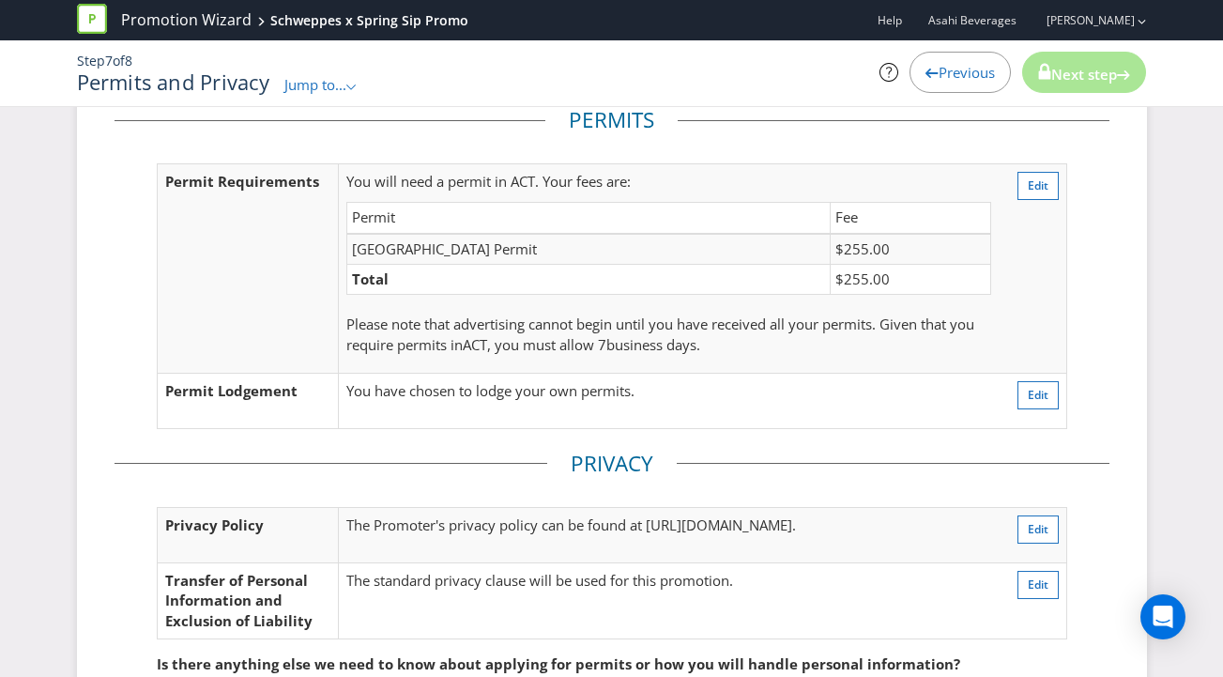
scroll to position [177, 0]
click at [944, 69] on span "Previous" at bounding box center [966, 72] width 56 height 19
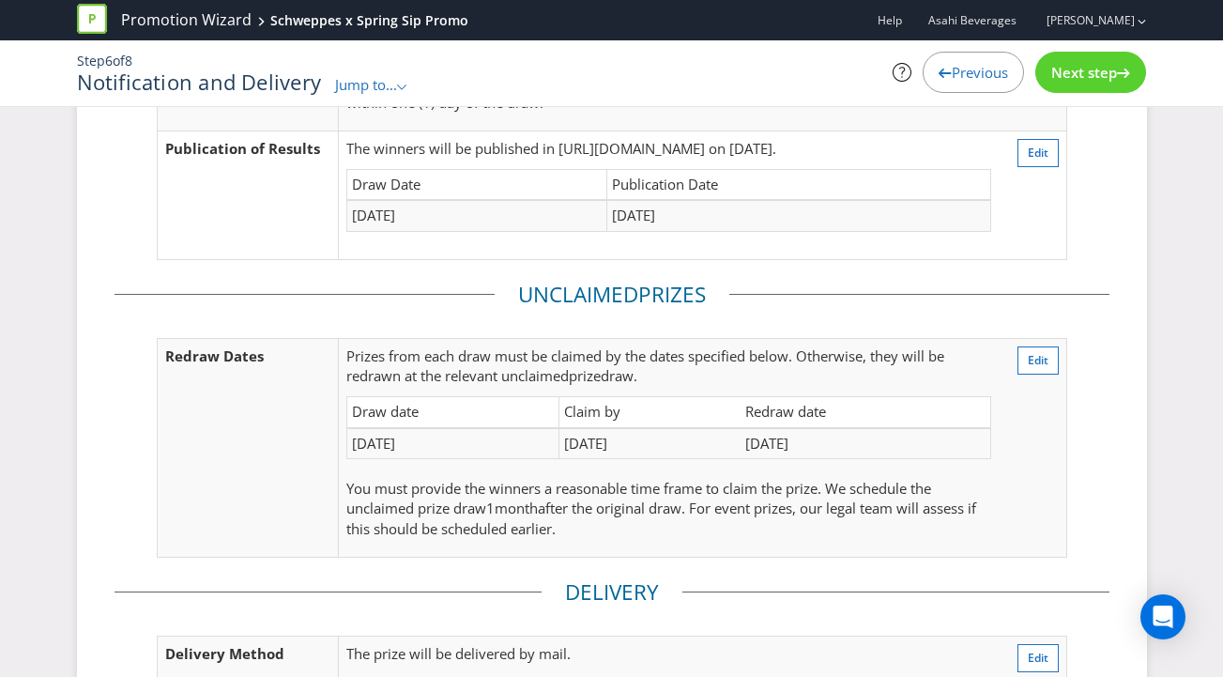
scroll to position [167, 0]
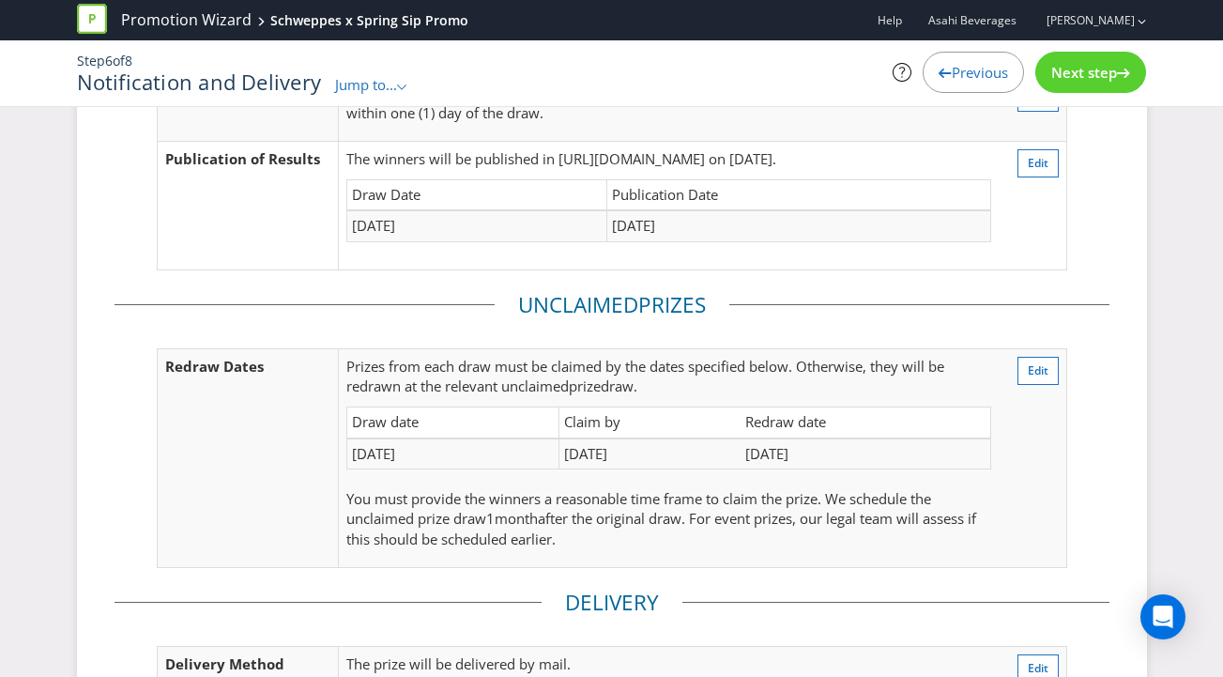
click at [943, 69] on icon at bounding box center [944, 73] width 13 height 9
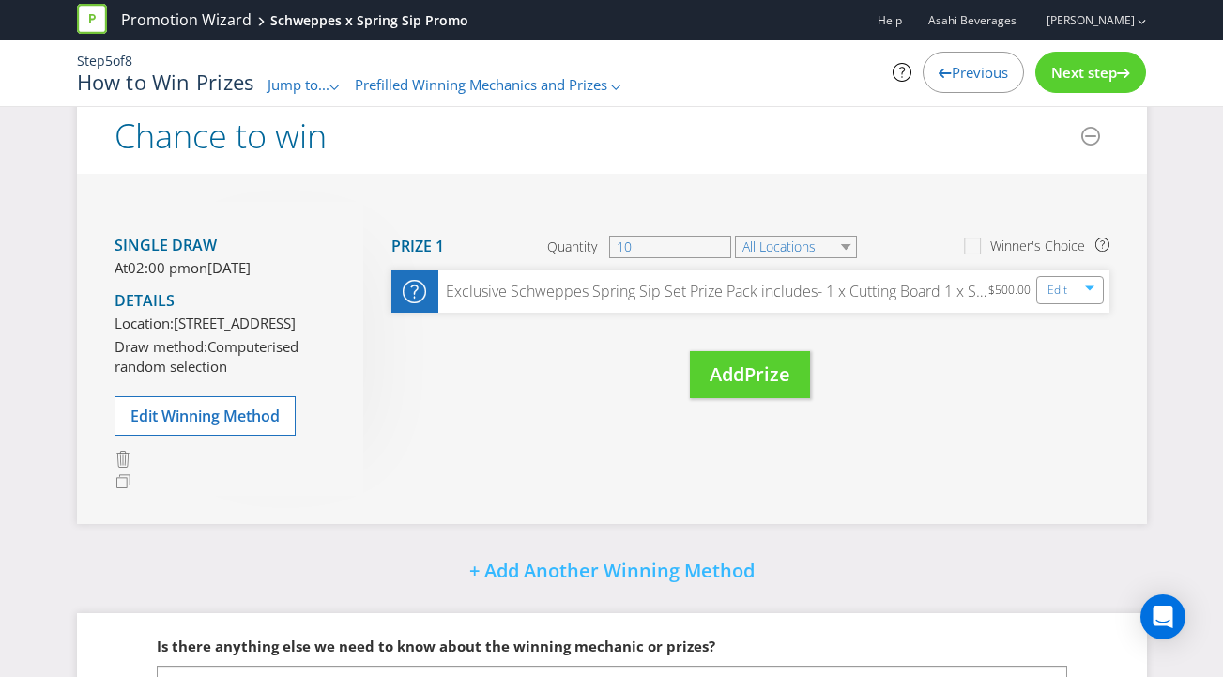
click at [943, 69] on icon at bounding box center [944, 73] width 13 height 9
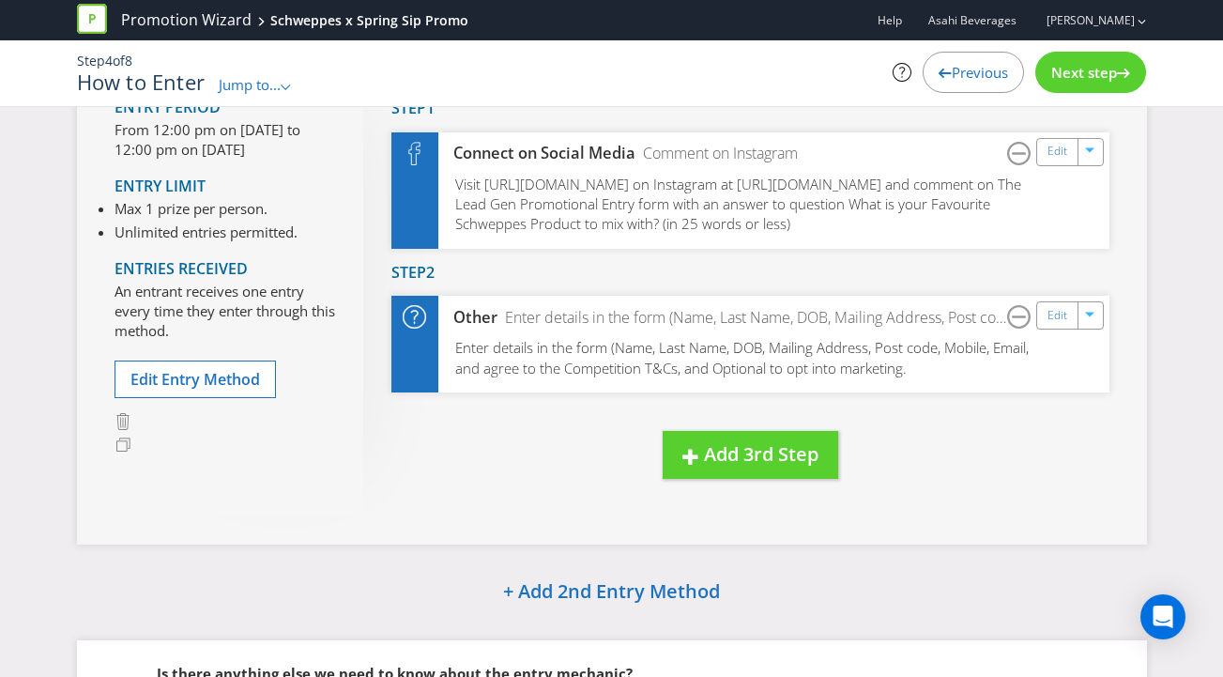
click at [943, 69] on icon at bounding box center [944, 73] width 13 height 9
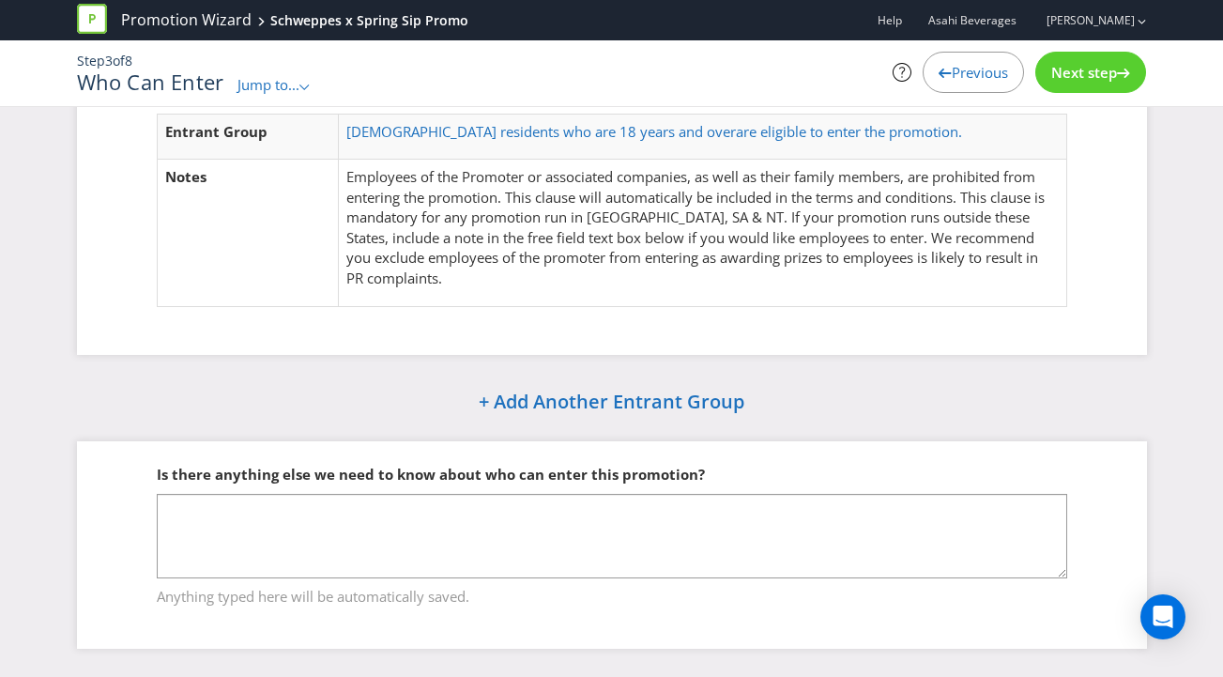
click at [943, 69] on icon at bounding box center [944, 73] width 13 height 9
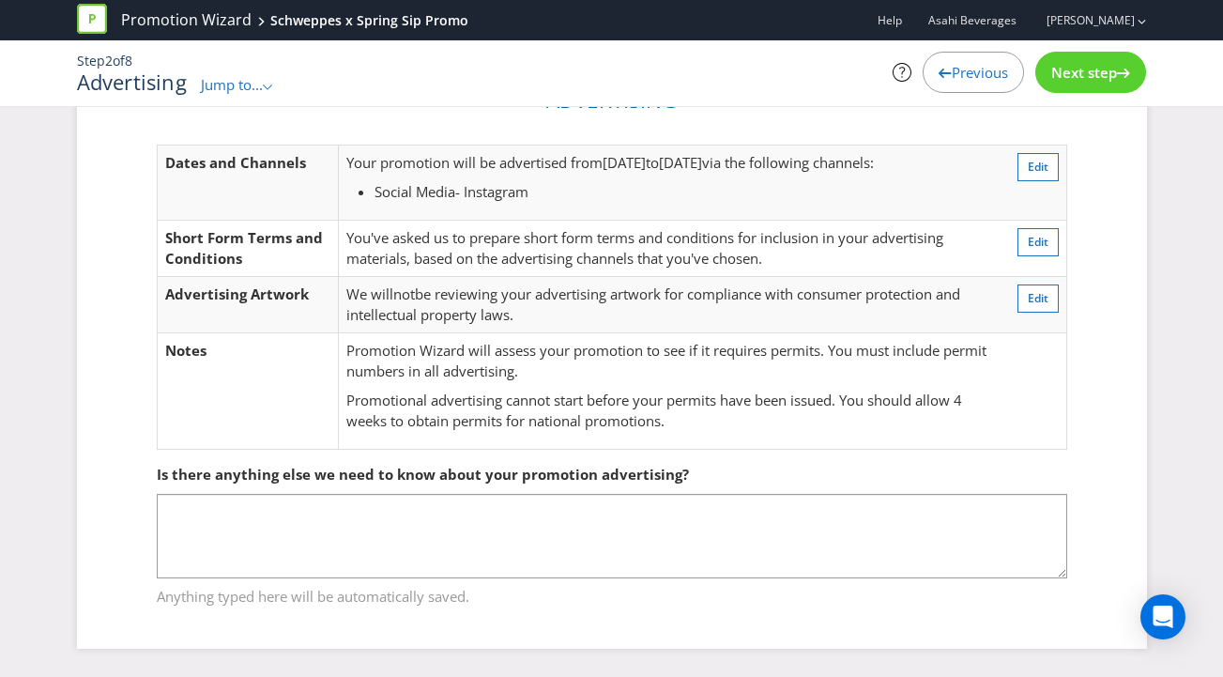
scroll to position [69, 0]
click at [943, 69] on icon at bounding box center [944, 73] width 13 height 9
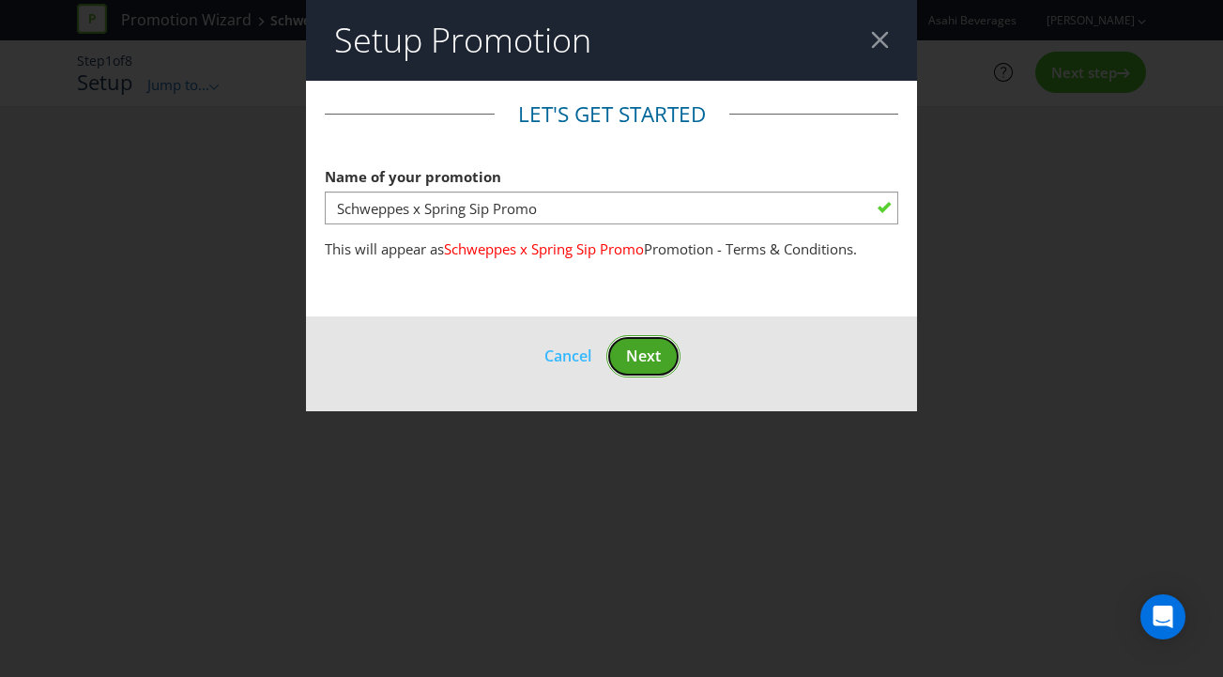
click at [642, 353] on span "Next" at bounding box center [643, 355] width 35 height 21
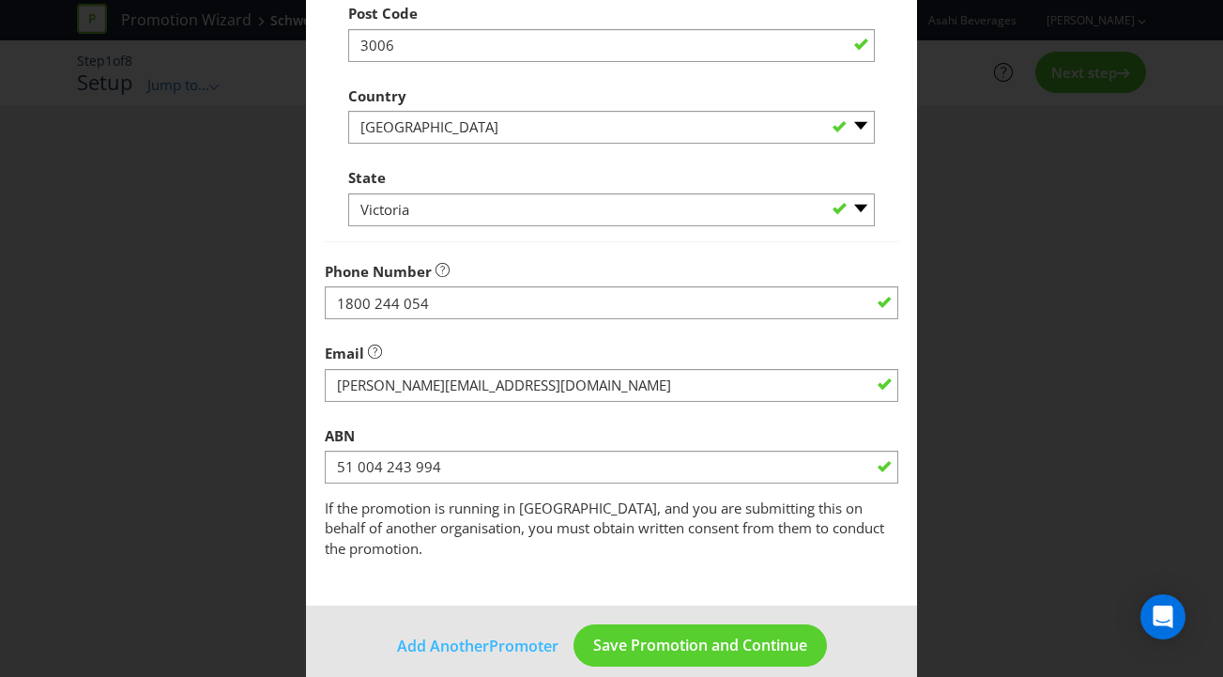
scroll to position [788, 0]
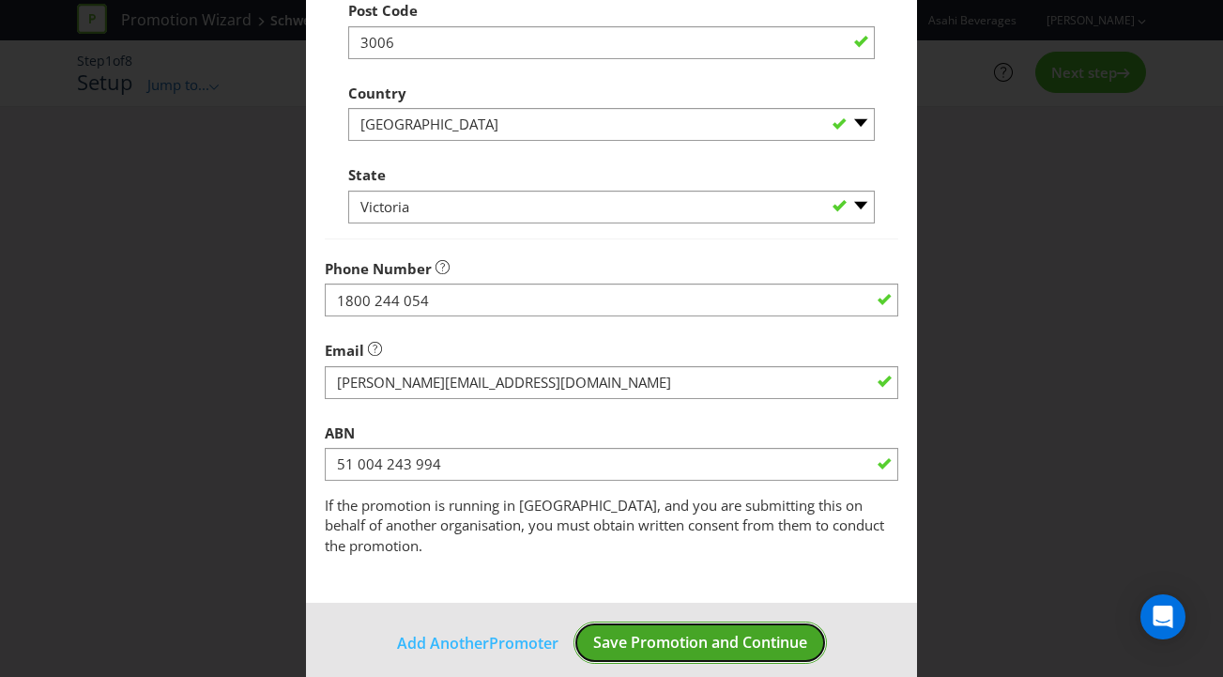
click at [688, 632] on button "Save Promotion and Continue" at bounding box center [699, 642] width 253 height 42
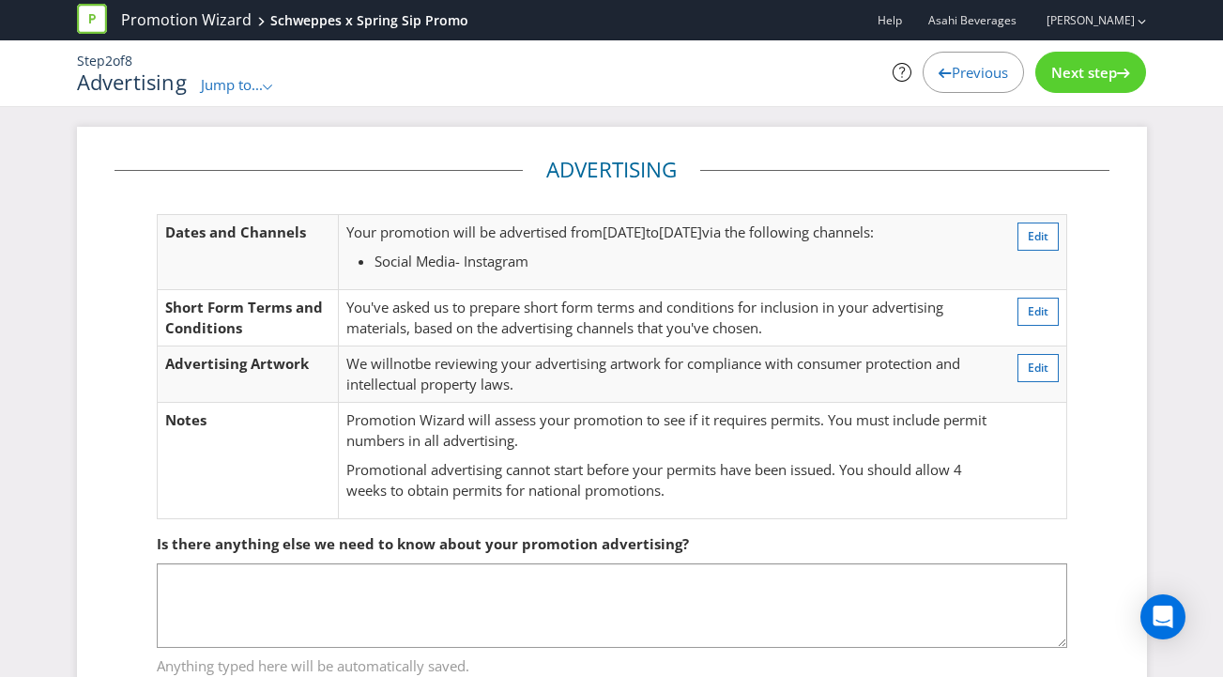
click at [1080, 69] on span "Next step" at bounding box center [1084, 72] width 66 height 19
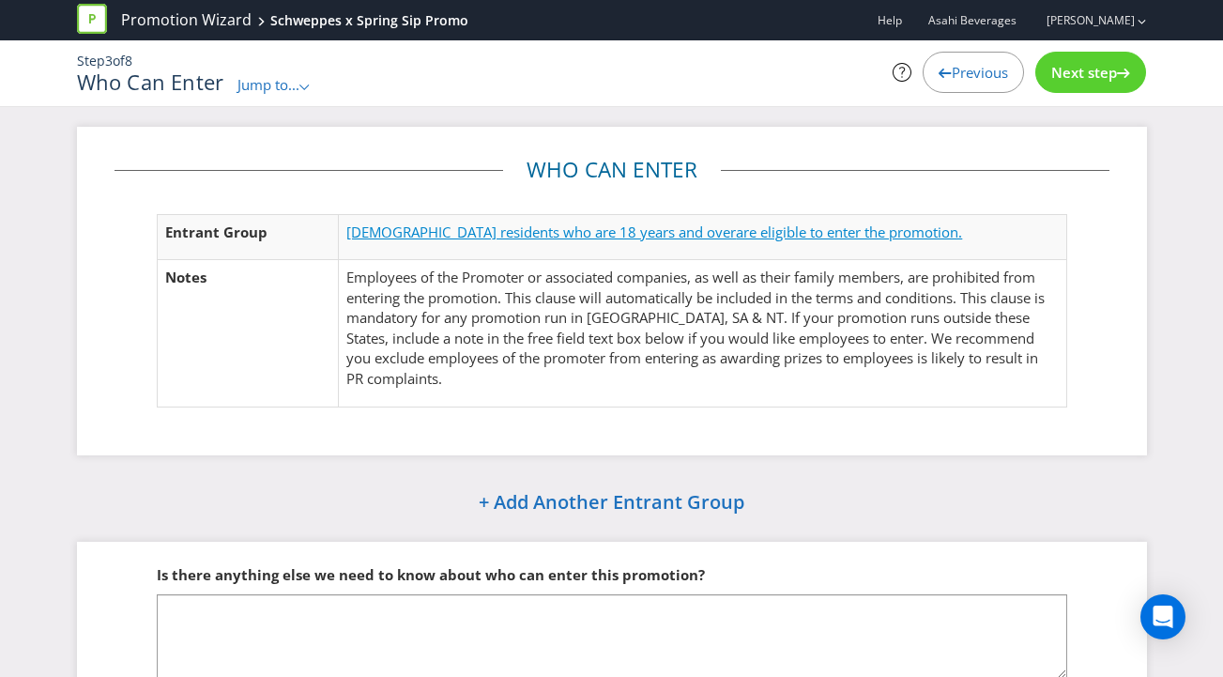
click at [493, 238] on span "[DEMOGRAPHIC_DATA] residents who are 18 years and over" at bounding box center [540, 231] width 389 height 19
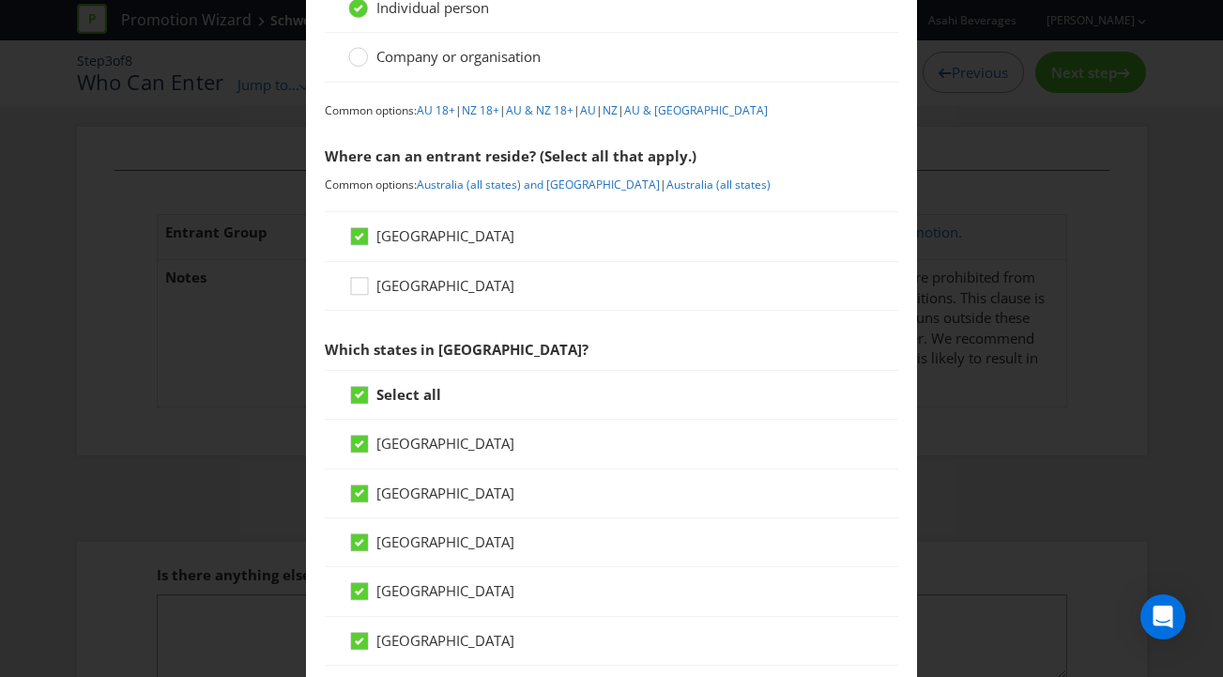
scroll to position [305, 0]
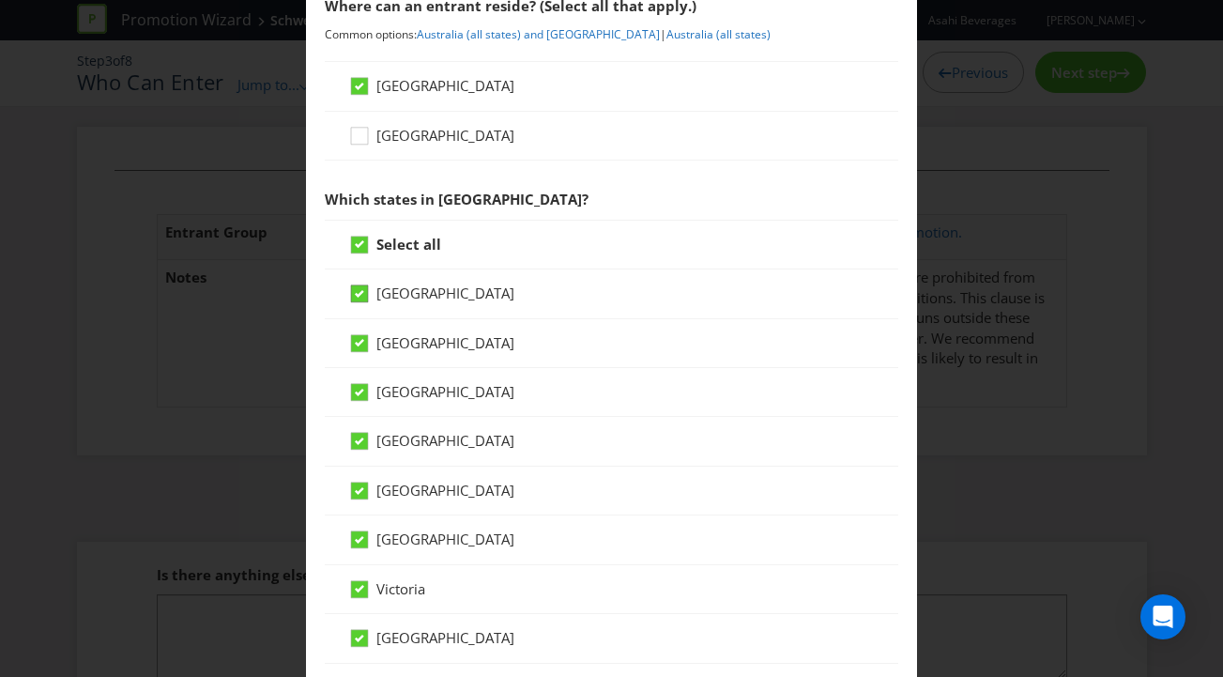
click at [358, 292] on icon at bounding box center [359, 294] width 9 height 8
click at [0, 0] on input "[GEOGRAPHIC_DATA]" at bounding box center [0, 0] width 0 height 0
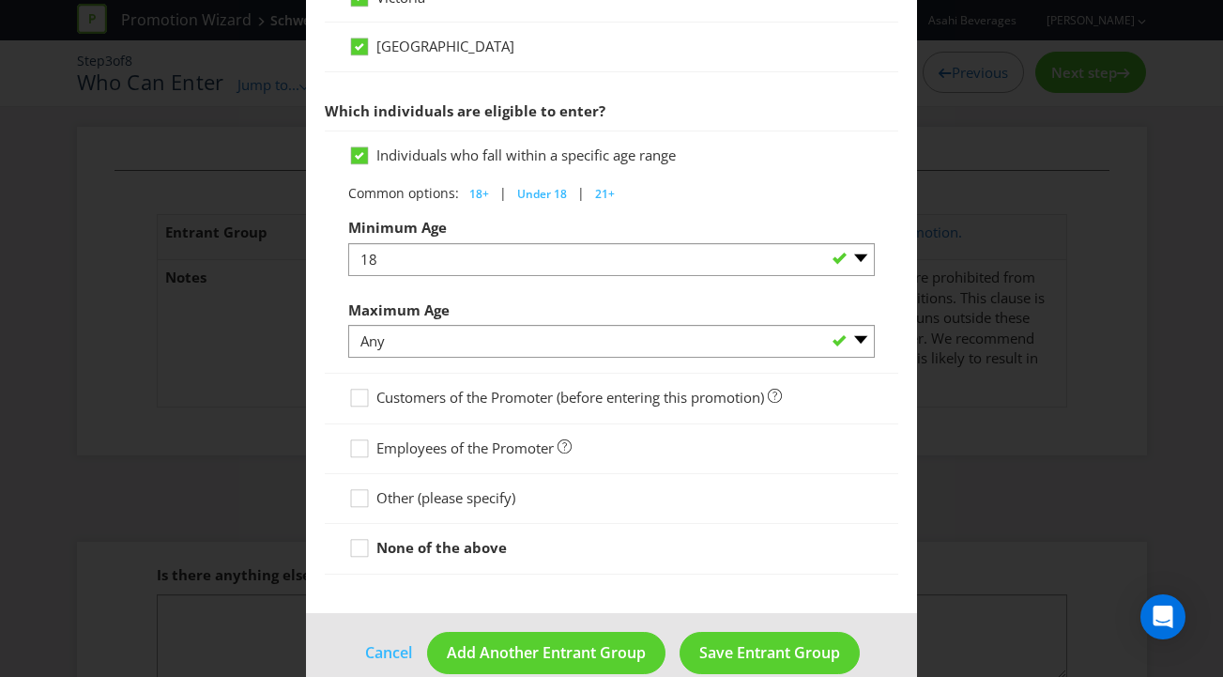
scroll to position [927, 0]
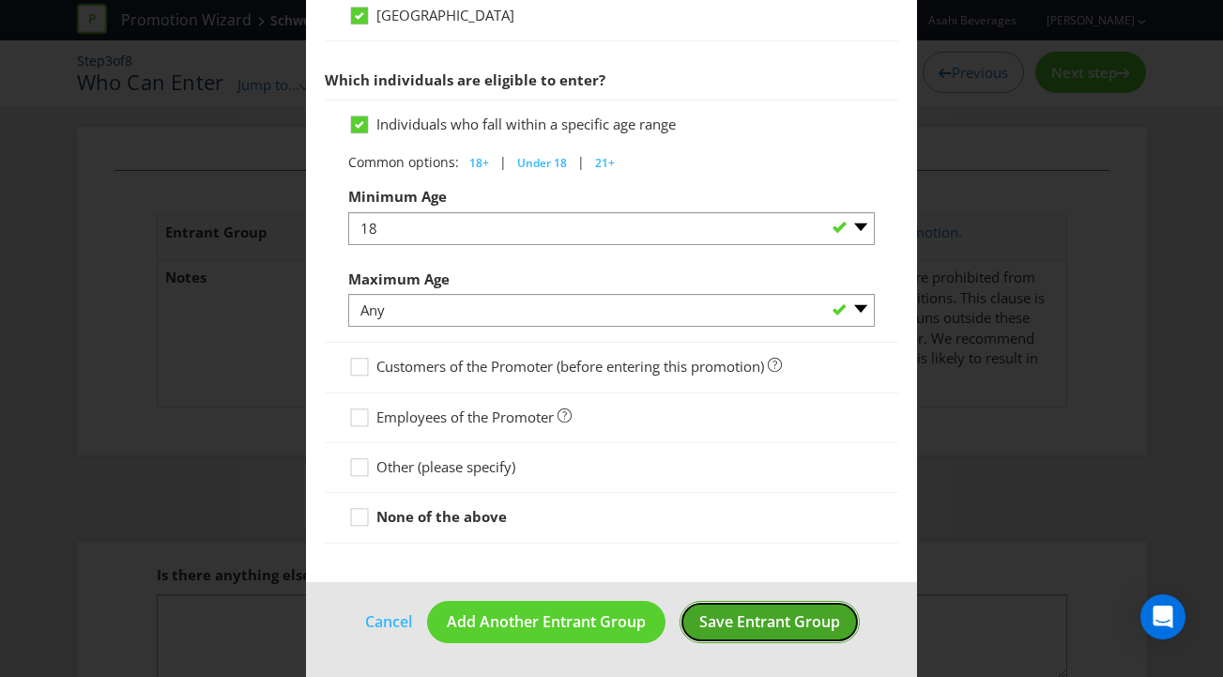
click at [767, 622] on span "Save Entrant Group" at bounding box center [769, 621] width 141 height 21
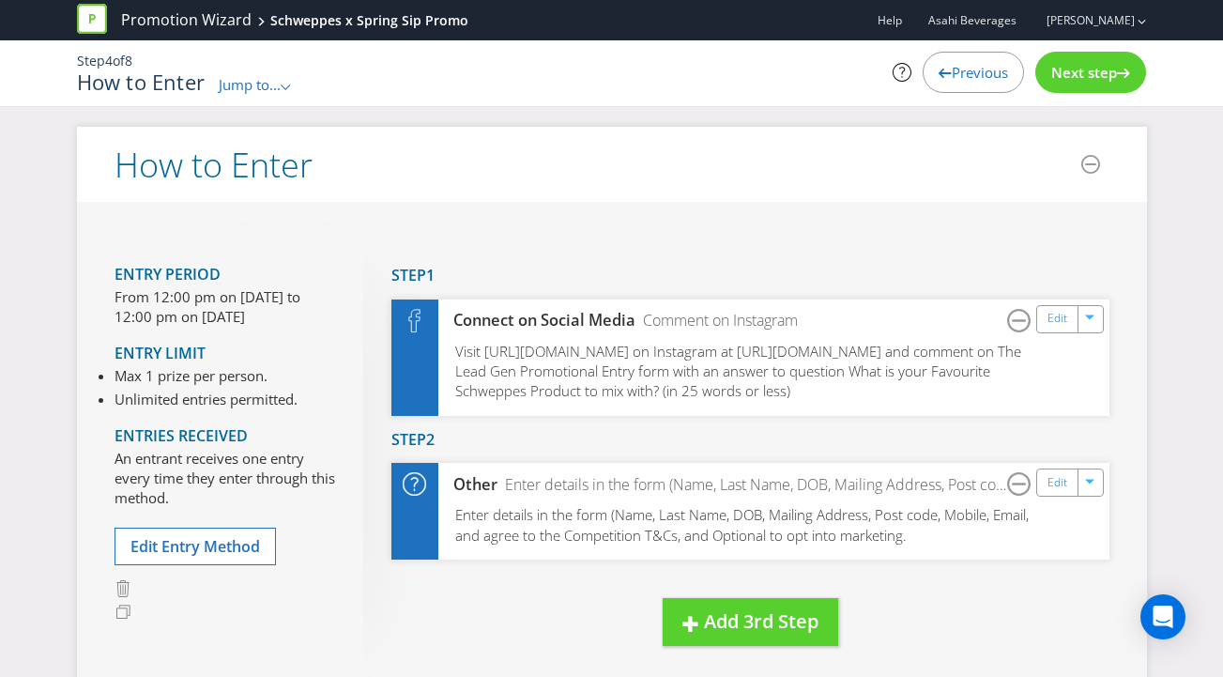
click at [1081, 72] on span "Next step" at bounding box center [1084, 72] width 66 height 19
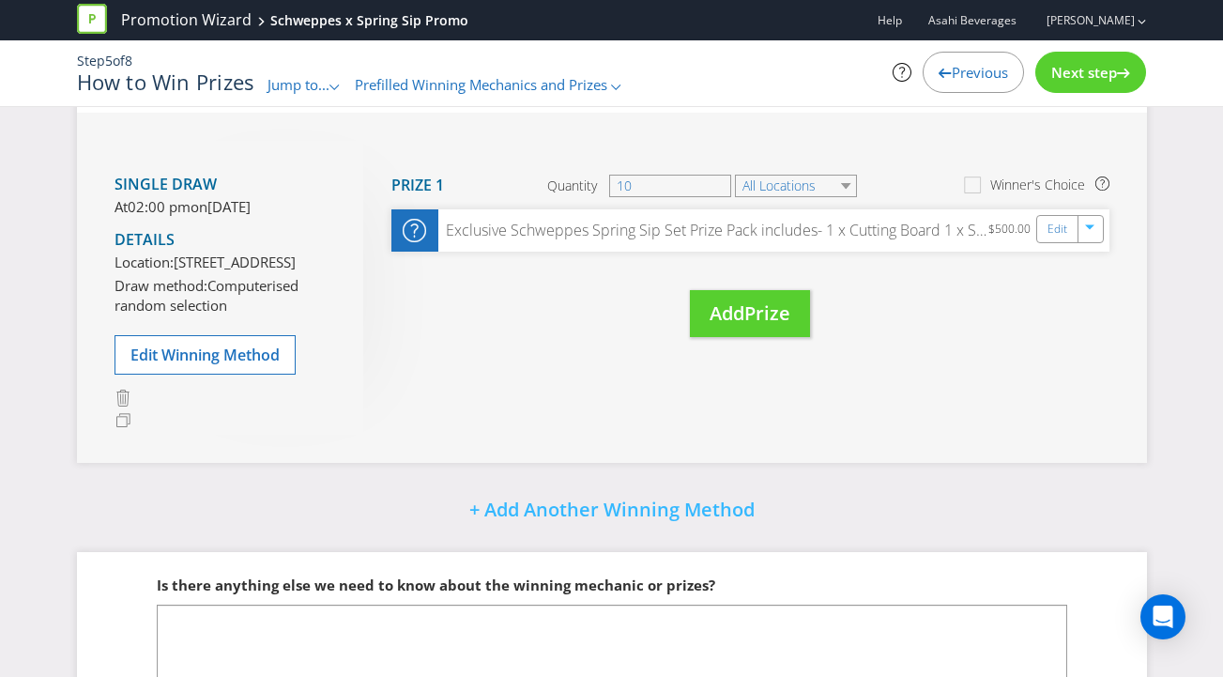
scroll to position [399, 0]
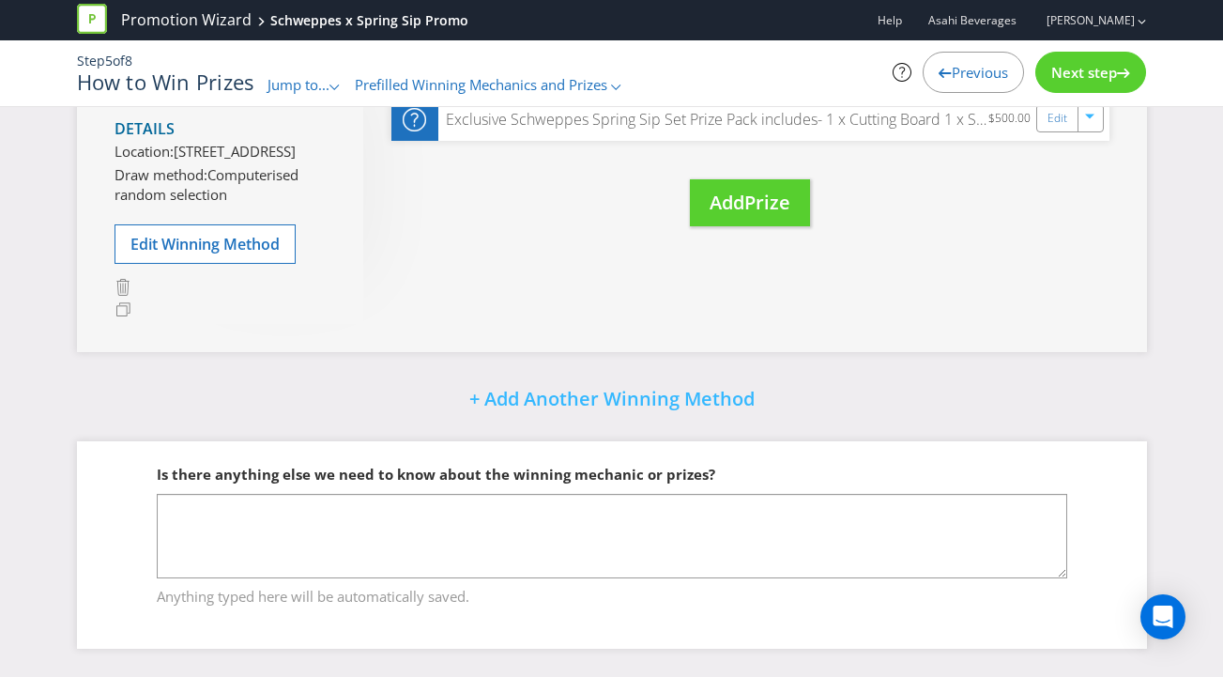
click at [1076, 73] on span "Next step" at bounding box center [1084, 72] width 66 height 19
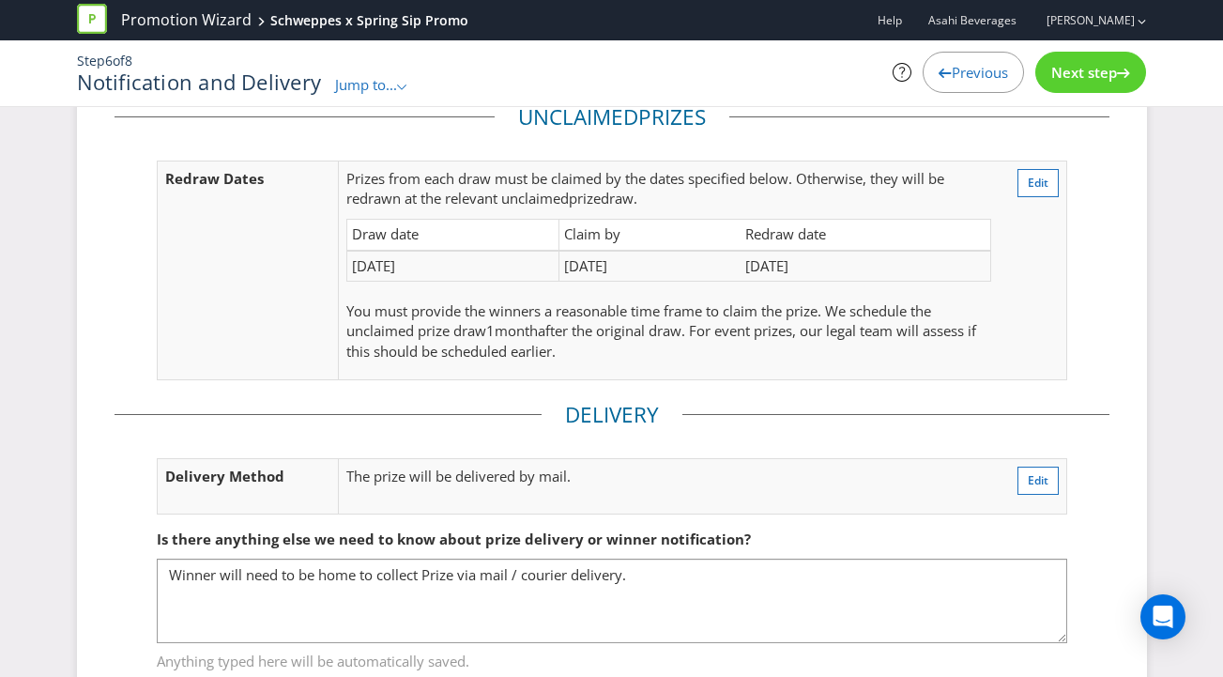
scroll to position [419, 0]
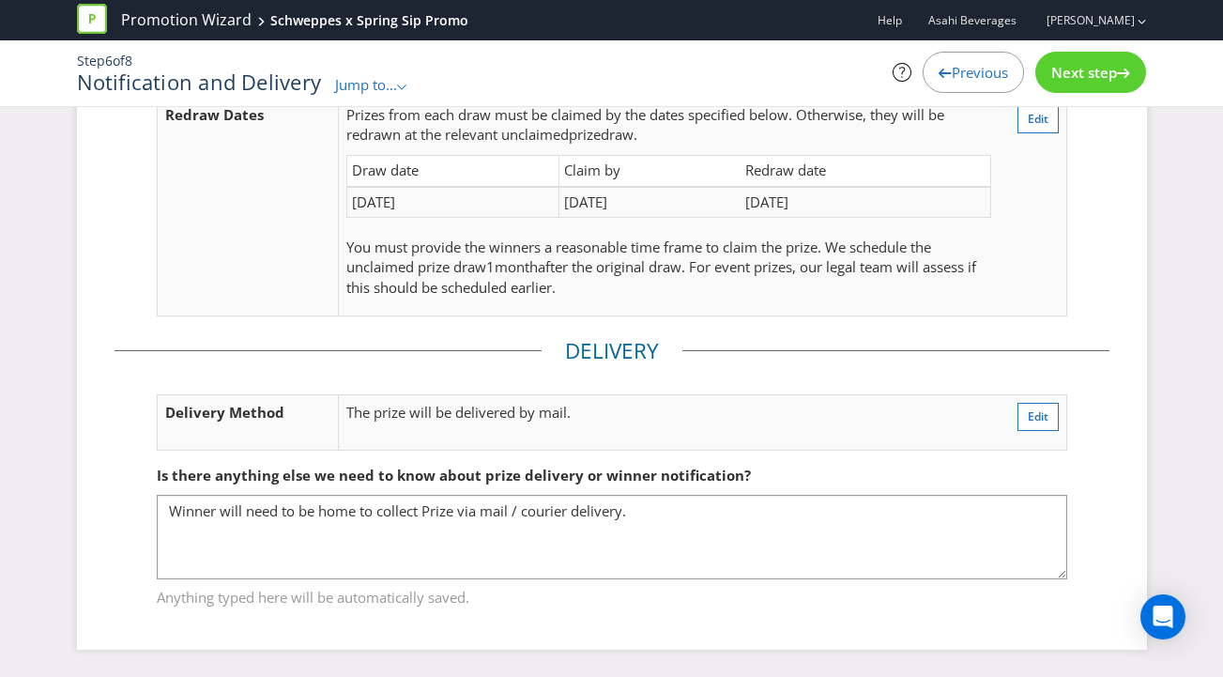
click at [1084, 73] on span "Next step" at bounding box center [1084, 72] width 66 height 19
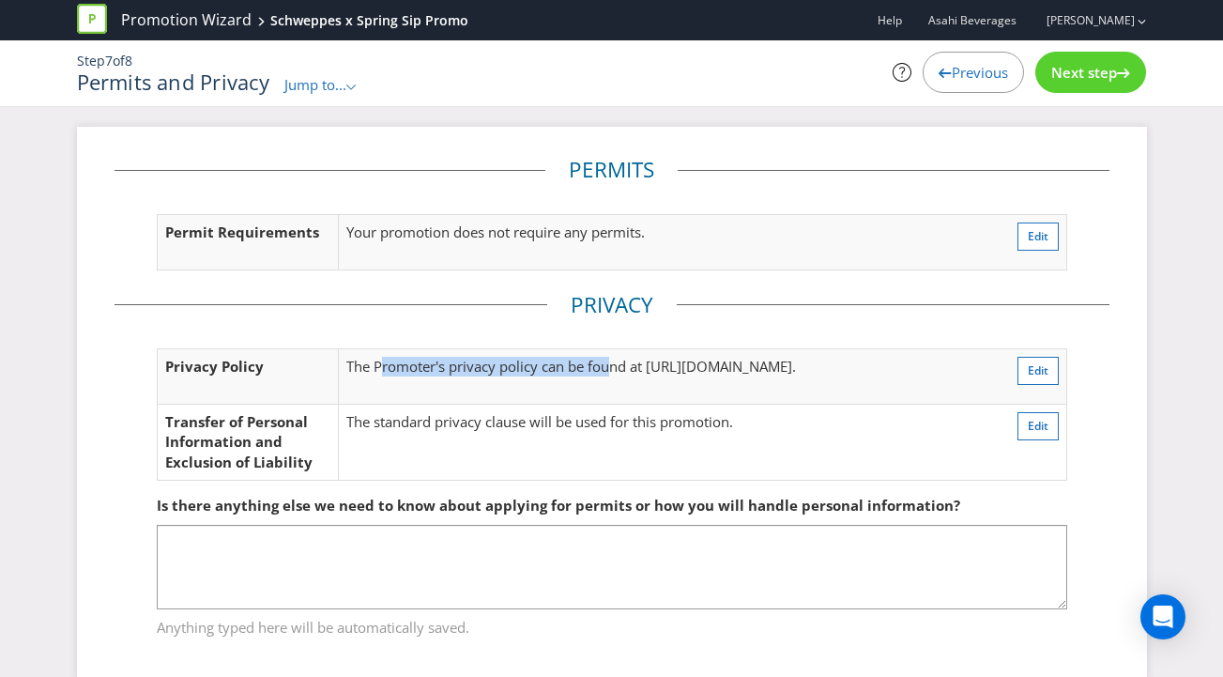
drag, startPoint x: 386, startPoint y: 372, endPoint x: 612, endPoint y: 371, distance: 226.1
click at [612, 371] on span "The Promoter's privacy policy can be found at" at bounding box center [494, 366] width 296 height 19
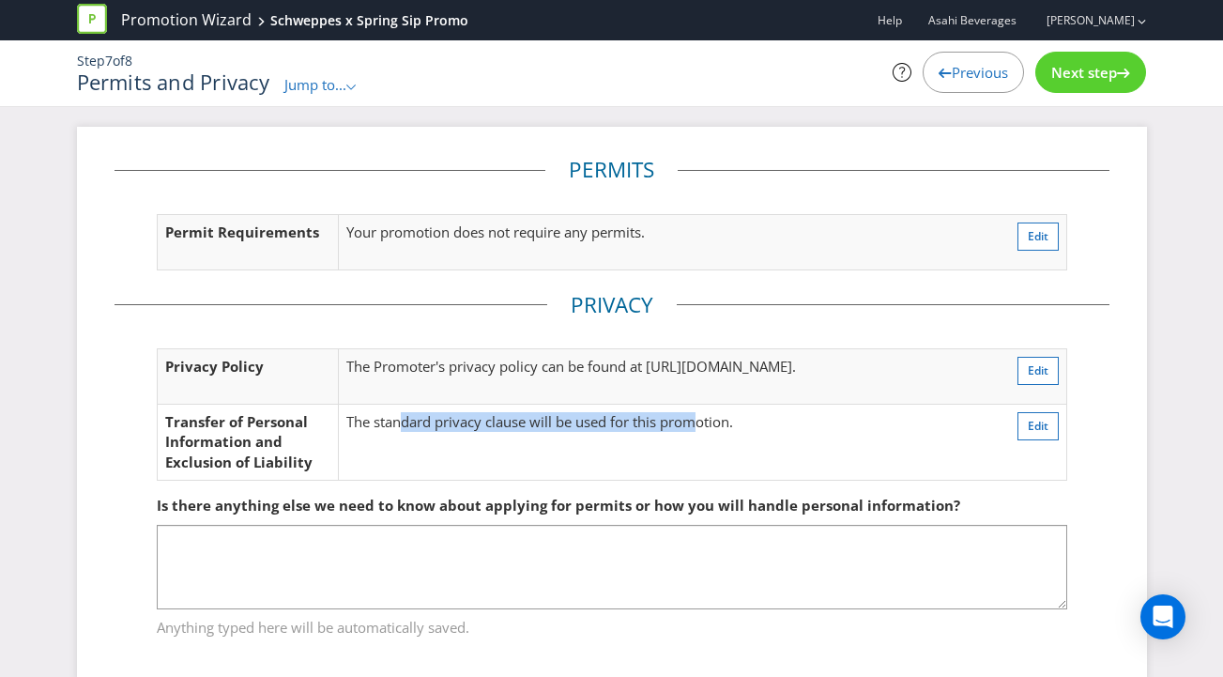
drag, startPoint x: 541, startPoint y: 416, endPoint x: 702, endPoint y: 412, distance: 161.4
click at [702, 412] on td "The standard privacy clause will be used for this promotion." at bounding box center [656, 441] width 634 height 76
click at [701, 412] on td "The standard privacy clause will be used for this promotion." at bounding box center [656, 441] width 634 height 76
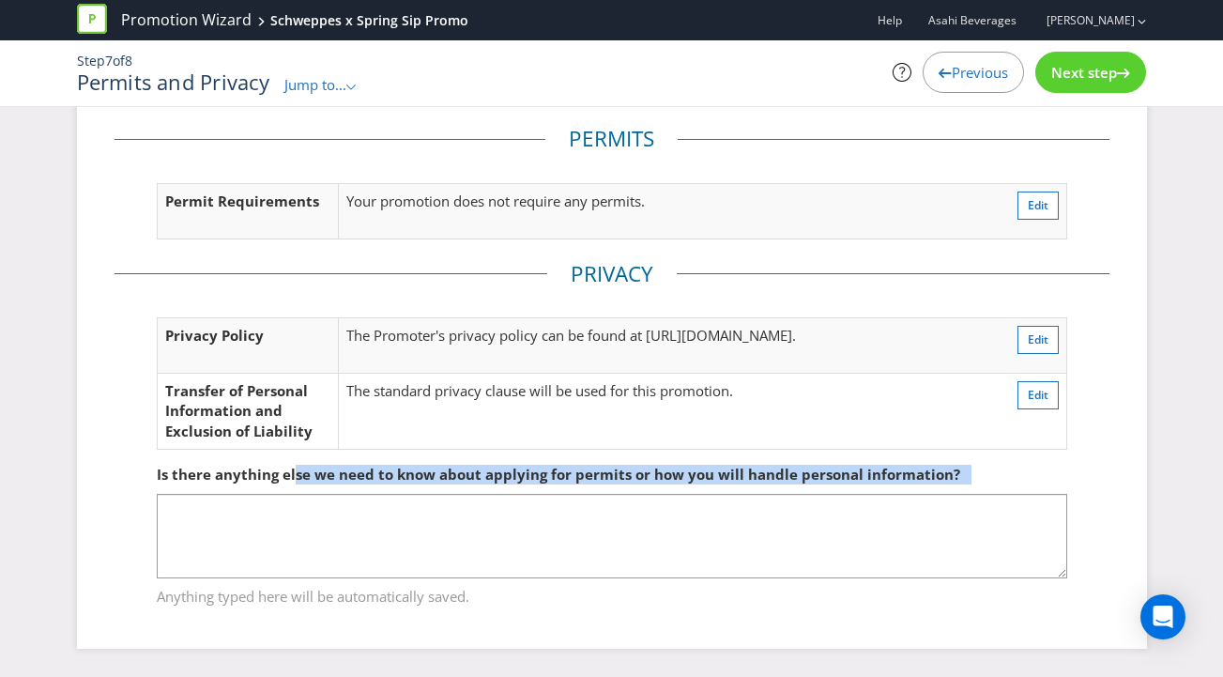
drag, startPoint x: 322, startPoint y: 477, endPoint x: 759, endPoint y: 483, distance: 437.3
click at [759, 483] on div "Is there anything else we need to know about applying for permits or how you wi…" at bounding box center [612, 474] width 910 height 38
drag, startPoint x: 759, startPoint y: 483, endPoint x: 693, endPoint y: 479, distance: 66.8
click at [759, 483] on div "Is there anything else we need to know about applying for permits or how you wi…" at bounding box center [612, 474] width 910 height 38
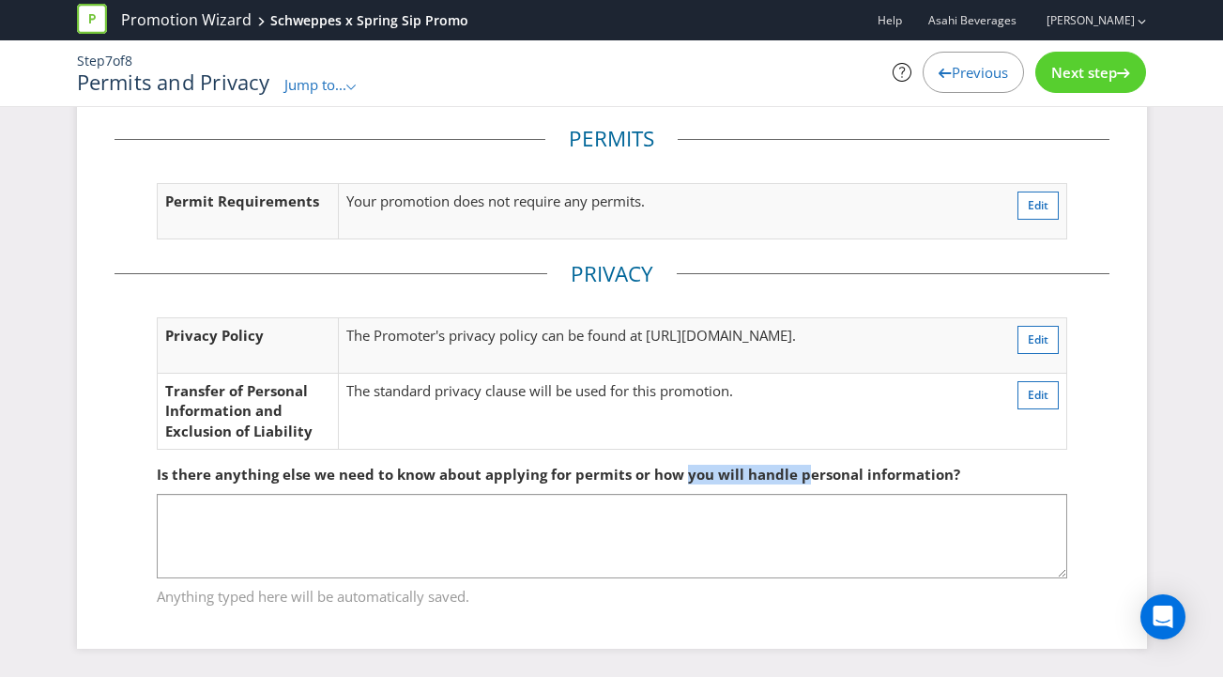
drag, startPoint x: 759, startPoint y: 472, endPoint x: 812, endPoint y: 473, distance: 52.6
click at [812, 473] on span "Is there anything else we need to know about applying for permits or how you wi…" at bounding box center [558, 473] width 803 height 19
click at [811, 473] on span "Is there anything else we need to know about applying for permits or how you wi…" at bounding box center [558, 473] width 803 height 19
click at [1109, 48] on div "Step 7 of 8 Permits and Privacy Jump to... .st0{fill-rule:evenodd;clip-rule:eve…" at bounding box center [612, 73] width 1098 height 66
click at [1108, 54] on div "Next step" at bounding box center [1090, 72] width 111 height 41
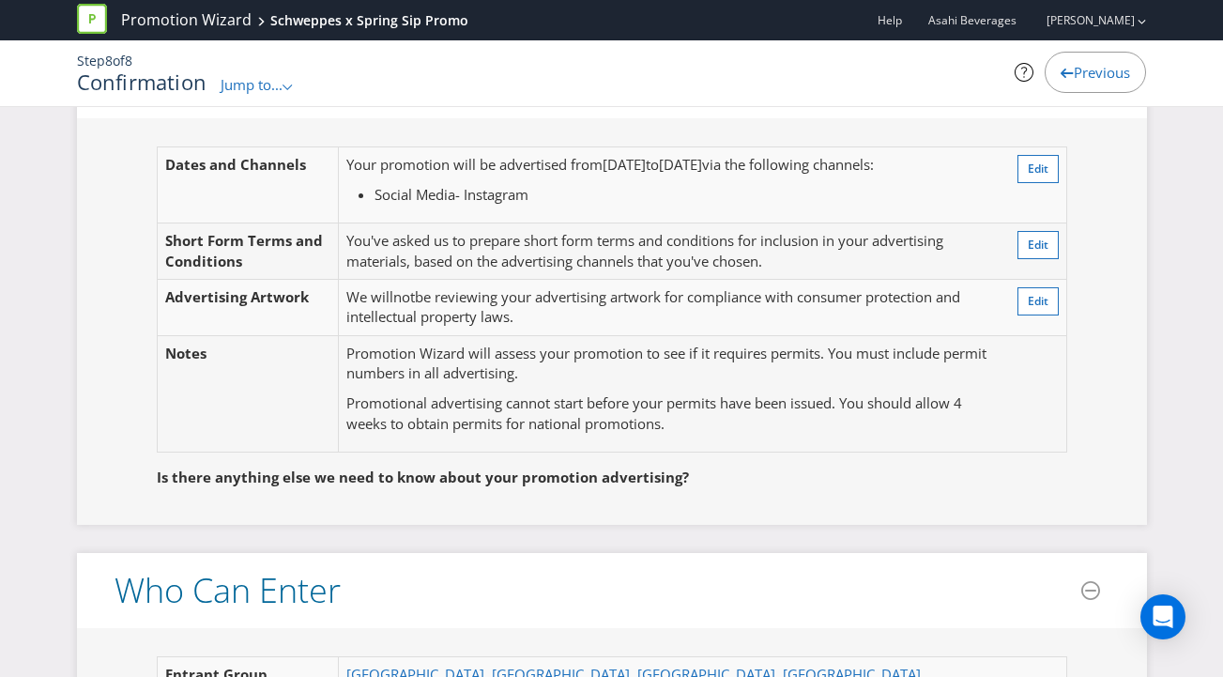
scroll to position [893, 0]
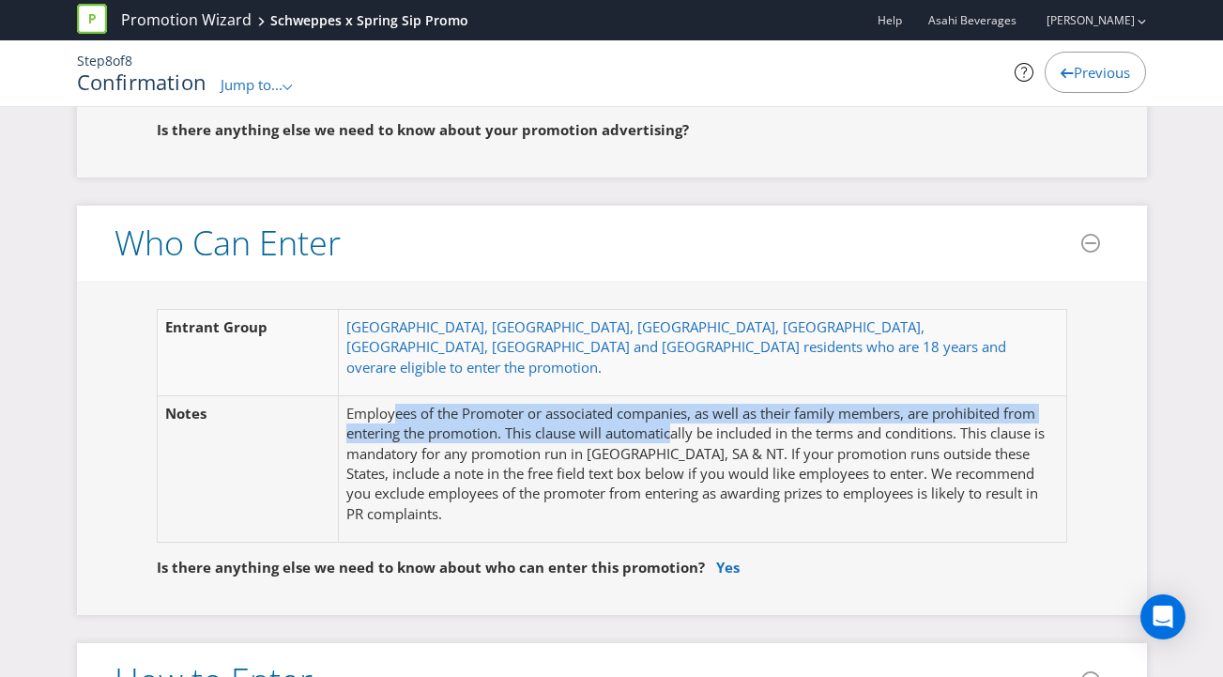
drag, startPoint x: 397, startPoint y: 375, endPoint x: 663, endPoint y: 398, distance: 267.4
click at [671, 403] on p "Employees of the Promoter or associated companies, as well as their family memb…" at bounding box center [701, 463] width 711 height 121
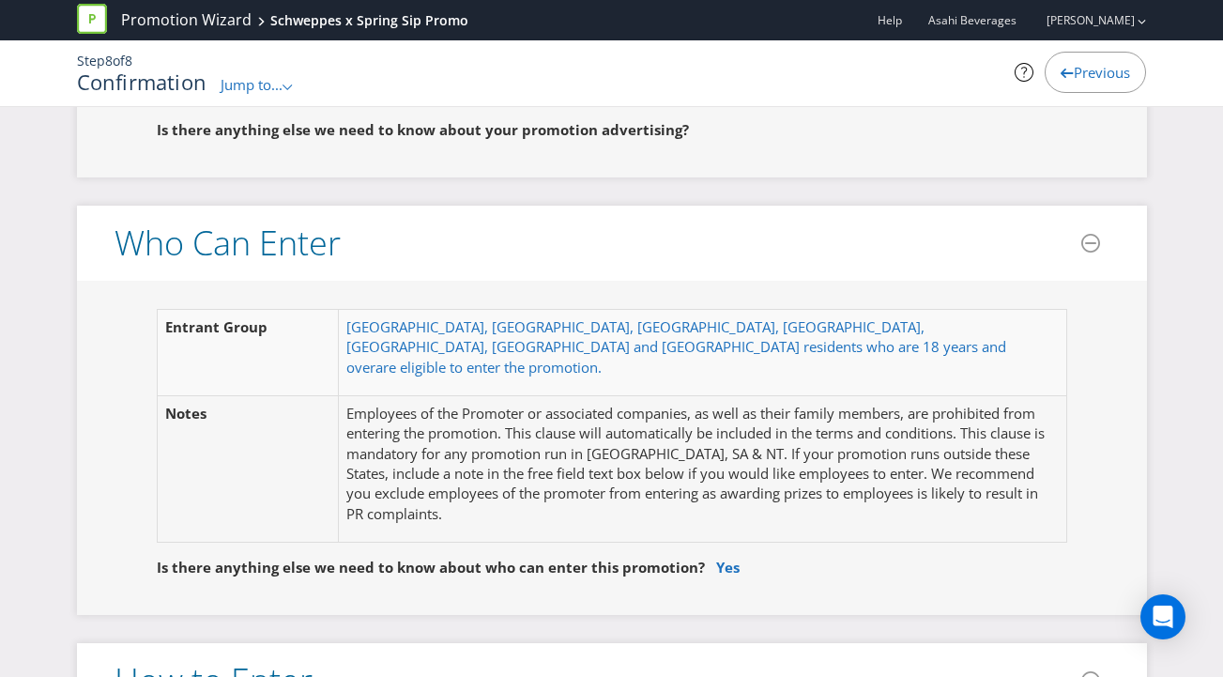
click at [649, 415] on p "Employees of the Promoter or associated companies, as well as their family memb…" at bounding box center [701, 463] width 711 height 121
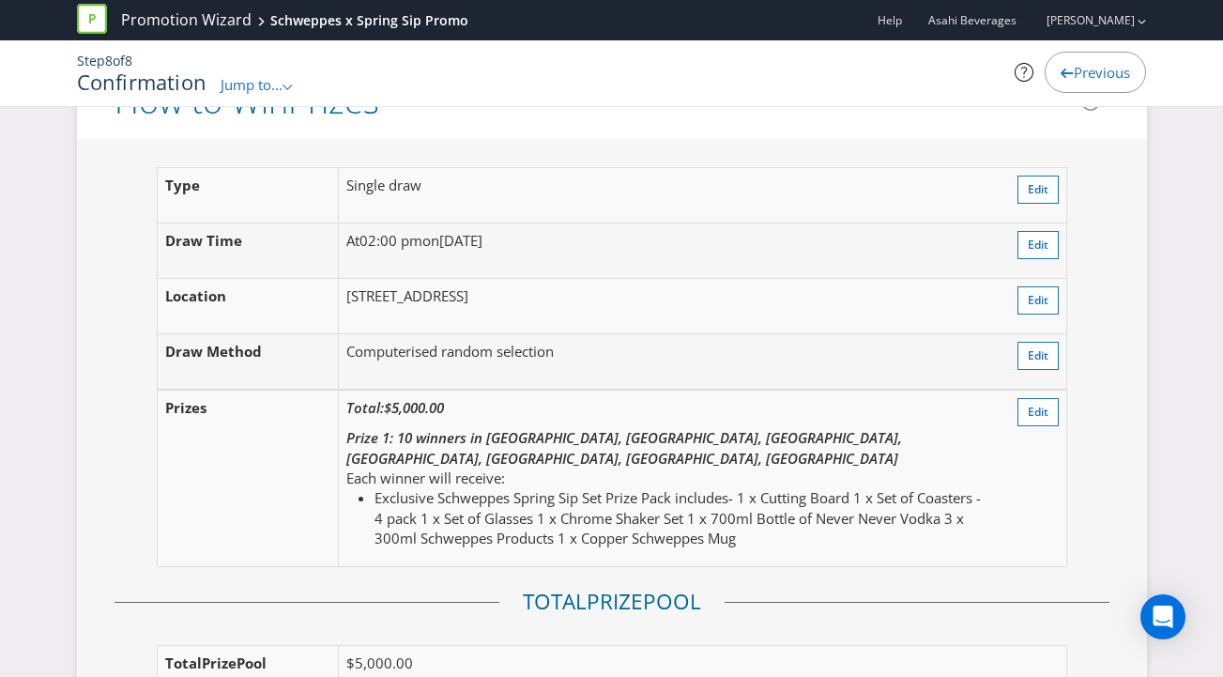
scroll to position [2065, 0]
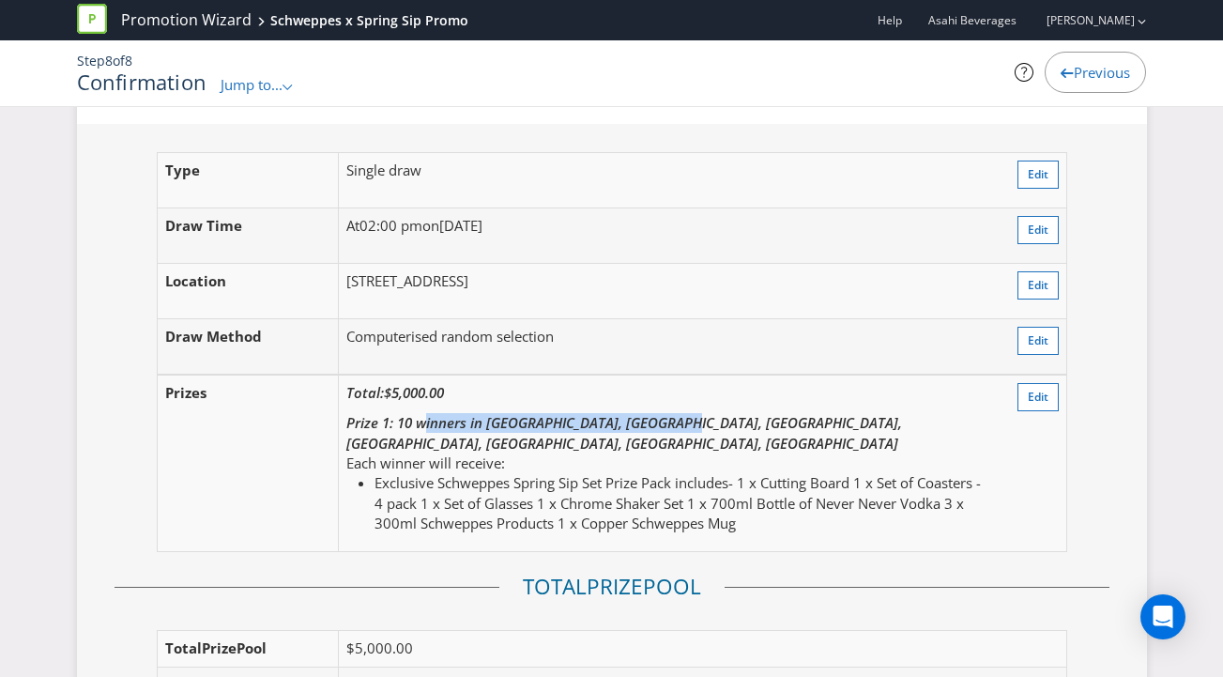
drag, startPoint x: 423, startPoint y: 403, endPoint x: 665, endPoint y: 402, distance: 242.1
click at [665, 413] on em "Prize 1: 10 winners in [GEOGRAPHIC_DATA], [GEOGRAPHIC_DATA], [GEOGRAPHIC_DATA],…" at bounding box center [624, 432] width 556 height 38
drag, startPoint x: 403, startPoint y: 373, endPoint x: 441, endPoint y: 373, distance: 38.5
click at [441, 383] on em "Total: $5,000.00" at bounding box center [395, 392] width 98 height 19
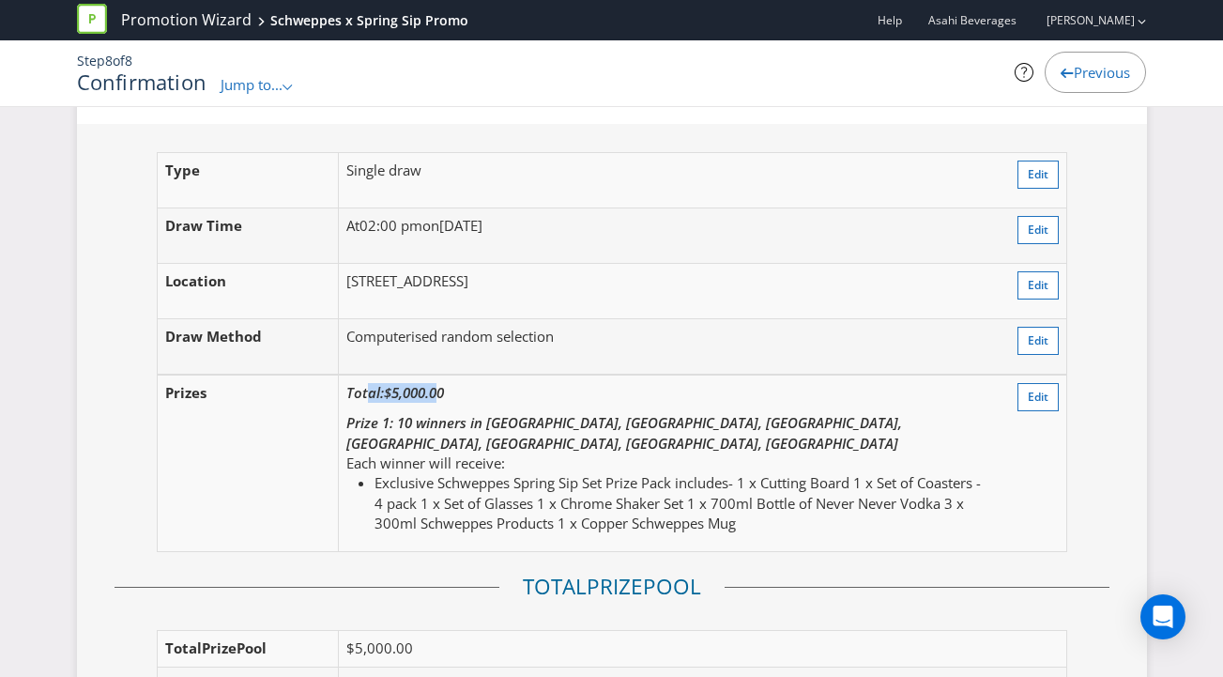
click at [440, 383] on span "$5,000.00" at bounding box center [414, 392] width 60 height 19
click at [545, 473] on li "Exclusive Schweppes Spring Sip Set Prize Pack includes- 1 x Cutting Board 1 x S…" at bounding box center [682, 503] width 616 height 60
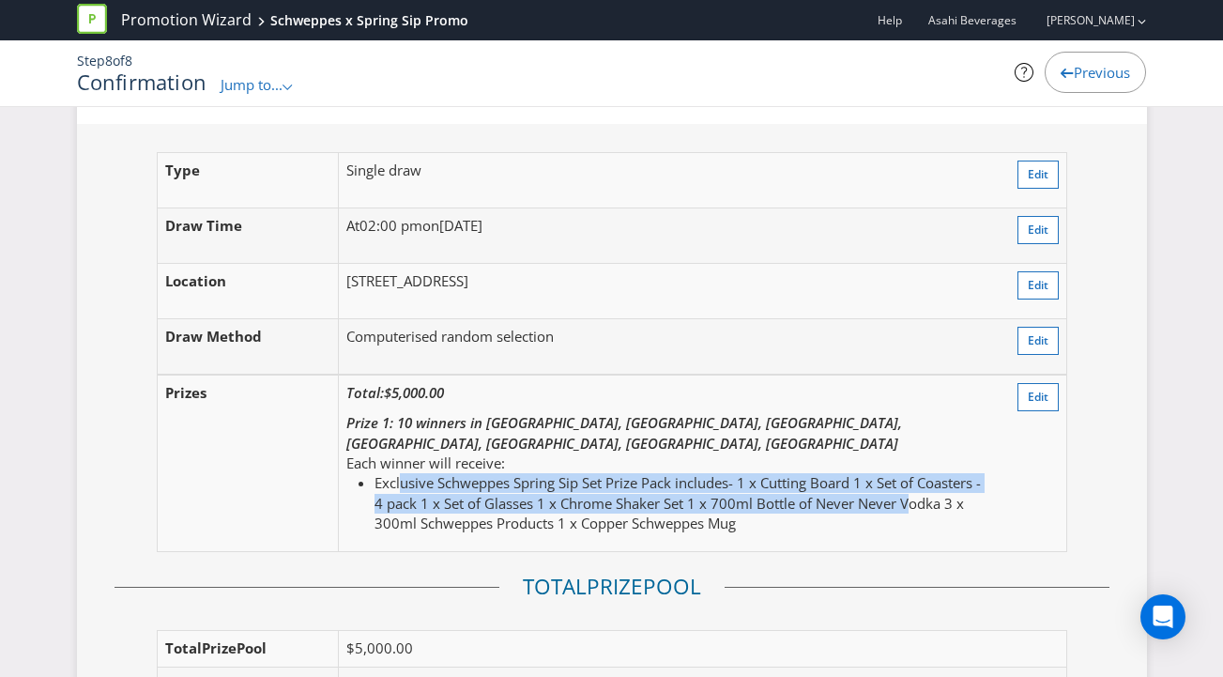
drag, startPoint x: 401, startPoint y: 443, endPoint x: 906, endPoint y: 459, distance: 506.0
click at [906, 473] on li "Exclusive Schweppes Spring Sip Set Prize Pack includes- 1 x Cutting Board 1 x S…" at bounding box center [682, 503] width 616 height 60
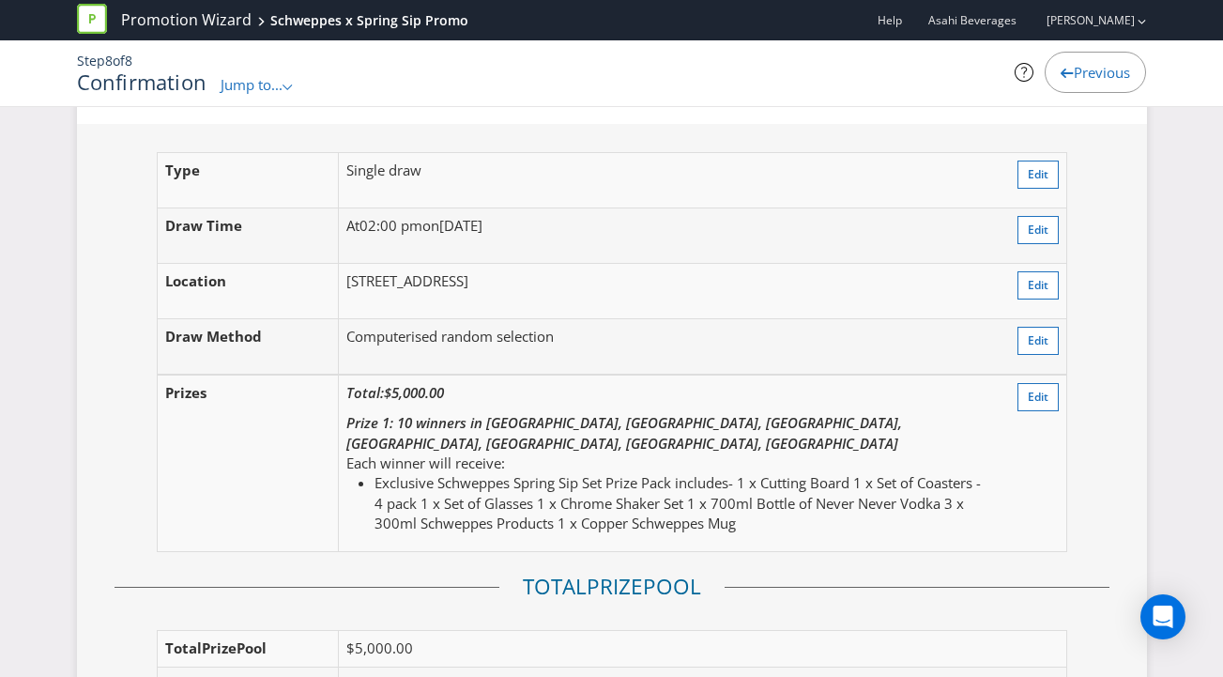
click at [906, 473] on li "Exclusive Schweppes Spring Sip Set Prize Pack includes- 1 x Cutting Board 1 x S…" at bounding box center [682, 503] width 616 height 60
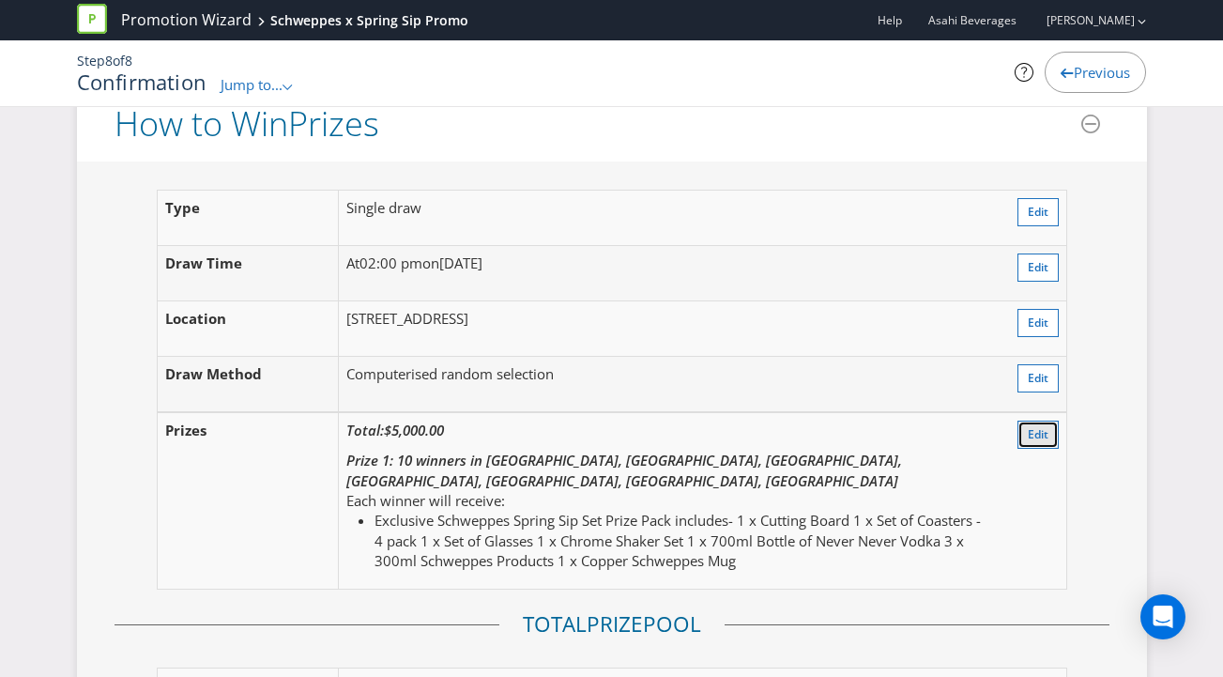
click at [1032, 426] on span "Edit" at bounding box center [1038, 434] width 21 height 16
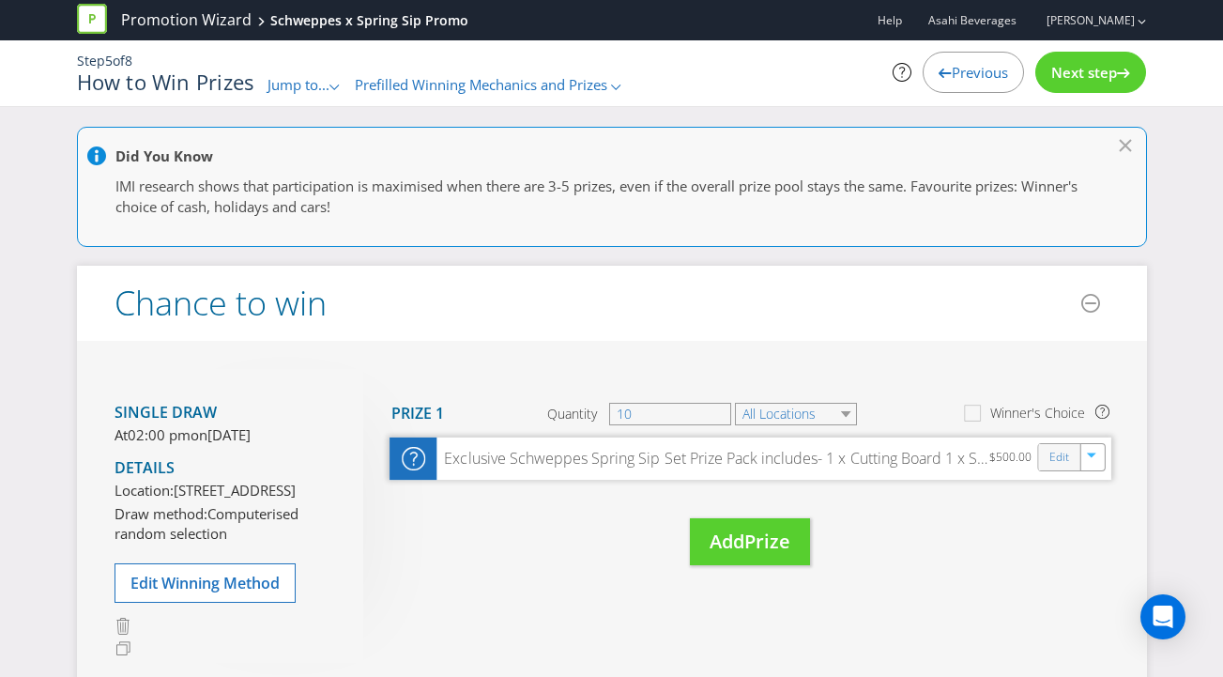
click at [1047, 464] on div "Edit" at bounding box center [1059, 457] width 42 height 26
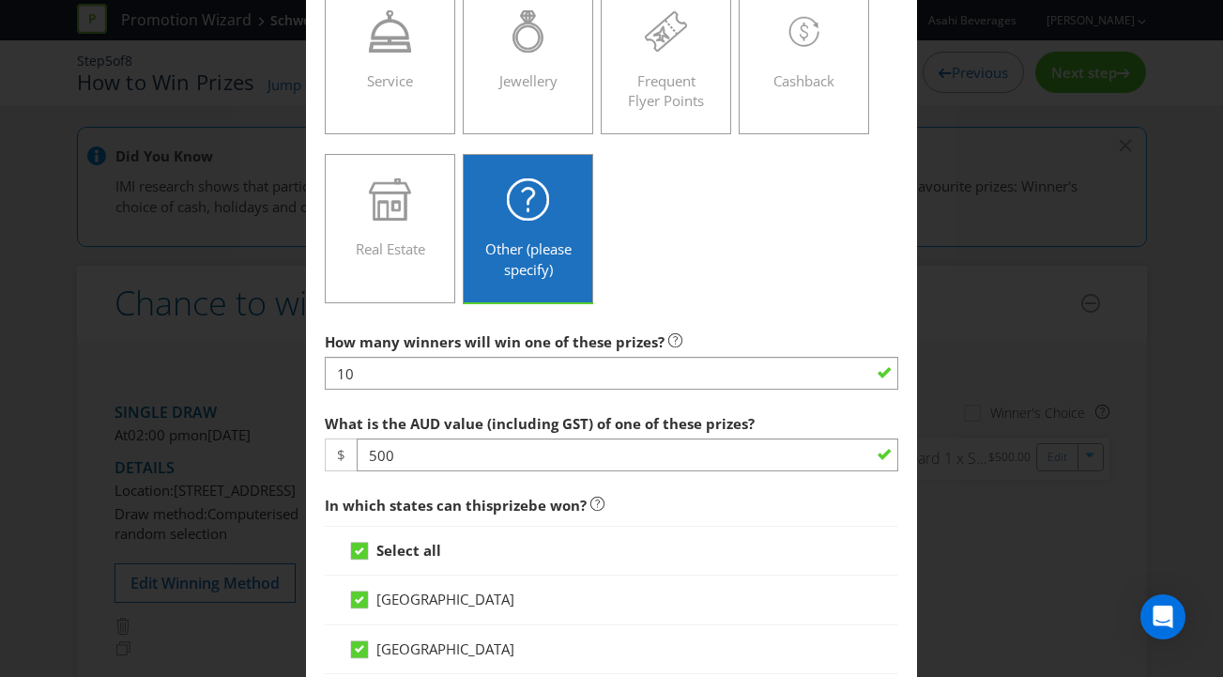
scroll to position [478, 0]
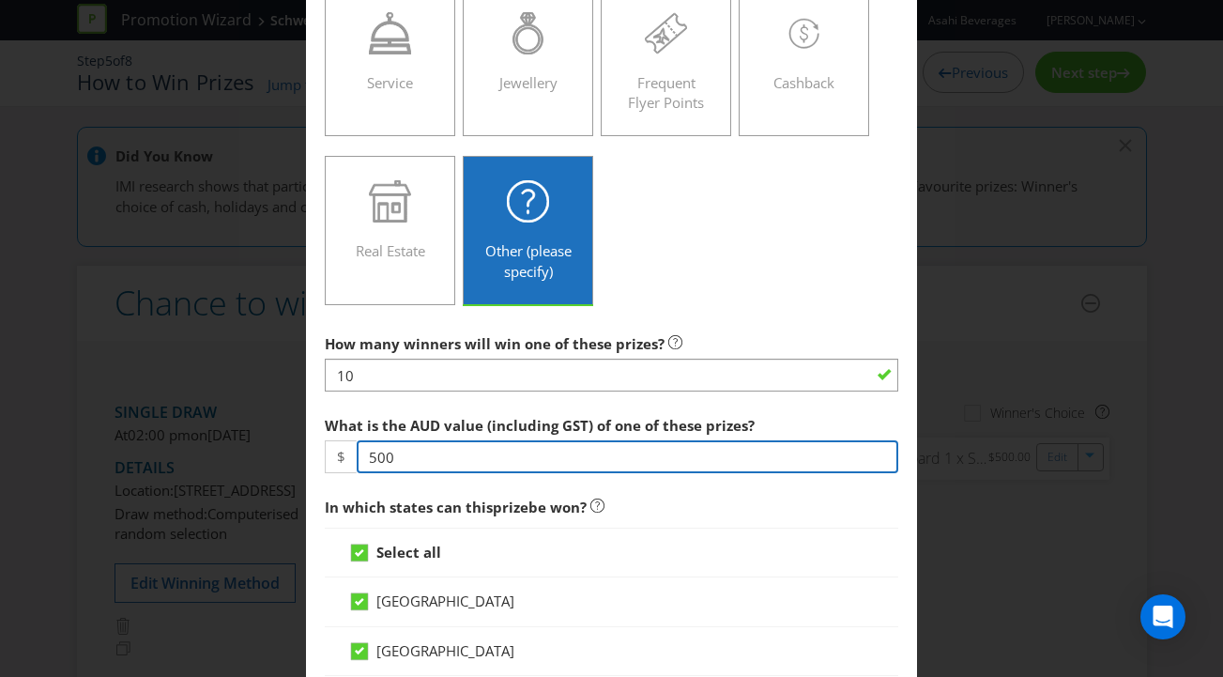
click at [422, 455] on input "500" at bounding box center [628, 456] width 542 height 33
type input "5"
type input "459"
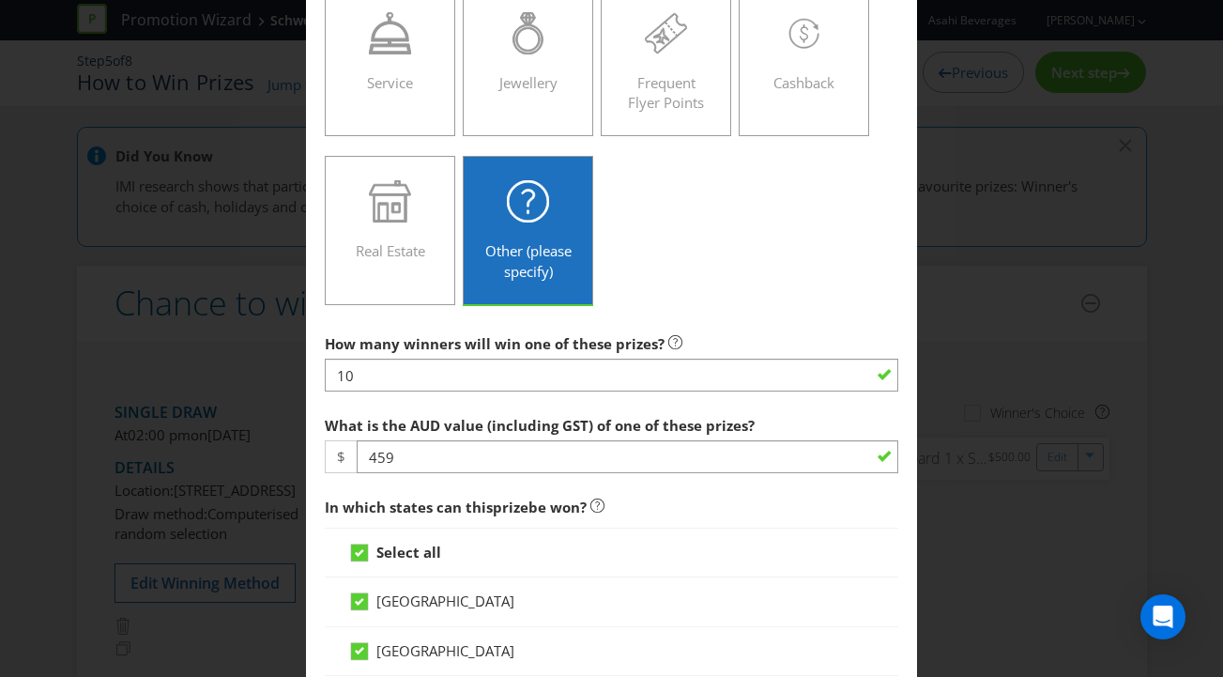
click at [655, 508] on span "In which states can this prize be won?" at bounding box center [612, 507] width 574 height 38
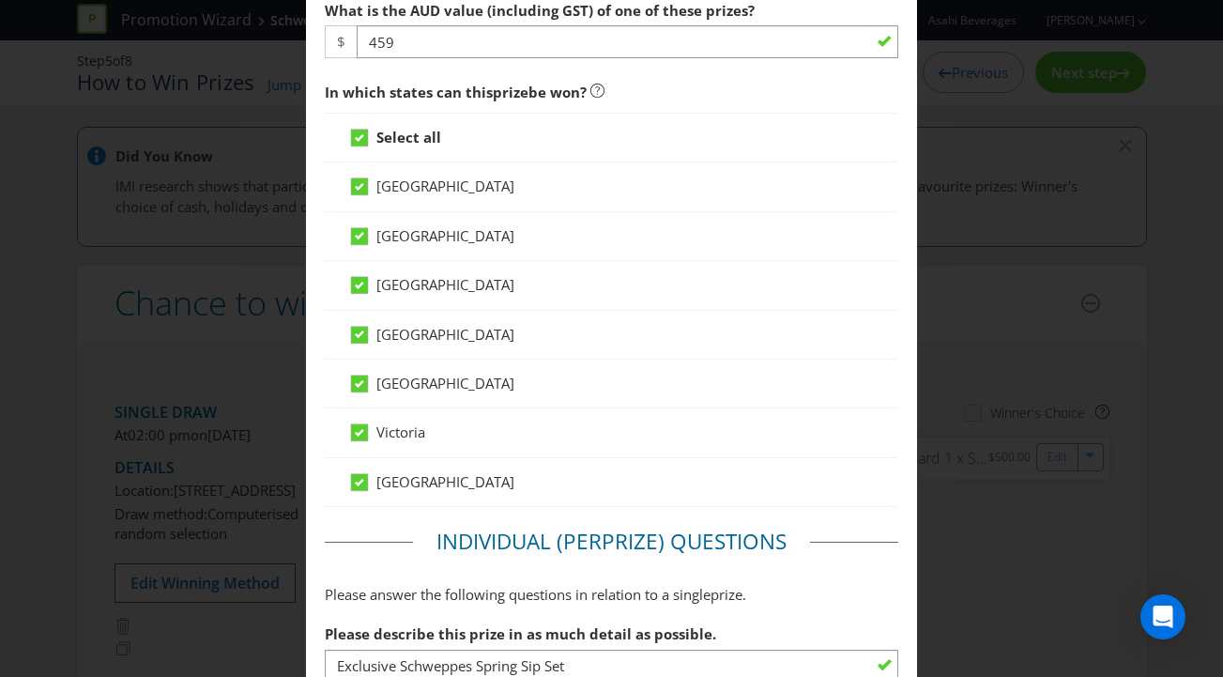
scroll to position [1230, 0]
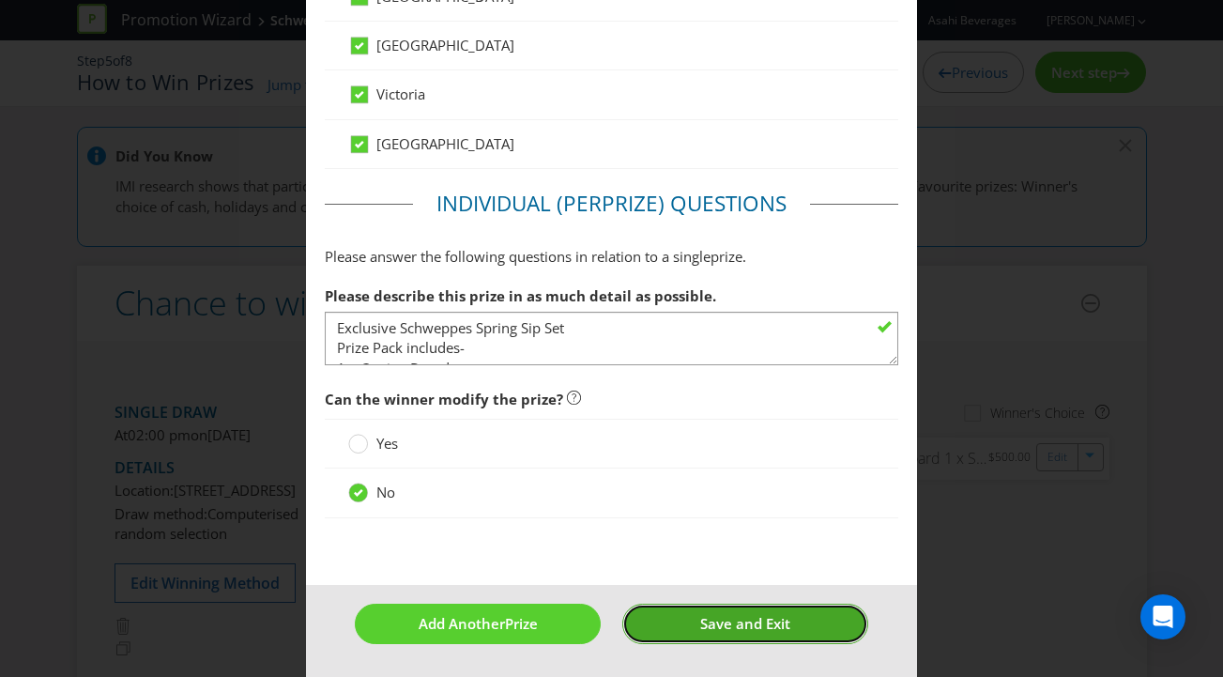
click at [693, 621] on button "Save and Exit" at bounding box center [745, 623] width 246 height 40
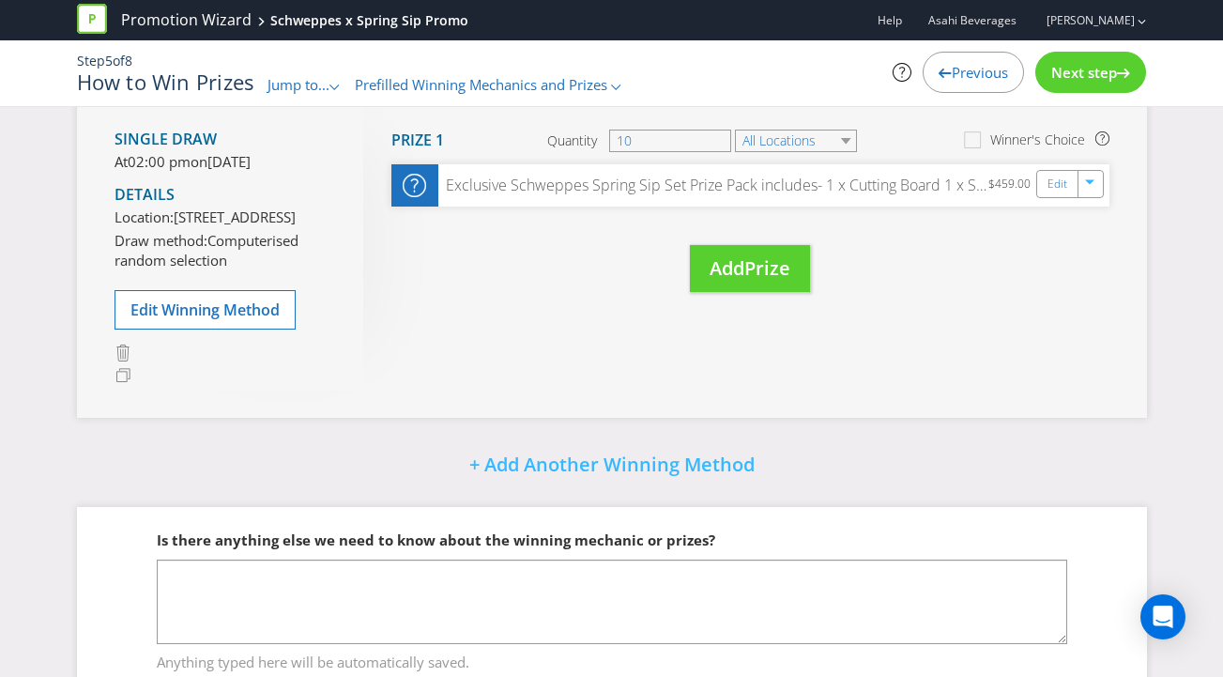
scroll to position [399, 0]
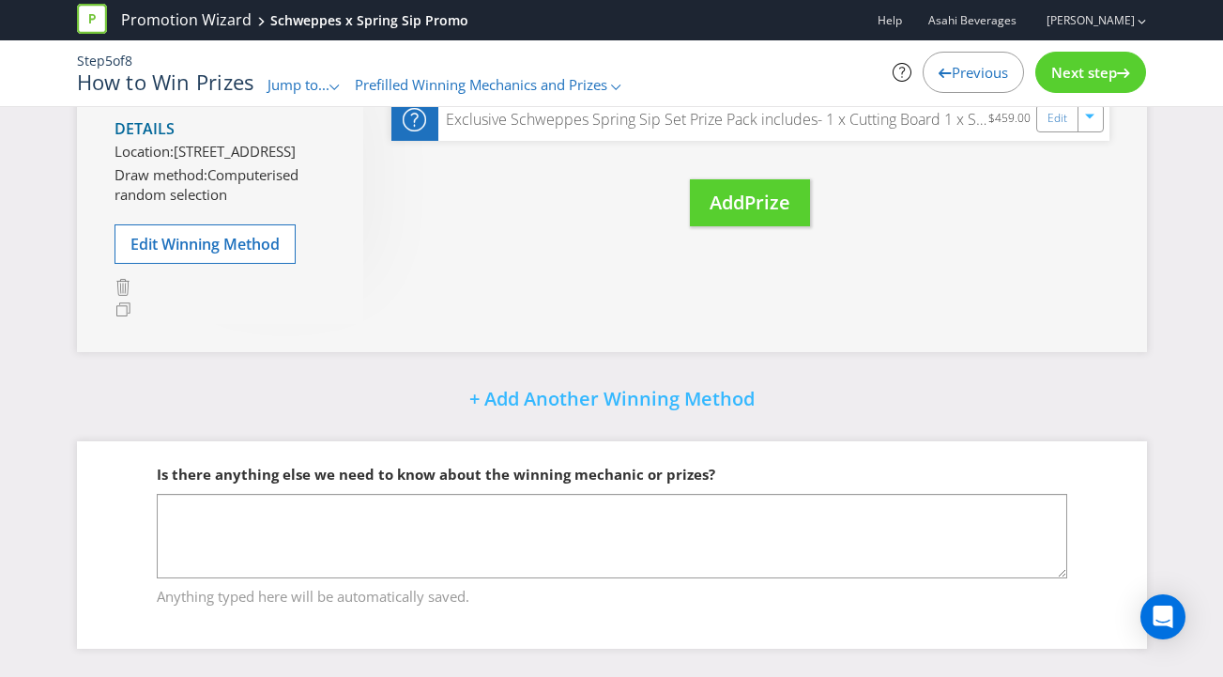
click at [1082, 75] on span "Next step" at bounding box center [1084, 72] width 66 height 19
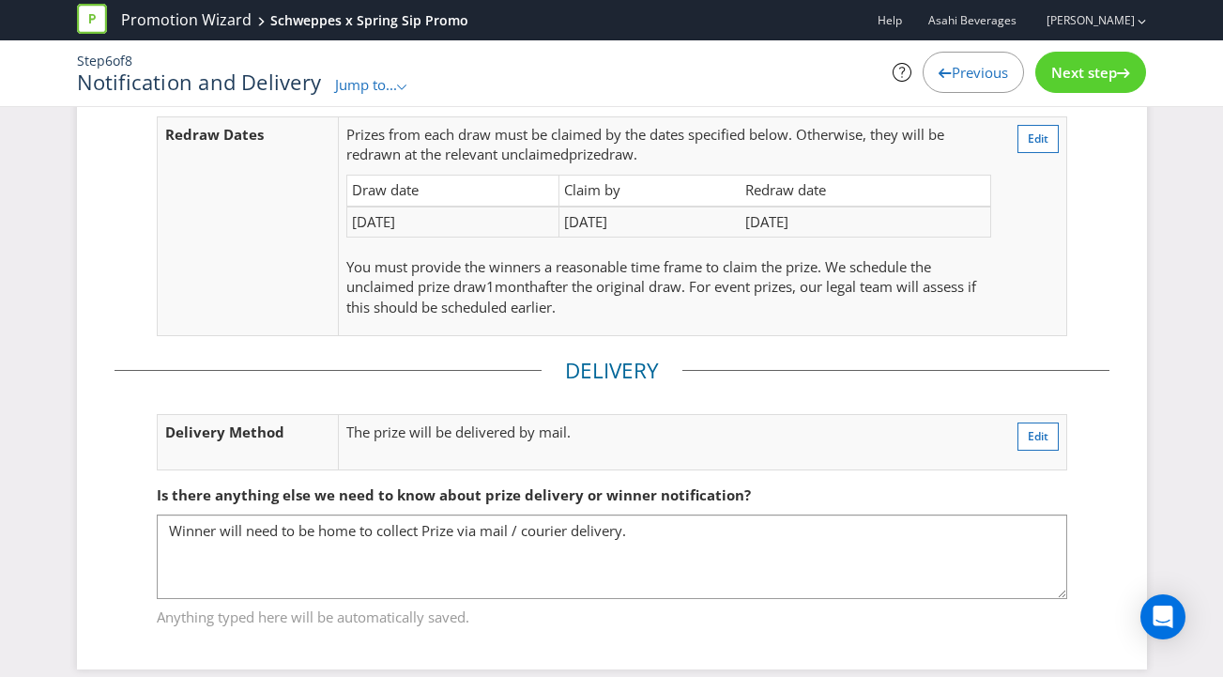
click at [1088, 74] on span "Next step" at bounding box center [1084, 72] width 66 height 19
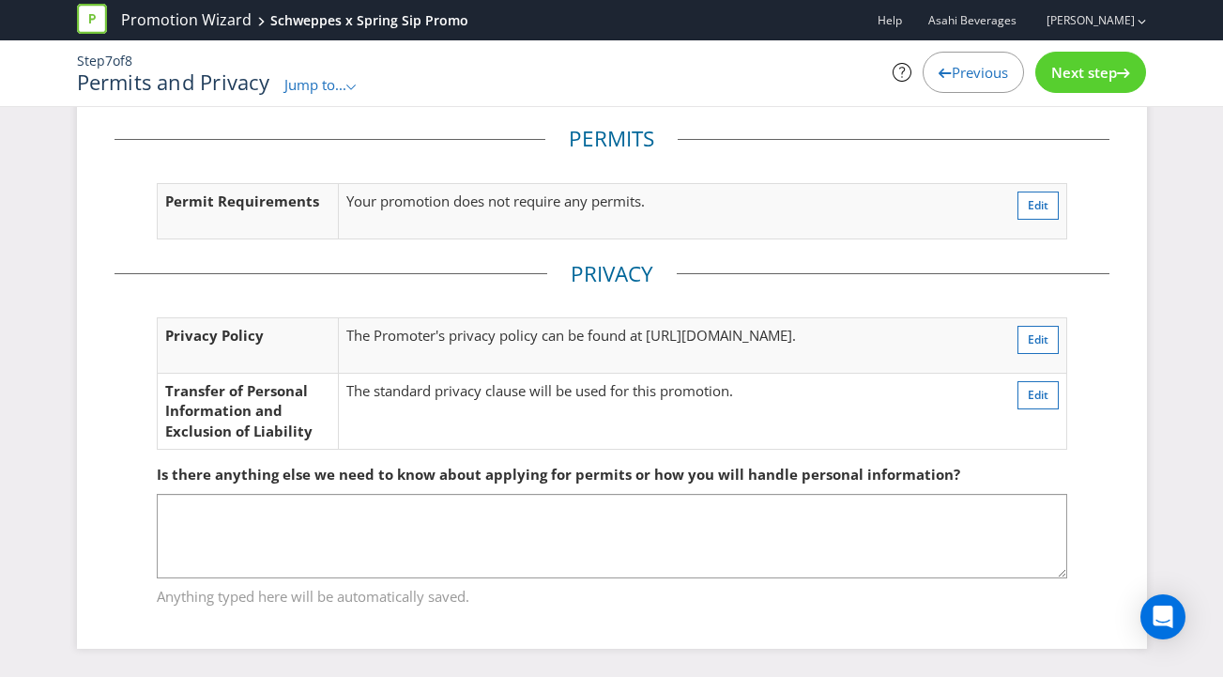
click at [1088, 72] on span "Next step" at bounding box center [1084, 72] width 66 height 19
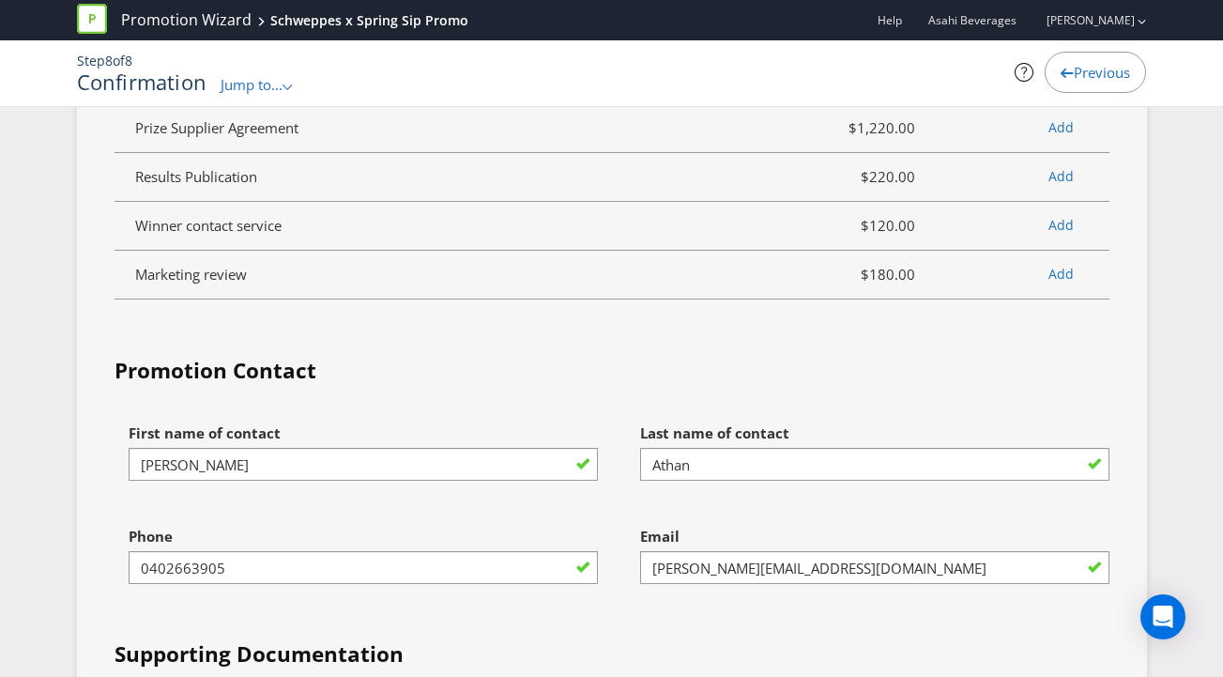
scroll to position [5726, 0]
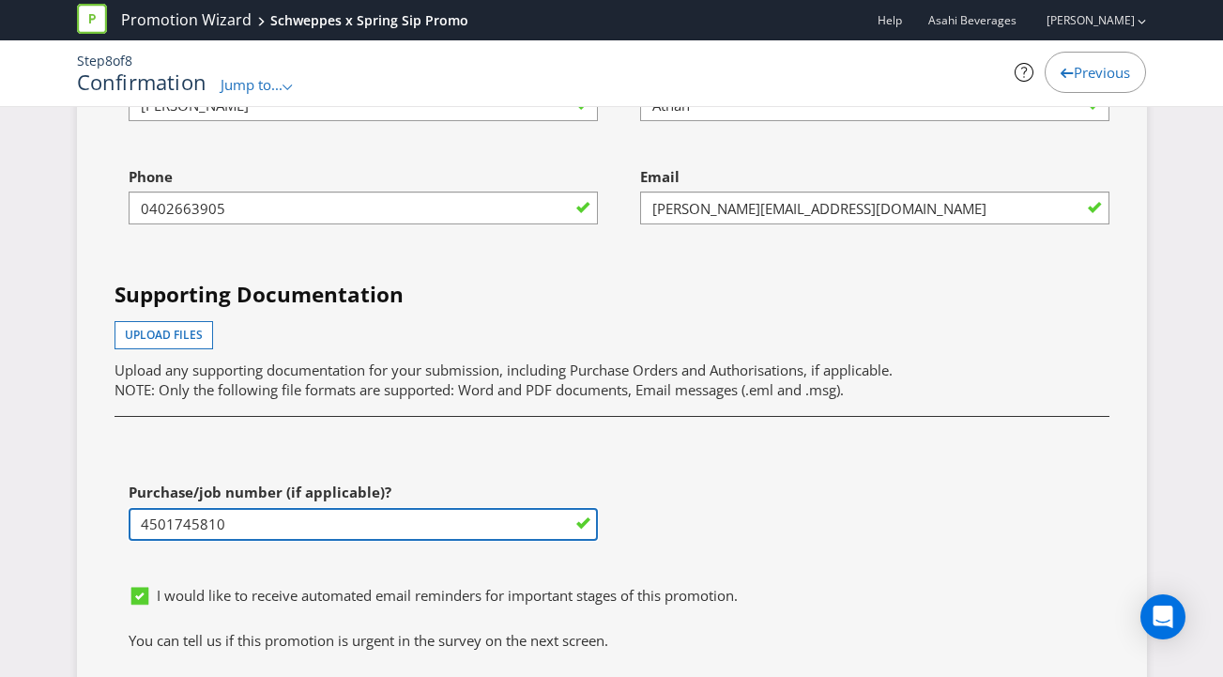
drag, startPoint x: 247, startPoint y: 480, endPoint x: 122, endPoint y: 477, distance: 124.9
click at [122, 477] on div "Purchase/job number (if applicable)? 4501745810" at bounding box center [355, 524] width 511 height 103
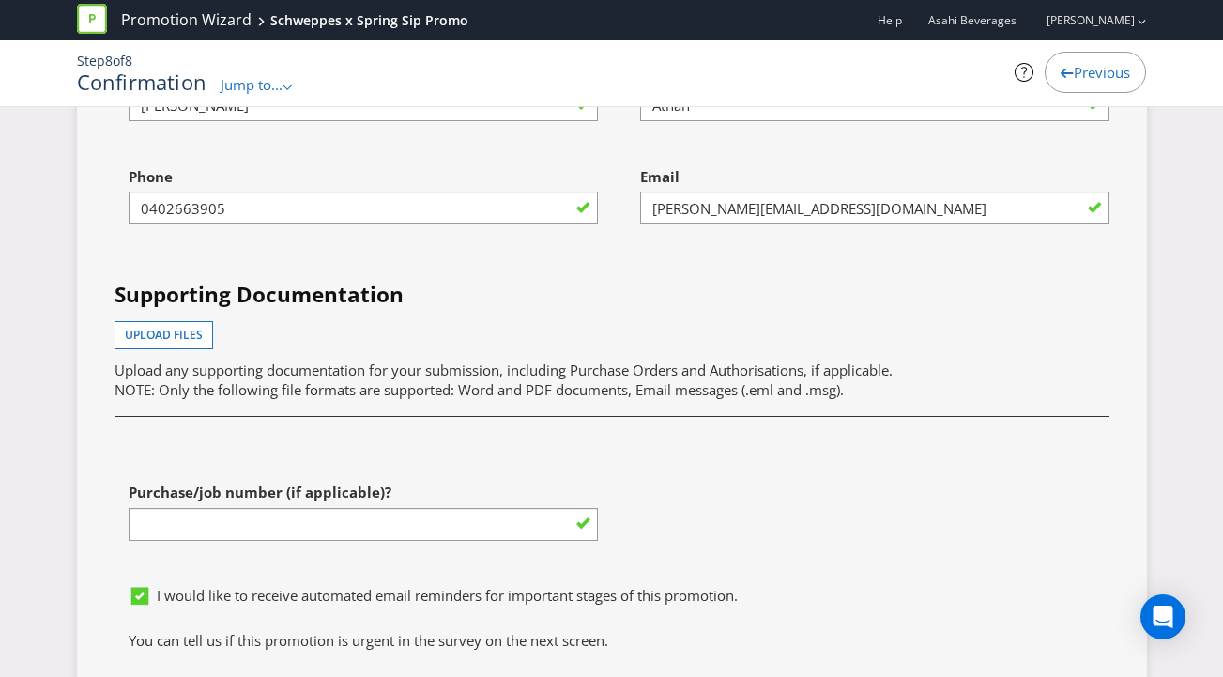
type input "4501745810"
click at [715, 485] on div "First name of contact [PERSON_NAME] Last name of contact Athan Phone [PHONE_NUM…" at bounding box center [611, 315] width 1023 height 522
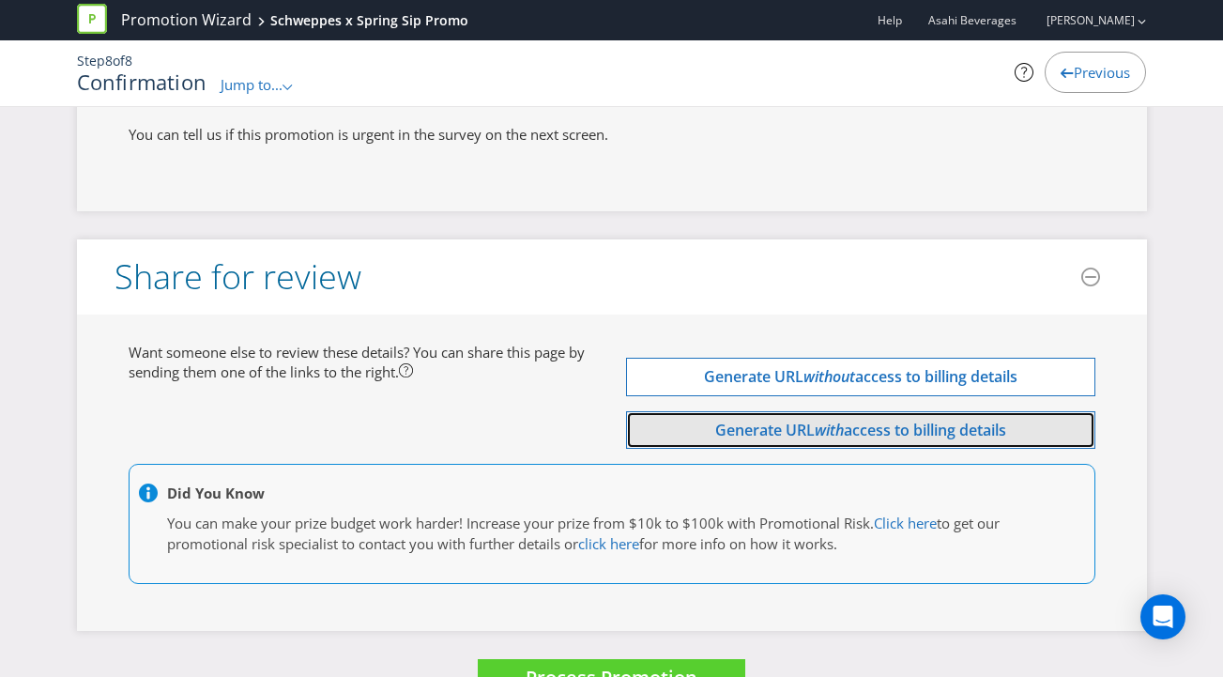
click at [804, 419] on span "Generate URL" at bounding box center [764, 429] width 99 height 21
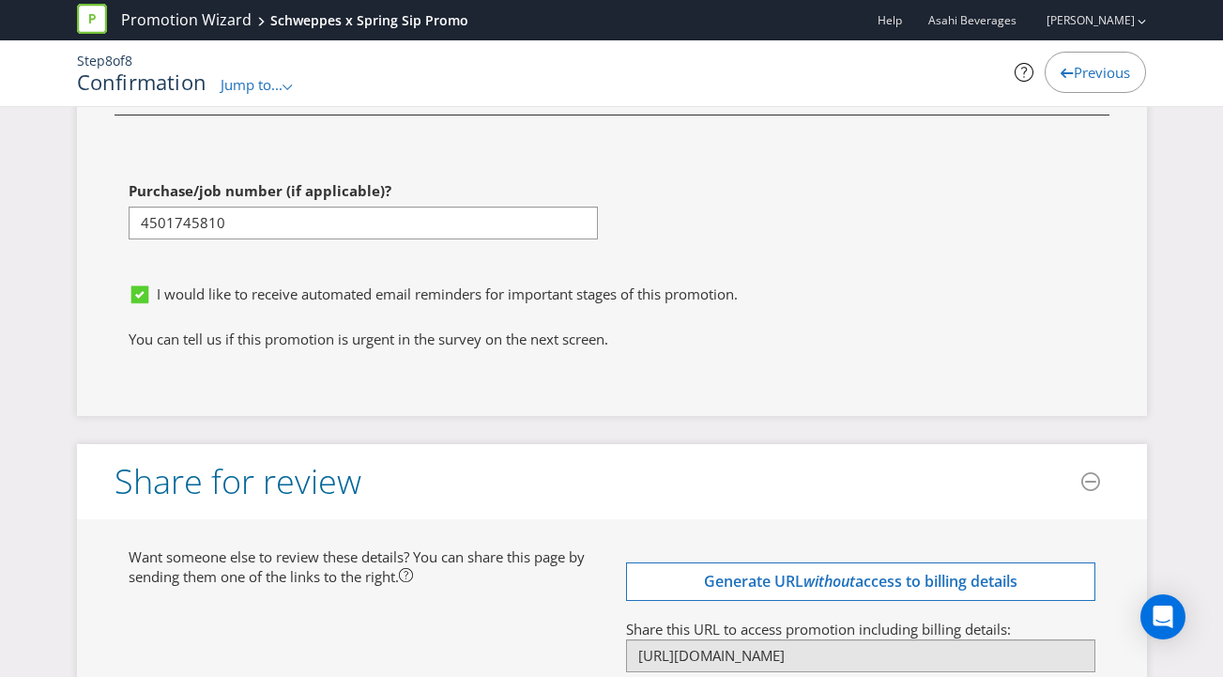
scroll to position [6232, 0]
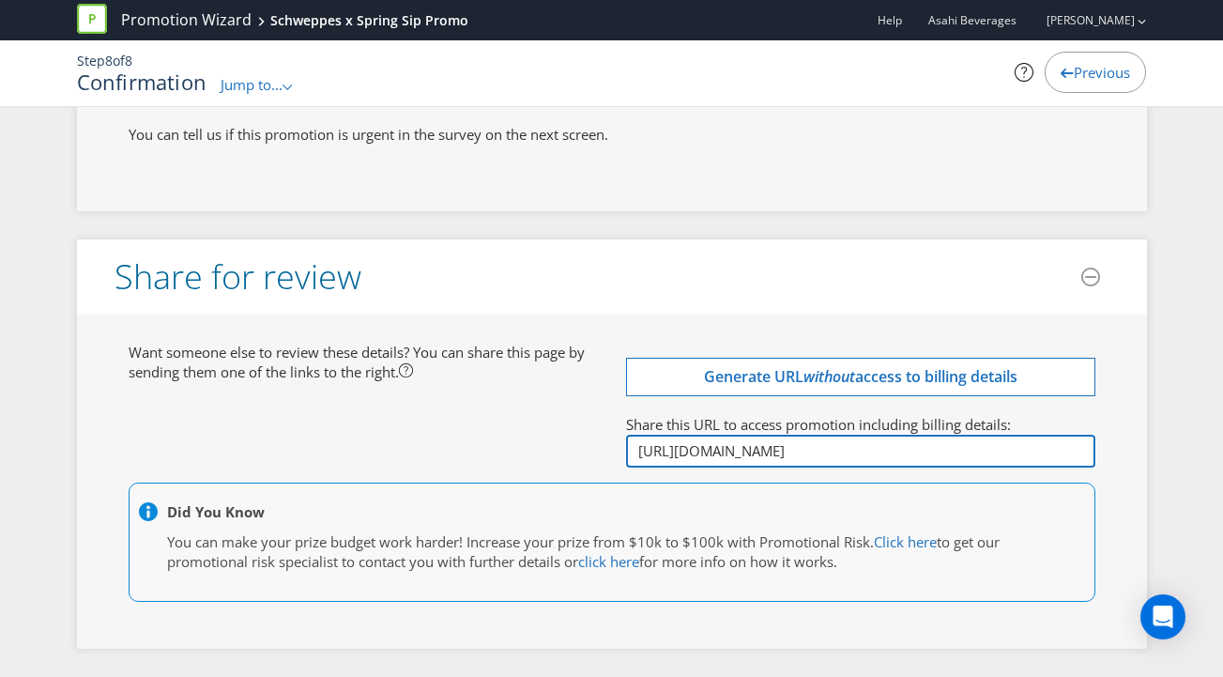
click at [792, 434] on input "[URL][DOMAIN_NAME]" at bounding box center [860, 450] width 469 height 33
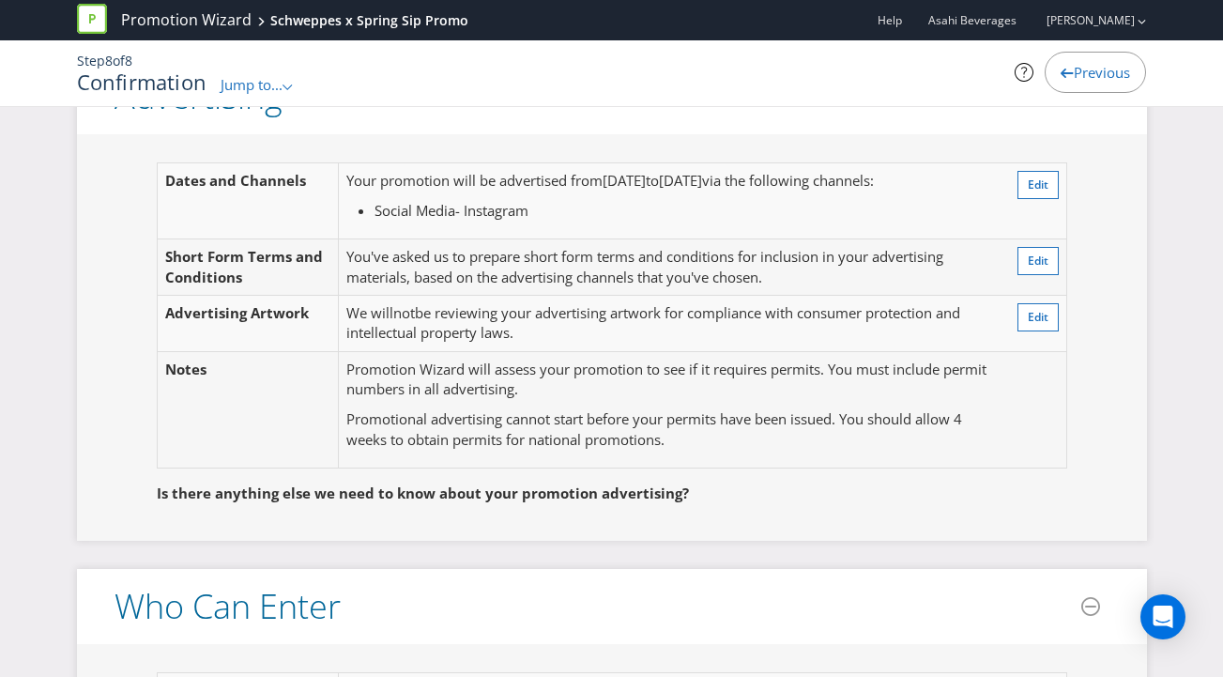
scroll to position [0, 0]
